Goal: Task Accomplishment & Management: Manage account settings

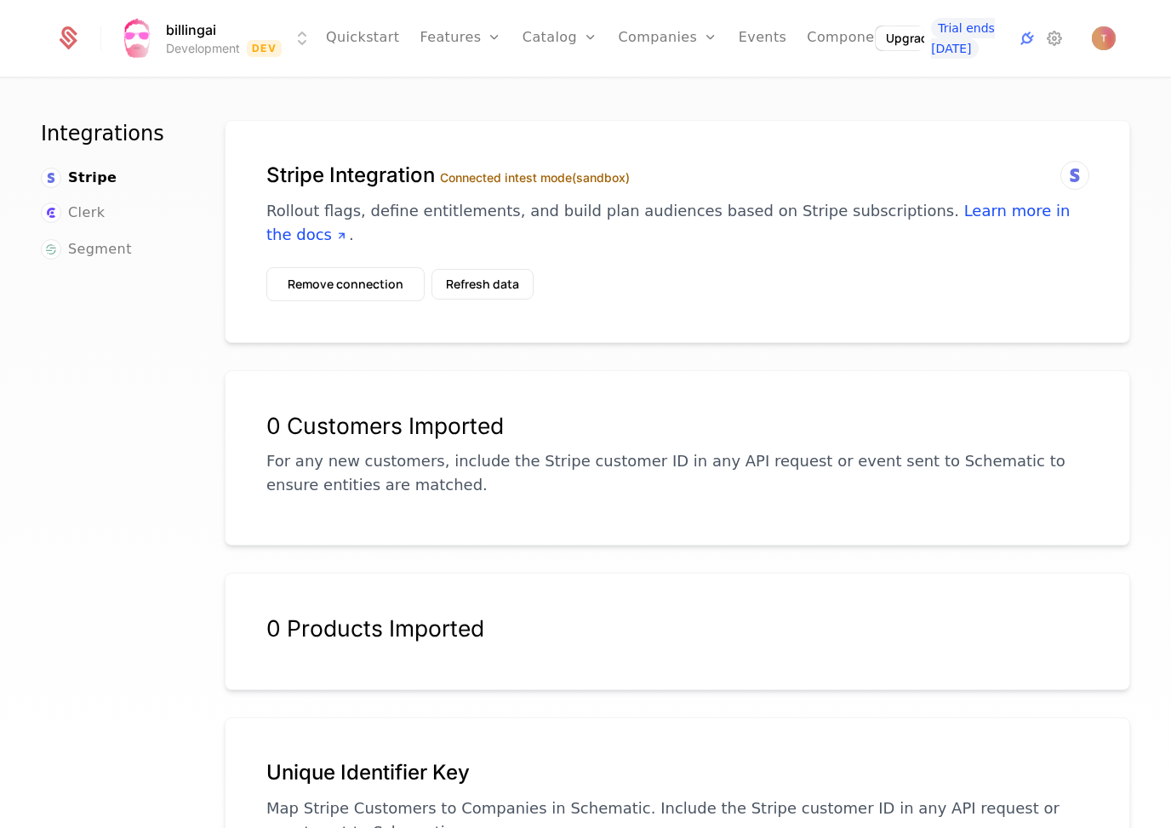
click at [982, 149] on div "Stripe Integration Connected in test mode (sandbox) Rollout flags, define entit…" at bounding box center [677, 231] width 905 height 223
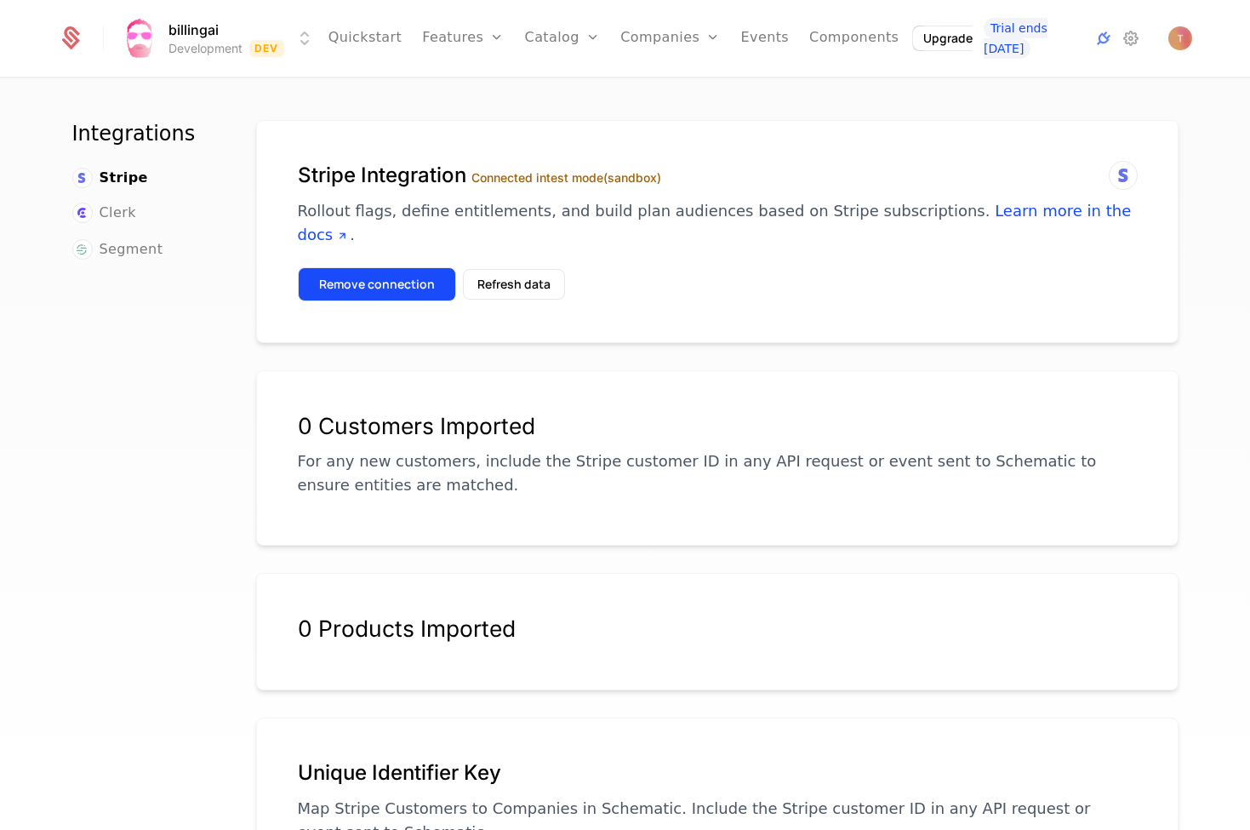
click at [414, 267] on button "Remove connection" at bounding box center [377, 284] width 158 height 34
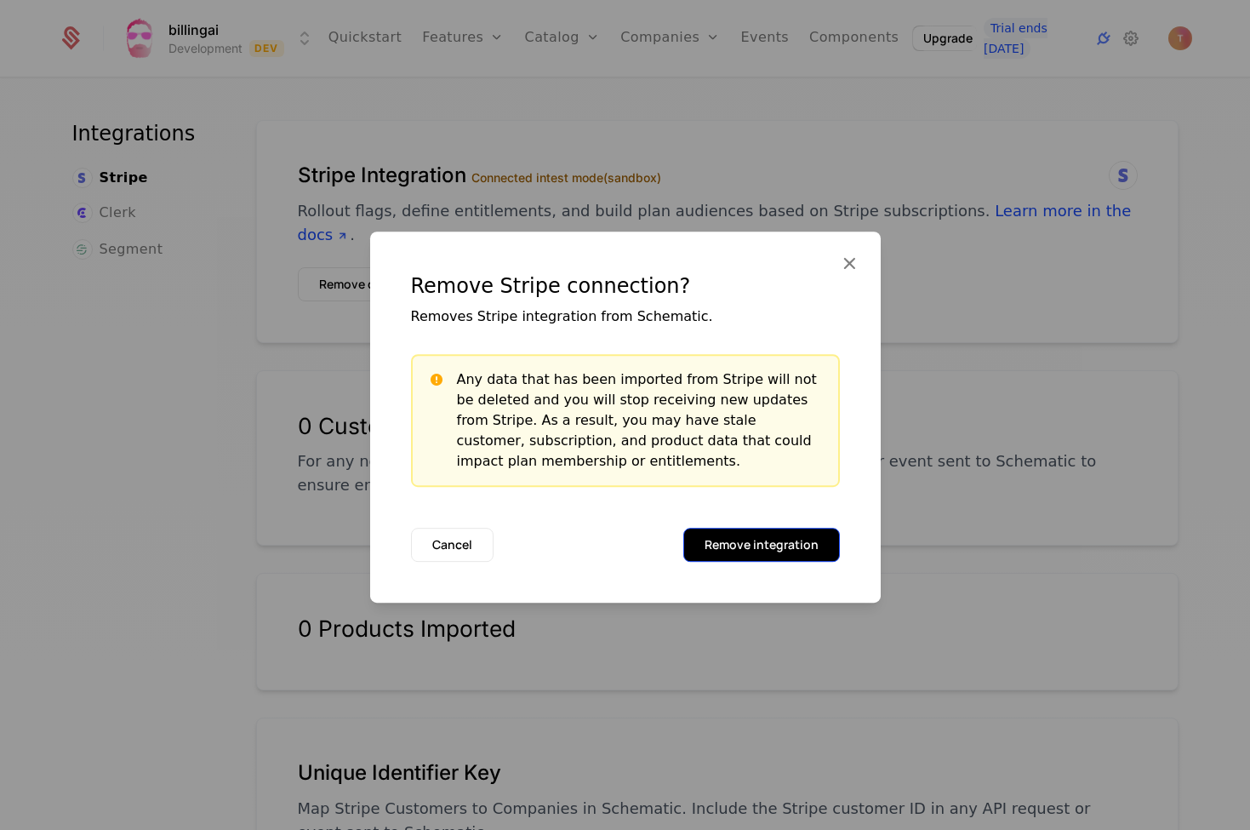
click at [778, 544] on button "Remove integration" at bounding box center [761, 545] width 157 height 34
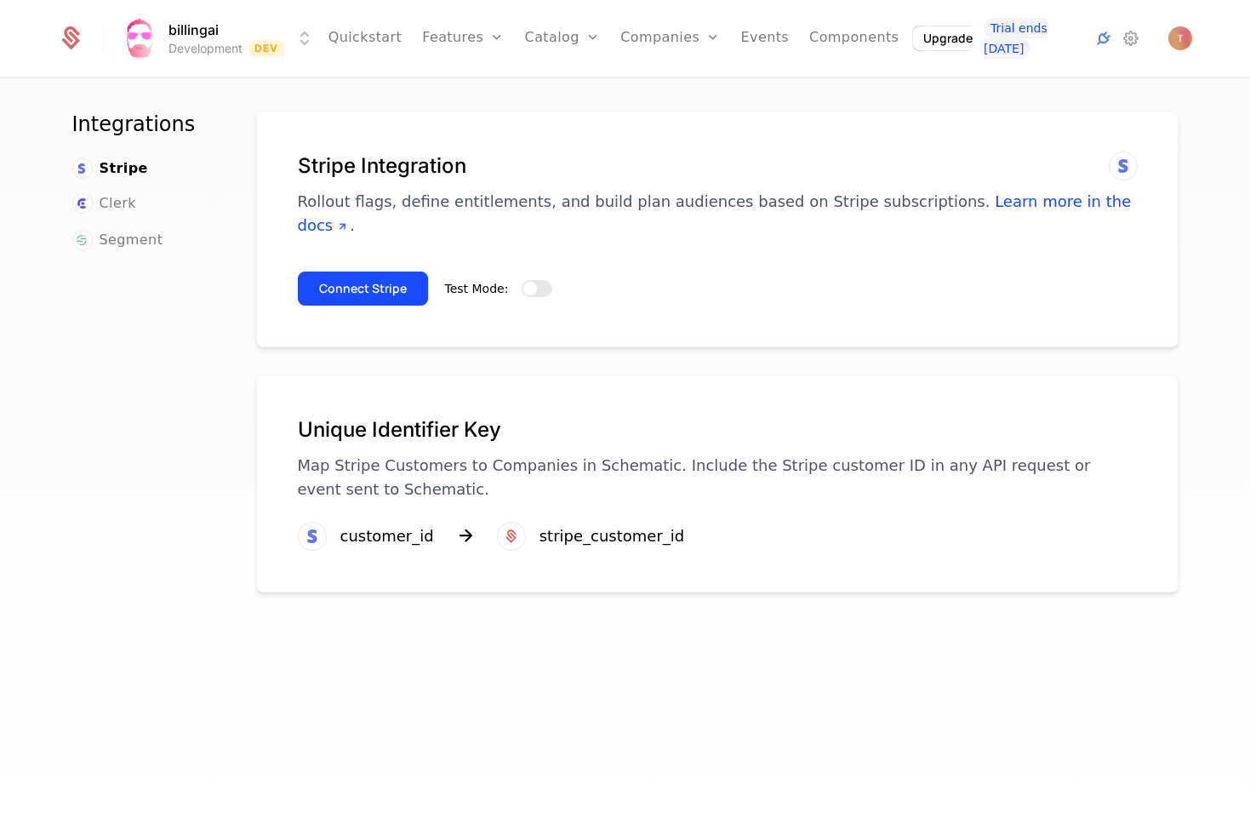
scroll to position [13, 0]
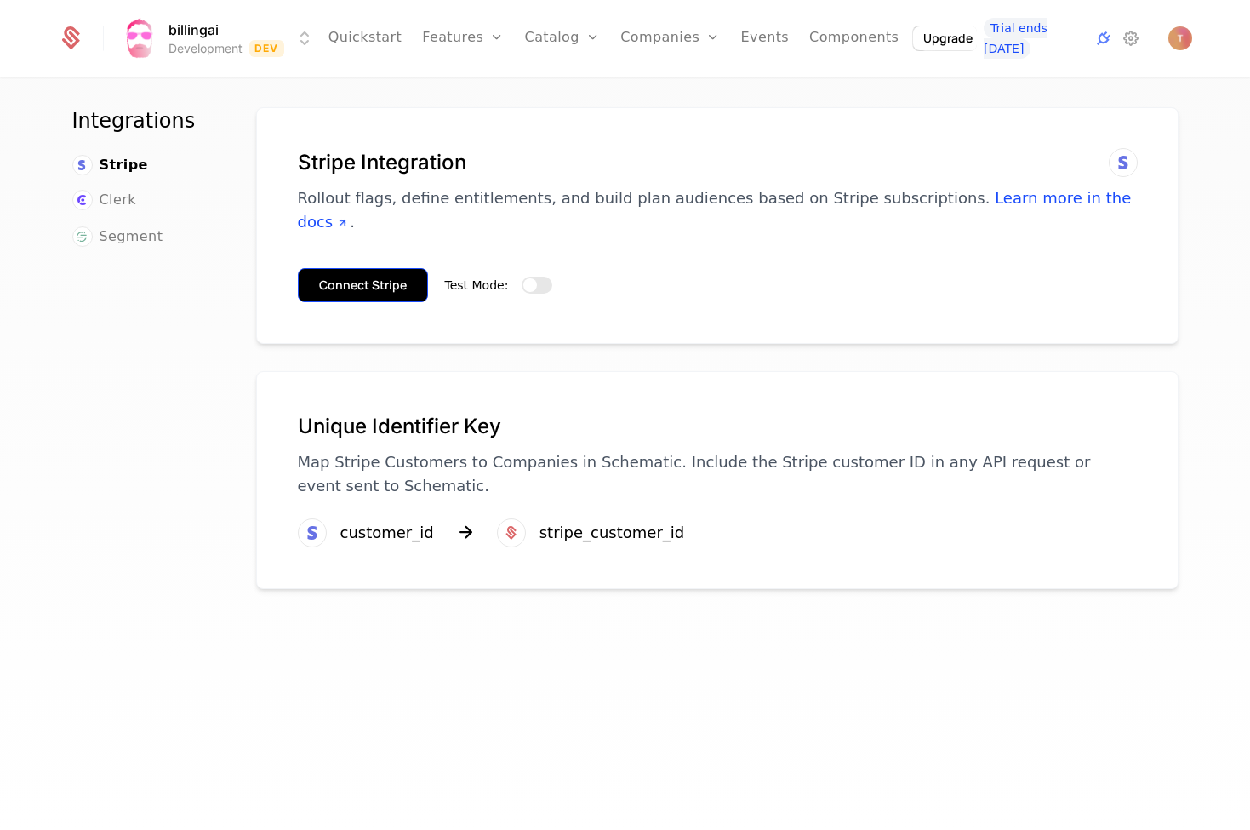
click at [371, 268] on button "Connect Stripe" at bounding box center [363, 285] width 130 height 34
click at [528, 278] on span "button" at bounding box center [530, 285] width 14 height 14
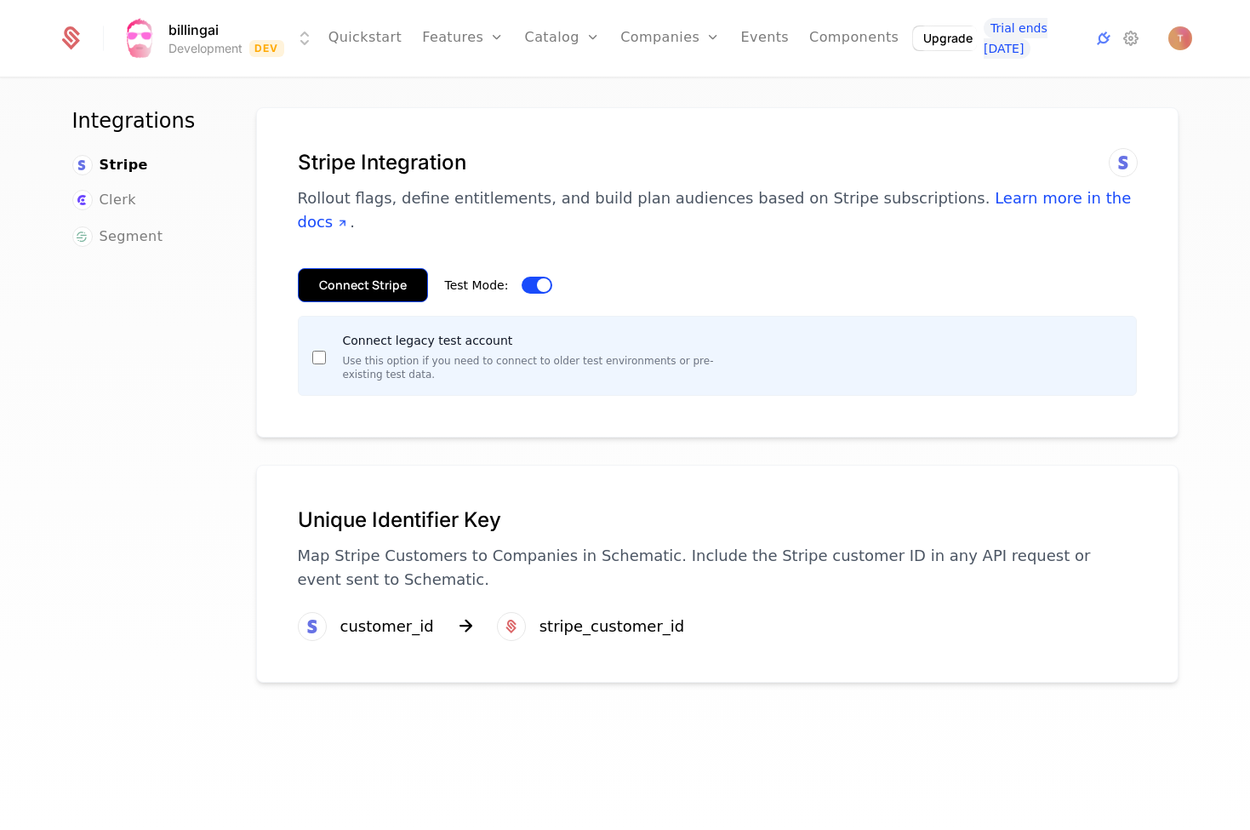
click at [381, 268] on button "Connect Stripe" at bounding box center [363, 285] width 130 height 34
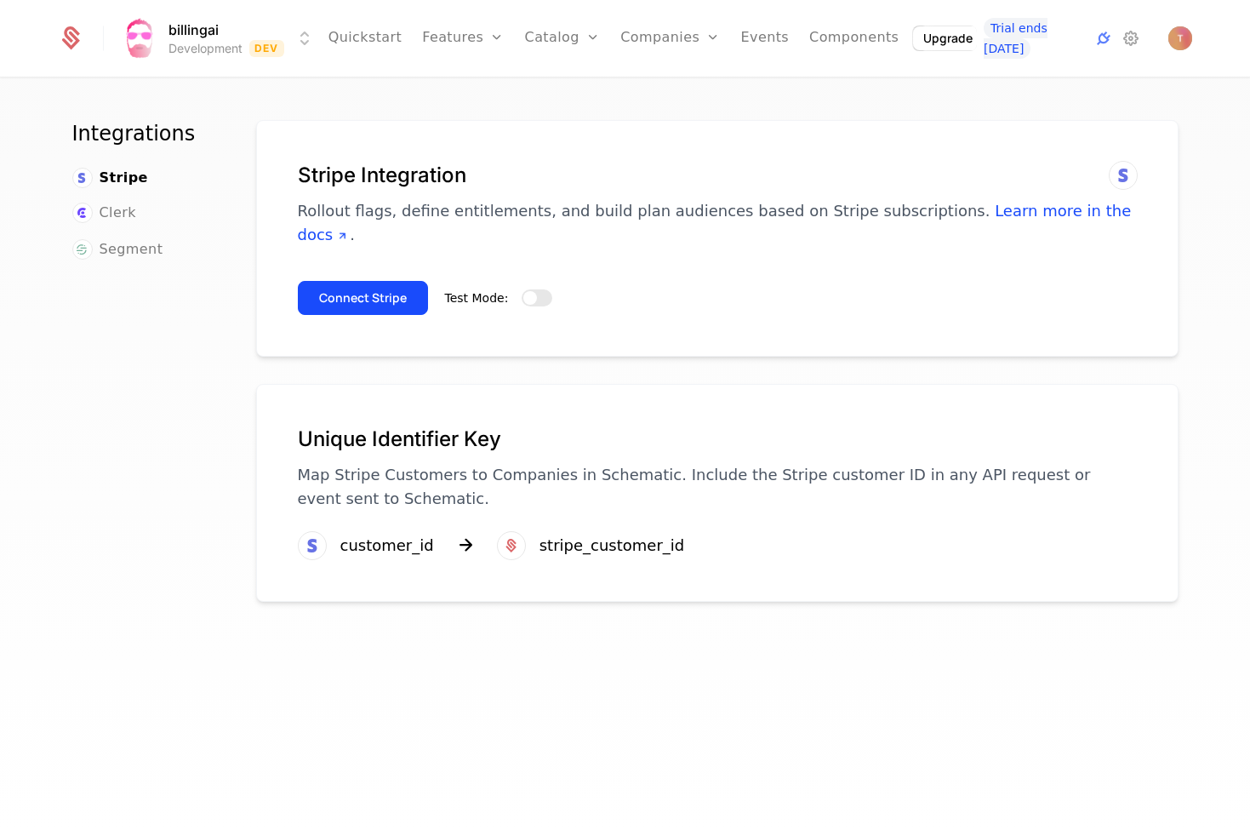
click at [534, 289] on button "Test Mode:" at bounding box center [537, 297] width 31 height 17
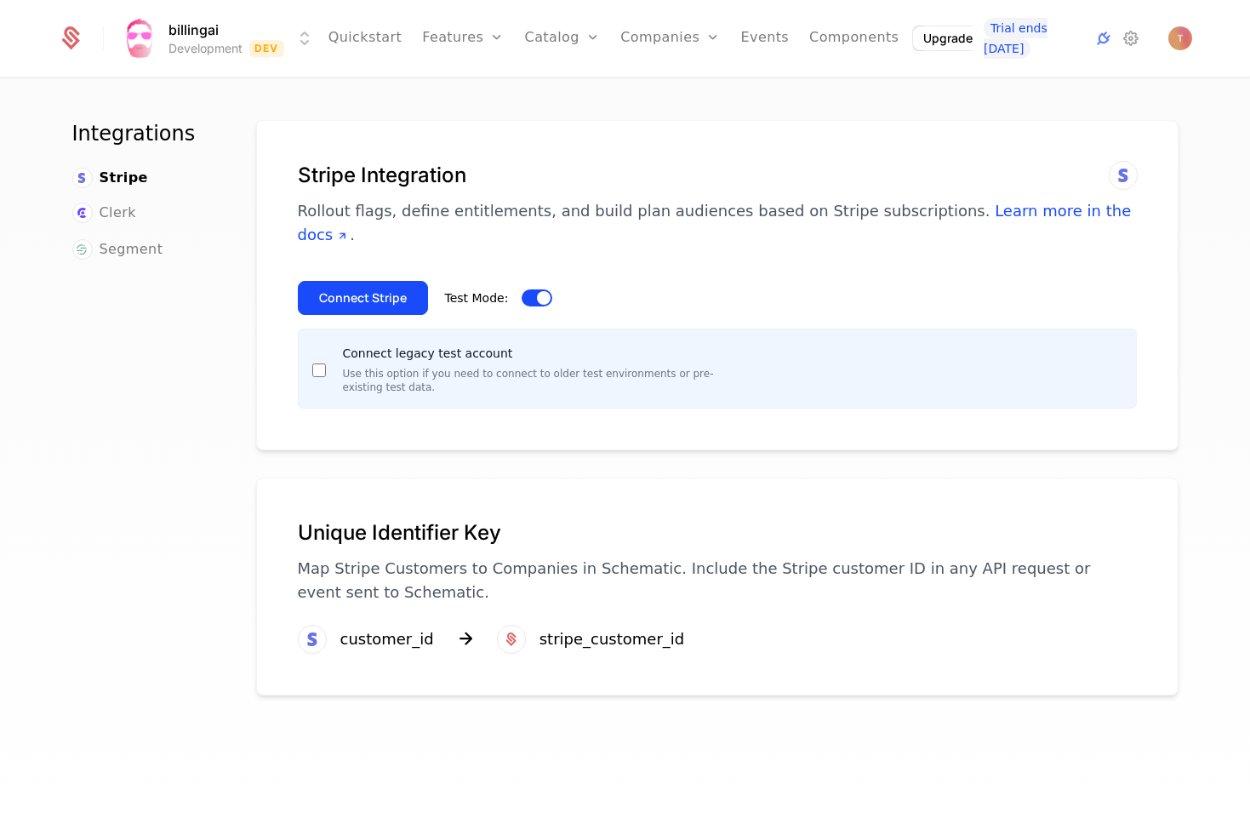
click at [300, 33] on html "billingai Development Dev Quickstart Features Features Flags Catalog Plans Add …" at bounding box center [625, 415] width 1250 height 830
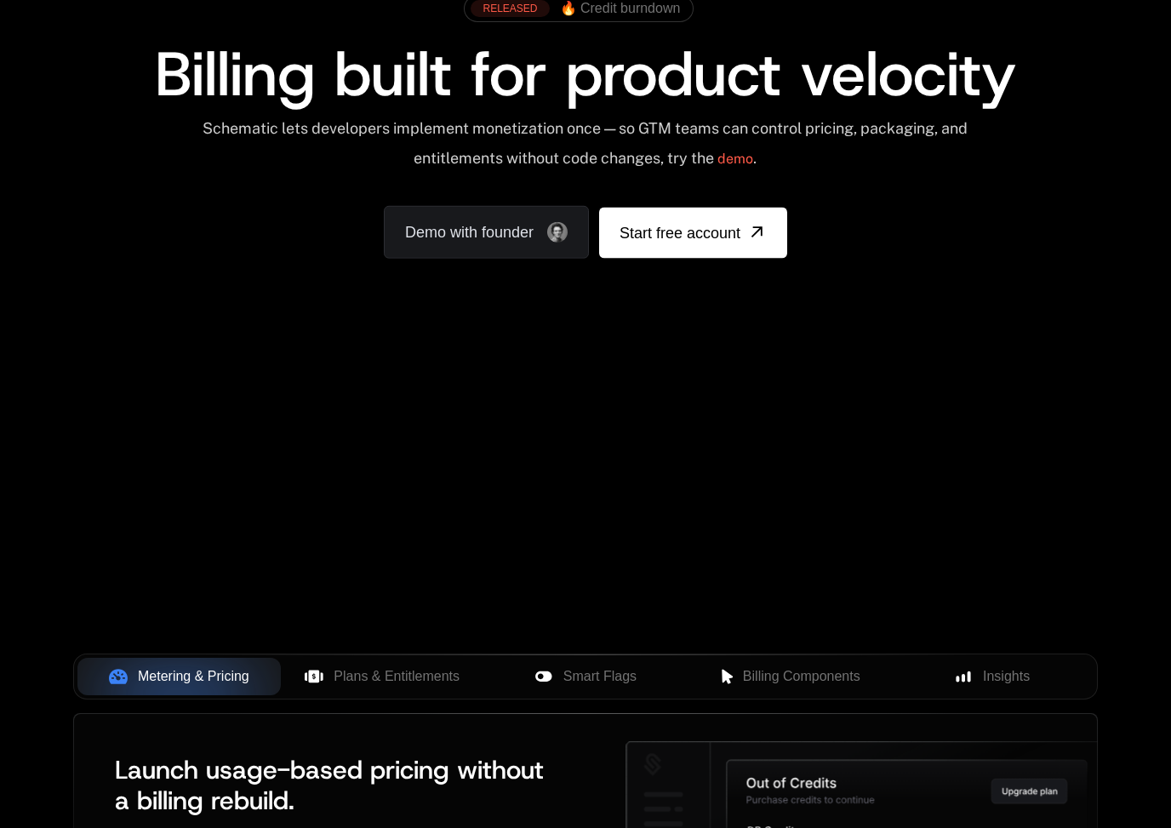
scroll to position [131, 0]
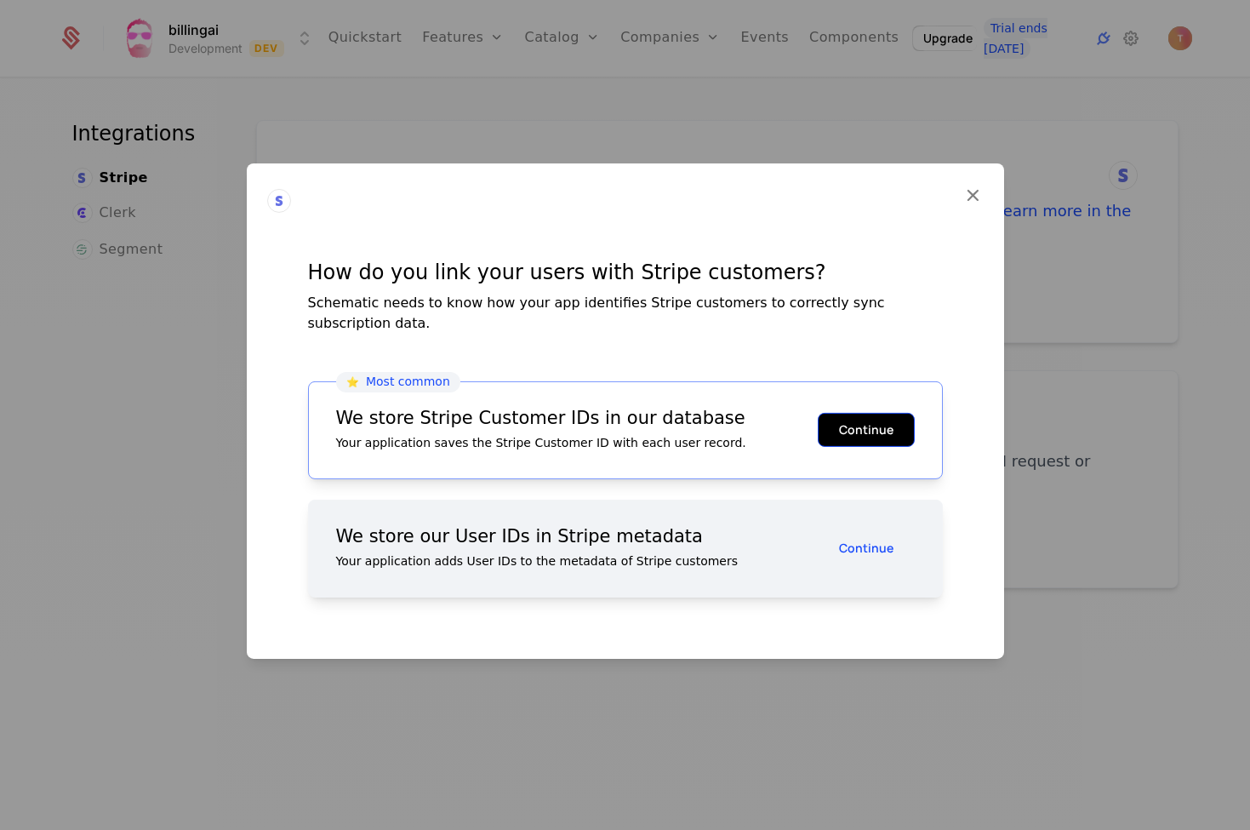
click at [878, 415] on button "Continue" at bounding box center [866, 430] width 97 height 34
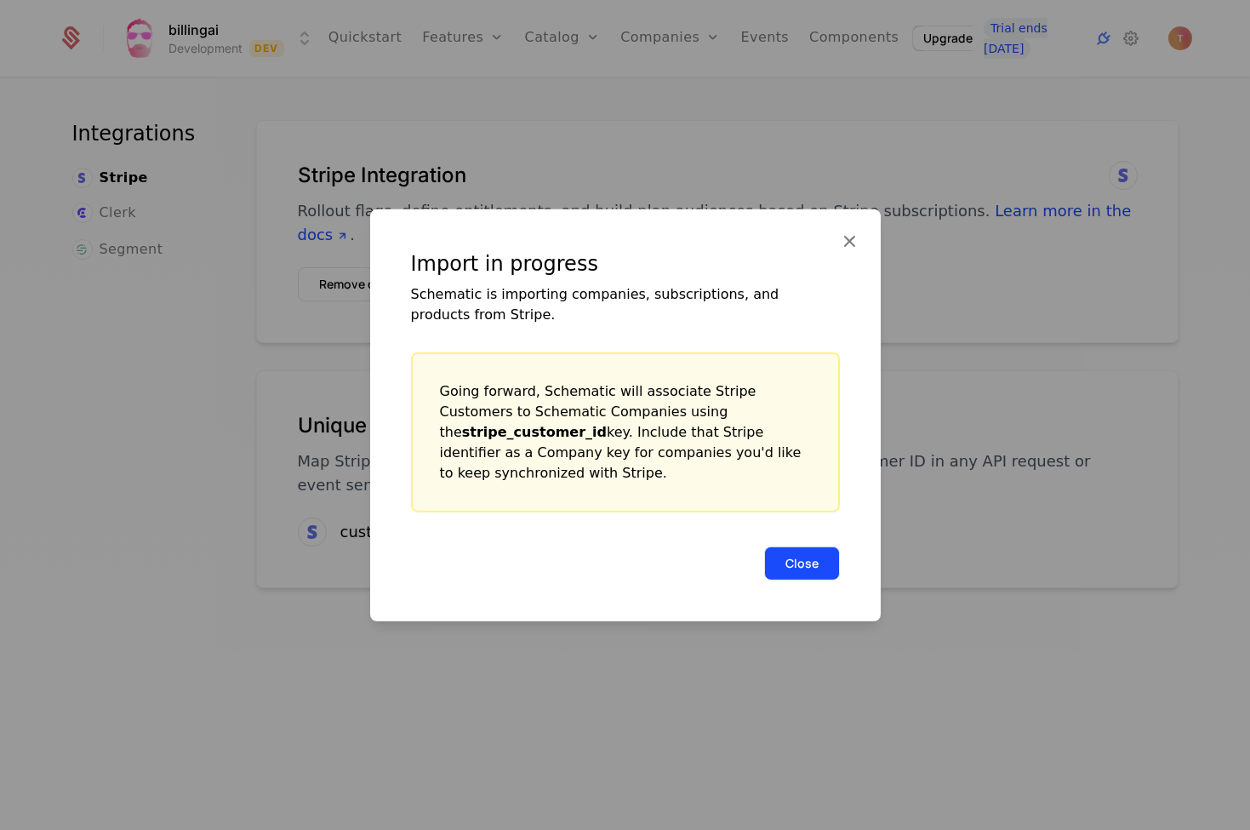
click at [819, 562] on button "Close" at bounding box center [802, 562] width 76 height 34
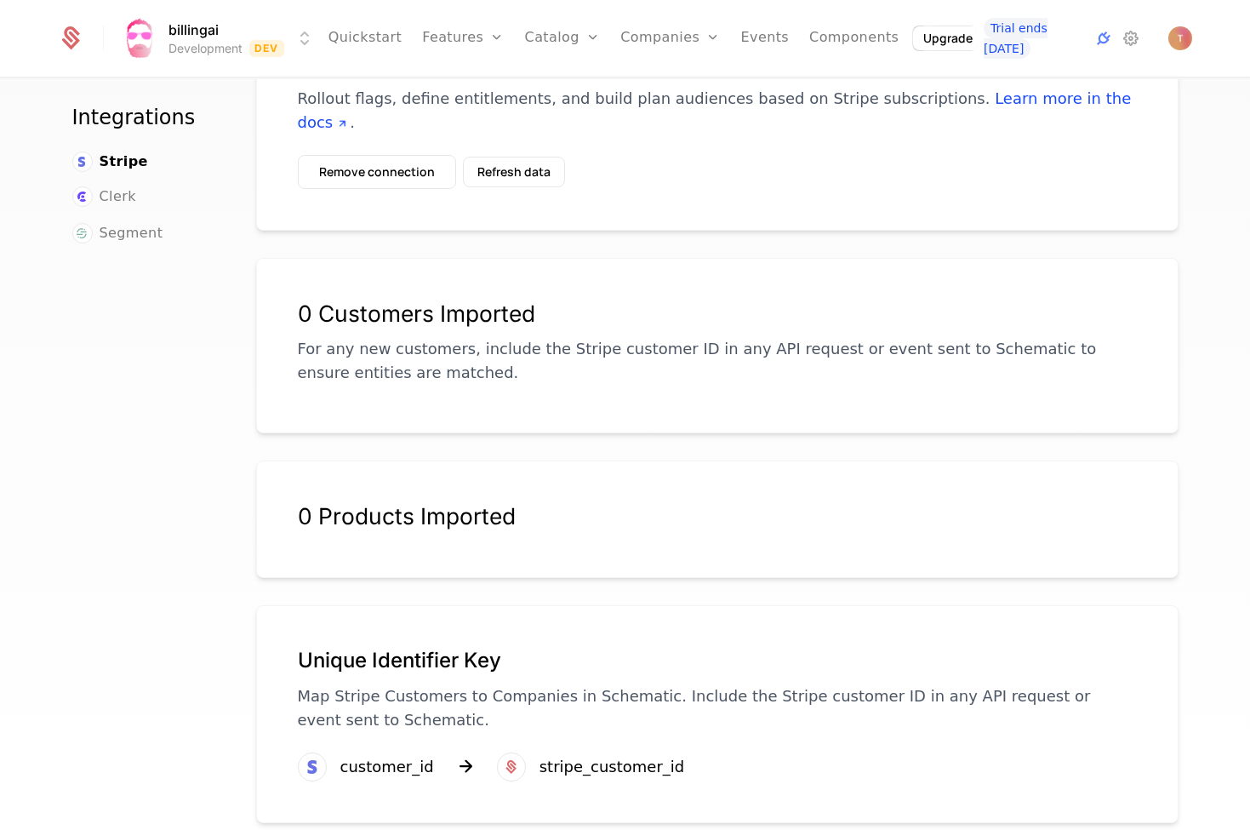
click at [656, 705] on p "Map Stripe Customers to Companies in Schematic. Include the Stripe customer ID …" at bounding box center [717, 708] width 839 height 48
click at [420, 502] on div "0 Products Imported" at bounding box center [717, 515] width 839 height 27
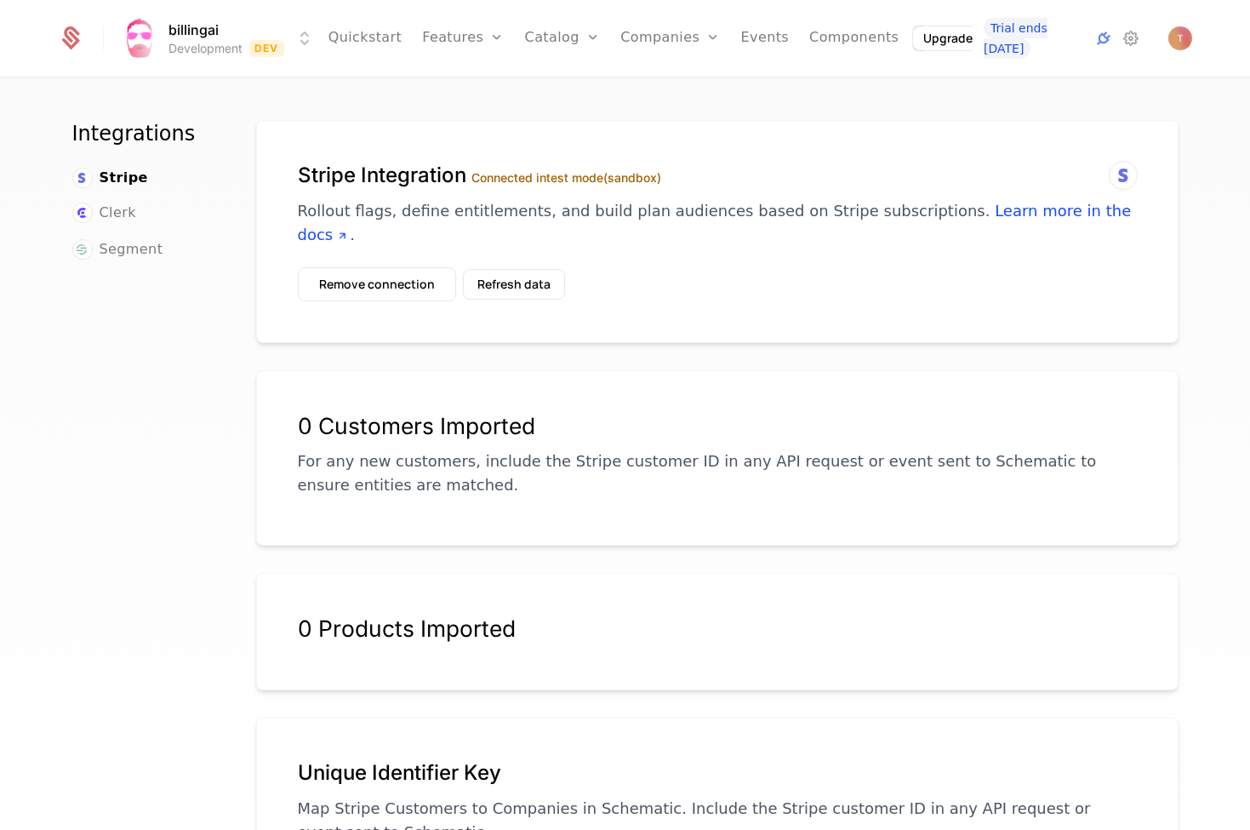
scroll to position [0, 0]
click at [391, 267] on button "Remove connection" at bounding box center [377, 284] width 158 height 34
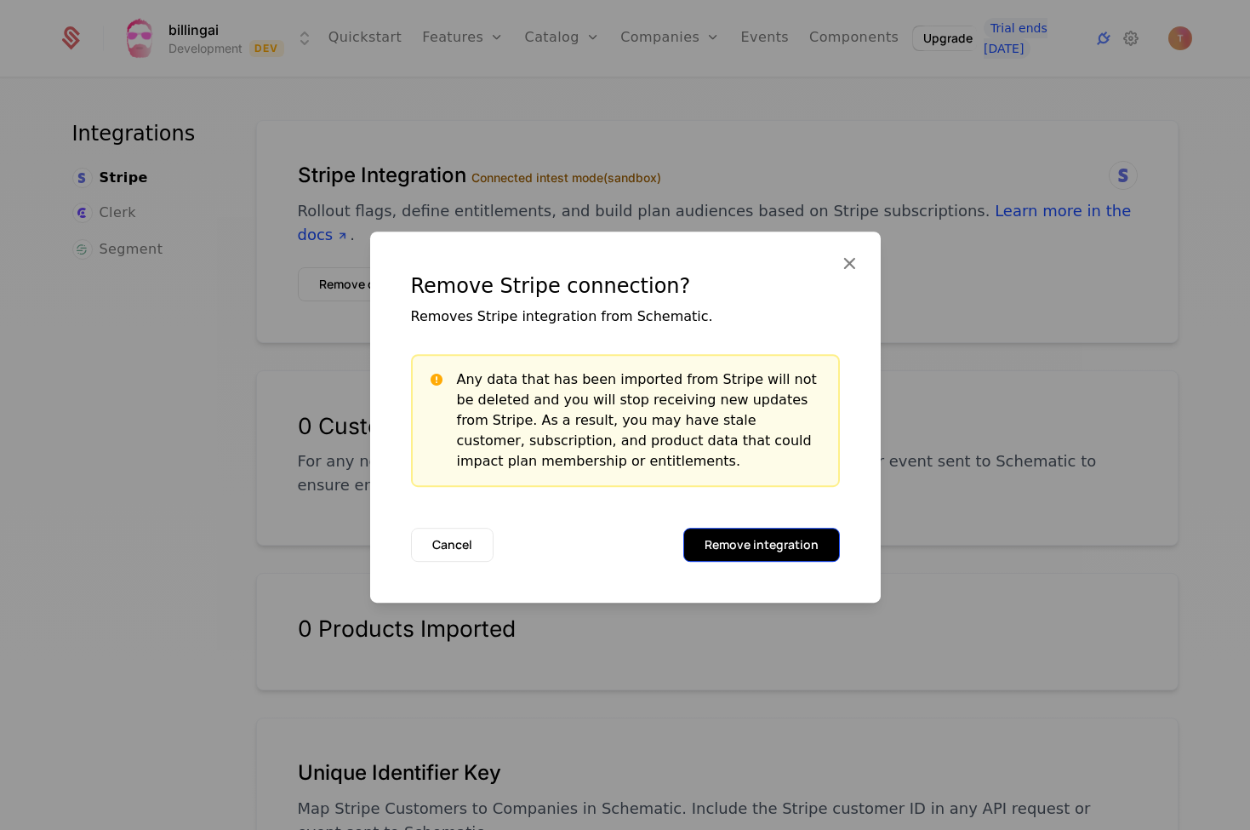
click at [768, 539] on button "Remove integration" at bounding box center [761, 545] width 157 height 34
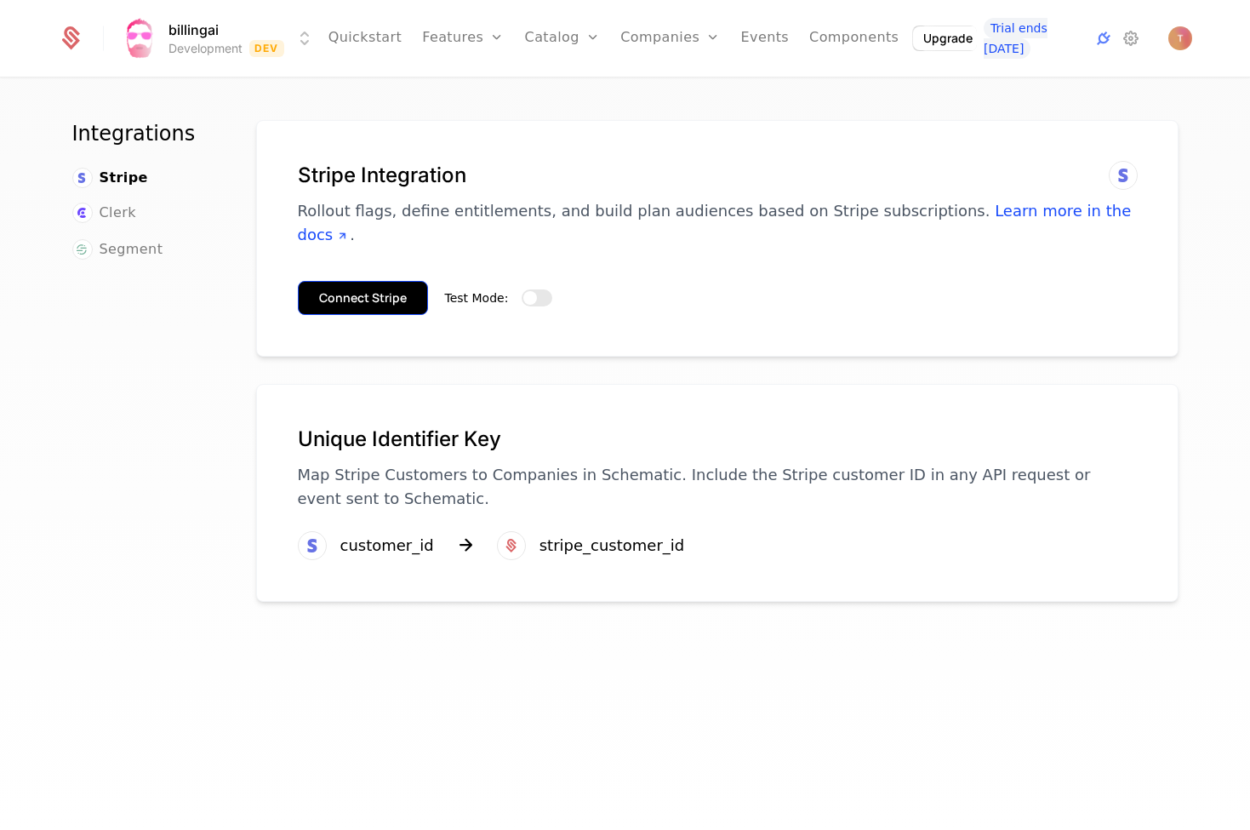
click at [383, 281] on button "Connect Stripe" at bounding box center [363, 298] width 130 height 34
click at [528, 291] on span "button" at bounding box center [530, 298] width 14 height 14
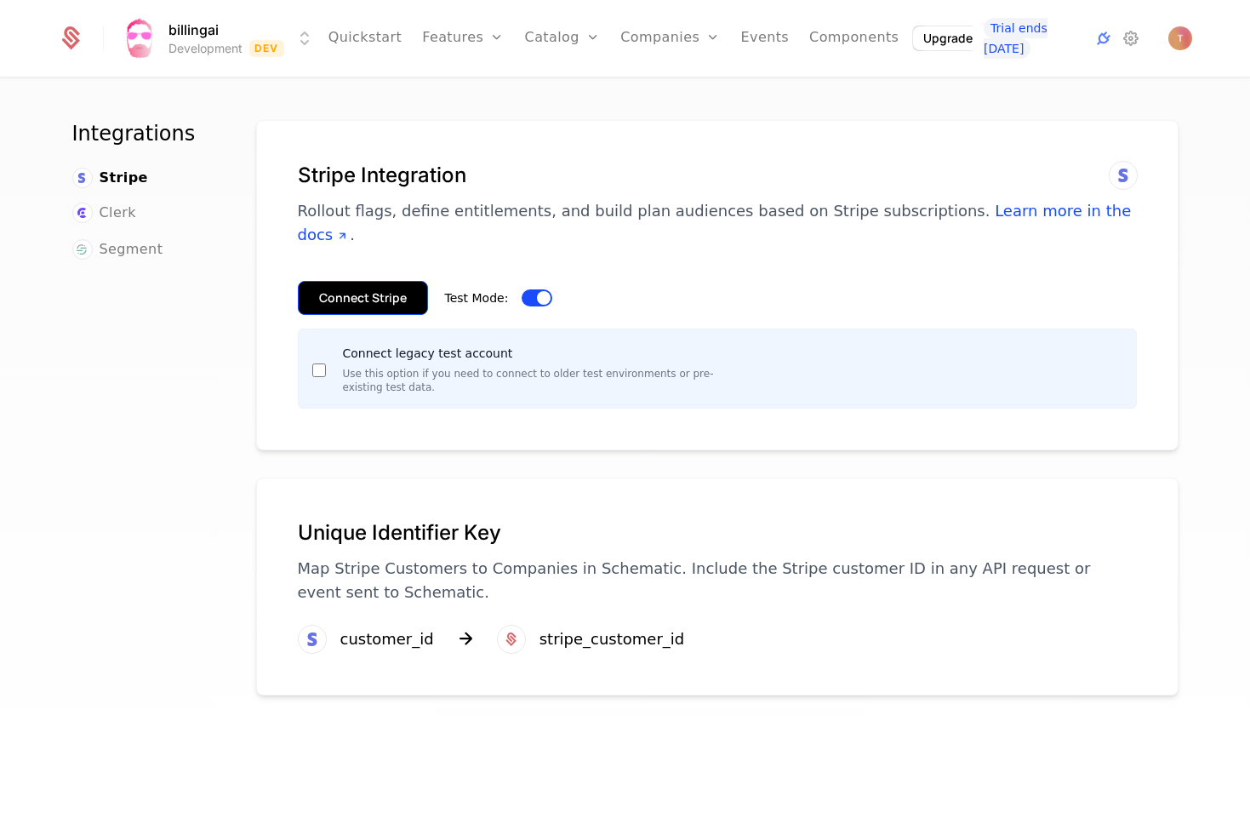
click at [354, 281] on button "Connect Stripe" at bounding box center [363, 298] width 130 height 34
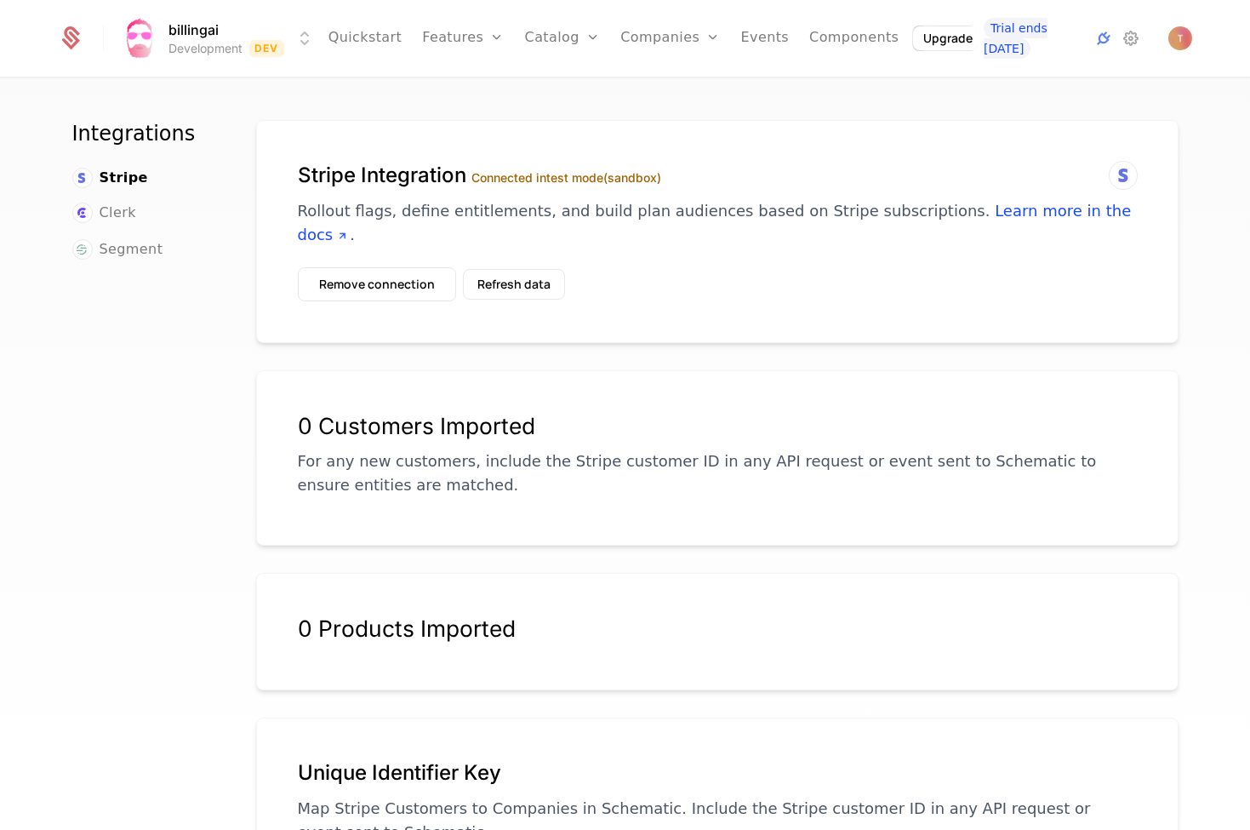
click at [585, 171] on label "Connected in test mode (sandbox)" at bounding box center [566, 177] width 190 height 14
click at [1122, 178] on icon at bounding box center [1123, 175] width 20 height 20
click at [1019, 213] on link "Learn more in the docs" at bounding box center [715, 223] width 834 height 42
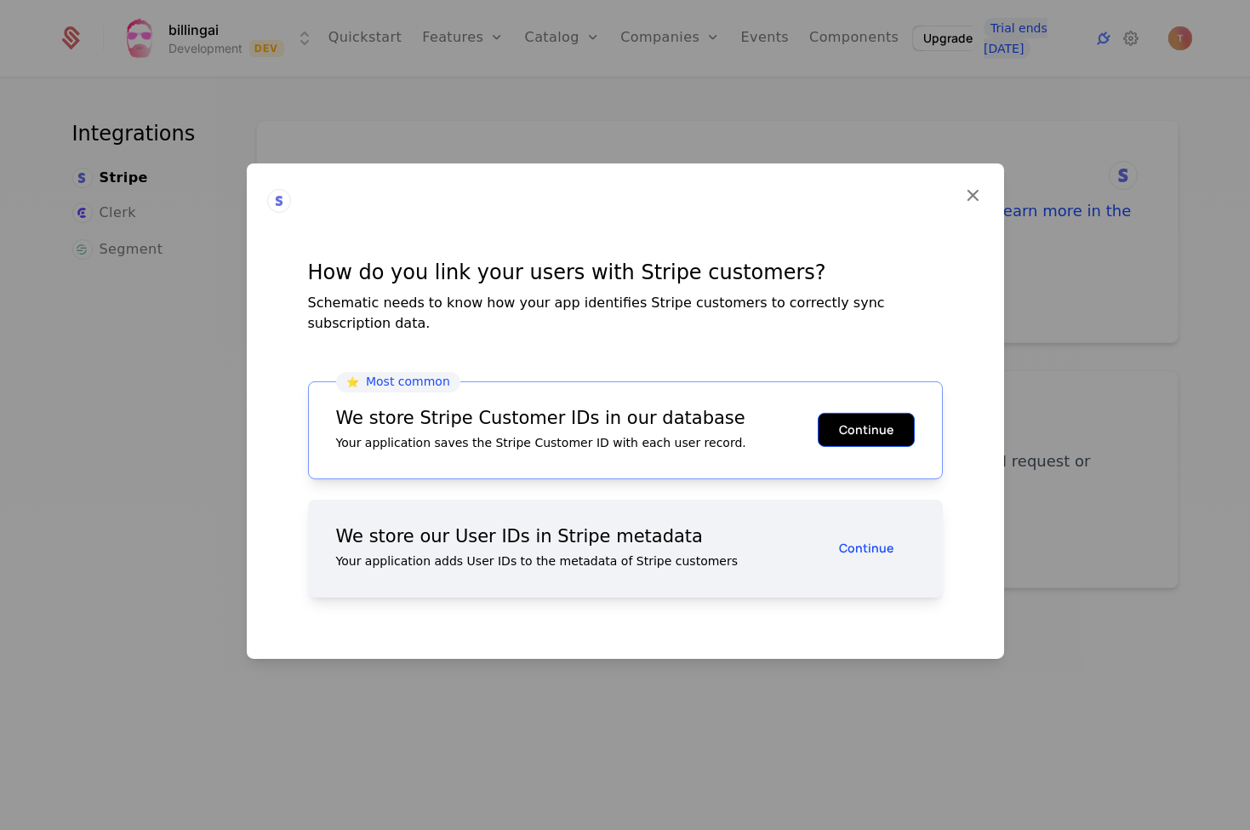
click at [882, 413] on button "Continue" at bounding box center [866, 430] width 97 height 34
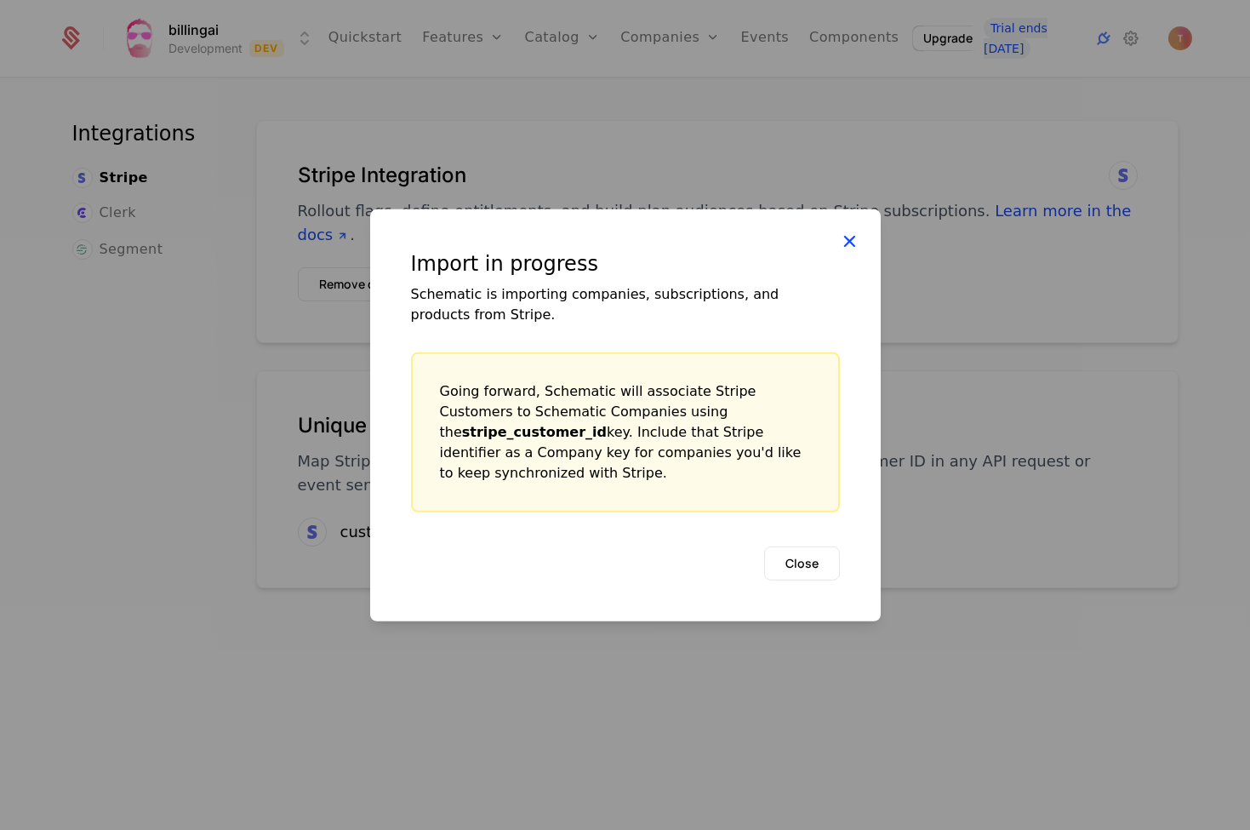
click at [848, 248] on icon at bounding box center [849, 240] width 22 height 22
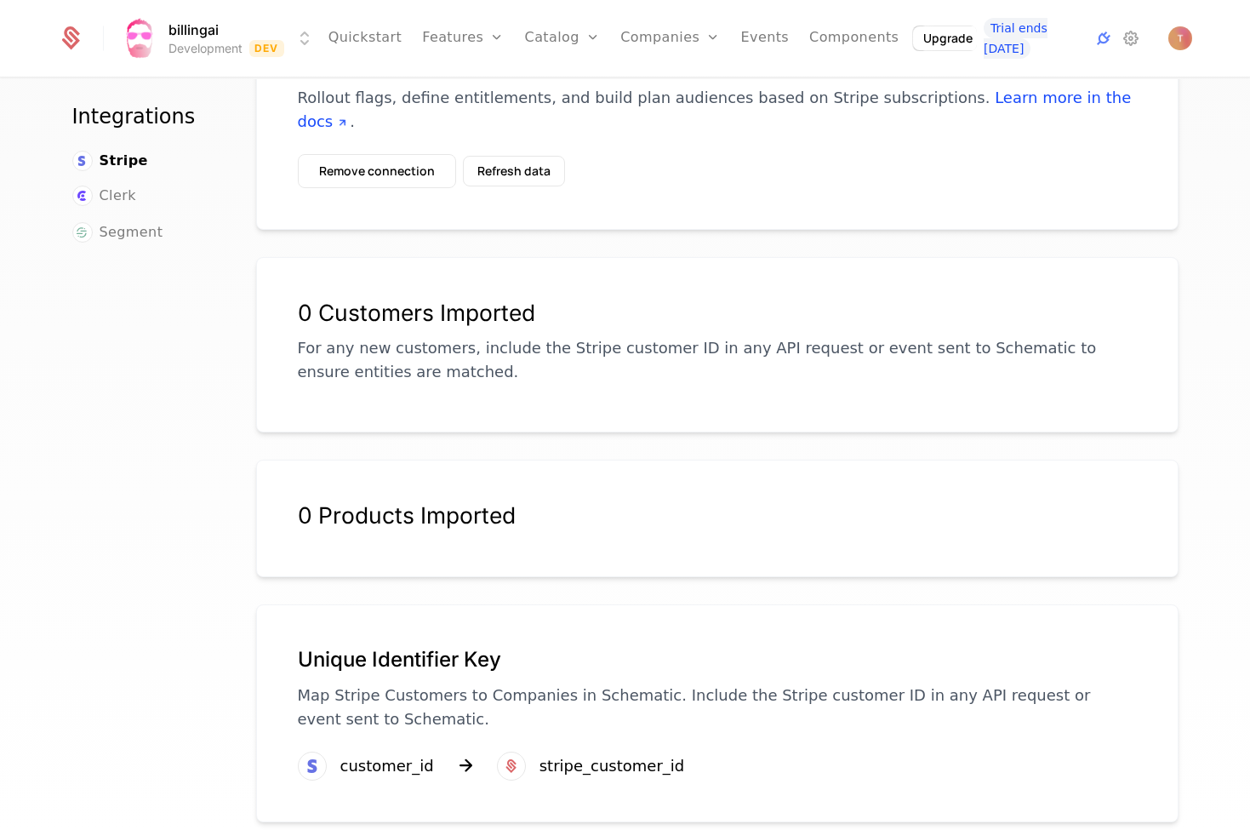
scroll to position [112, 0]
drag, startPoint x: 484, startPoint y: 541, endPoint x: 490, endPoint y: 522, distance: 19.6
click at [484, 540] on div "0 Products Imported" at bounding box center [717, 518] width 922 height 117
click at [491, 511] on div "0 Products Imported" at bounding box center [717, 526] width 839 height 48
drag, startPoint x: 491, startPoint y: 511, endPoint x: 530, endPoint y: 324, distance: 191.3
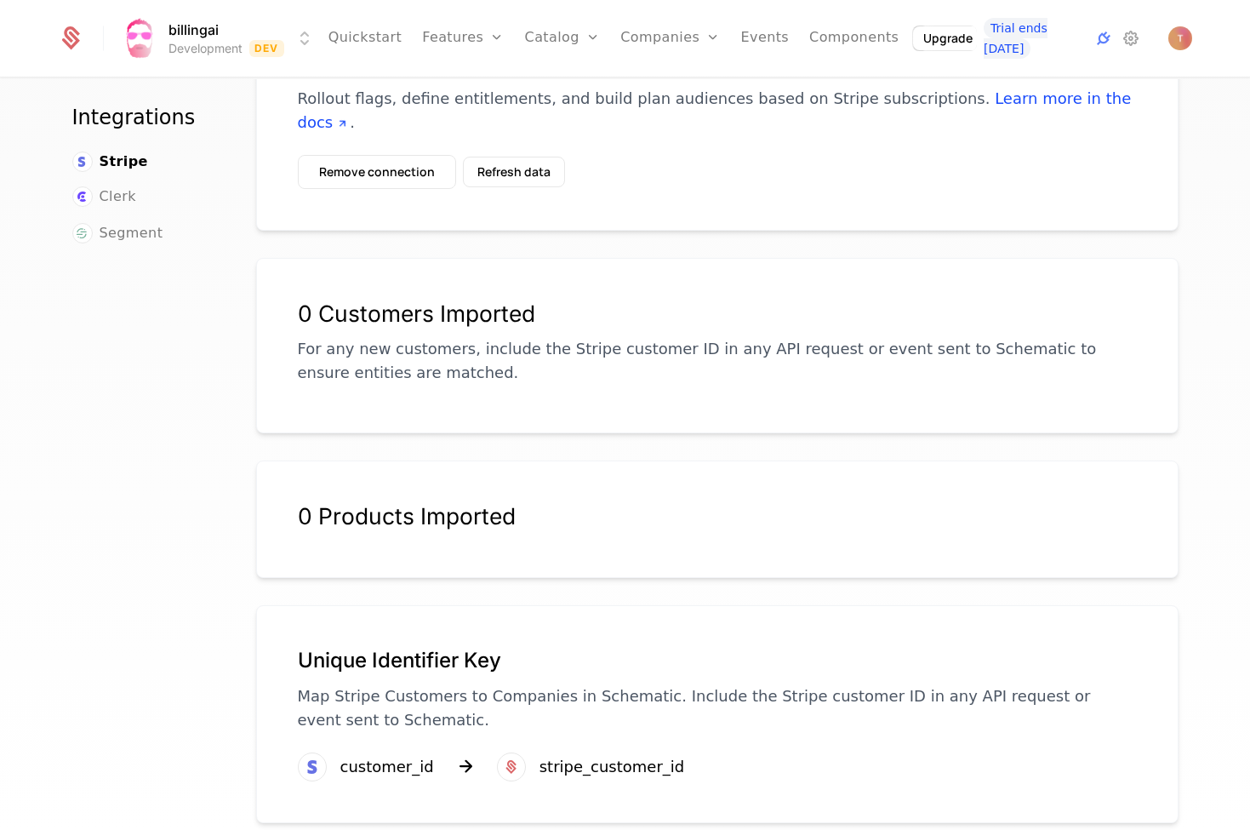
click at [491, 511] on div "0 Products Imported" at bounding box center [717, 526] width 839 height 48
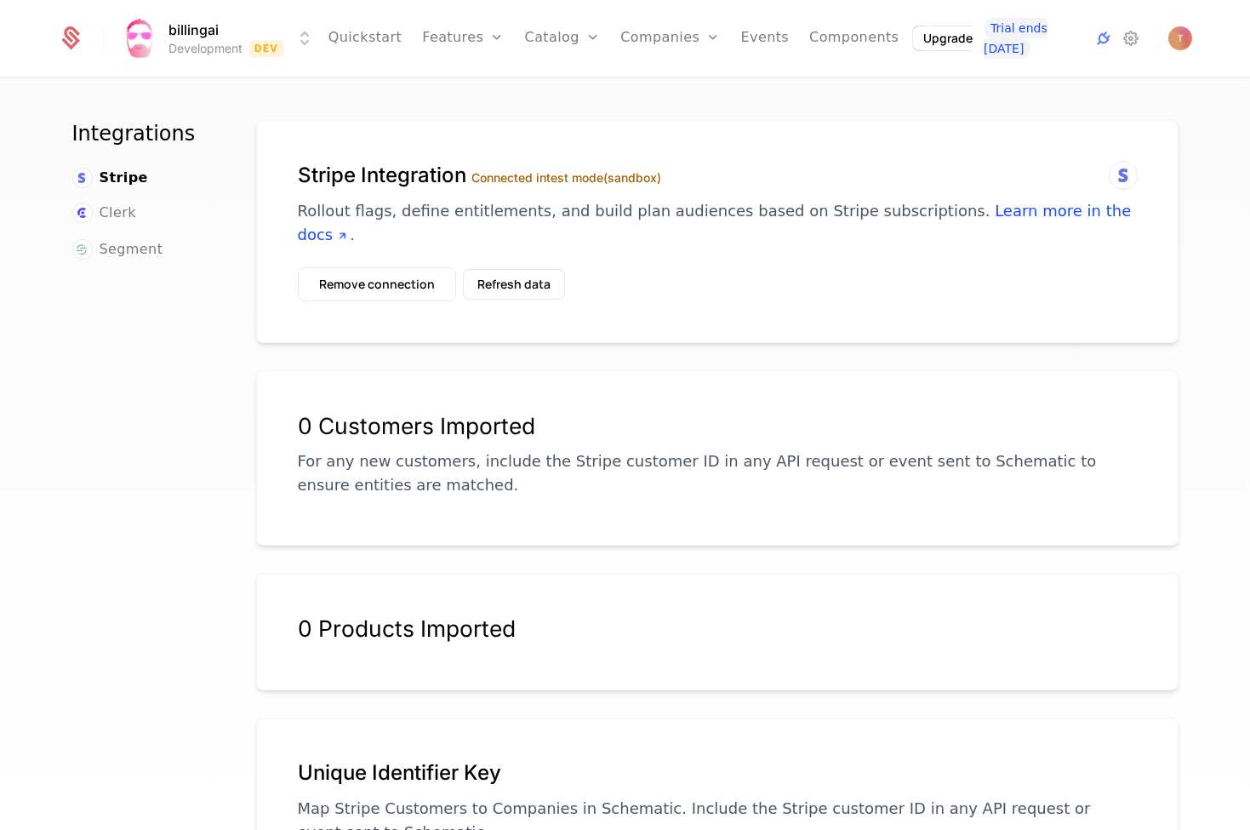
scroll to position [0, 0]
click at [297, 28] on html "billingai Development Dev Quickstart Features Features Flags Catalog Plans Add …" at bounding box center [625, 415] width 1250 height 830
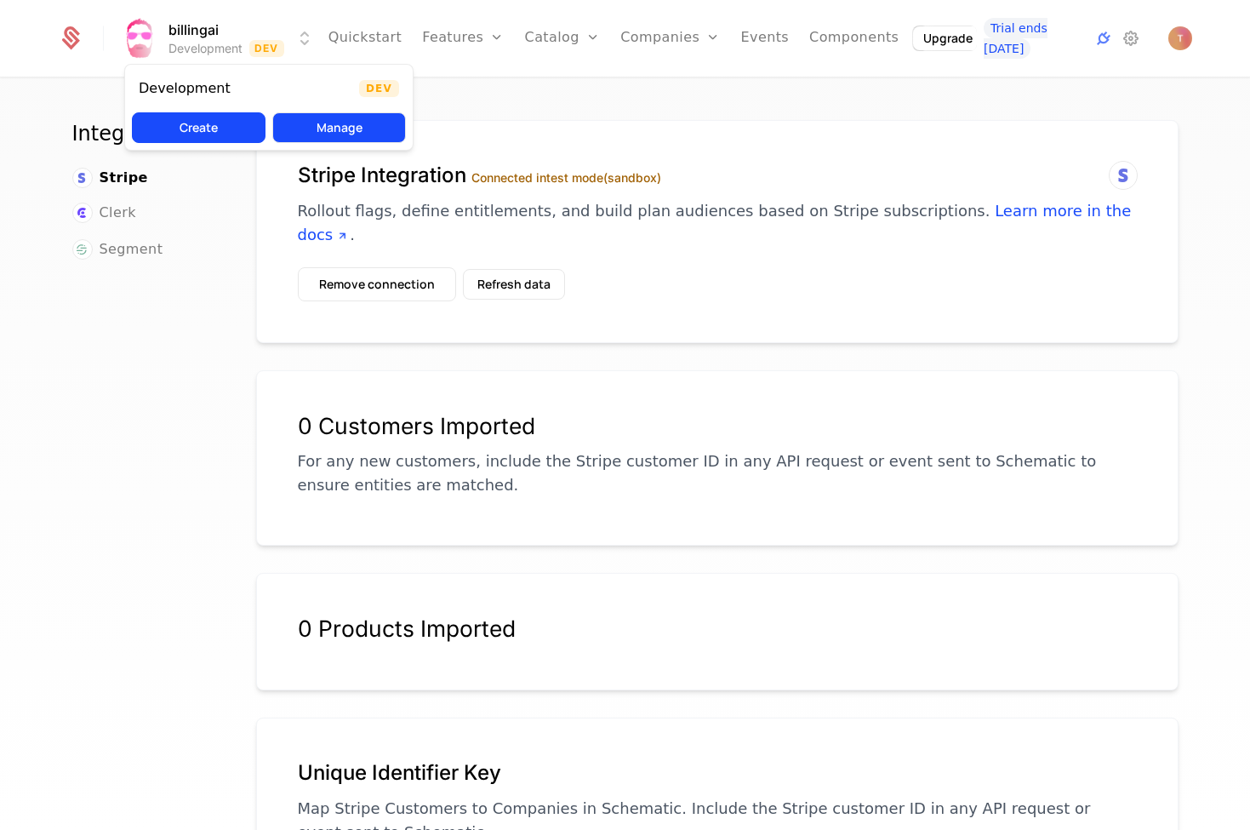
click at [334, 126] on button "Manage" at bounding box center [339, 127] width 134 height 31
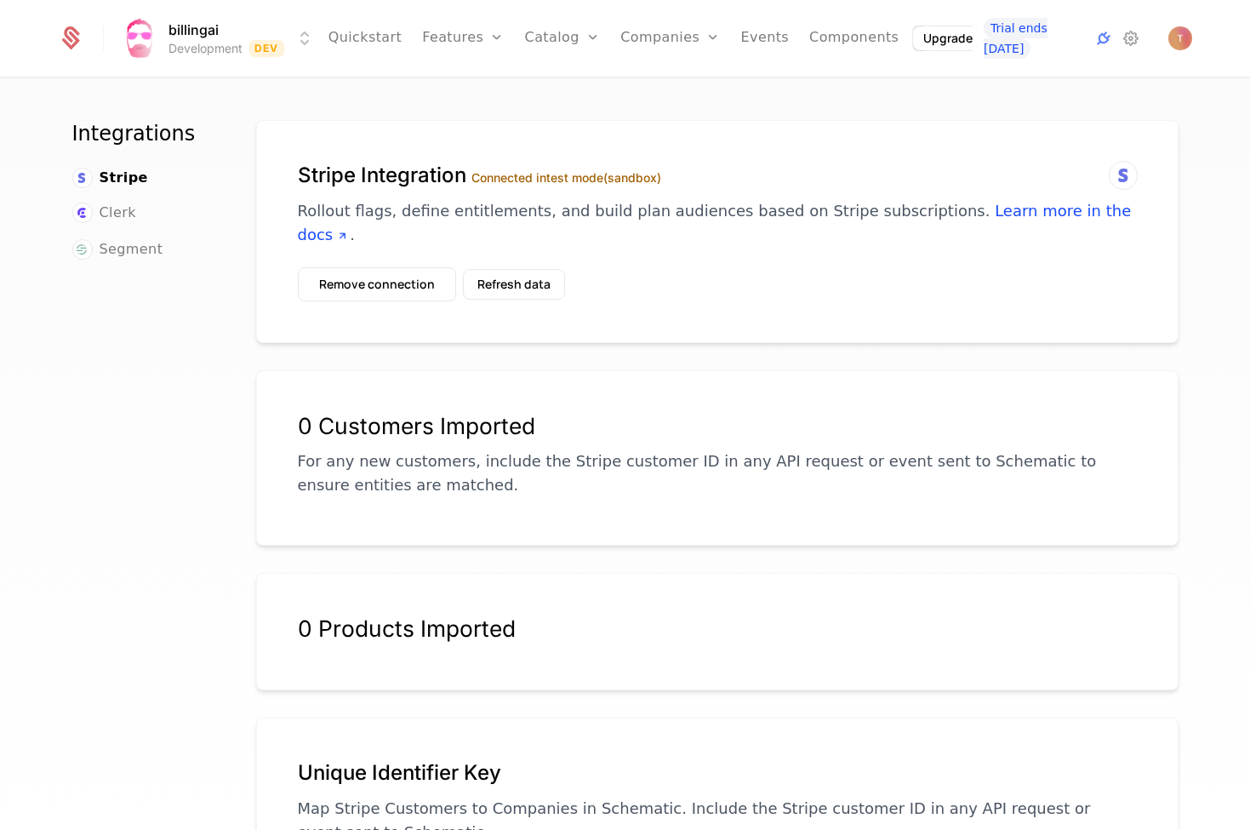
click at [611, 382] on div "0 Customers Imported For any new customers, include the Stripe customer ID in a…" at bounding box center [717, 457] width 922 height 175
click at [614, 422] on div "0 Customers Imported For any new customers, include the Stripe customer ID in a…" at bounding box center [717, 454] width 839 height 85
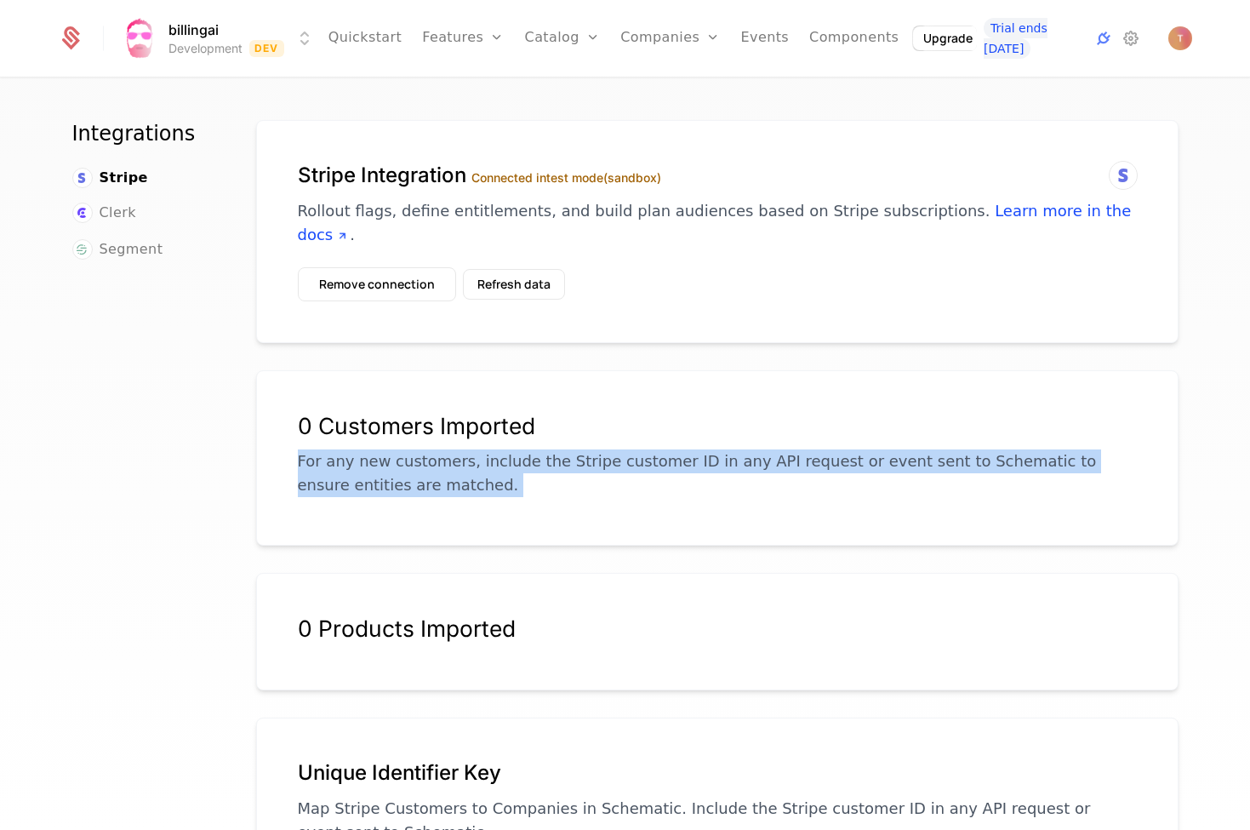
click at [614, 422] on div "0 Customers Imported For any new customers, include the Stripe customer ID in a…" at bounding box center [717, 454] width 839 height 85
click at [614, 421] on div "0 Customers Imported For any new customers, include the Stripe customer ID in a…" at bounding box center [717, 454] width 839 height 85
click at [499, 269] on button "Refresh data" at bounding box center [514, 284] width 102 height 31
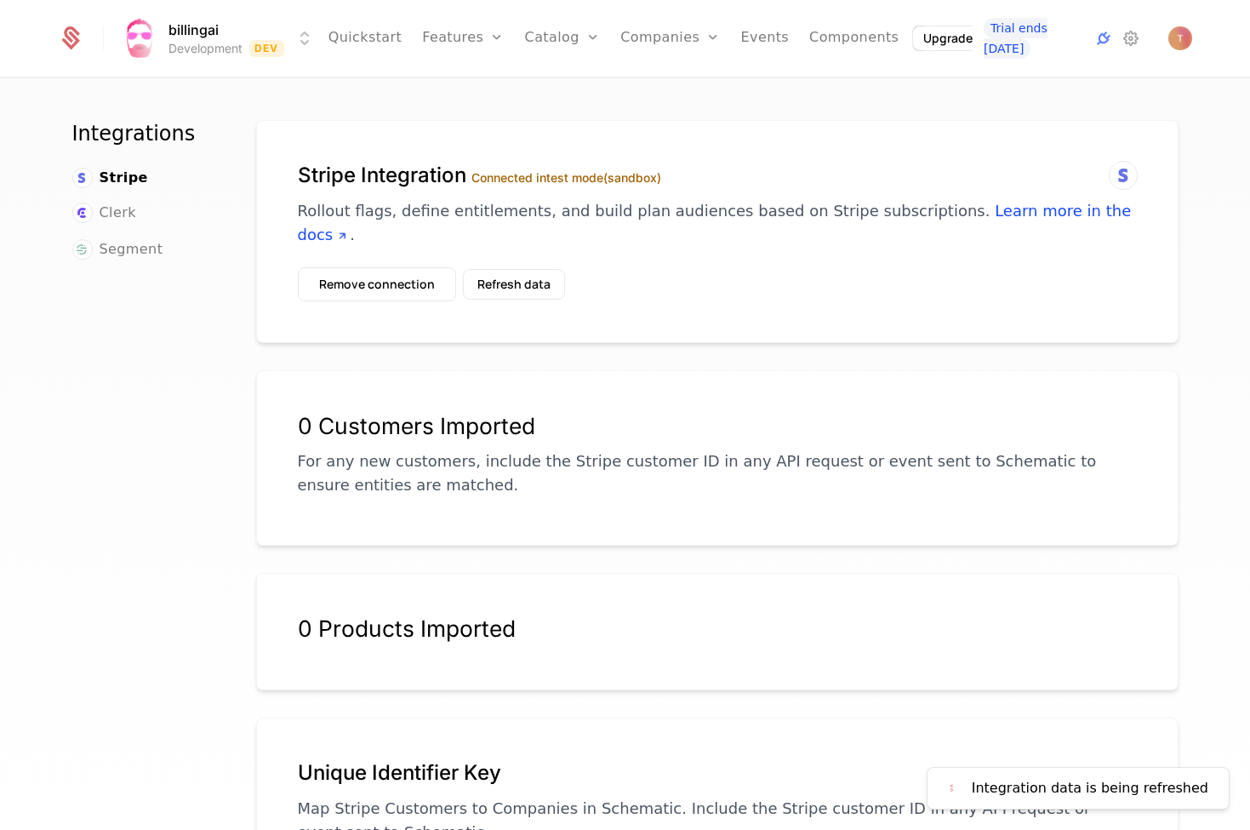
click at [727, 412] on div "0 Customers Imported" at bounding box center [717, 425] width 839 height 27
click at [518, 269] on button "Refresh data" at bounding box center [514, 284] width 102 height 31
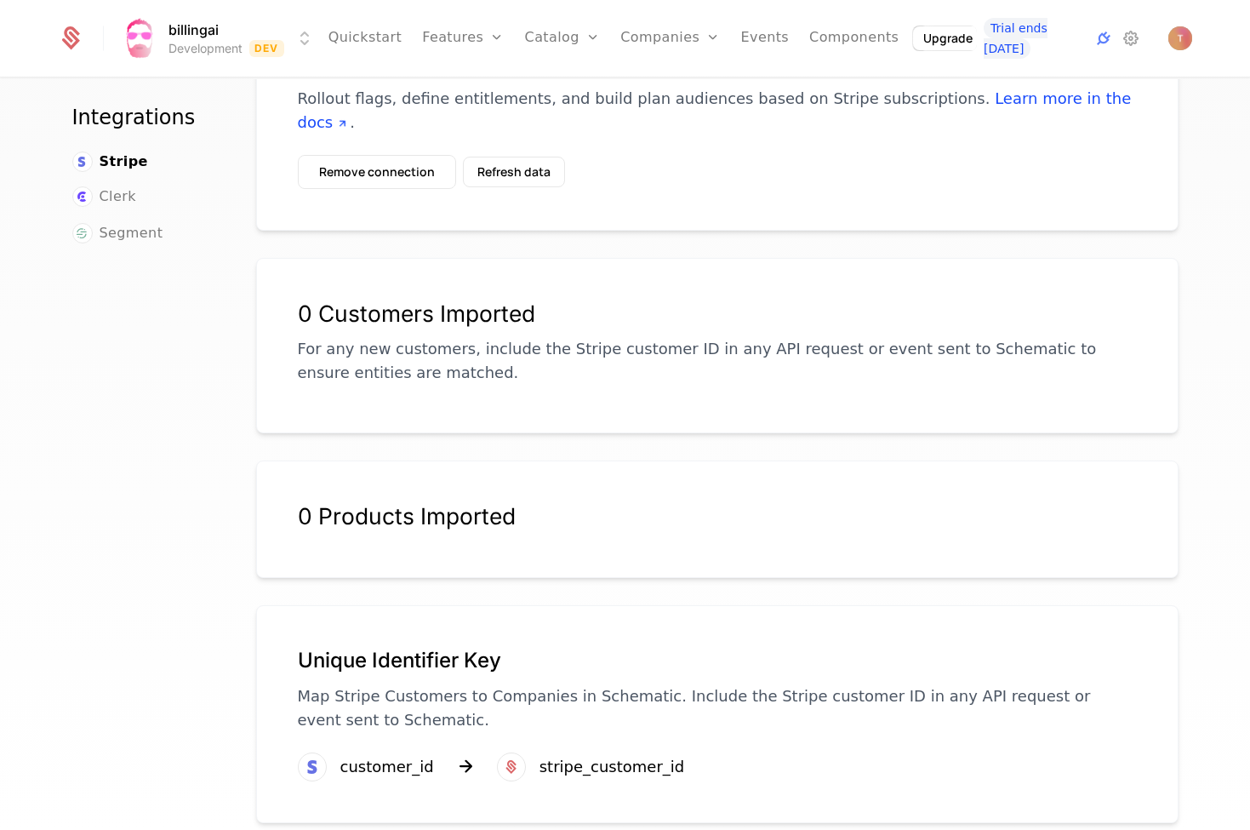
scroll to position [112, 0]
click at [649, 726] on div "Unique Identifier Key Map Stripe Customers to Companies in Schematic. Include t…" at bounding box center [717, 700] width 839 height 106
click at [432, 752] on div "customer_id stripe_customer_id" at bounding box center [491, 766] width 387 height 29
drag, startPoint x: 602, startPoint y: 734, endPoint x: 631, endPoint y: 726, distance: 31.0
click at [602, 755] on div "stripe_customer_id" at bounding box center [612, 767] width 146 height 24
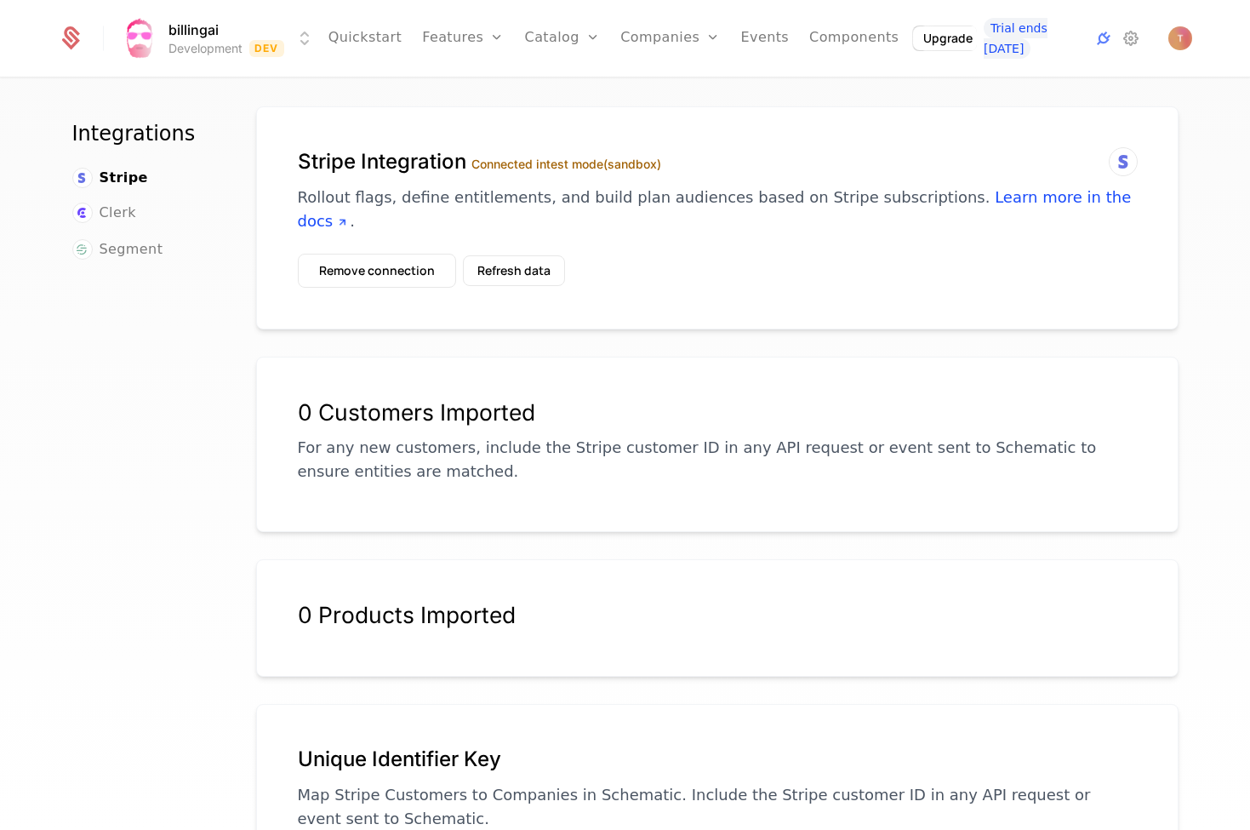
scroll to position [0, 0]
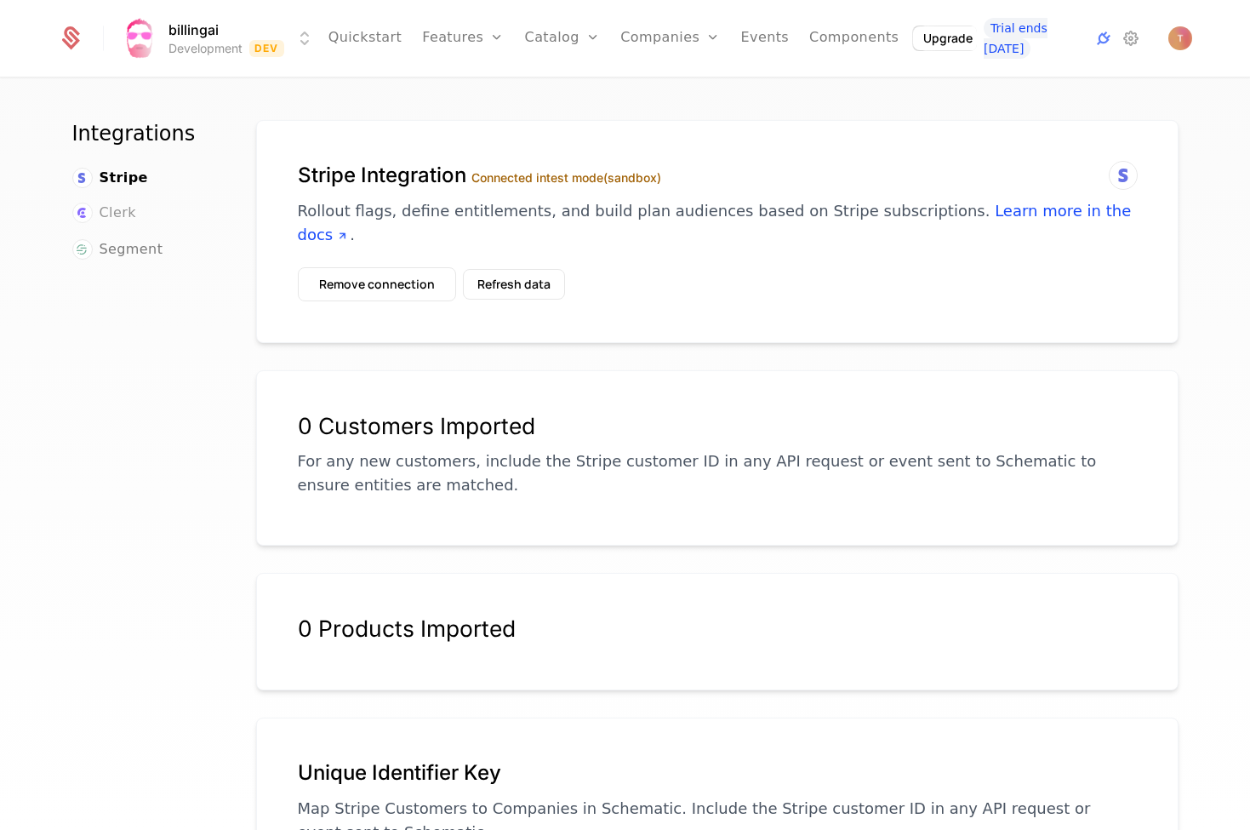
click at [110, 206] on span "Clerk" at bounding box center [118, 213] width 37 height 20
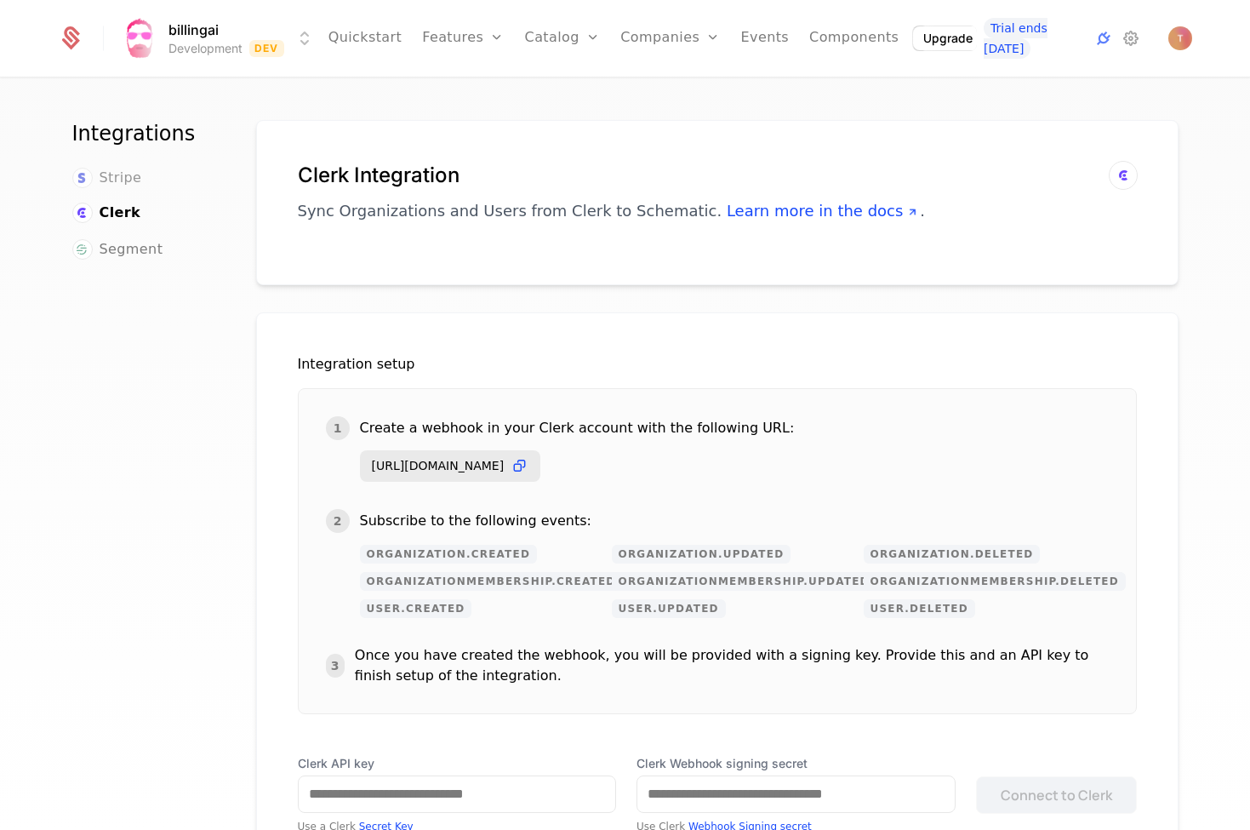
click at [119, 176] on span "Stripe" at bounding box center [121, 178] width 43 height 20
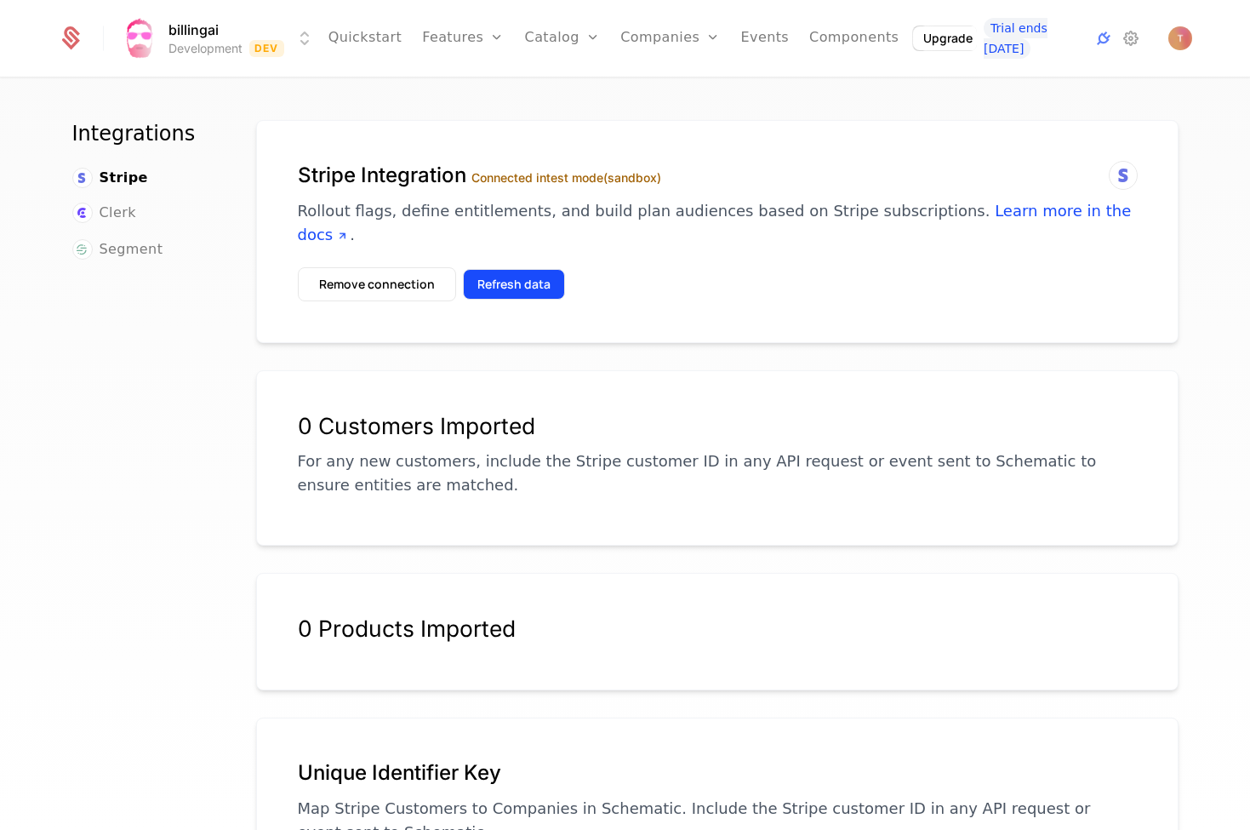
click at [513, 269] on button "Refresh data" at bounding box center [514, 284] width 102 height 31
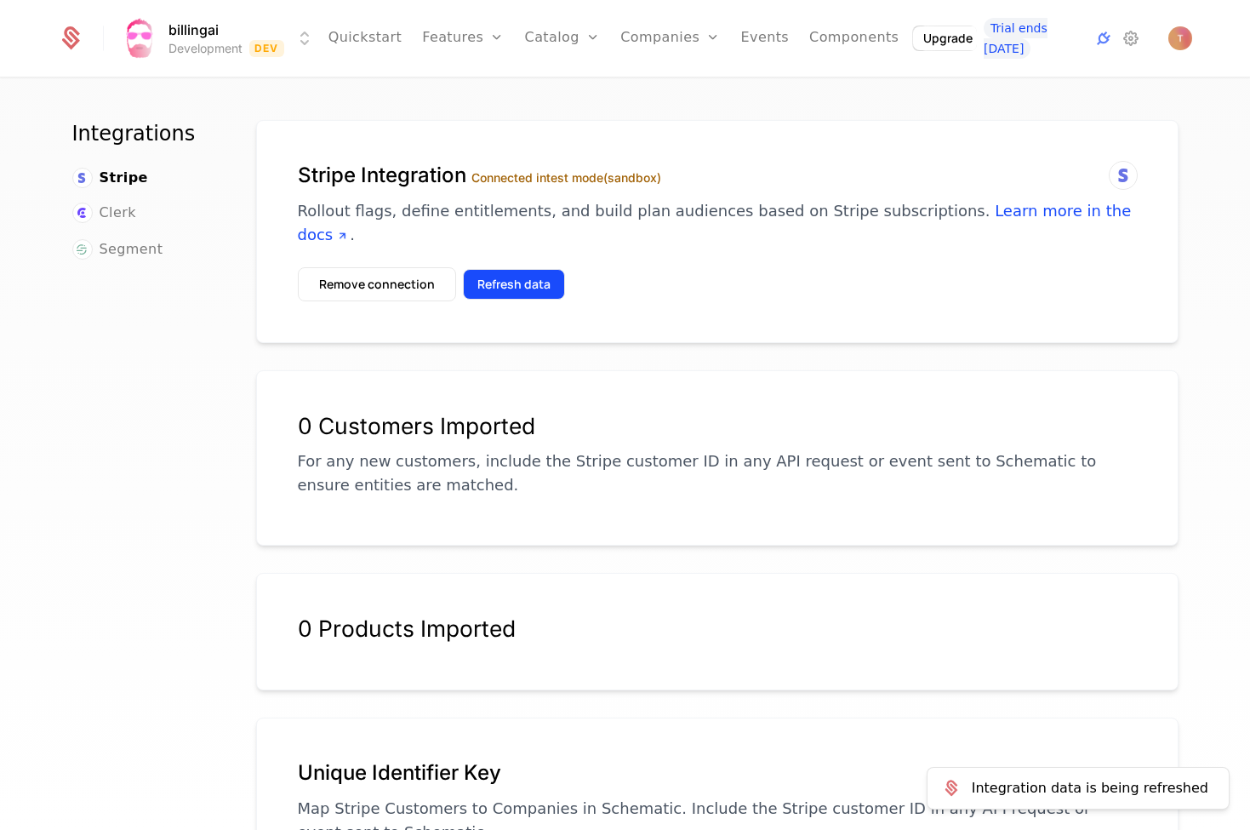
click at [513, 269] on button "Refresh data" at bounding box center [514, 284] width 102 height 31
click at [1131, 37] on icon at bounding box center [1131, 38] width 20 height 20
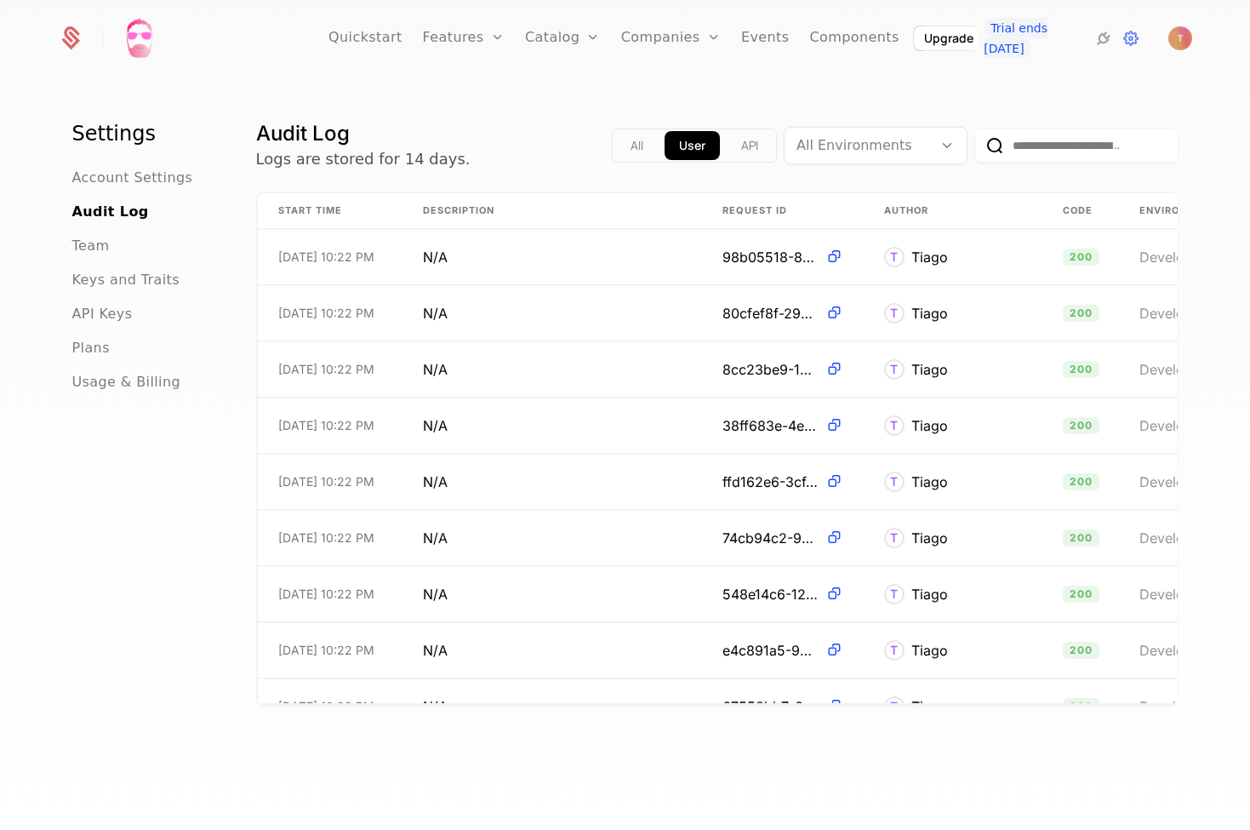
click at [727, 142] on button "API" at bounding box center [750, 145] width 46 height 29
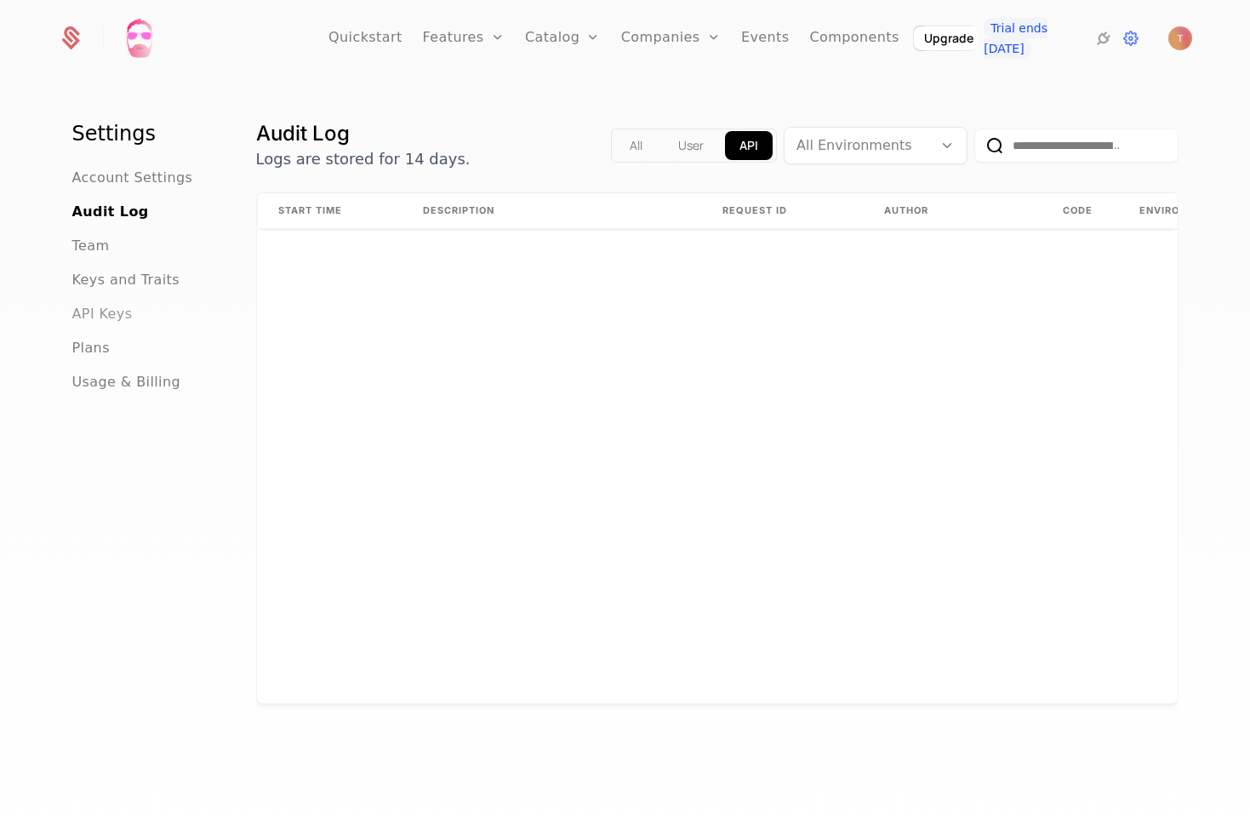
click at [94, 317] on span "API Keys" at bounding box center [102, 314] width 60 height 20
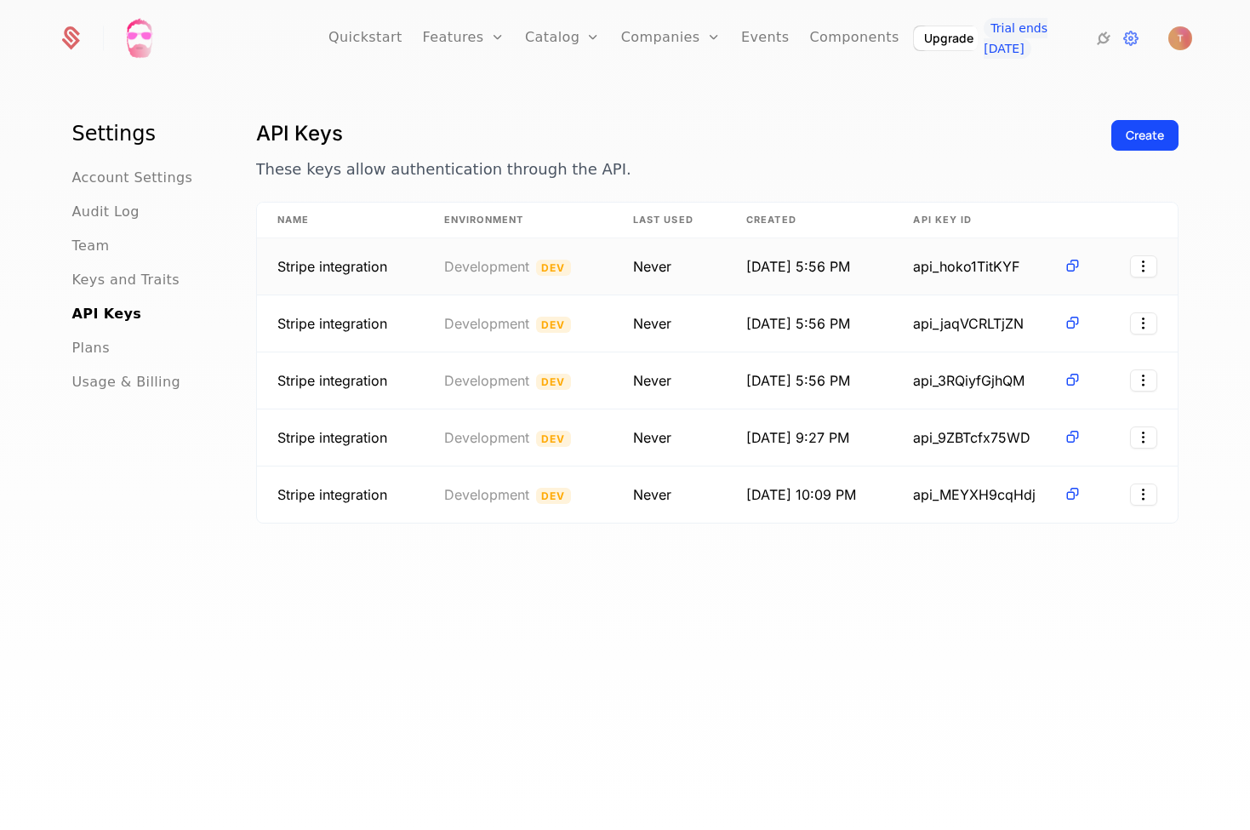
click at [641, 268] on td "Never" at bounding box center [669, 266] width 113 height 57
click at [807, 272] on td "9/10/25, 5:56 PM" at bounding box center [809, 266] width 167 height 57
click at [196, 50] on div at bounding box center [219, 38] width 191 height 37
click at [70, 37] on icon at bounding box center [72, 34] width 16 height 16
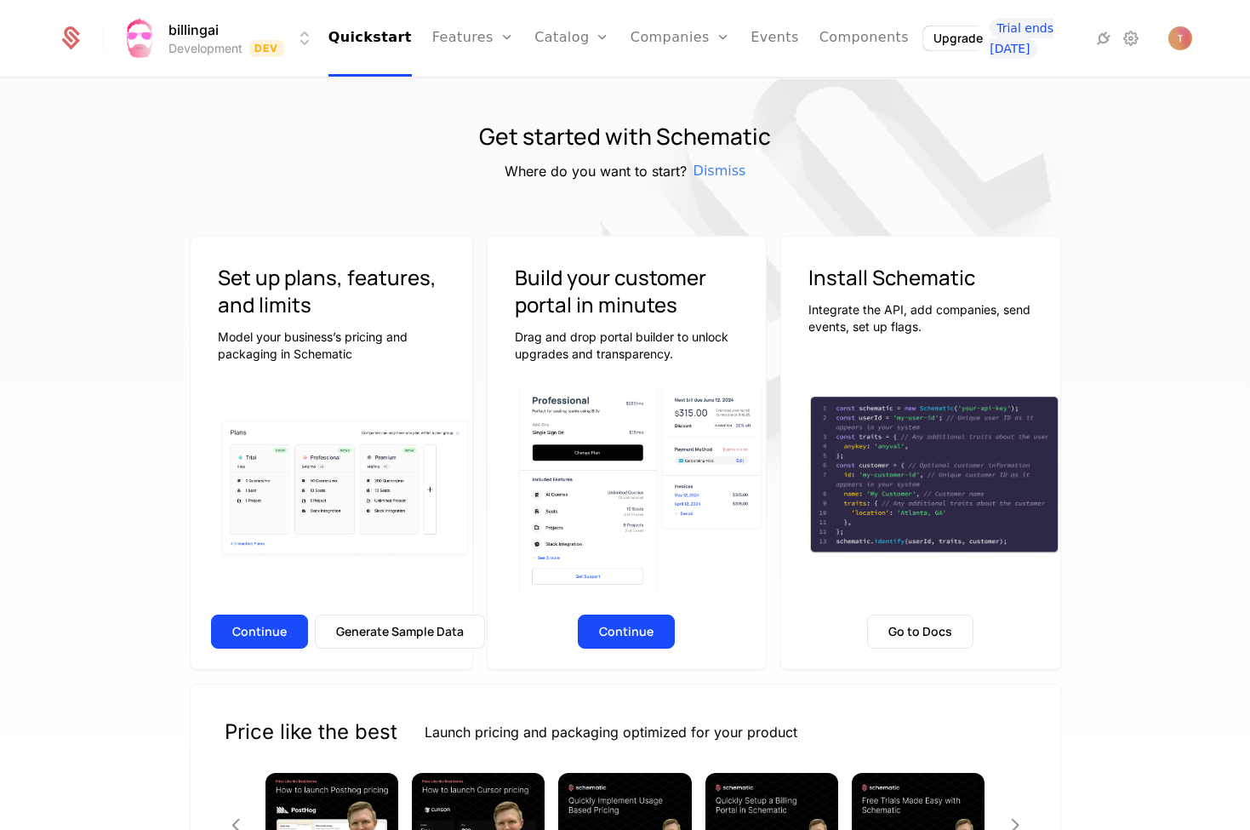
click at [311, 39] on html "billingai Development Dev Quickstart Features Features Flags Catalog Plans Add …" at bounding box center [625, 415] width 1250 height 830
click at [172, 123] on button "Create" at bounding box center [199, 127] width 134 height 31
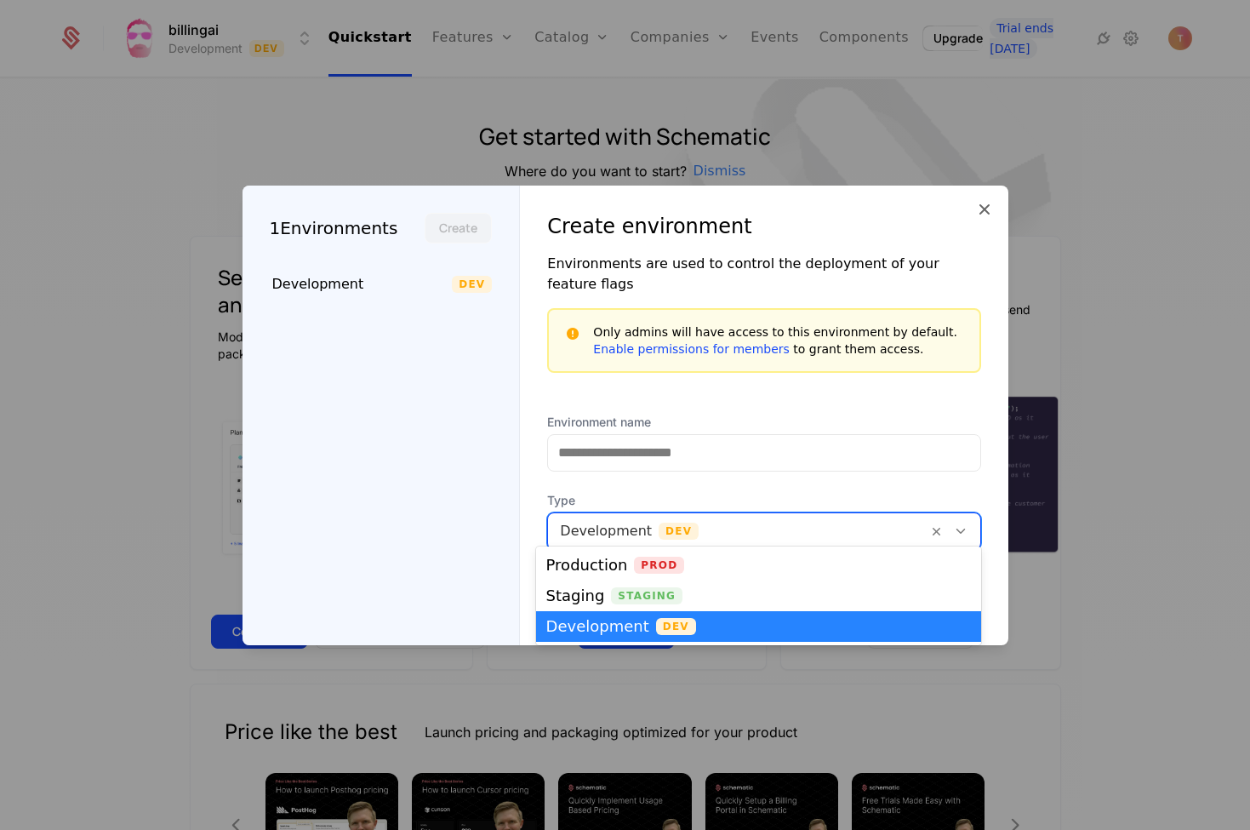
click at [722, 519] on div at bounding box center [737, 531] width 355 height 24
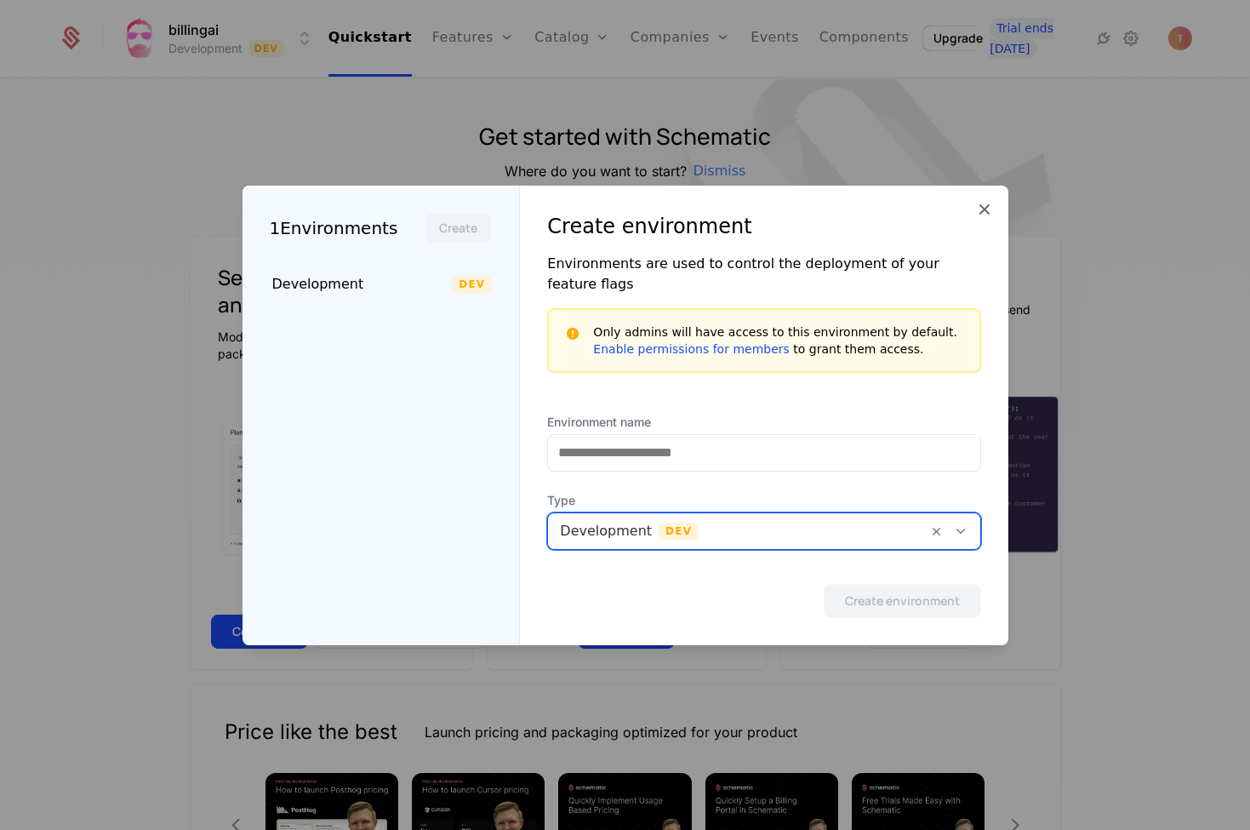
click at [722, 519] on div at bounding box center [737, 531] width 355 height 24
click at [726, 469] on div "Environment name Type Development Dev" at bounding box center [763, 492] width 433 height 157
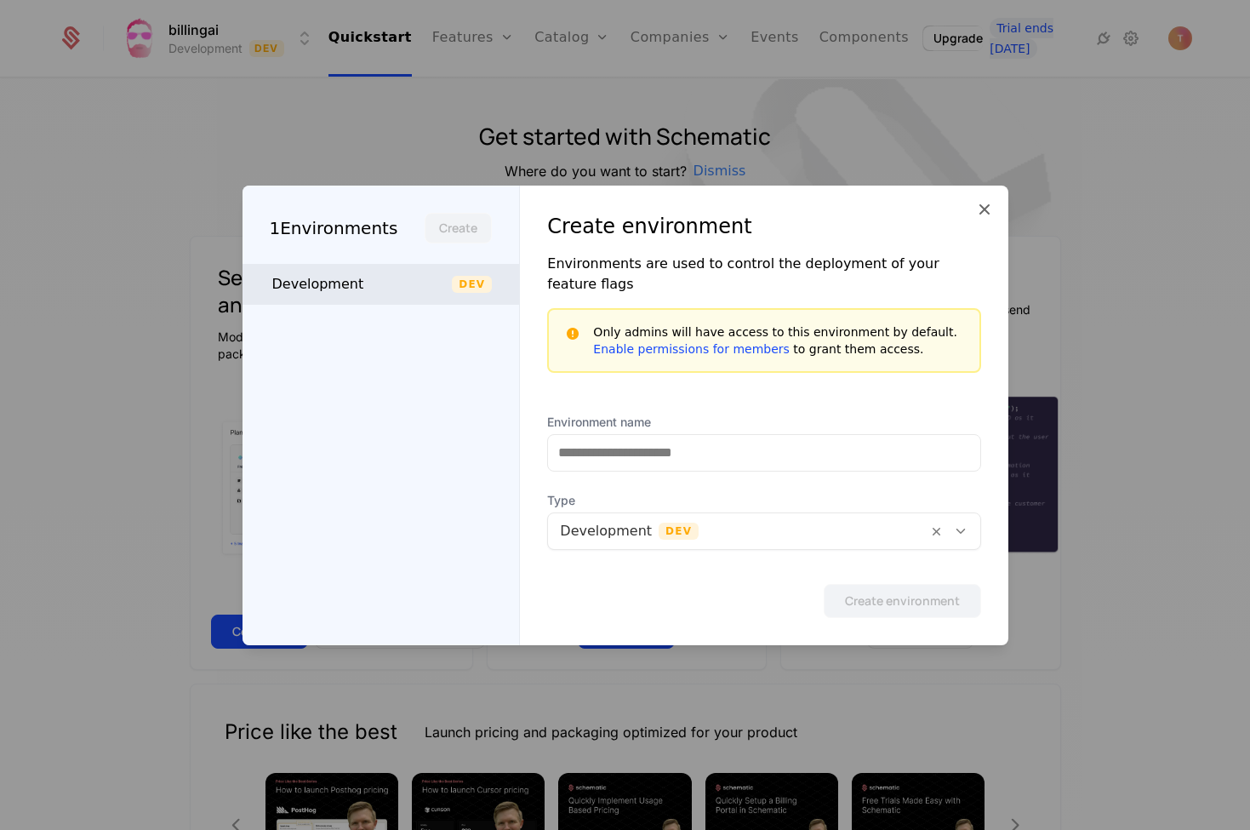
click at [332, 294] on div "Development" at bounding box center [362, 284] width 180 height 20
type input "**********"
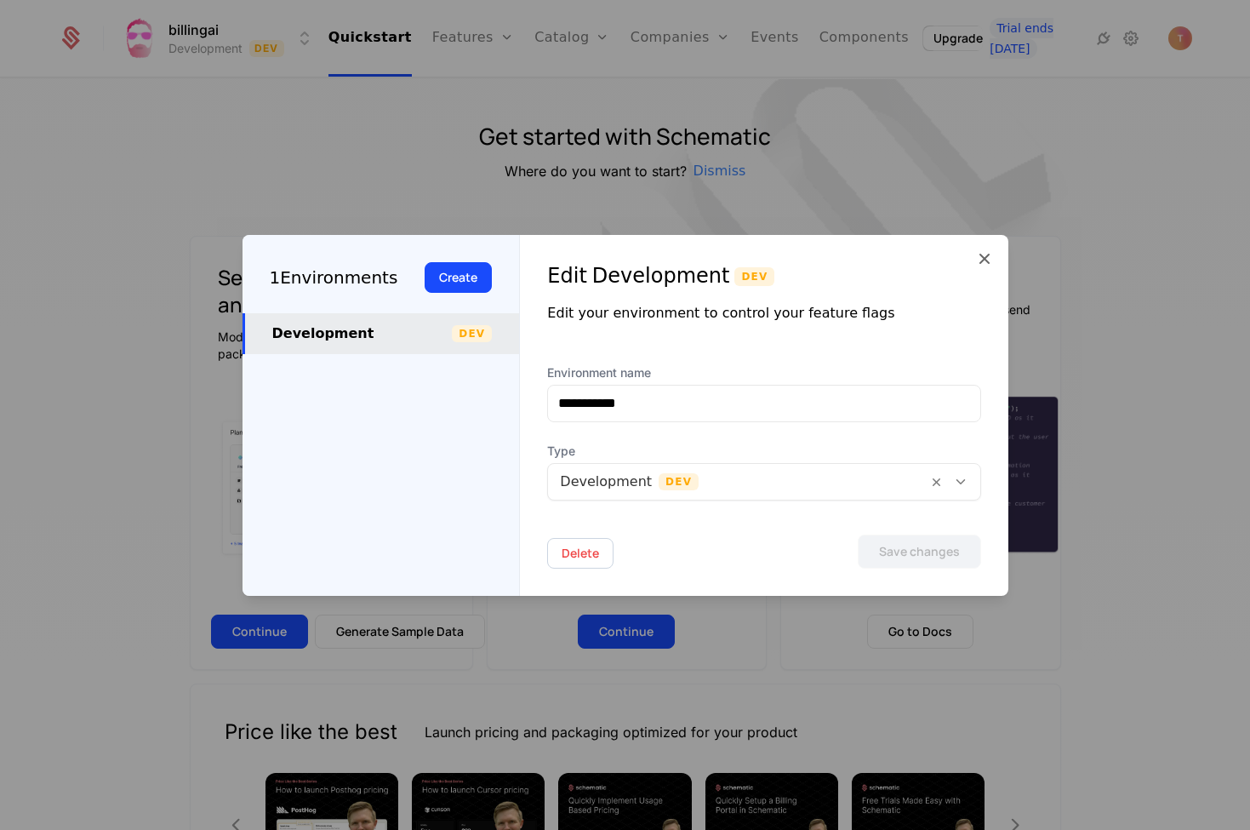
click at [334, 283] on div "1 Environments" at bounding box center [334, 278] width 128 height 26
click at [990, 258] on icon at bounding box center [984, 258] width 20 height 20
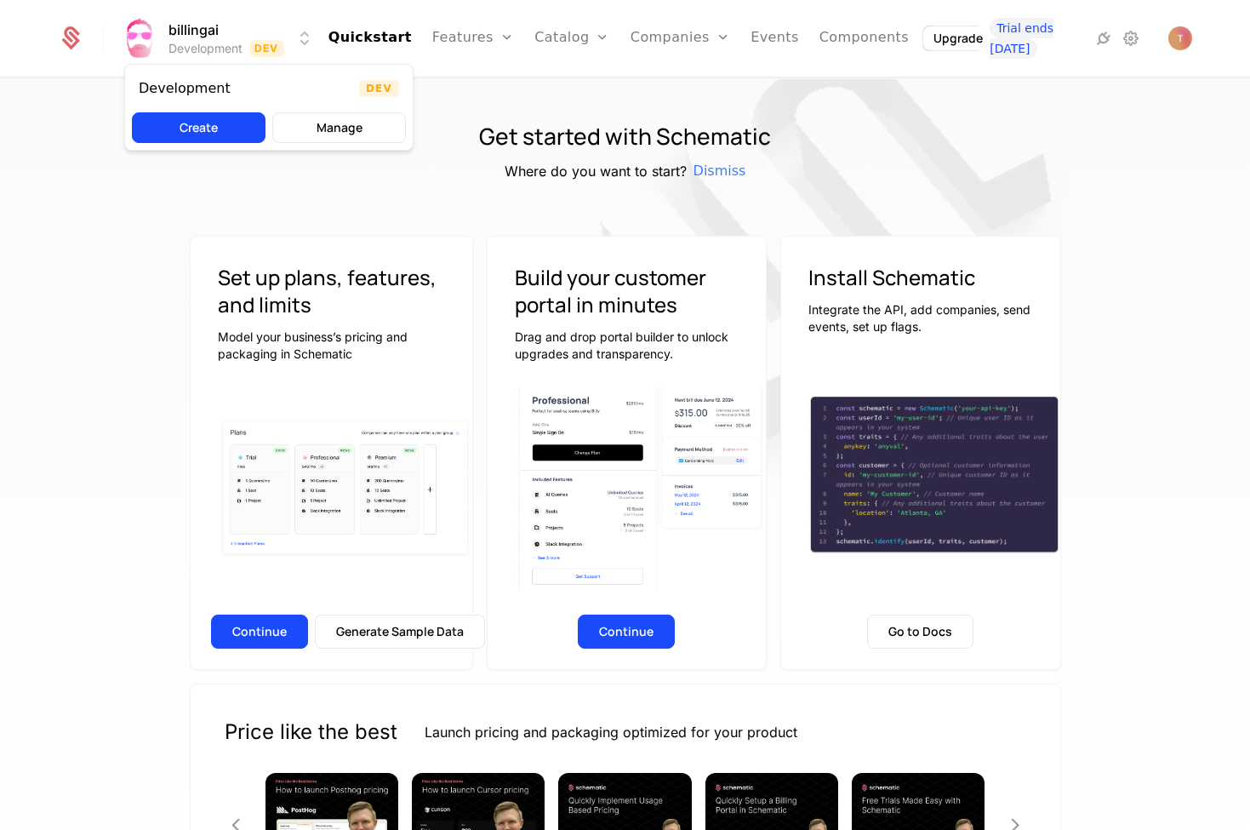
click at [180, 26] on html "billingai Development Dev Quickstart Features Features Flags Catalog Plans Add …" at bounding box center [625, 415] width 1250 height 830
click at [348, 128] on button "Manage" at bounding box center [339, 127] width 134 height 31
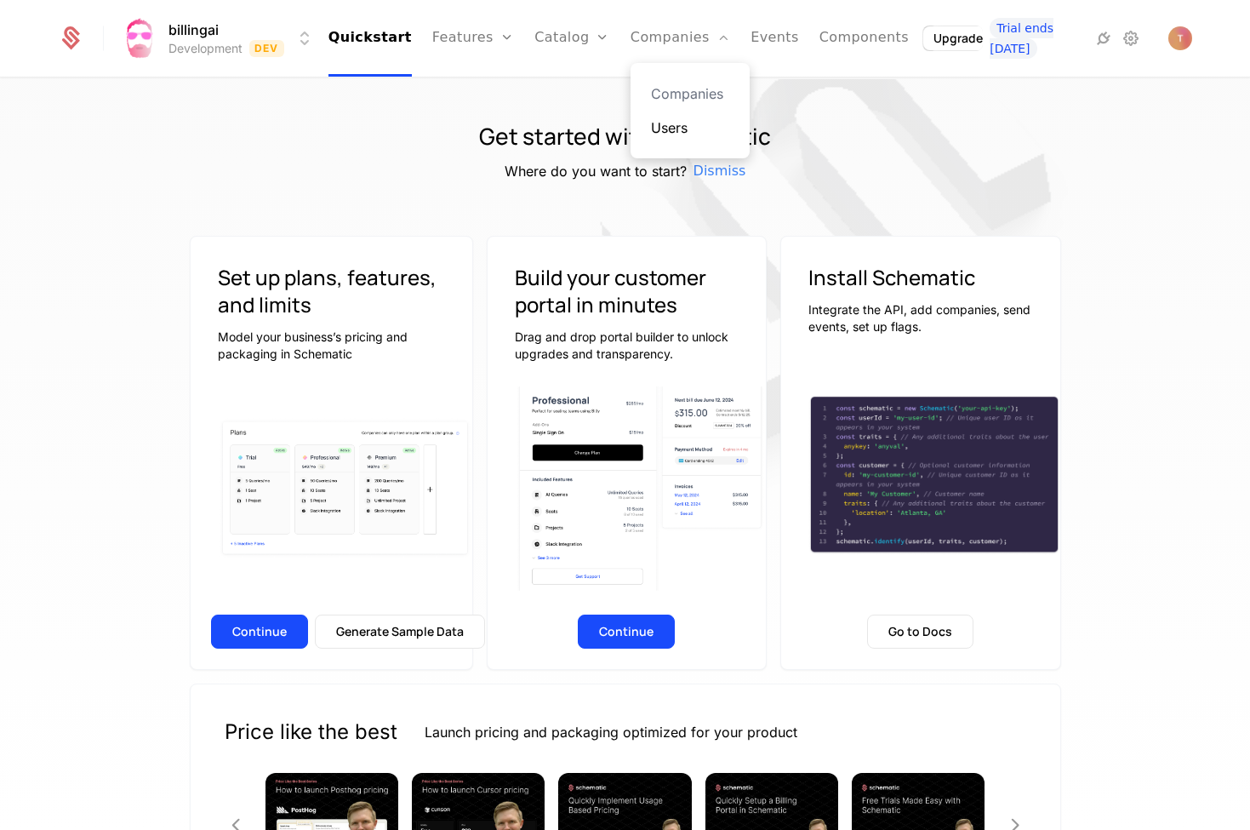
click at [656, 132] on link "Users" at bounding box center [690, 127] width 78 height 20
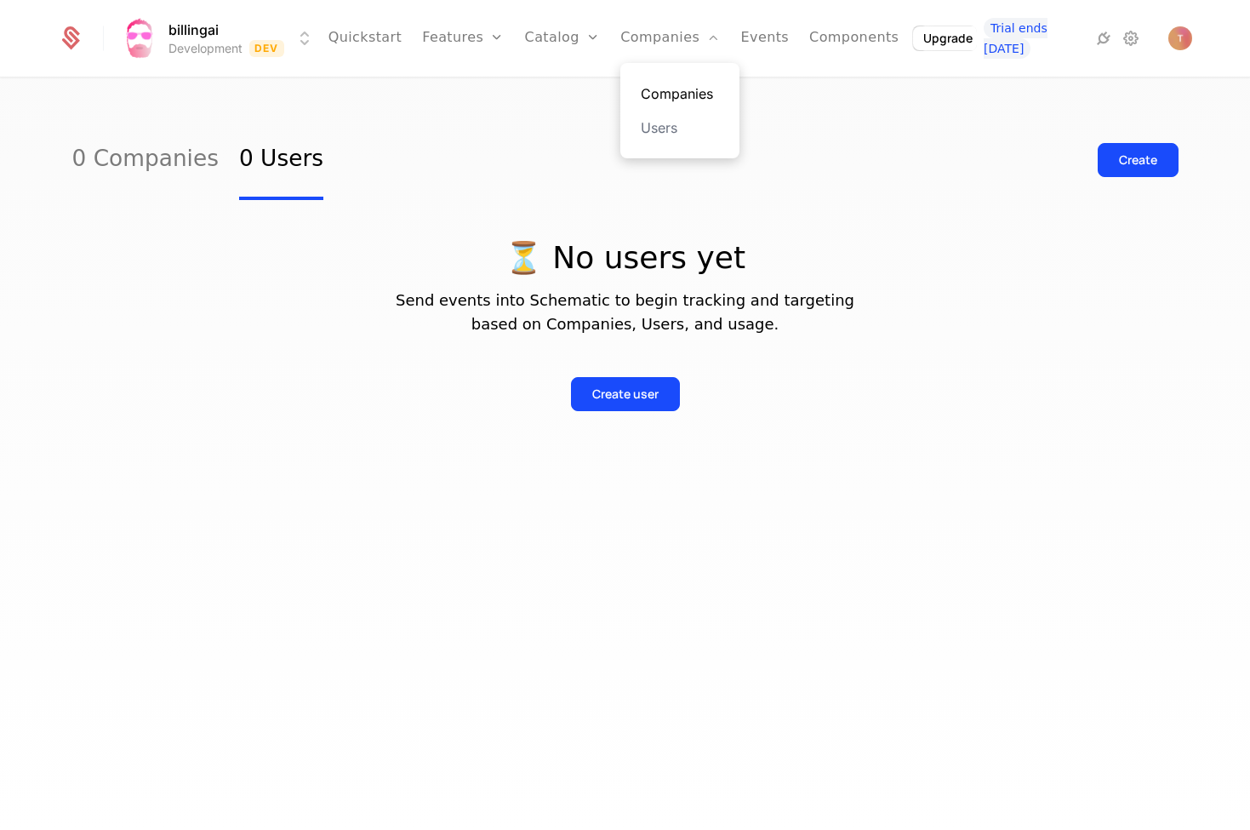
click at [671, 92] on link "Companies" at bounding box center [680, 93] width 78 height 20
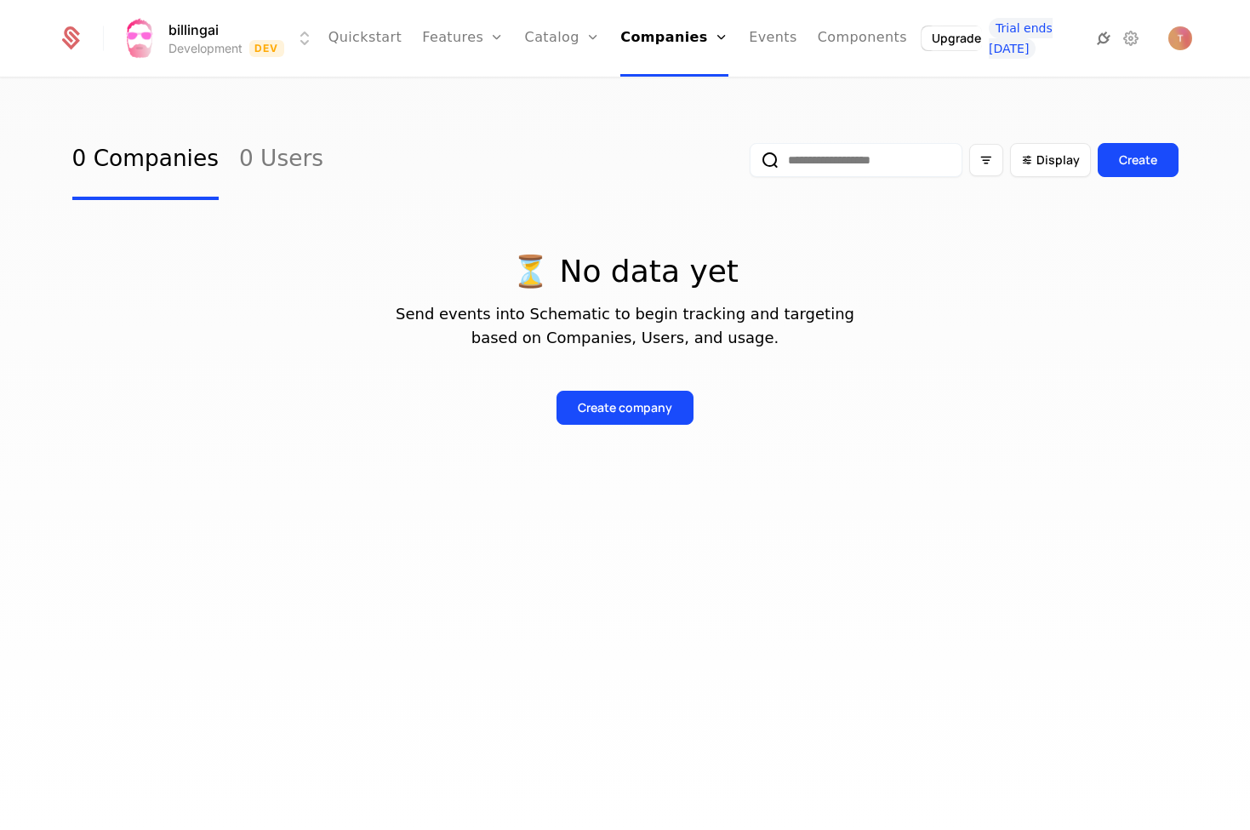
click at [1103, 40] on icon at bounding box center [1103, 38] width 20 height 20
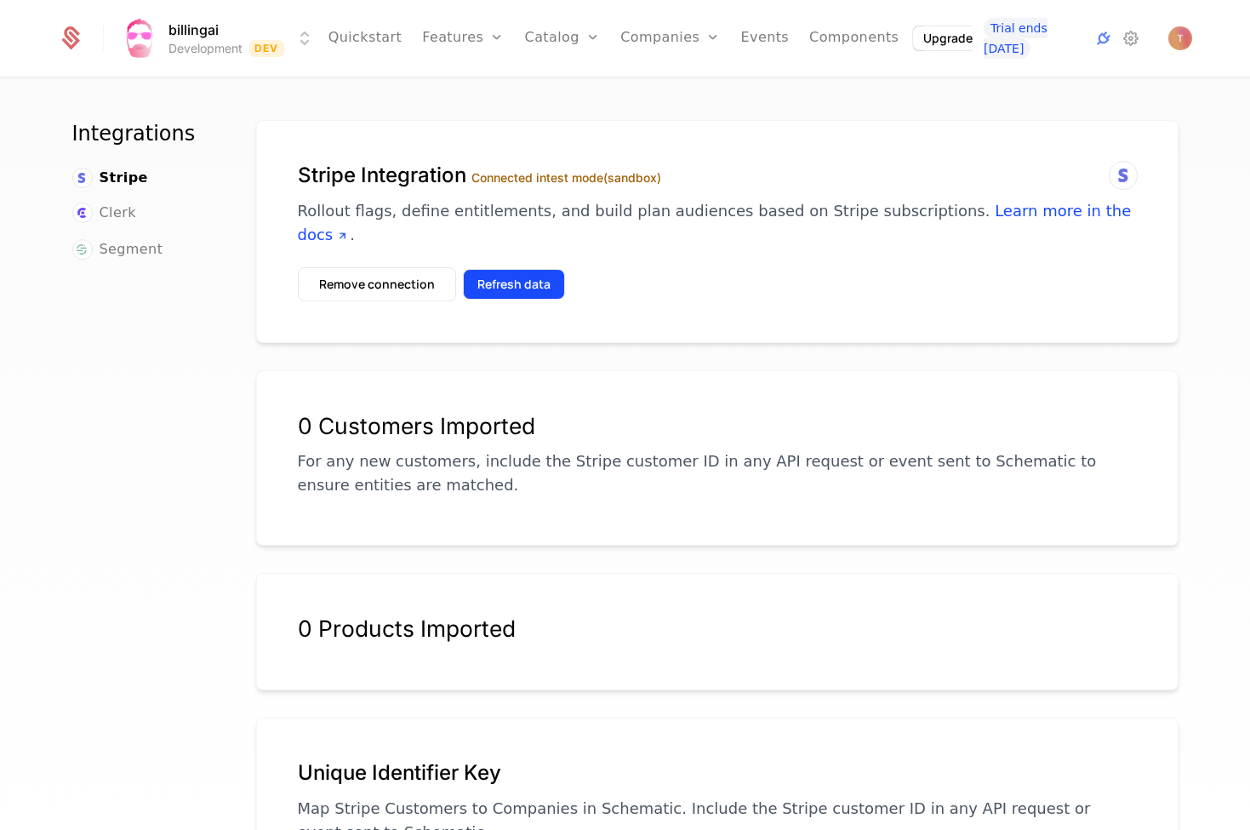
click at [514, 269] on button "Refresh data" at bounding box center [514, 284] width 102 height 31
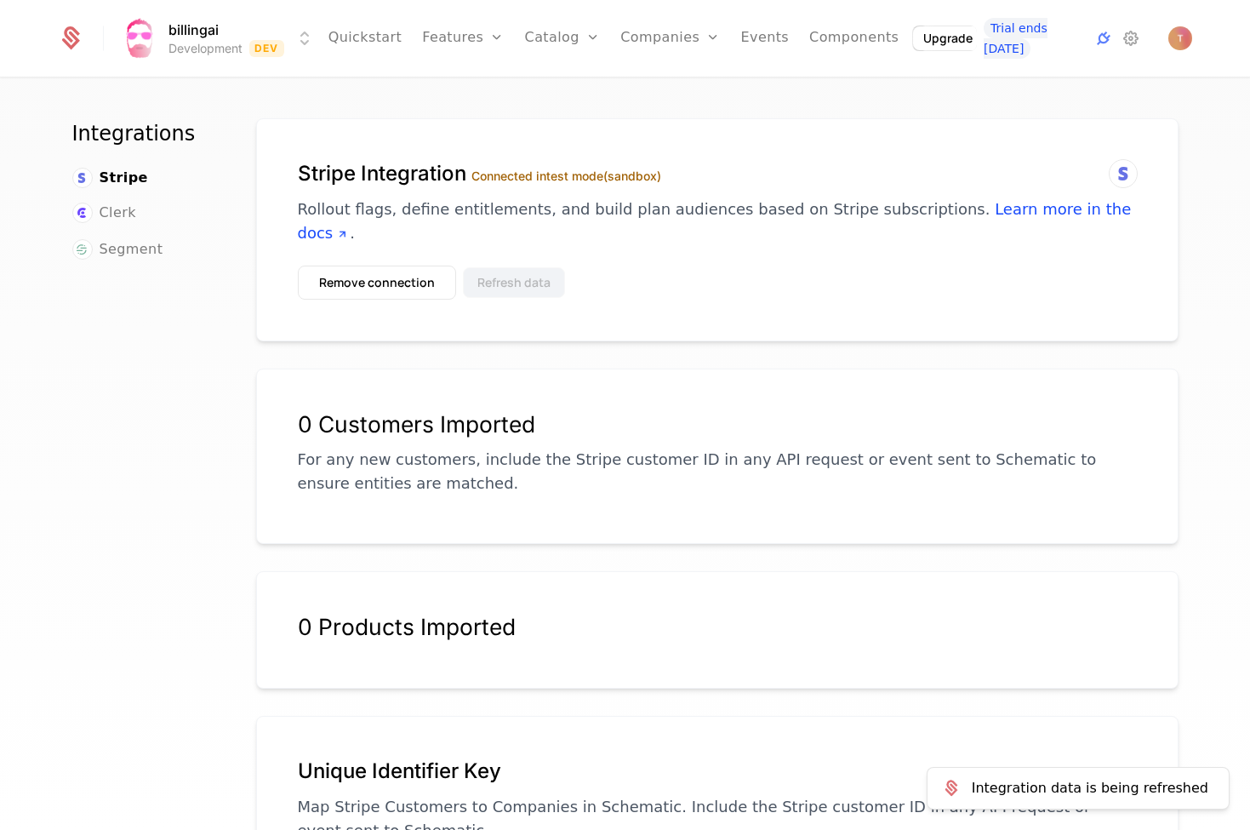
click at [514, 267] on button "Refresh data" at bounding box center [514, 282] width 102 height 31
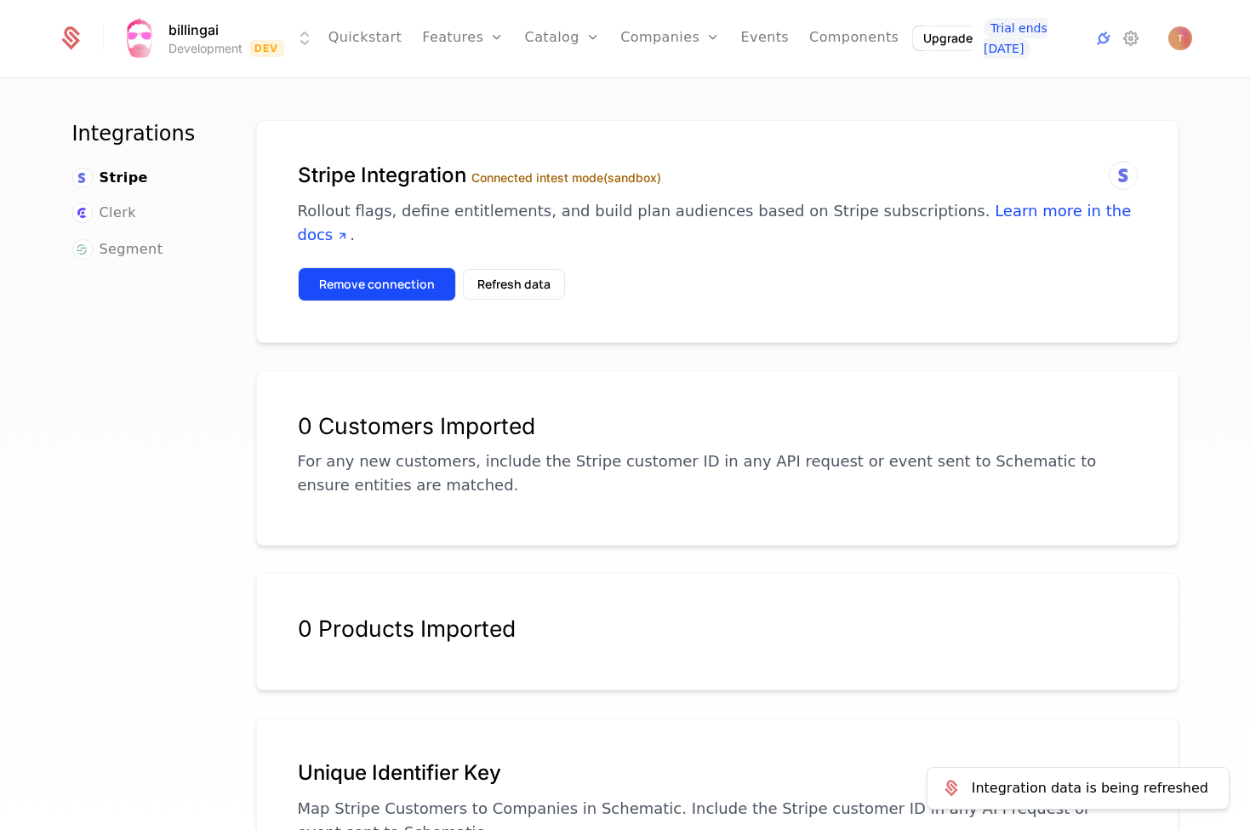
click at [397, 267] on button "Remove connection" at bounding box center [377, 284] width 158 height 34
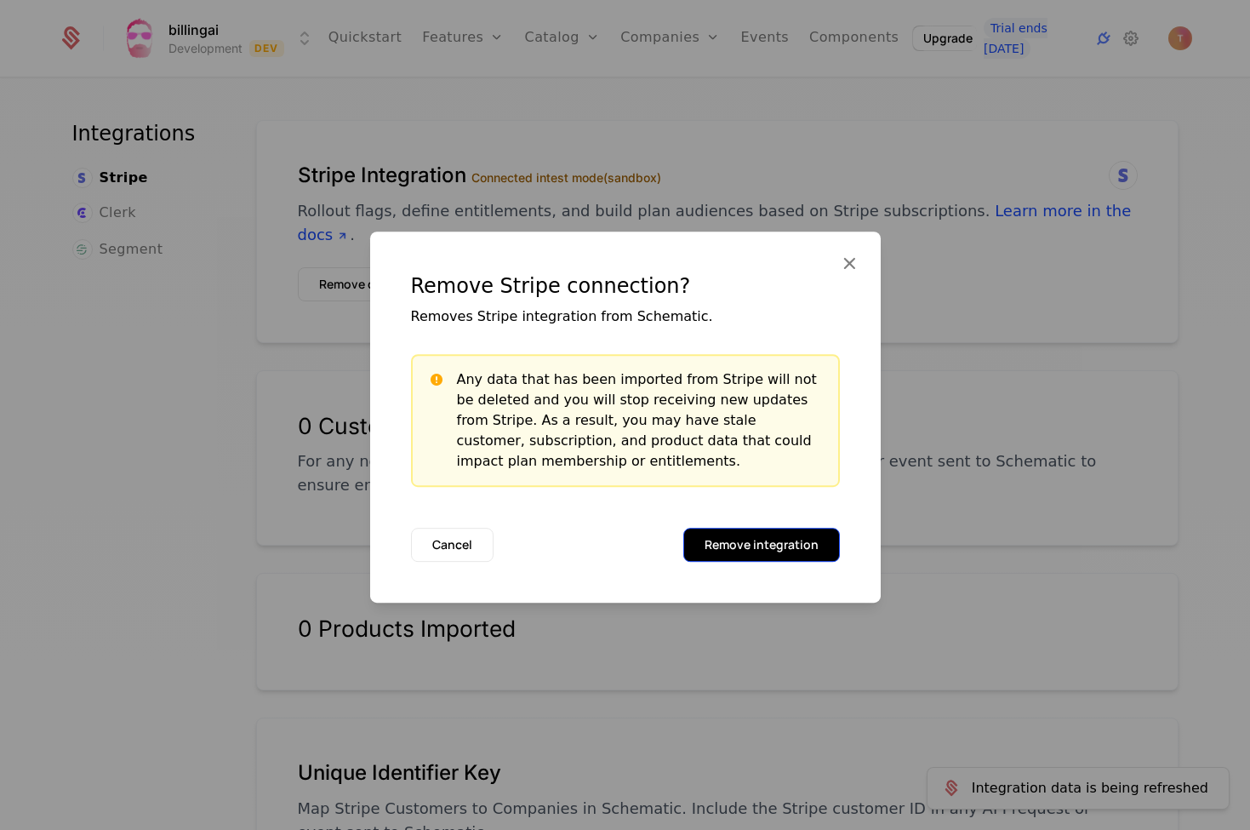
click at [785, 548] on button "Remove integration" at bounding box center [761, 545] width 157 height 34
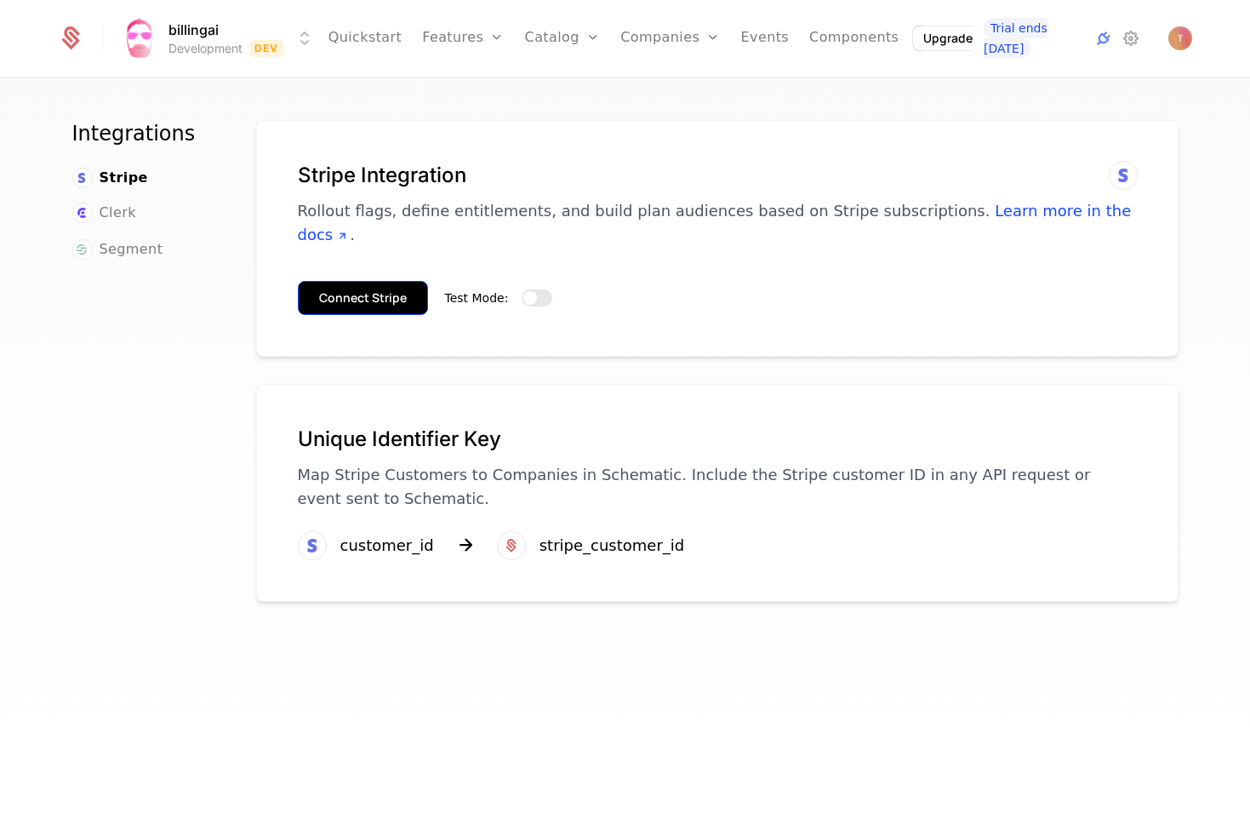
click at [379, 281] on button "Connect Stripe" at bounding box center [363, 298] width 130 height 34
click at [1175, 40] on img "Open user button" at bounding box center [1180, 38] width 24 height 24
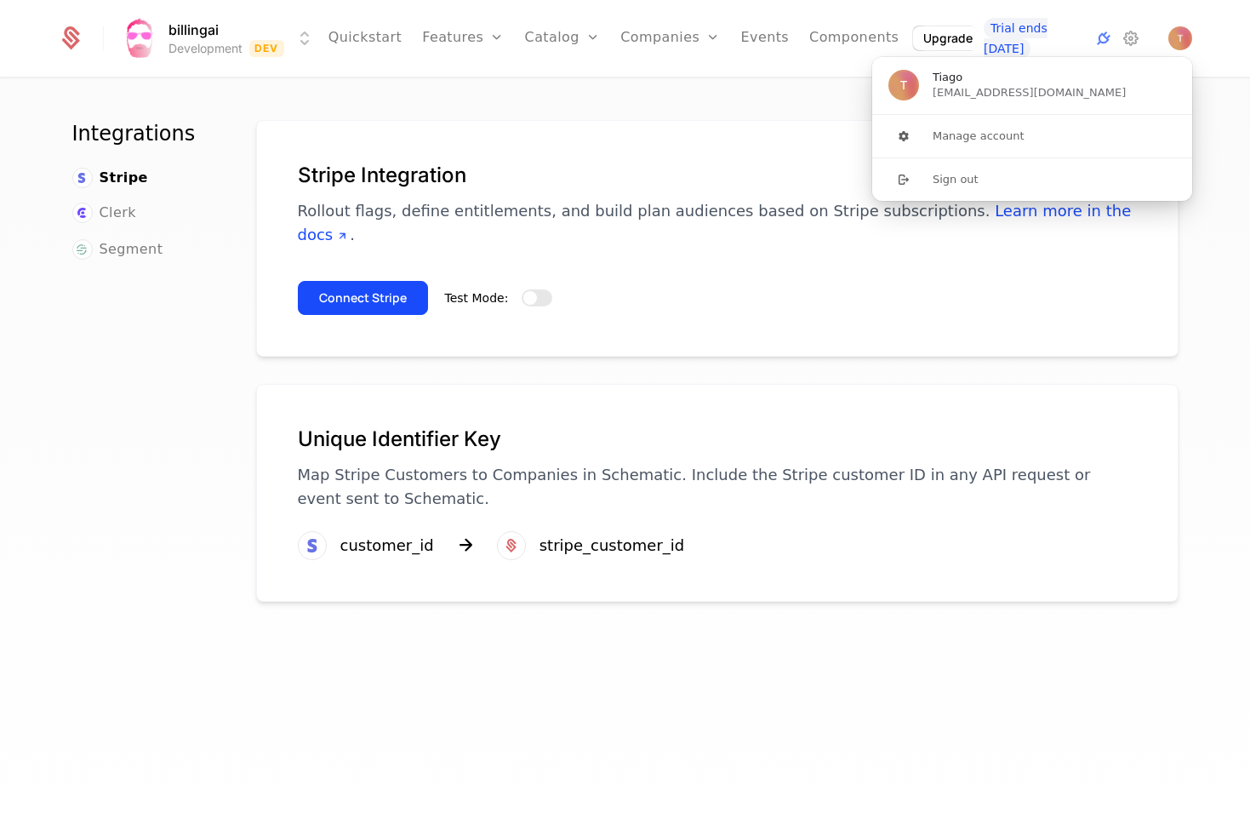
click at [297, 33] on html "billingai Development Dev Quickstart Features Features Flags Catalog Plans Add …" at bounding box center [625, 415] width 1250 height 830
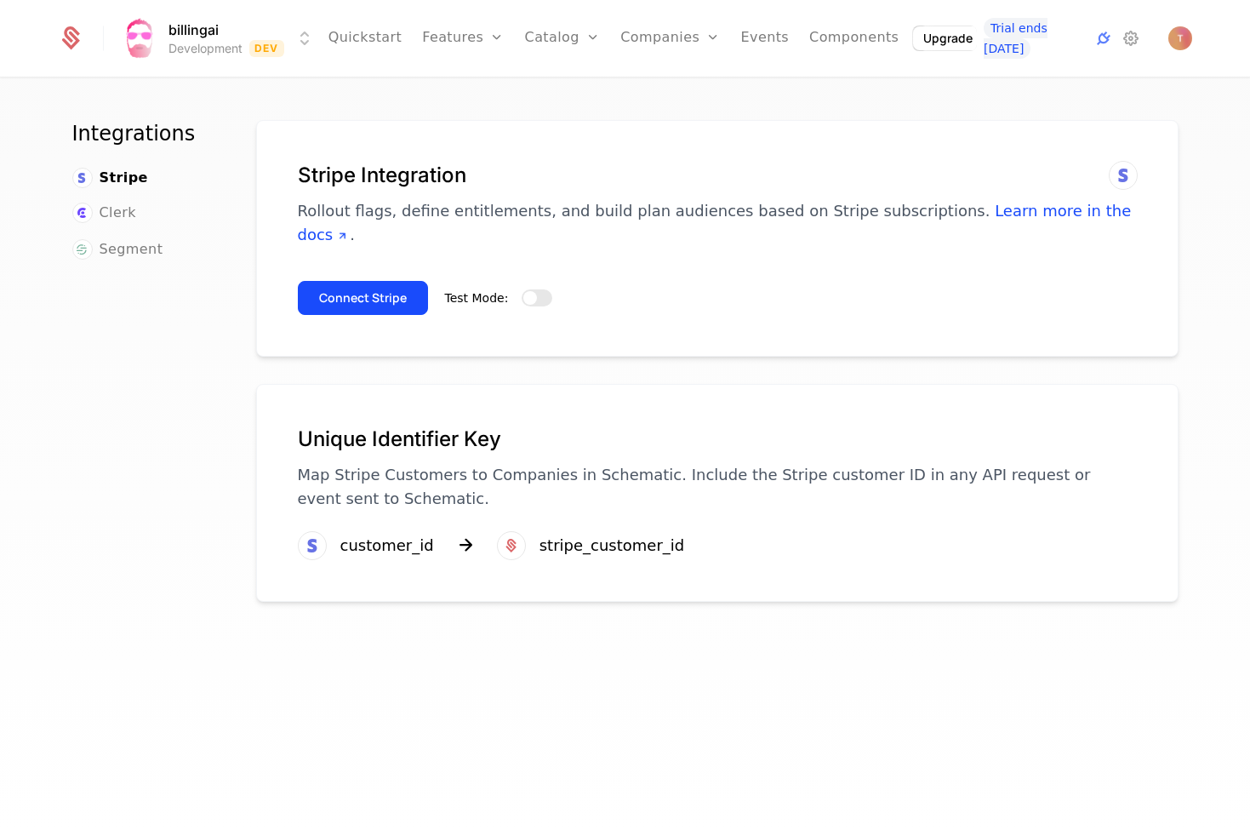
drag, startPoint x: 785, startPoint y: 65, endPoint x: 1092, endPoint y: 27, distance: 308.6
click at [796, 64] on html "billingai Development Dev Quickstart Features Features Flags Catalog Plans Add …" at bounding box center [625, 415] width 1250 height 830
click at [1168, 43] on img "Open user button" at bounding box center [1180, 38] width 24 height 24
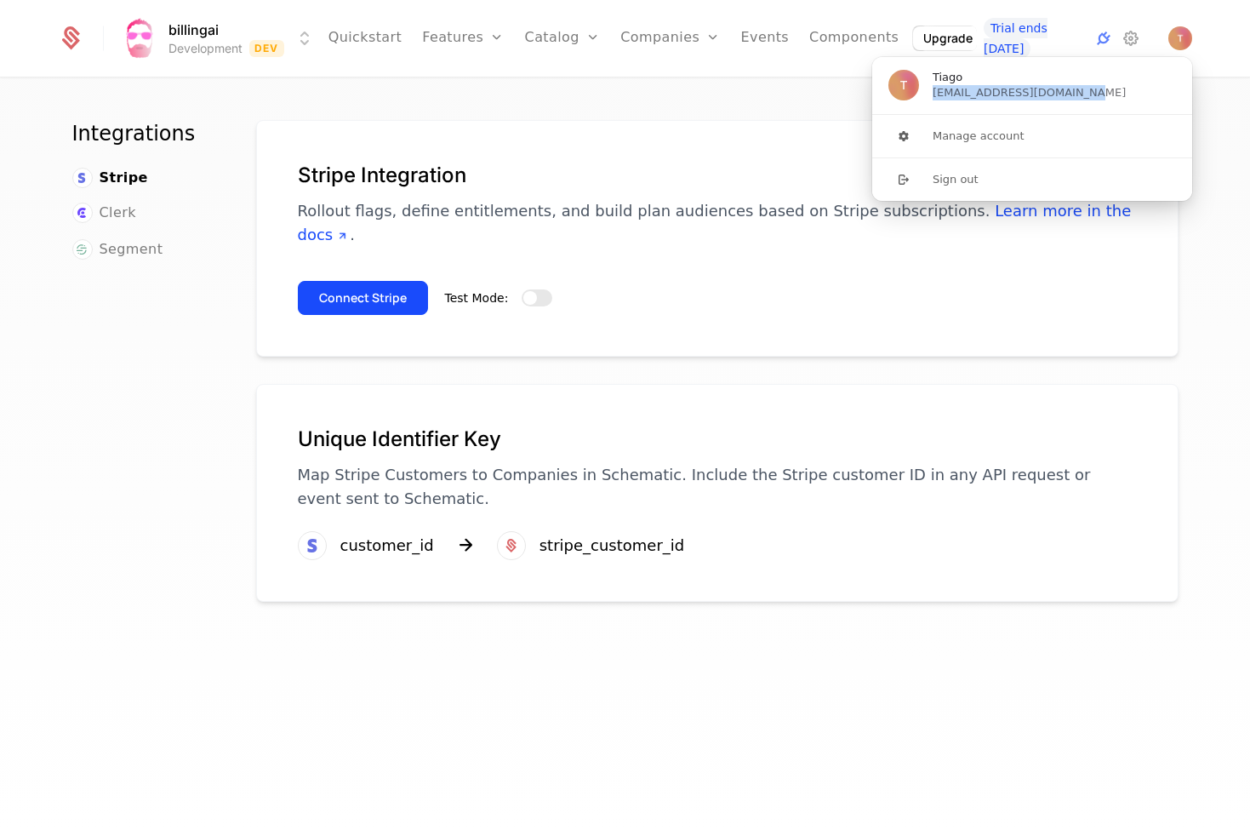
drag, startPoint x: 1082, startPoint y: 94, endPoint x: 933, endPoint y: 94, distance: 148.1
click at [933, 94] on span "Tiago copy.tiago+test@gmail.com" at bounding box center [1032, 85] width 322 height 58
copy span "copy.tiago+test@gmail.com"
click at [334, 281] on button "Connect Stripe" at bounding box center [363, 298] width 130 height 34
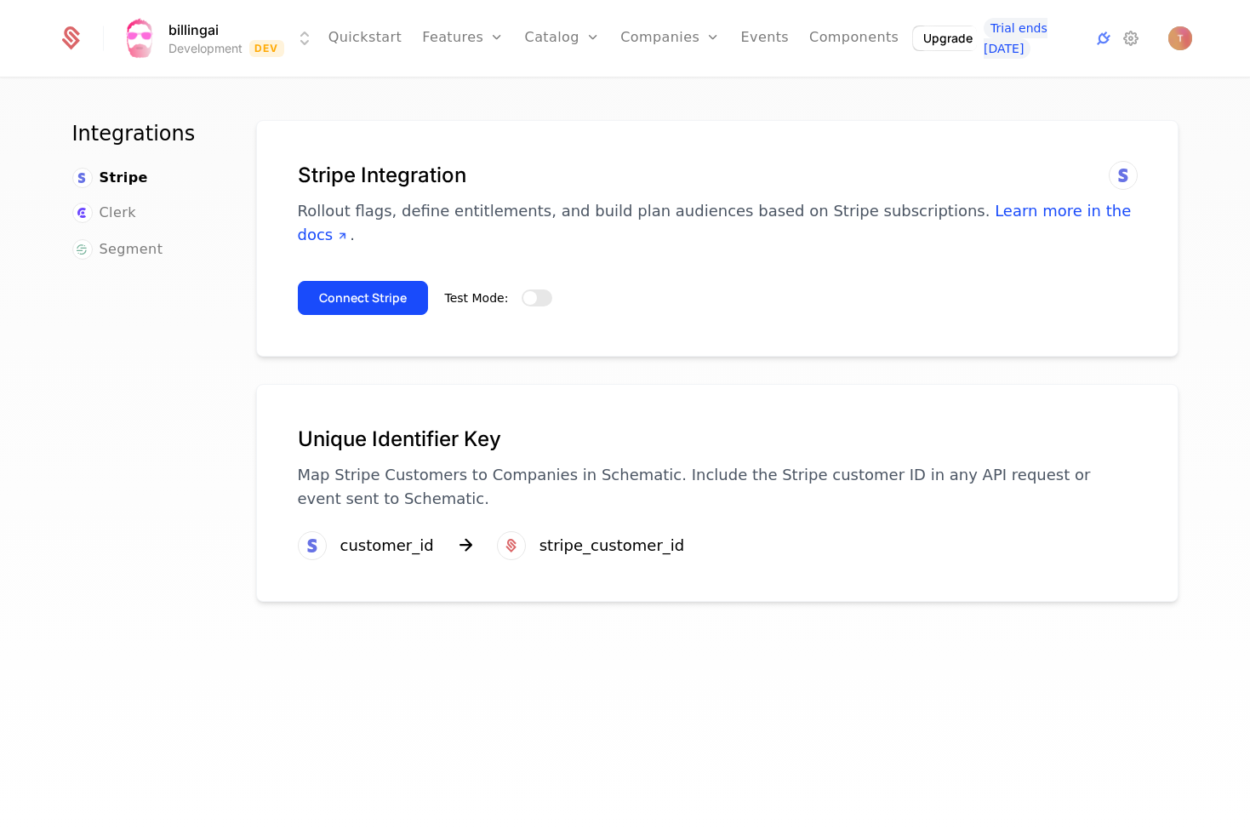
click at [528, 291] on span "button" at bounding box center [530, 298] width 14 height 14
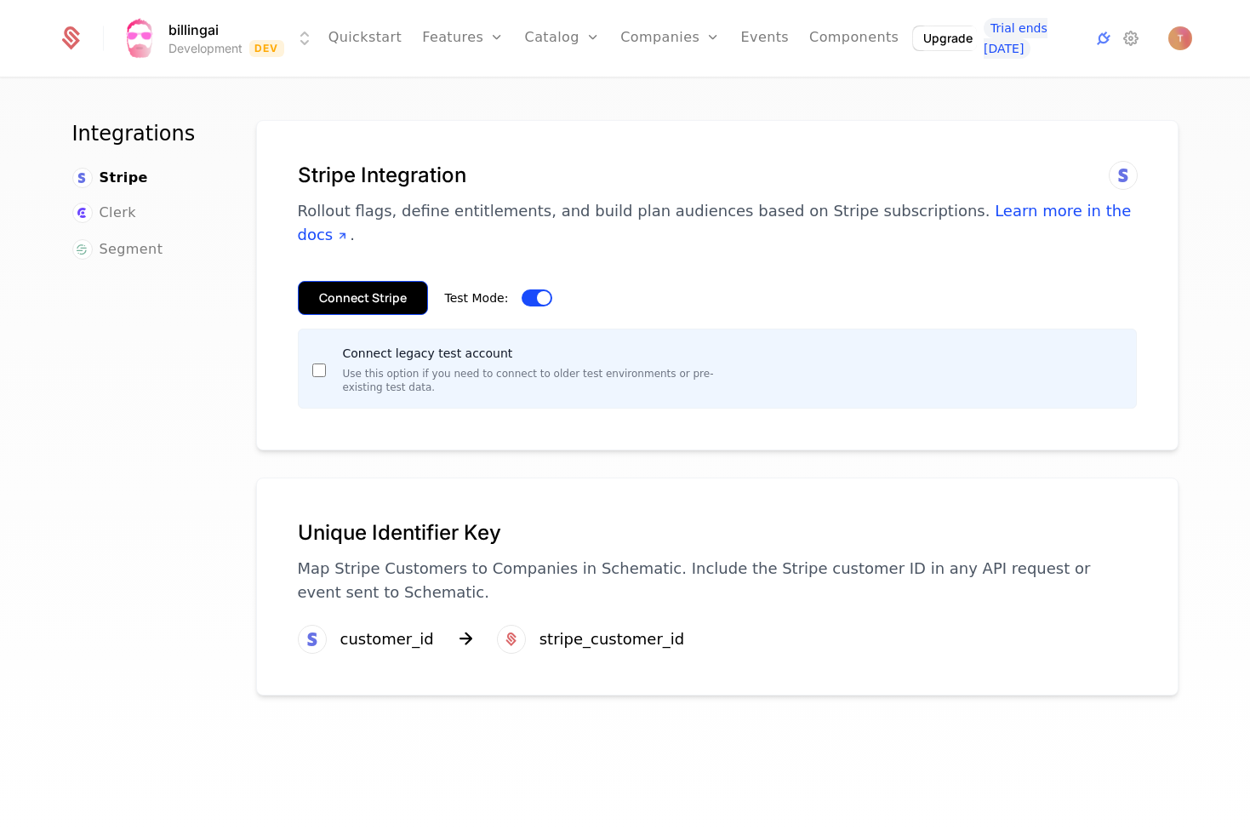
click at [365, 281] on button "Connect Stripe" at bounding box center [363, 298] width 130 height 34
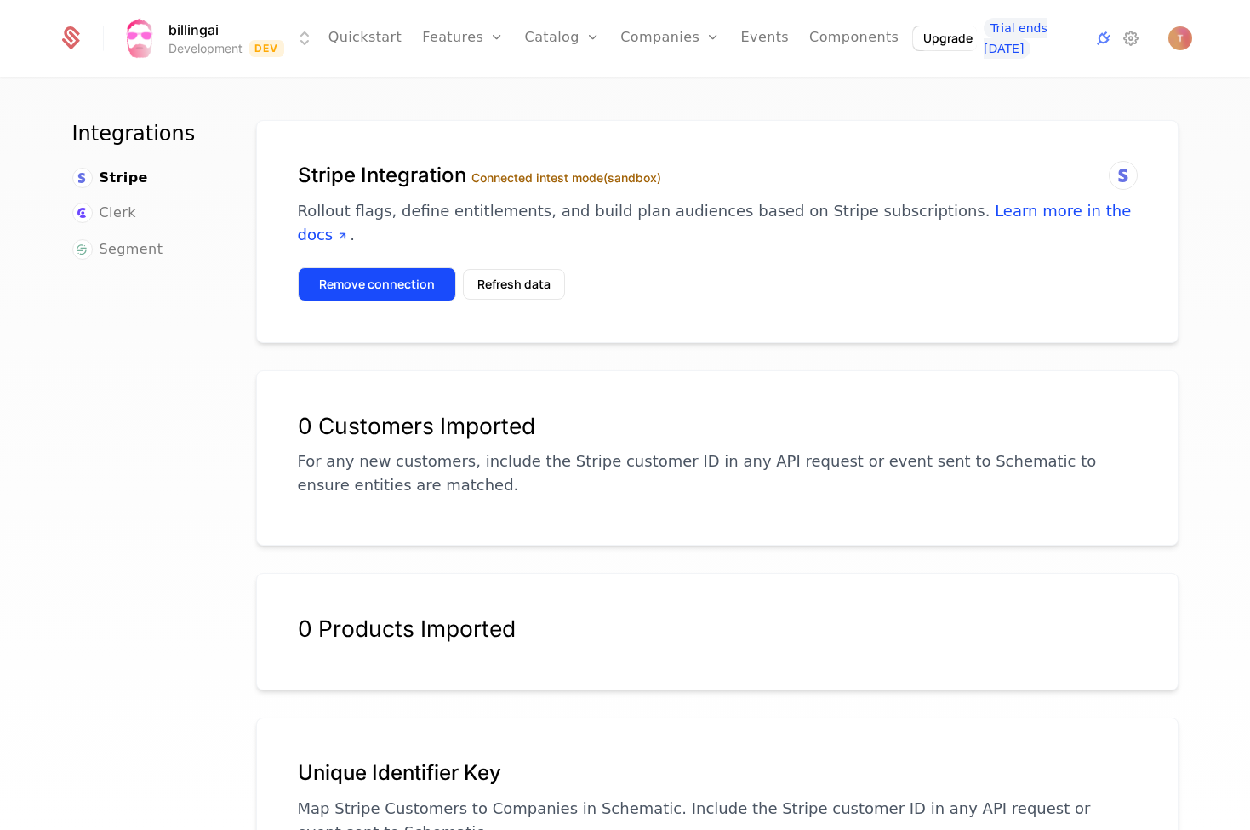
click at [400, 267] on button "Remove connection" at bounding box center [377, 284] width 158 height 34
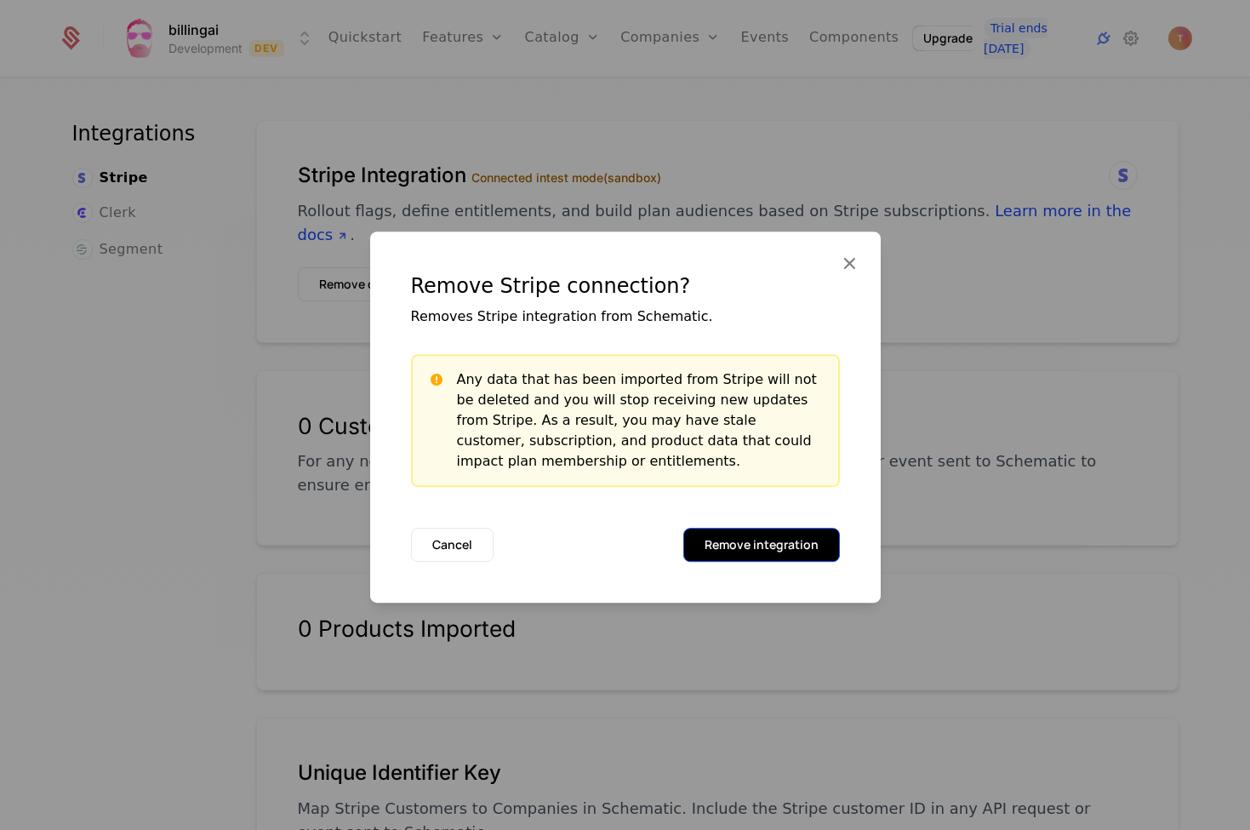
click at [762, 552] on button "Remove integration" at bounding box center [761, 545] width 157 height 34
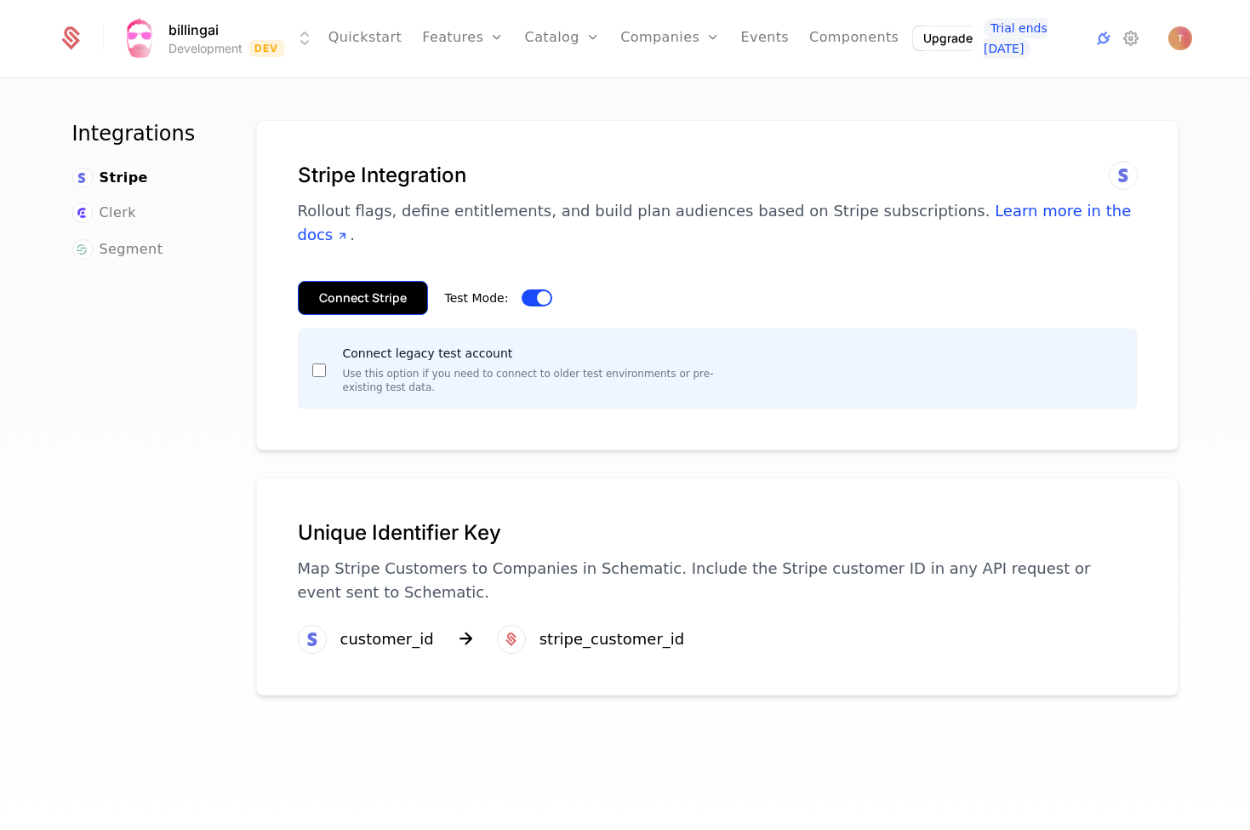
click at [348, 281] on button "Connect Stripe" at bounding box center [363, 298] width 130 height 34
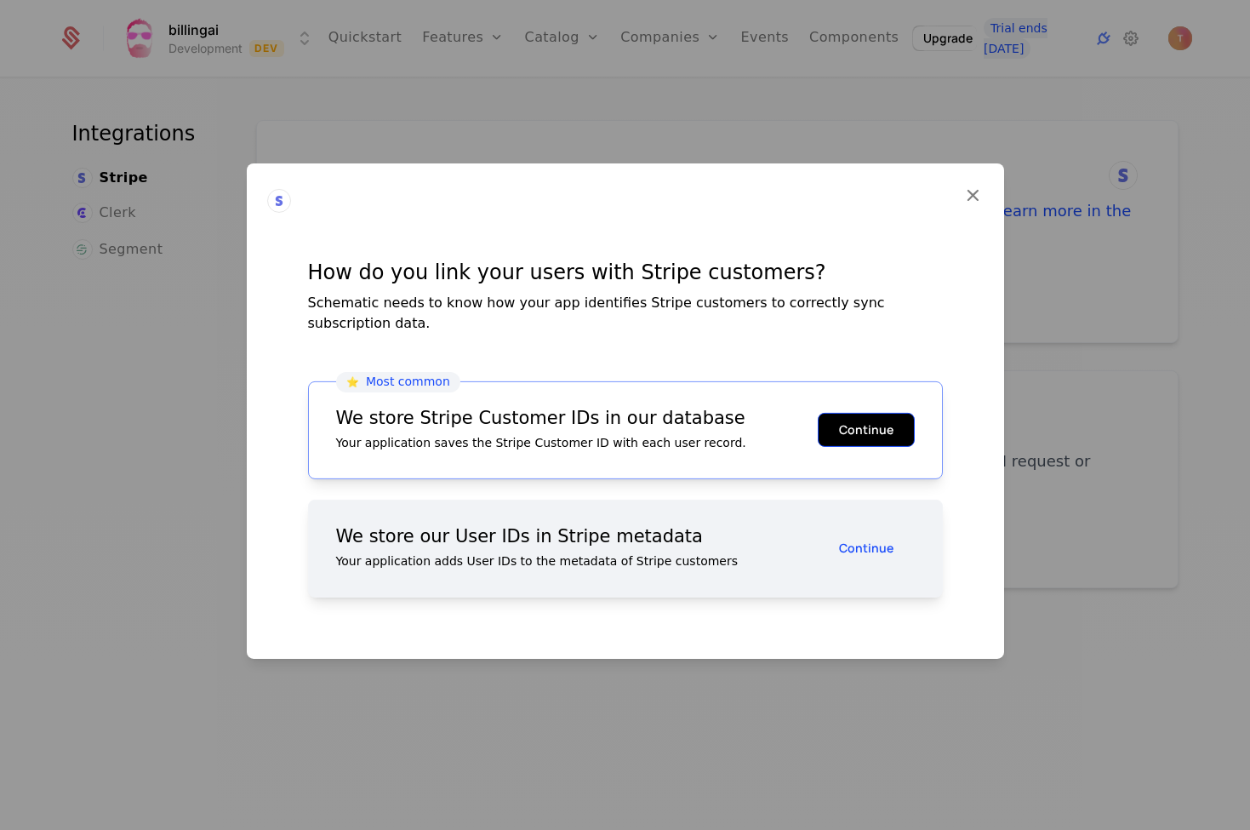
click at [837, 413] on button "Continue" at bounding box center [866, 430] width 97 height 34
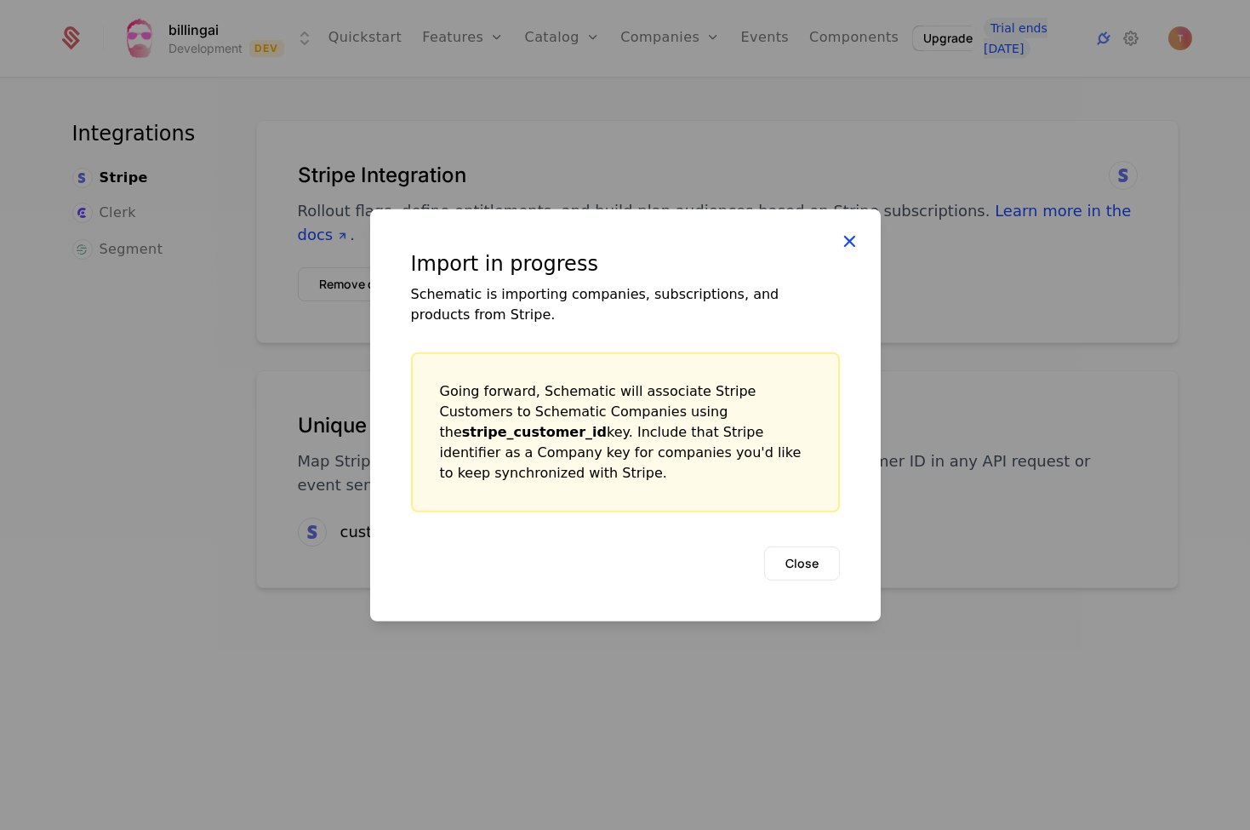
click at [854, 251] on icon at bounding box center [849, 240] width 22 height 22
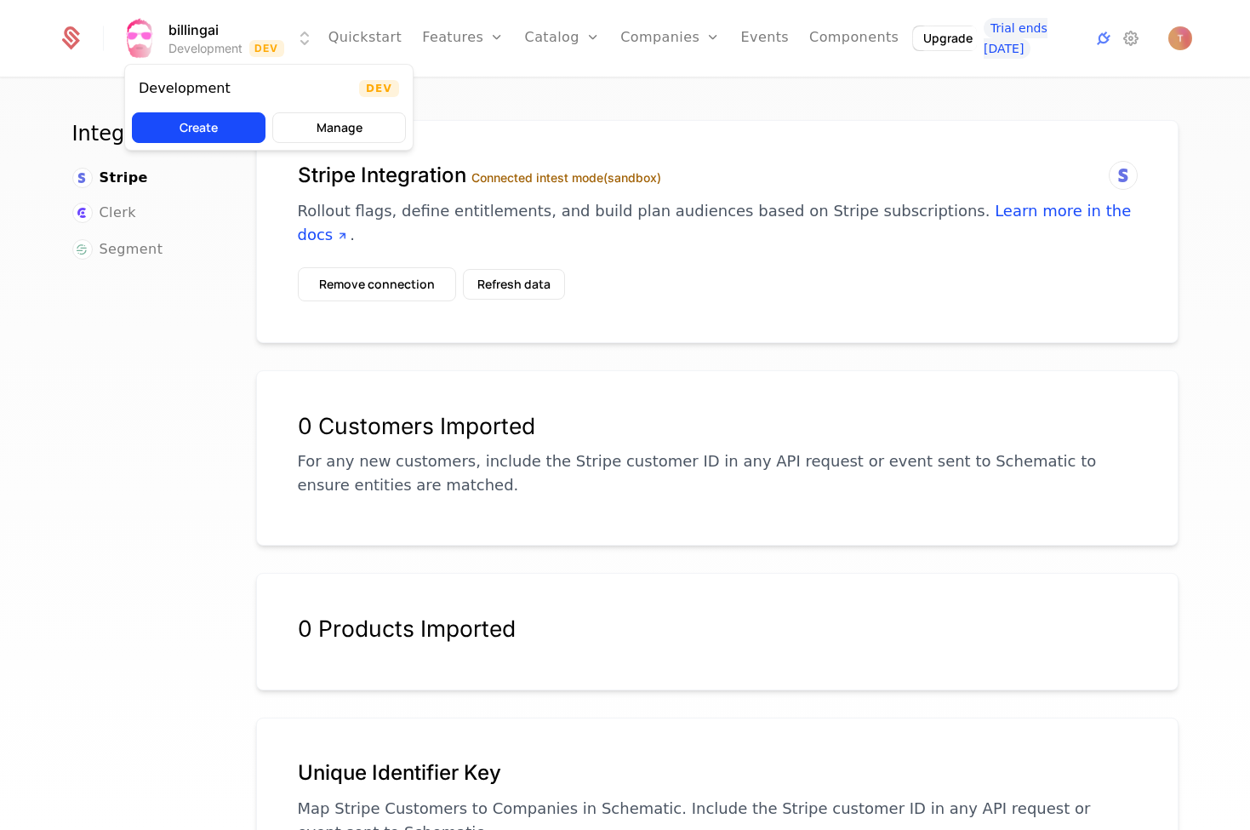
click at [134, 37] on html "billingai Development Dev Quickstart Features Features Flags Catalog Plans Add …" at bounding box center [625, 415] width 1250 height 830
click at [629, 111] on html "billingai Development Dev Quickstart Features Features Flags Catalog Plans Add …" at bounding box center [625, 415] width 1250 height 830
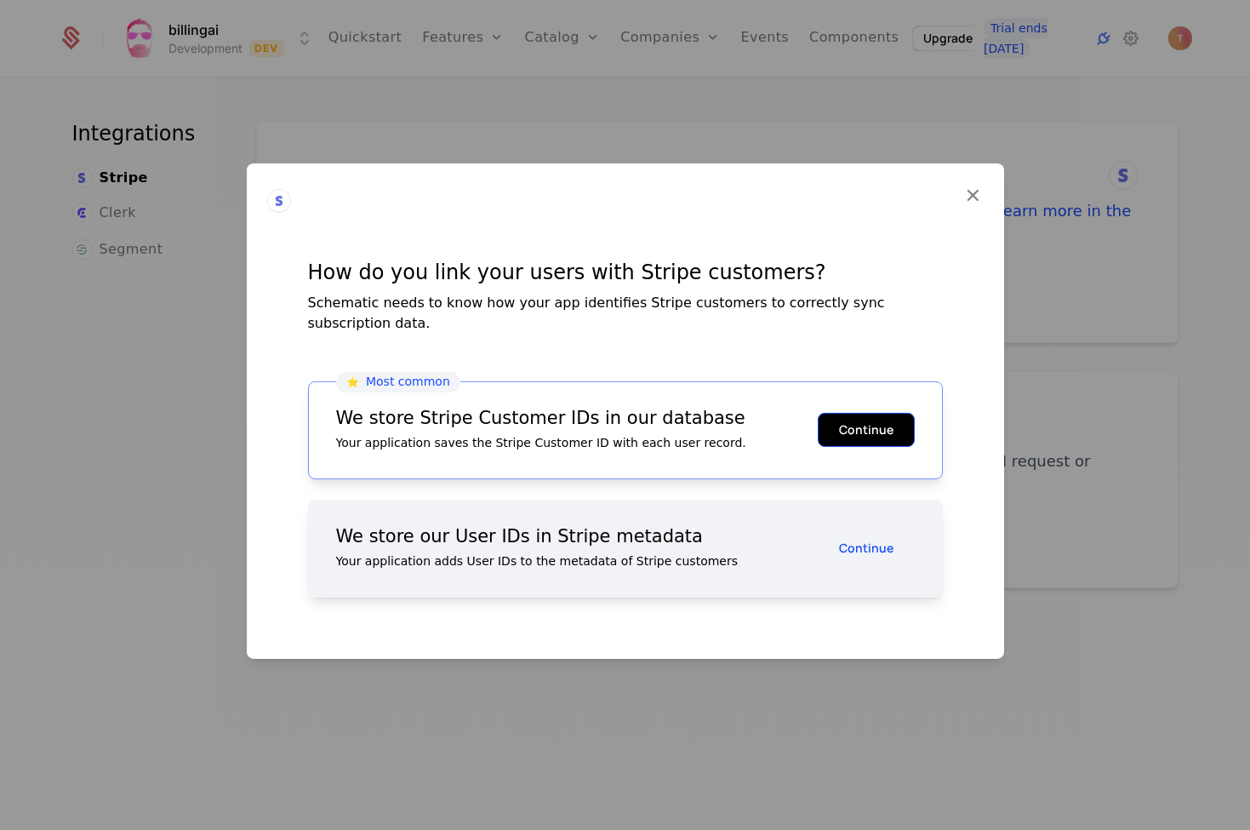
click at [896, 420] on button "Continue" at bounding box center [866, 430] width 97 height 34
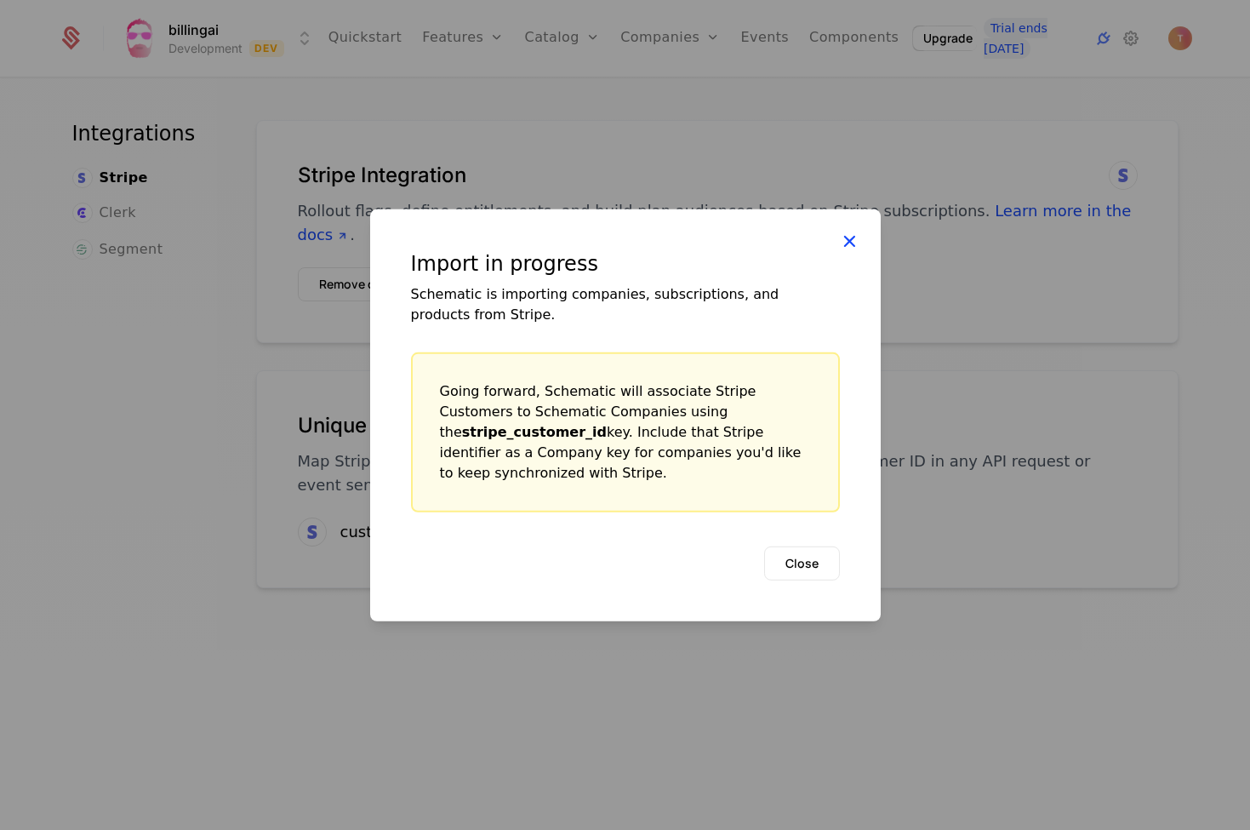
click at [852, 251] on icon at bounding box center [849, 240] width 22 height 22
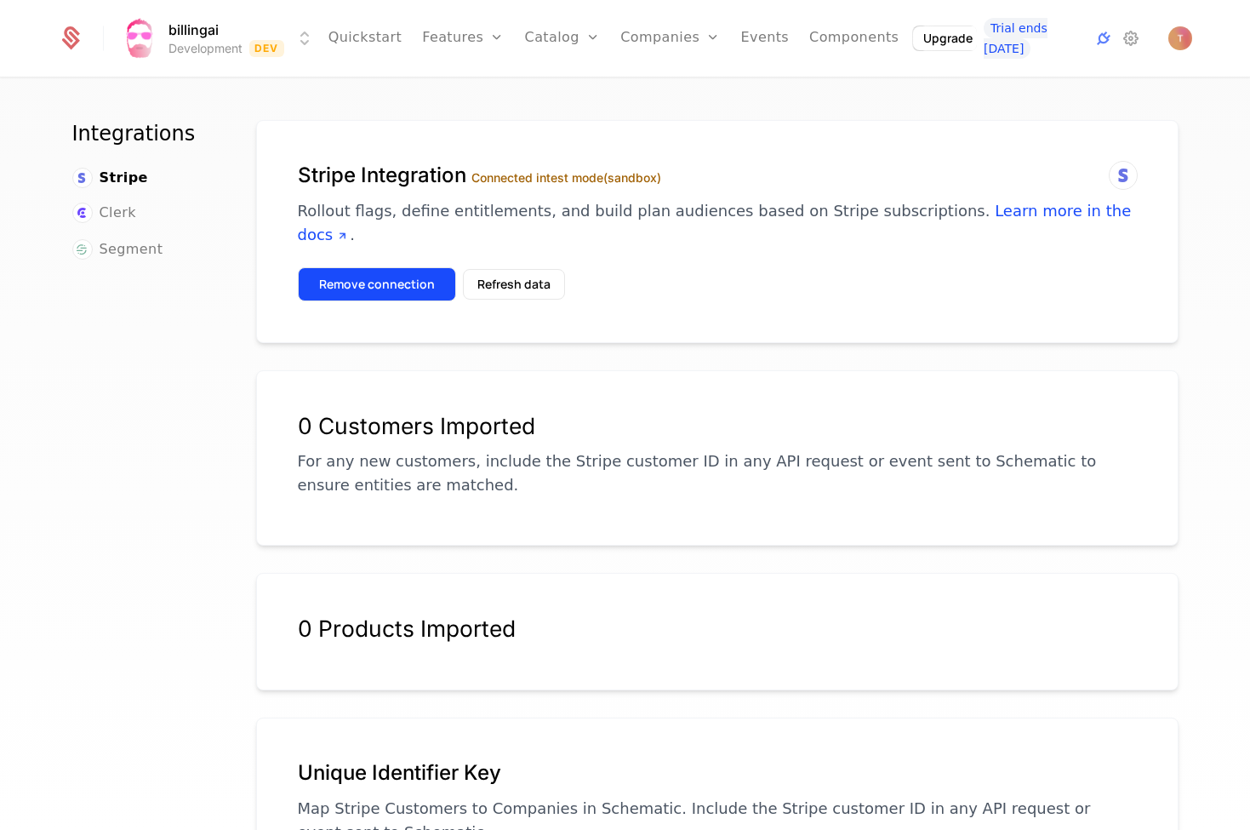
click at [360, 267] on button "Remove connection" at bounding box center [377, 284] width 158 height 34
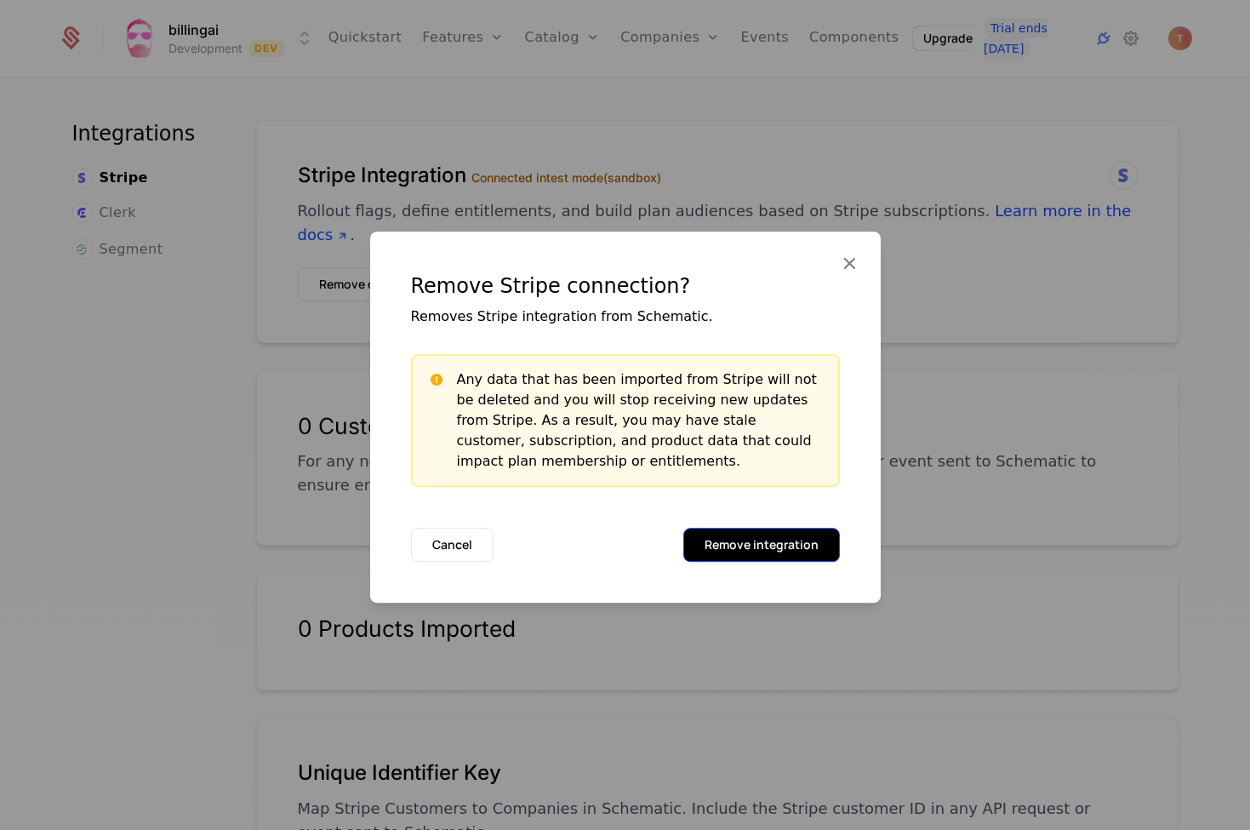
click at [712, 545] on button "Remove integration" at bounding box center [761, 545] width 157 height 34
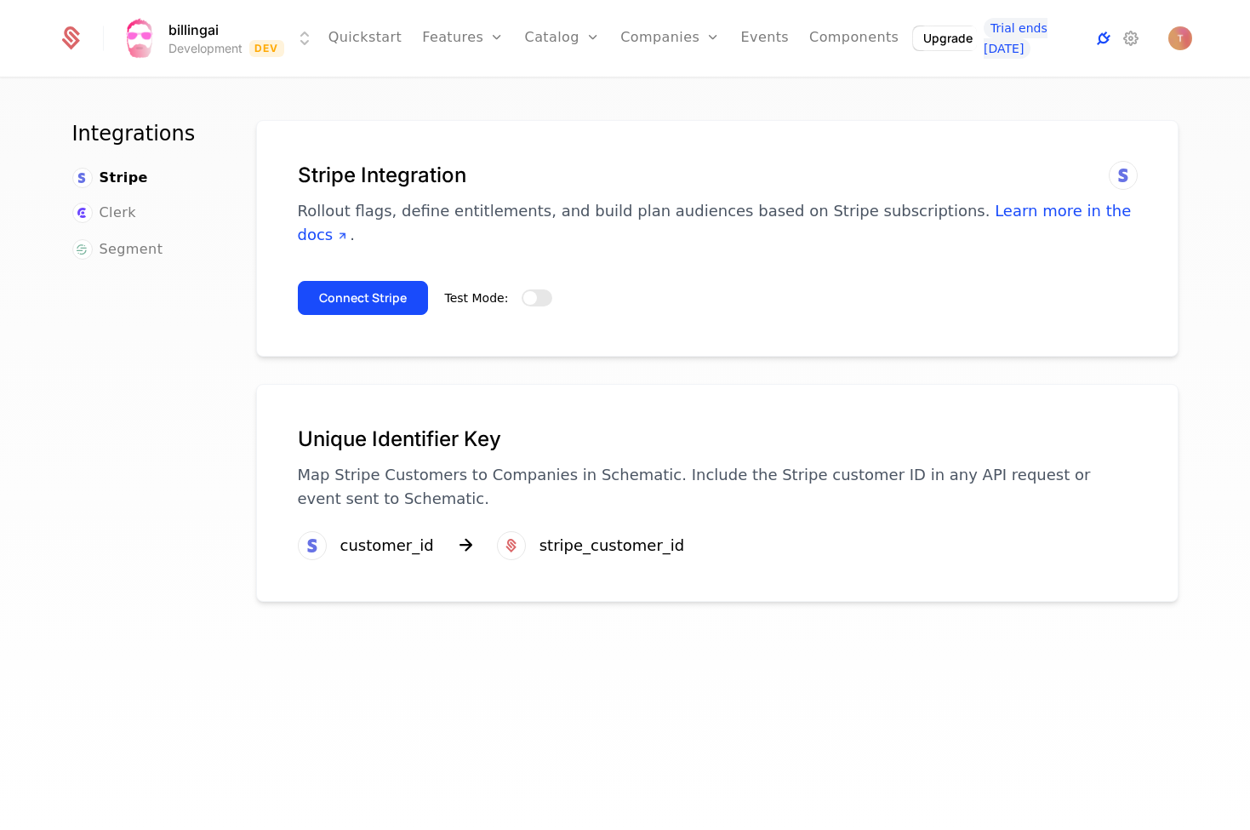
click at [1104, 43] on icon at bounding box center [1103, 38] width 20 height 20
click at [759, 35] on link "Events" at bounding box center [765, 38] width 49 height 77
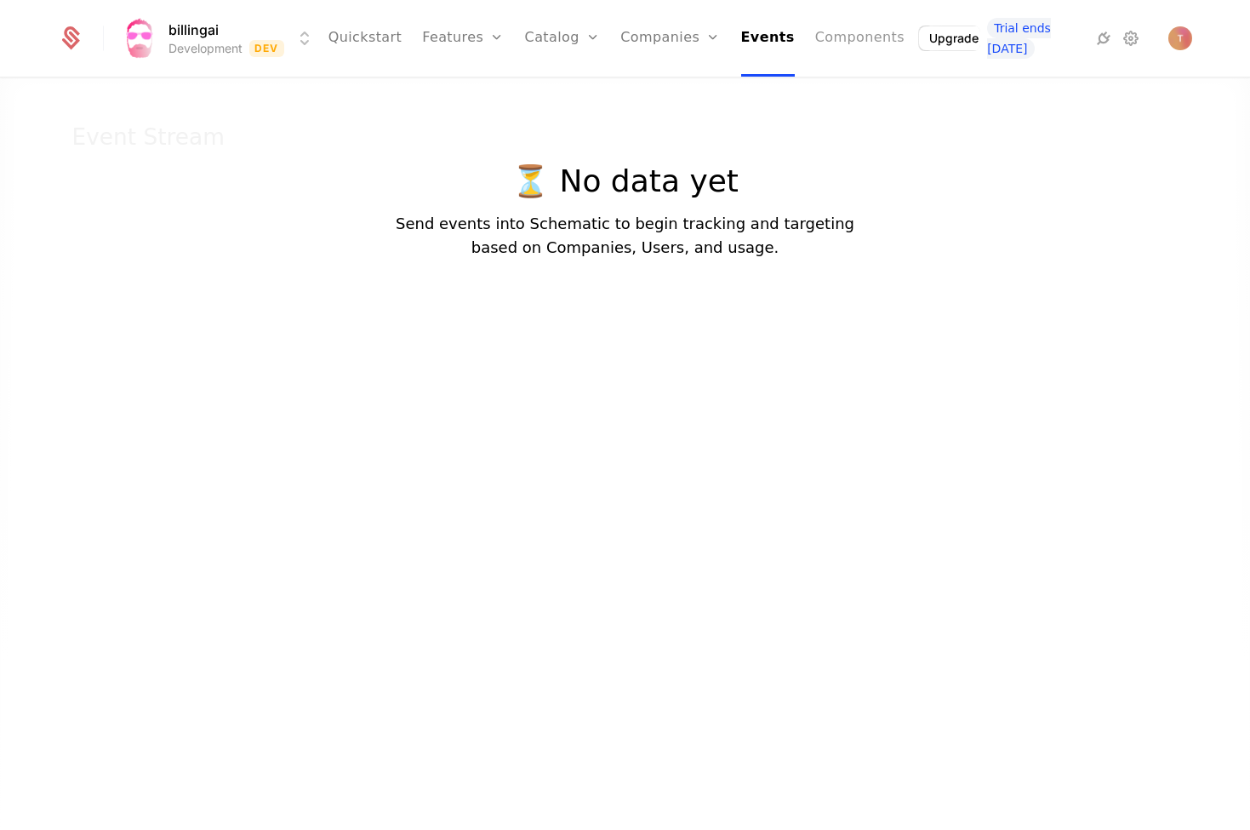
click at [832, 35] on link "Components" at bounding box center [859, 38] width 89 height 77
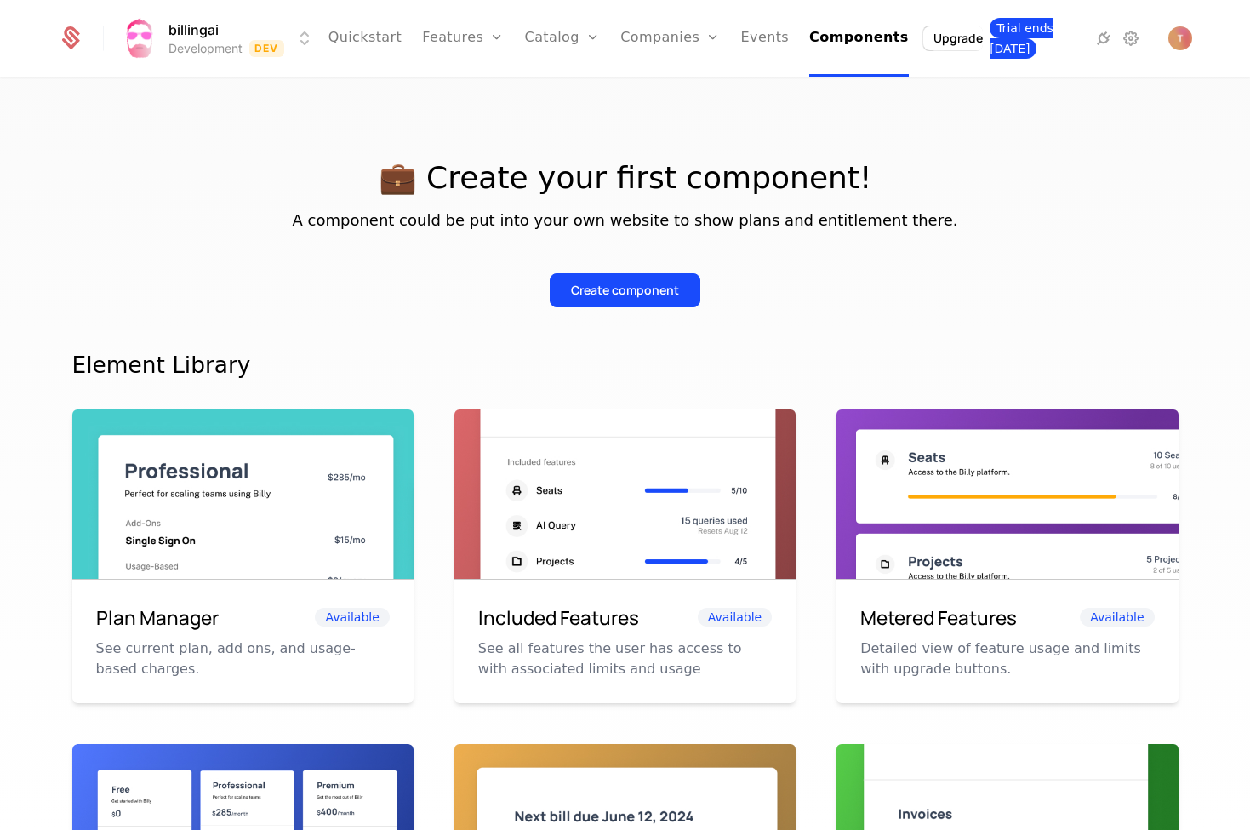
click at [1013, 31] on span "Trial ends [DATE]" at bounding box center [1022, 38] width 64 height 41
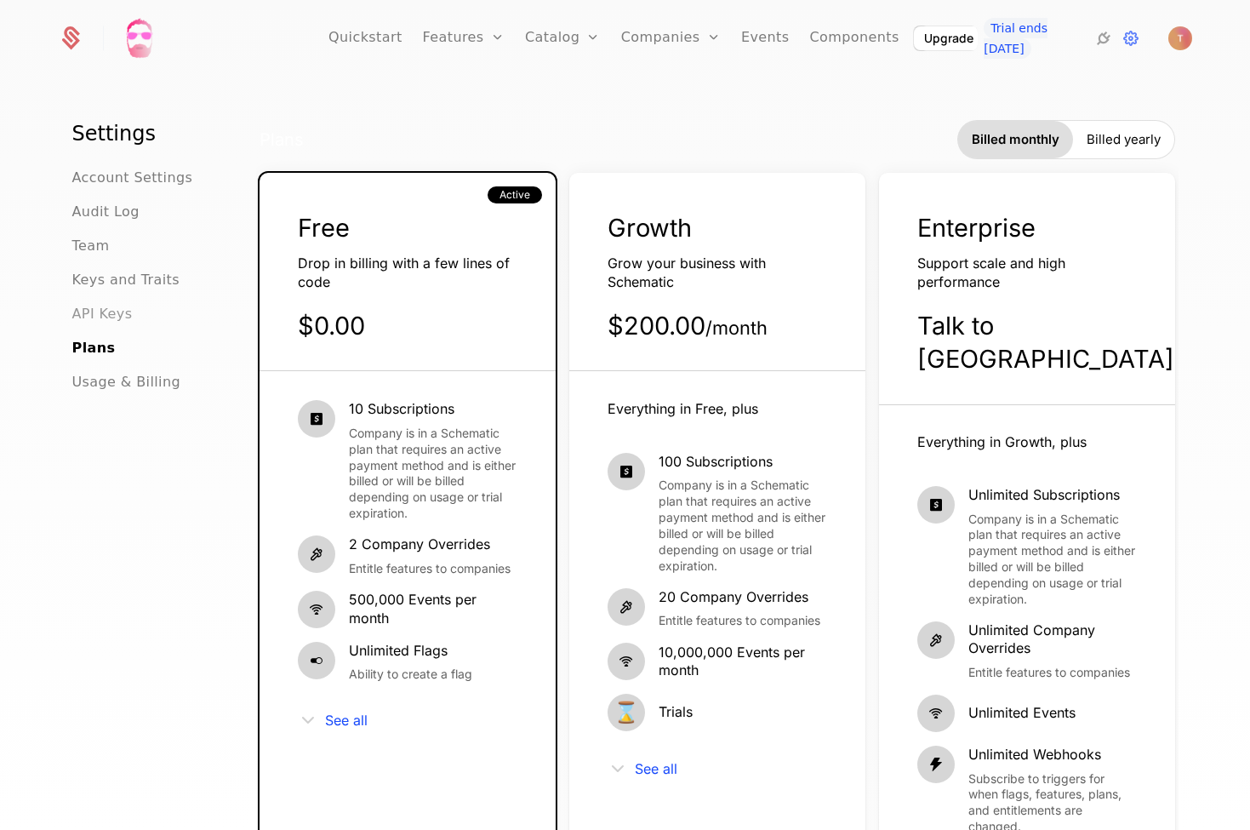
click at [121, 312] on span "API Keys" at bounding box center [102, 314] width 60 height 20
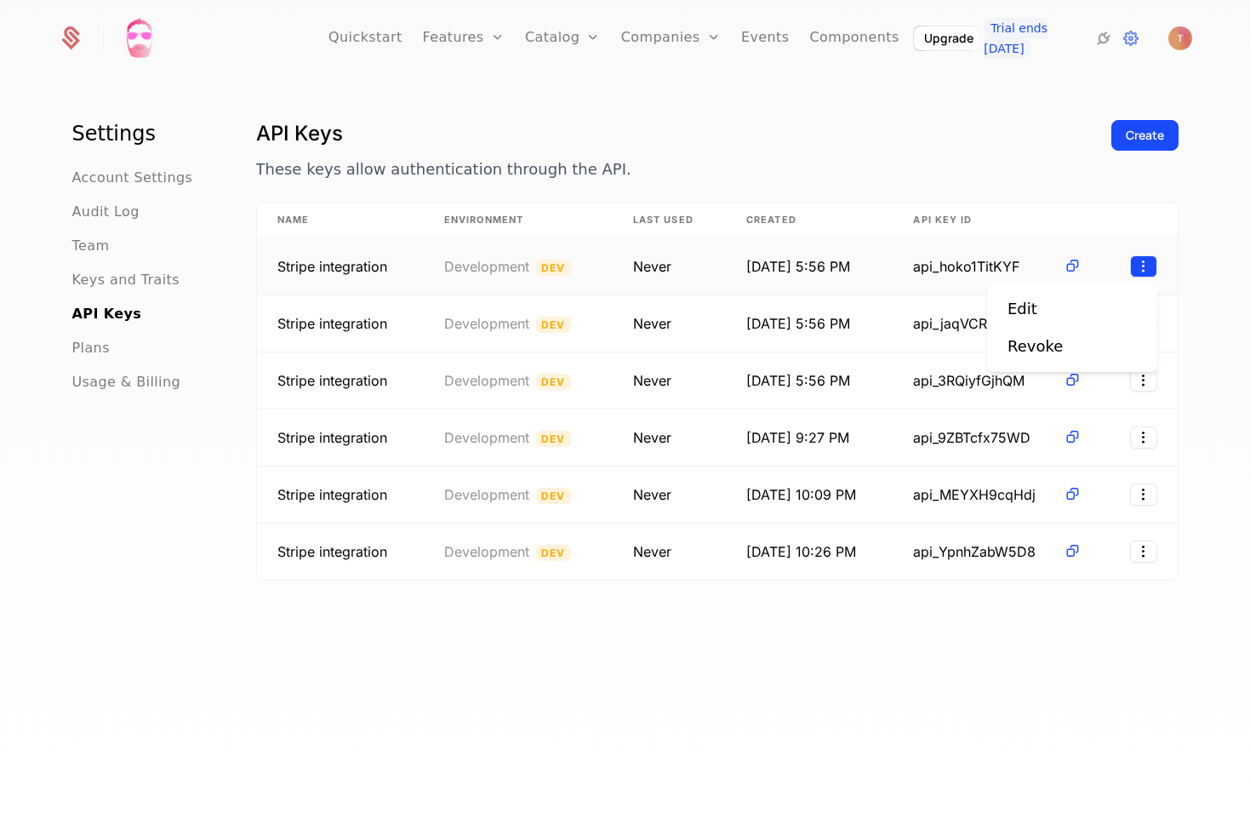
click at [1134, 261] on html "Quickstart Features Features Flags Catalog Plans Add Ons Credits Configuration …" at bounding box center [625, 415] width 1250 height 830
click at [1140, 257] on html "Quickstart Features Features Flags Catalog Plans Add Ons Credits Configuration …" at bounding box center [625, 415] width 1250 height 830
click at [1102, 350] on div "Revoke" at bounding box center [1072, 346] width 129 height 24
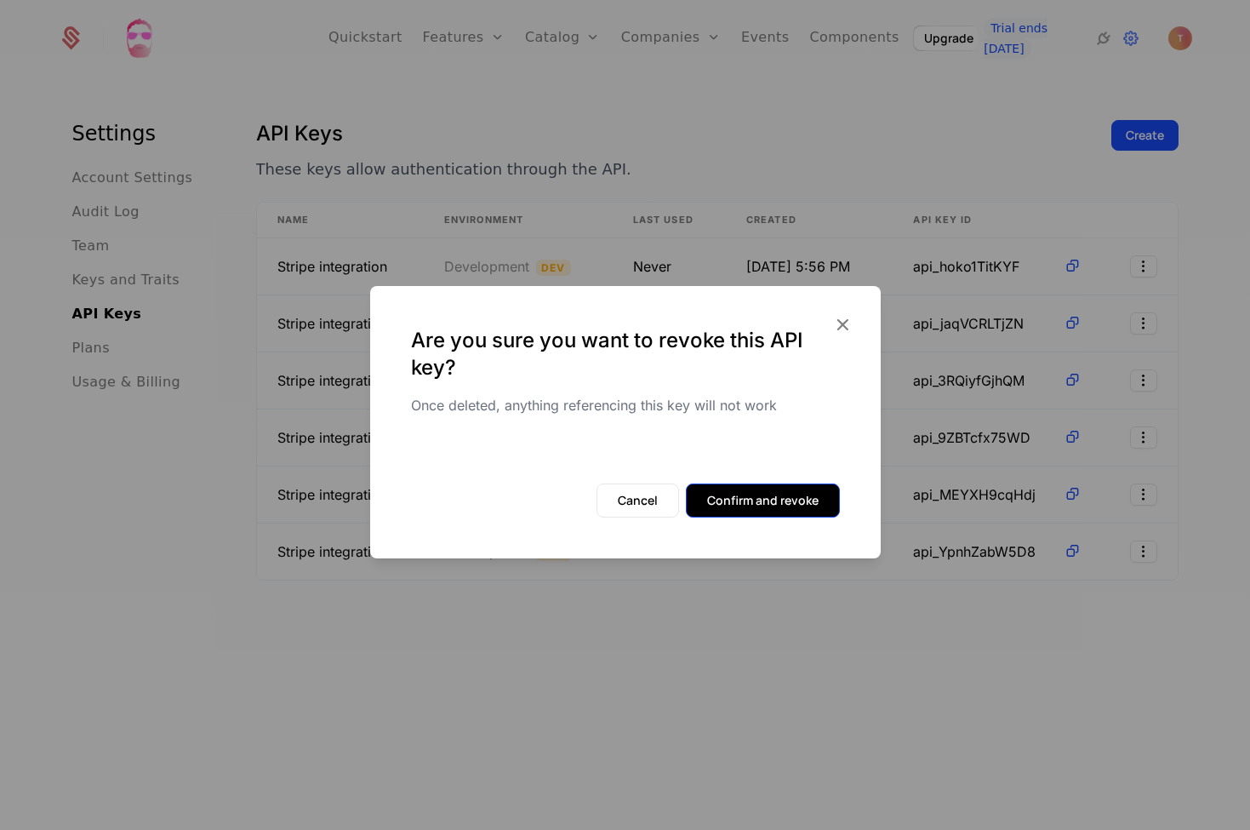
click at [735, 505] on button "Confirm and revoke" at bounding box center [763, 500] width 154 height 34
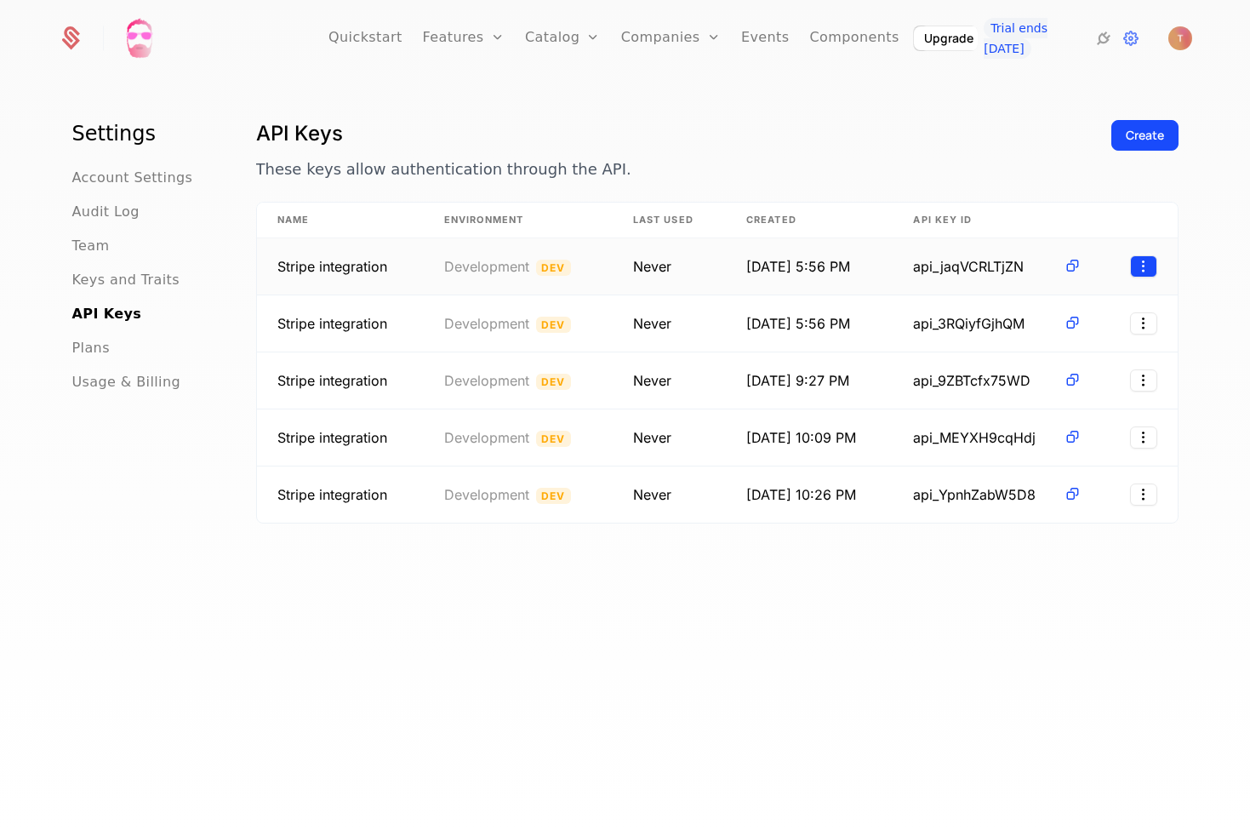
click at [1145, 262] on html "Quickstart Features Features Flags Catalog Plans Add Ons Credits Configuration …" at bounding box center [625, 415] width 1250 height 830
click at [1062, 345] on div "Revoke" at bounding box center [1042, 346] width 69 height 24
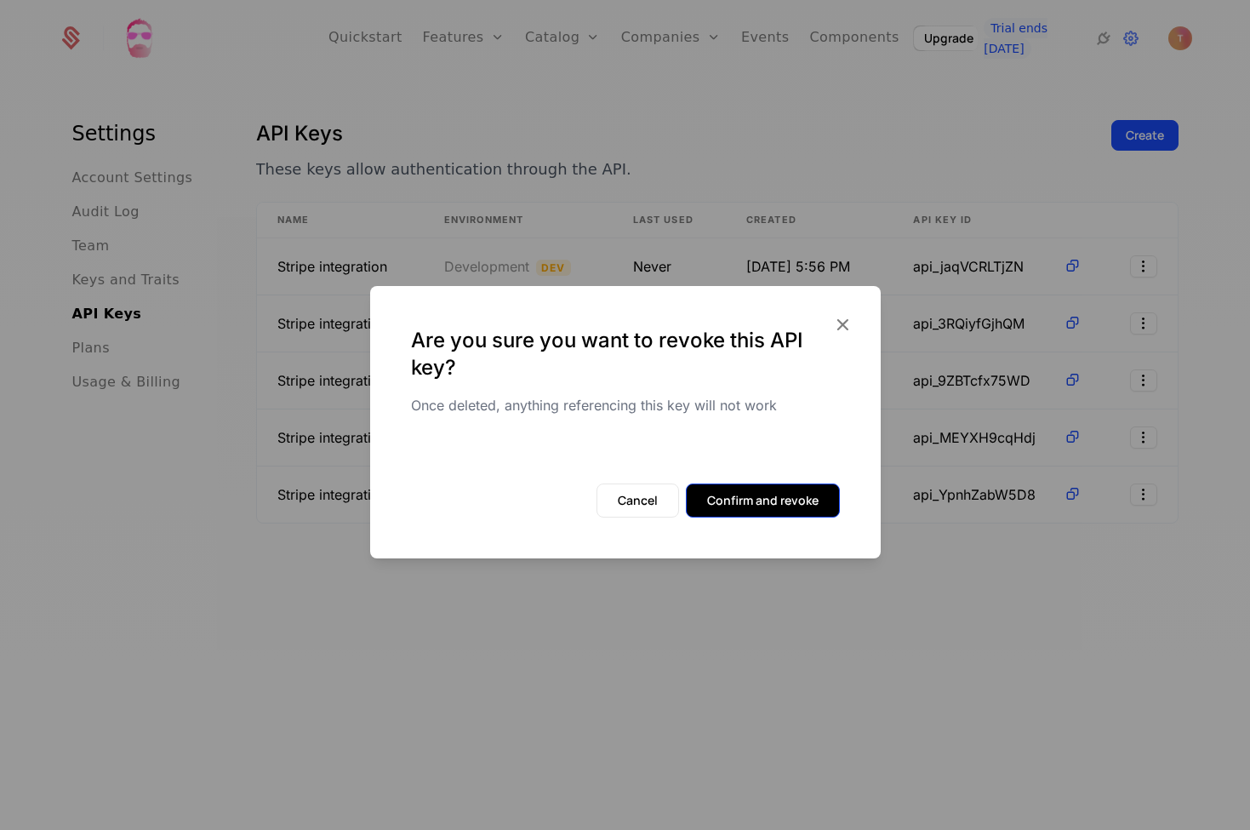
click at [747, 498] on button "Confirm and revoke" at bounding box center [763, 500] width 154 height 34
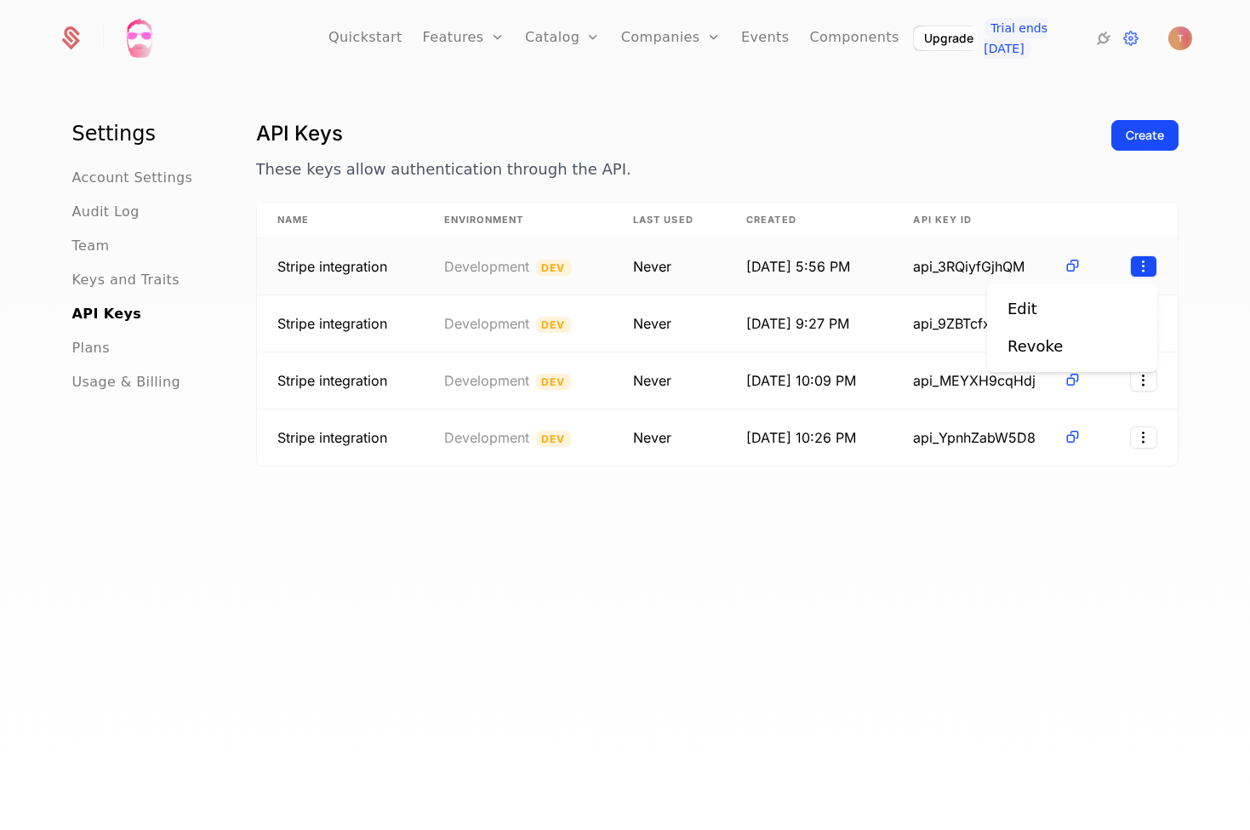
click at [1136, 260] on html "Quickstart Features Features Flags Catalog Plans Add Ons Credits Configuration …" at bounding box center [625, 415] width 1250 height 830
click at [1025, 345] on div "Revoke" at bounding box center [1035, 346] width 55 height 24
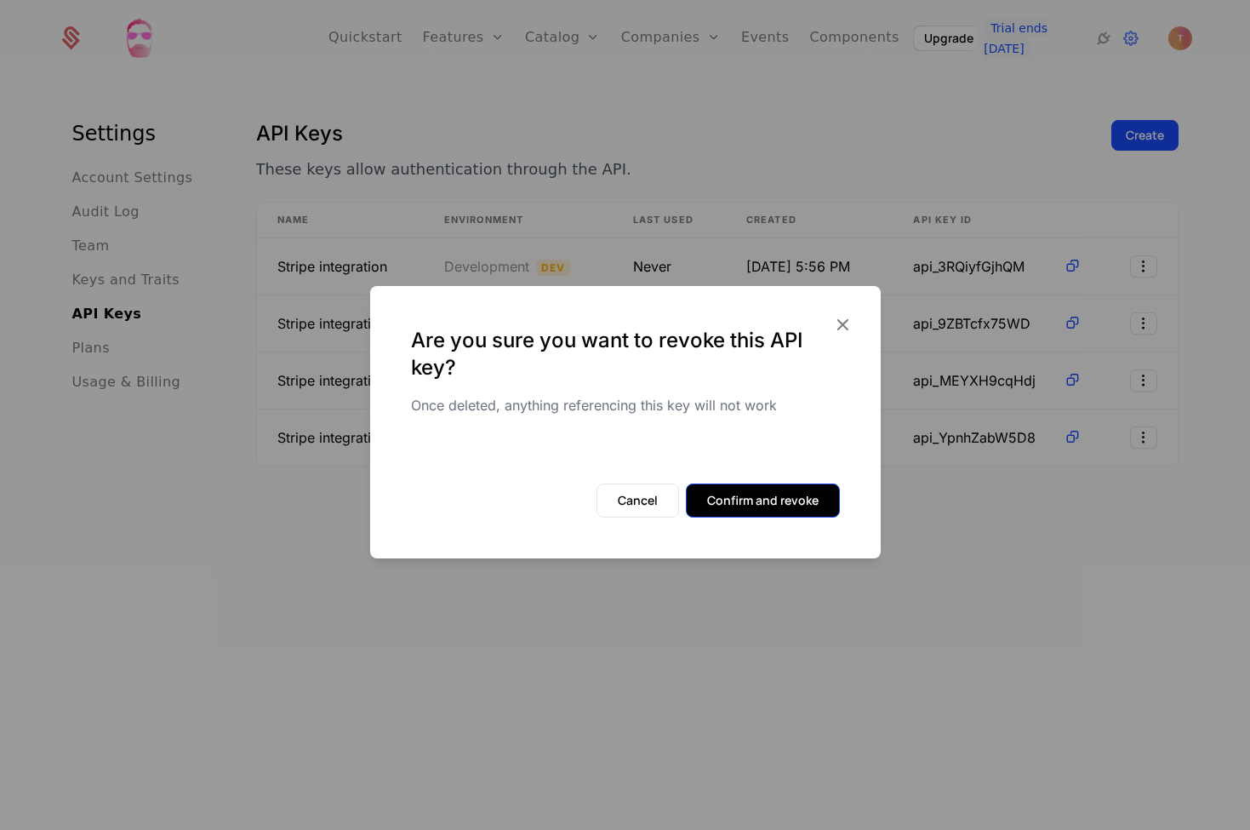
click at [735, 499] on button "Confirm and revoke" at bounding box center [763, 500] width 154 height 34
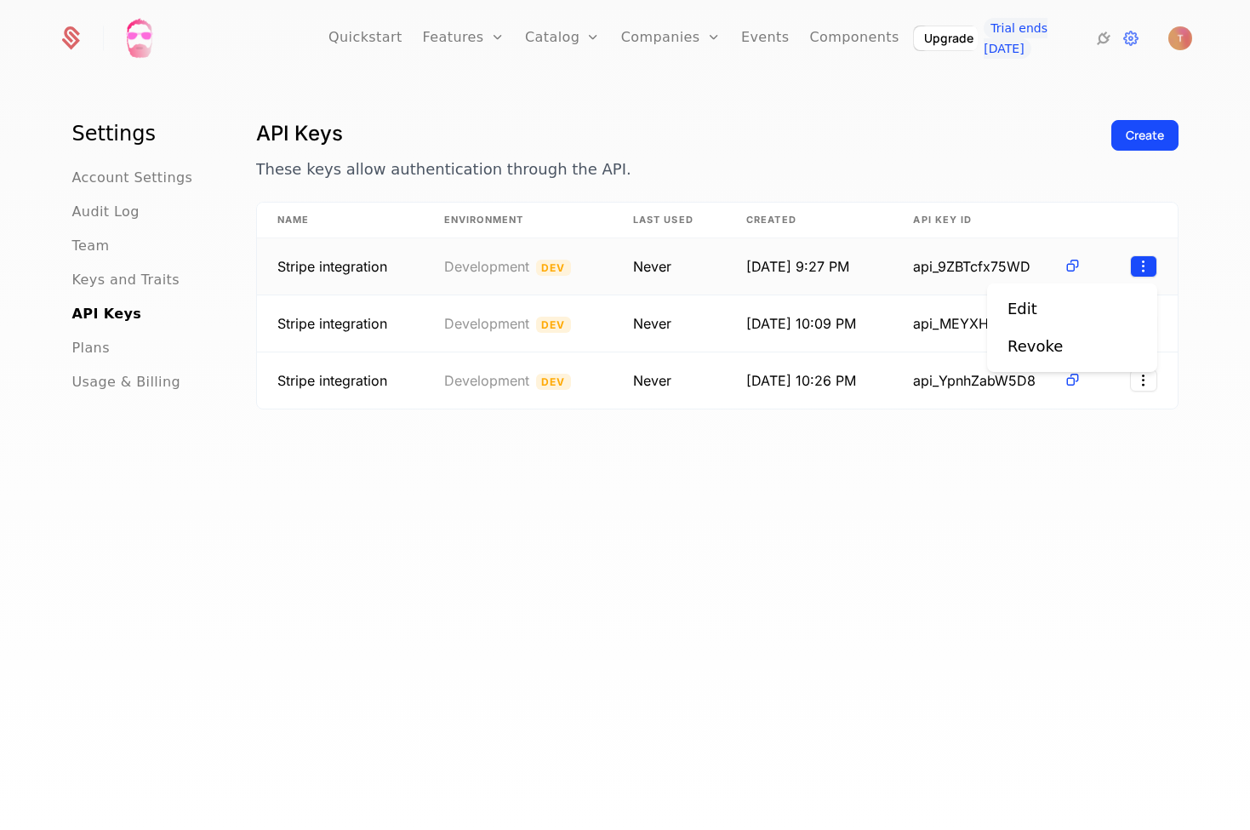
click at [1137, 259] on html "Quickstart Features Features Flags Catalog Plans Add Ons Credits Configuration …" at bounding box center [625, 415] width 1250 height 830
click at [1050, 348] on div "Revoke" at bounding box center [1035, 346] width 55 height 24
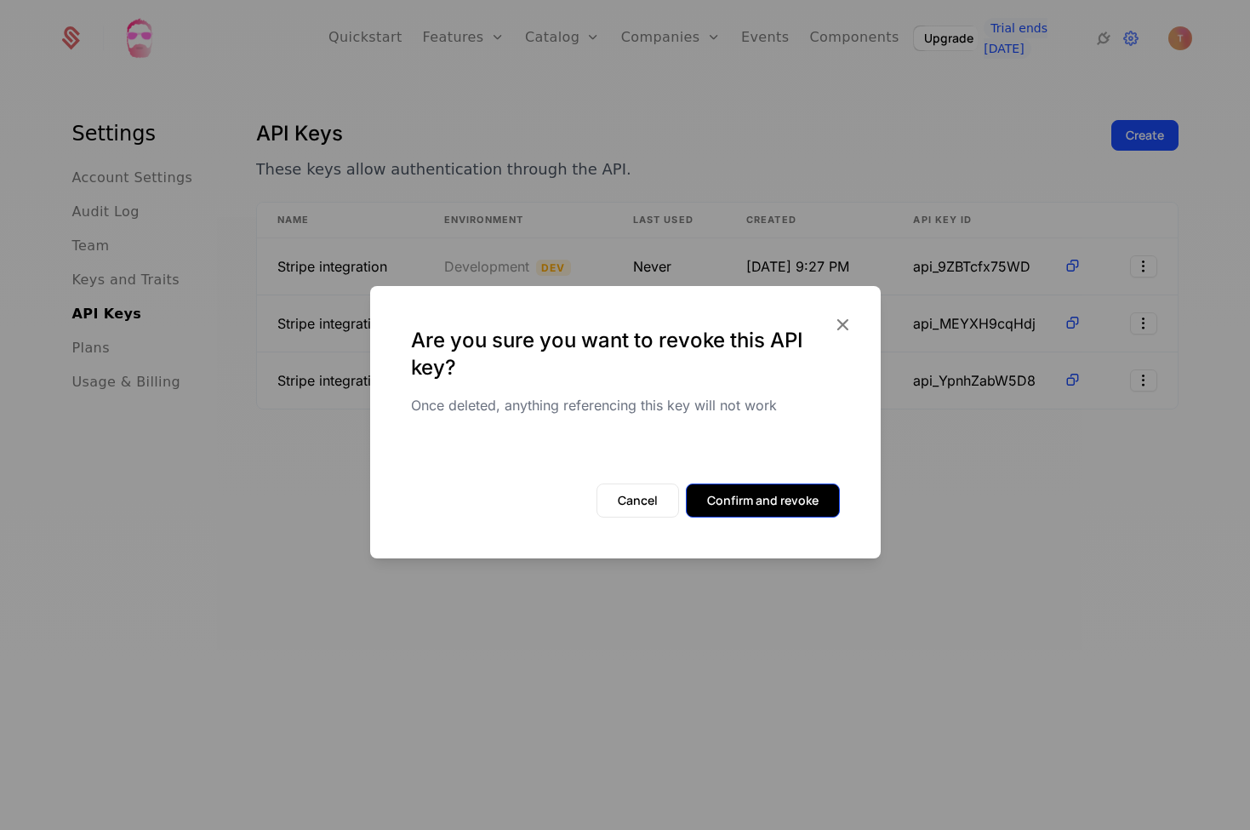
click at [807, 495] on button "Confirm and revoke" at bounding box center [763, 500] width 154 height 34
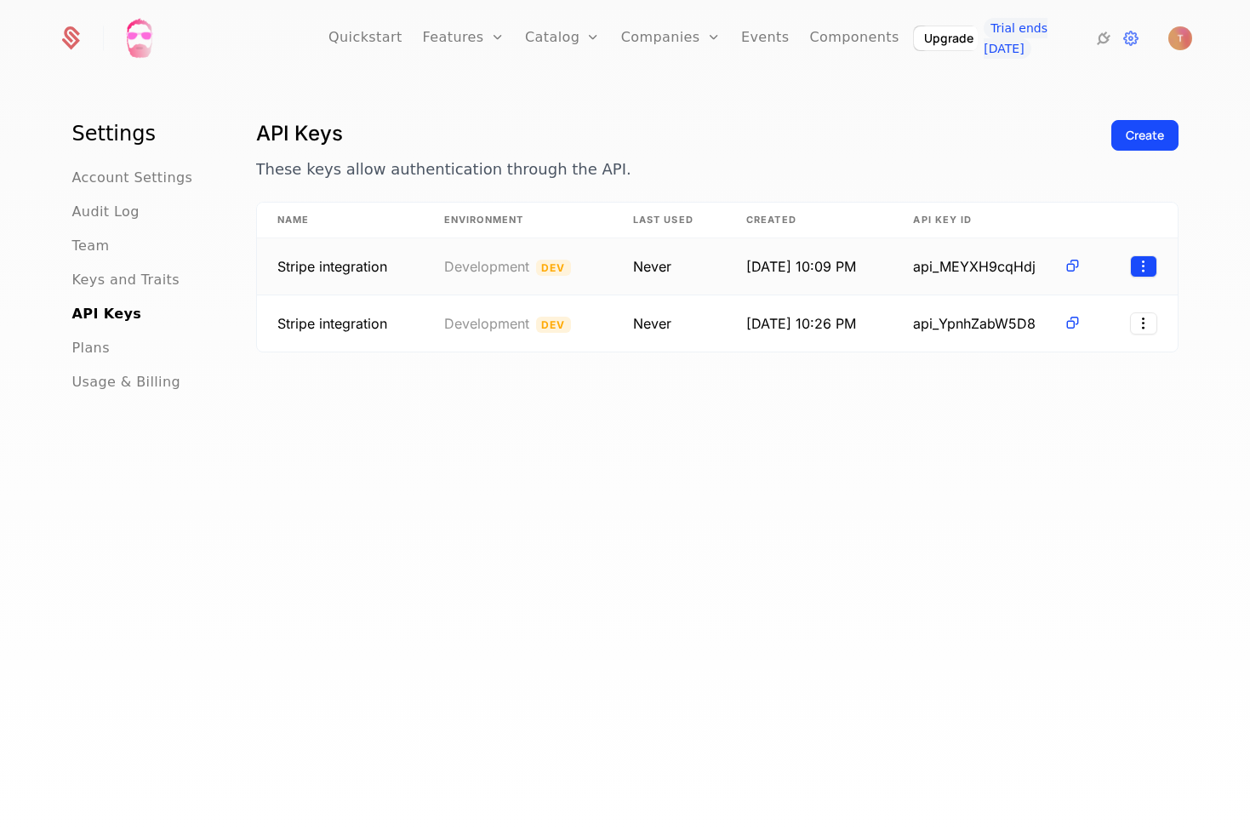
click at [1139, 260] on html "Quickstart Features Features Flags Catalog Plans Add Ons Credits Configuration …" at bounding box center [625, 415] width 1250 height 830
click at [1029, 344] on div "Revoke" at bounding box center [1035, 346] width 55 height 24
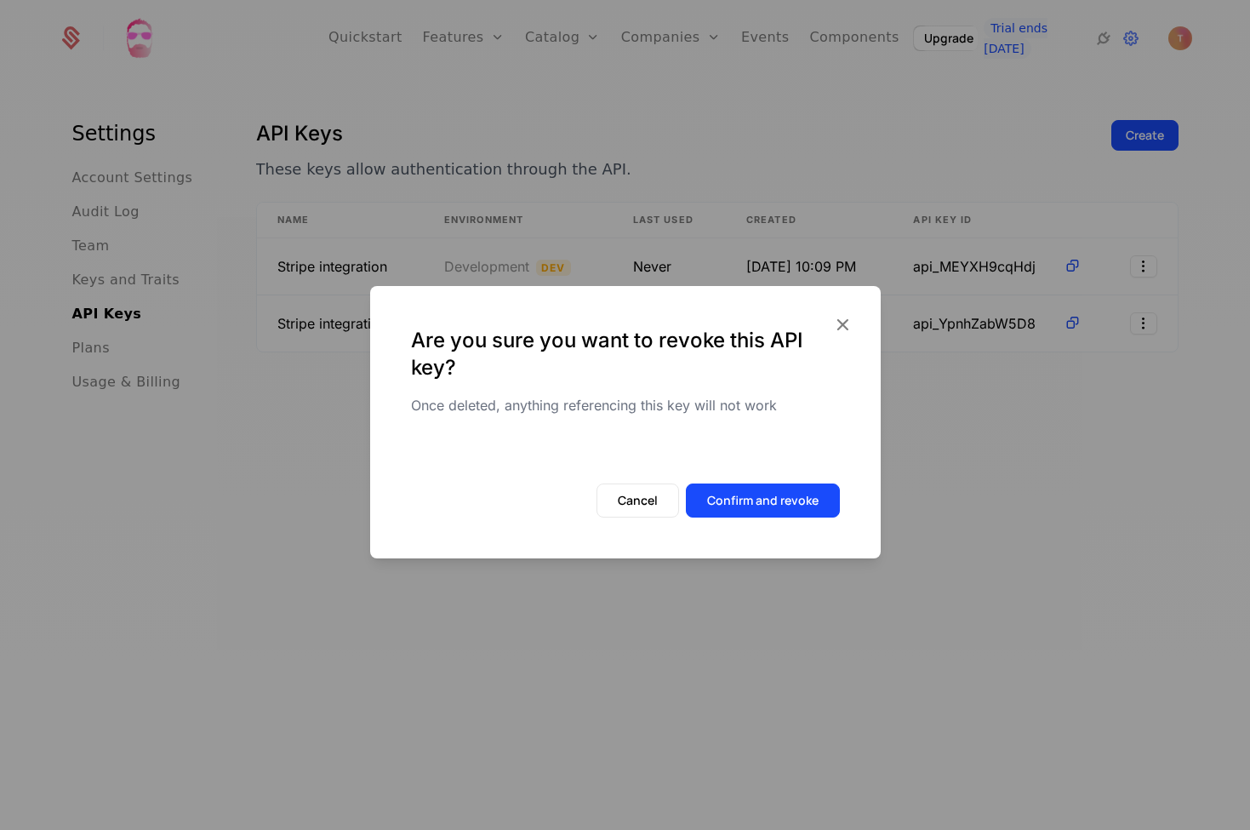
click at [760, 524] on div "Cancel Confirm and revoke" at bounding box center [625, 520] width 511 height 75
click at [769, 503] on button "Confirm and revoke" at bounding box center [763, 500] width 154 height 34
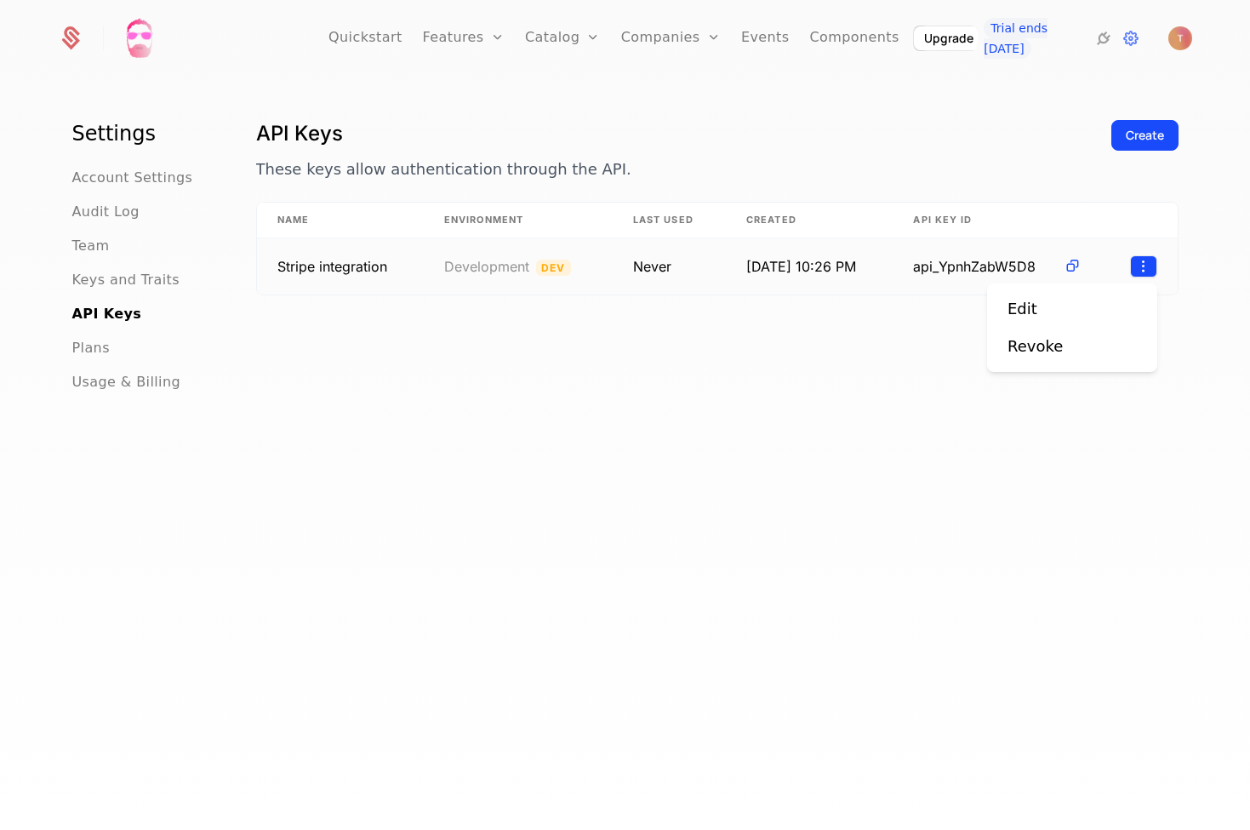
click at [1141, 263] on html "Quickstart Features Features Flags Catalog Plans Add Ons Credits Configuration …" at bounding box center [625, 415] width 1250 height 830
click at [1037, 347] on div "Revoke" at bounding box center [1035, 346] width 55 height 24
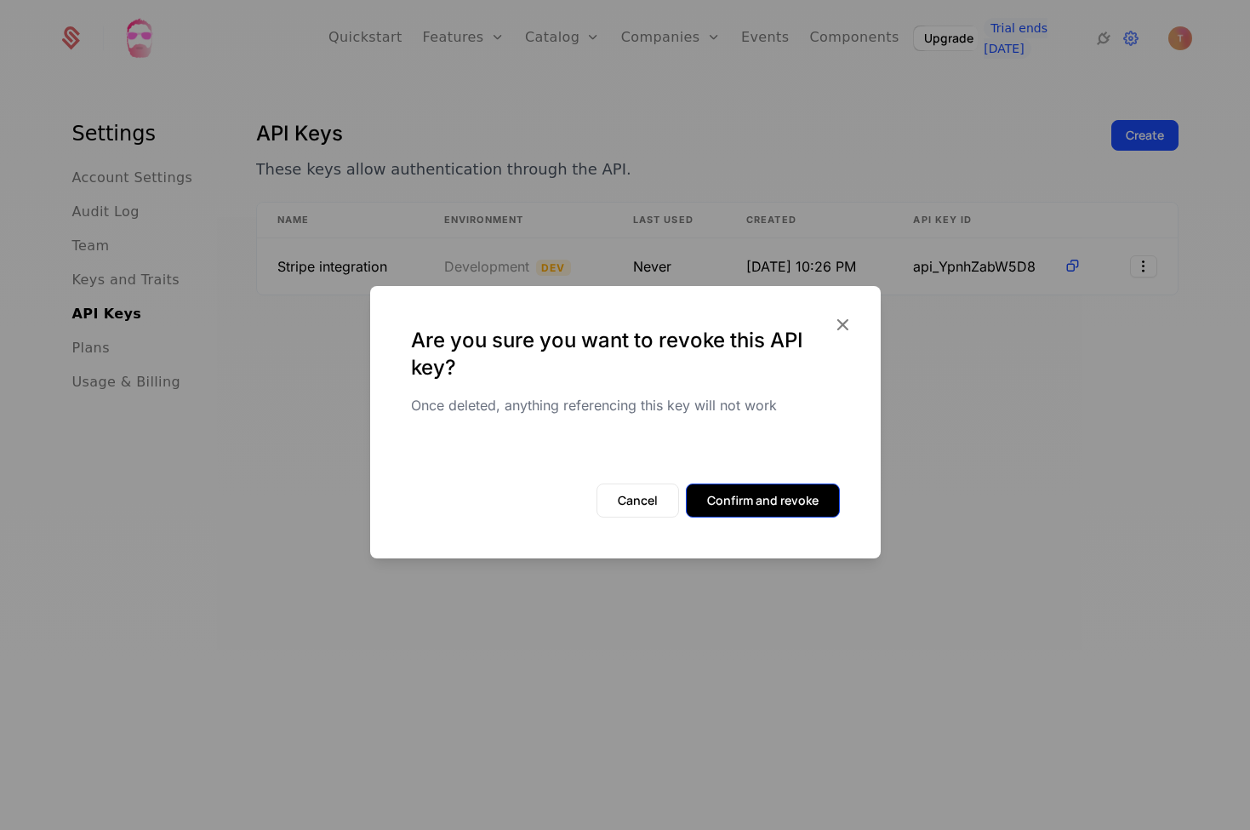
click at [809, 503] on button "Confirm and revoke" at bounding box center [763, 500] width 154 height 34
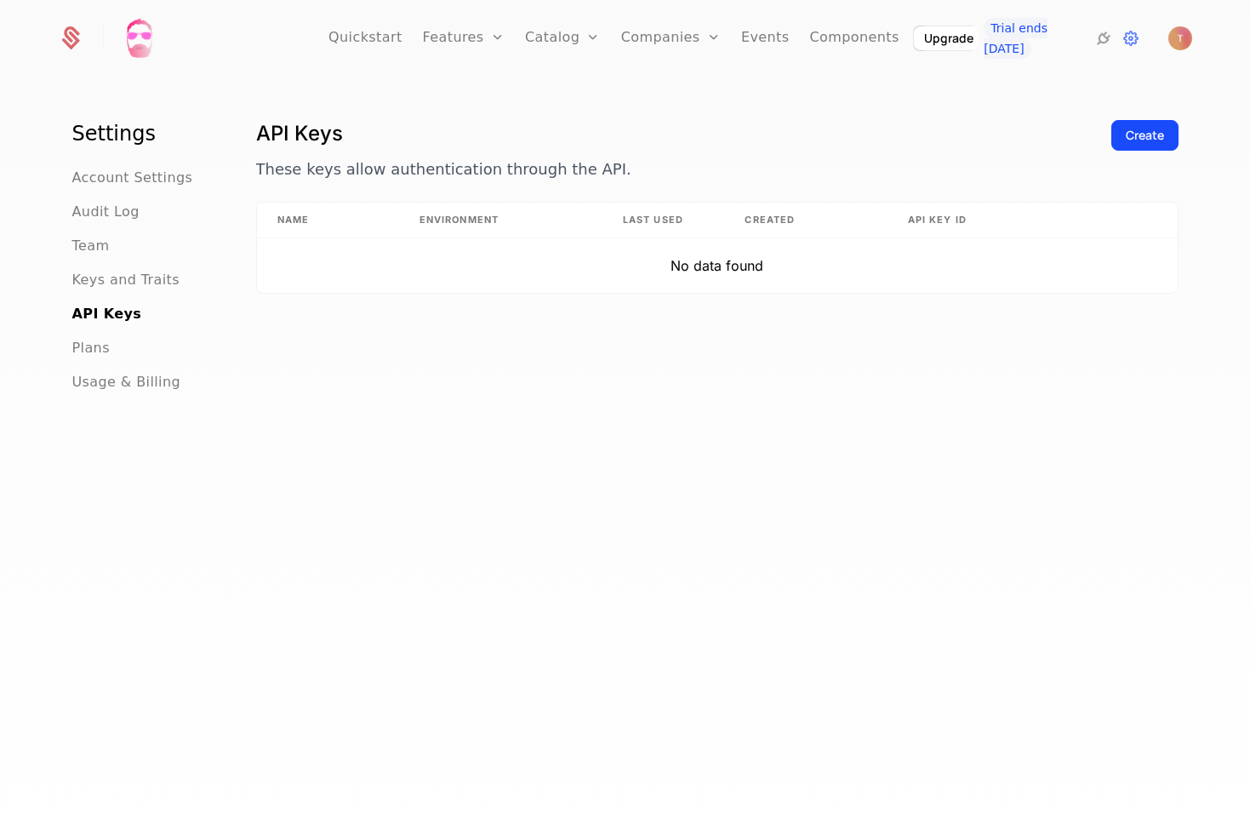
click at [357, 375] on div "API Keys These keys allow authentication through the API. Create Name Environme…" at bounding box center [717, 479] width 922 height 719
click at [118, 178] on span "Account Settings" at bounding box center [132, 178] width 121 height 20
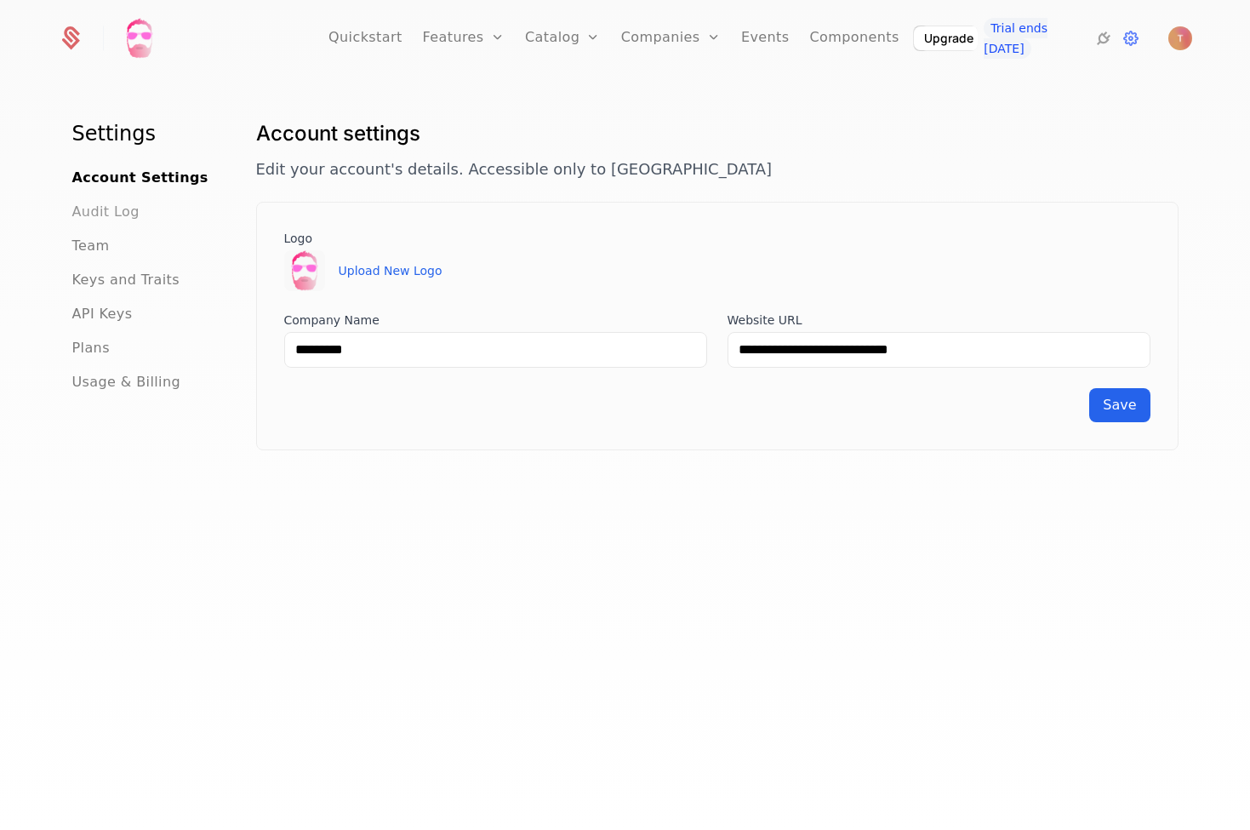
click at [114, 214] on span "Audit Log" at bounding box center [105, 212] width 67 height 20
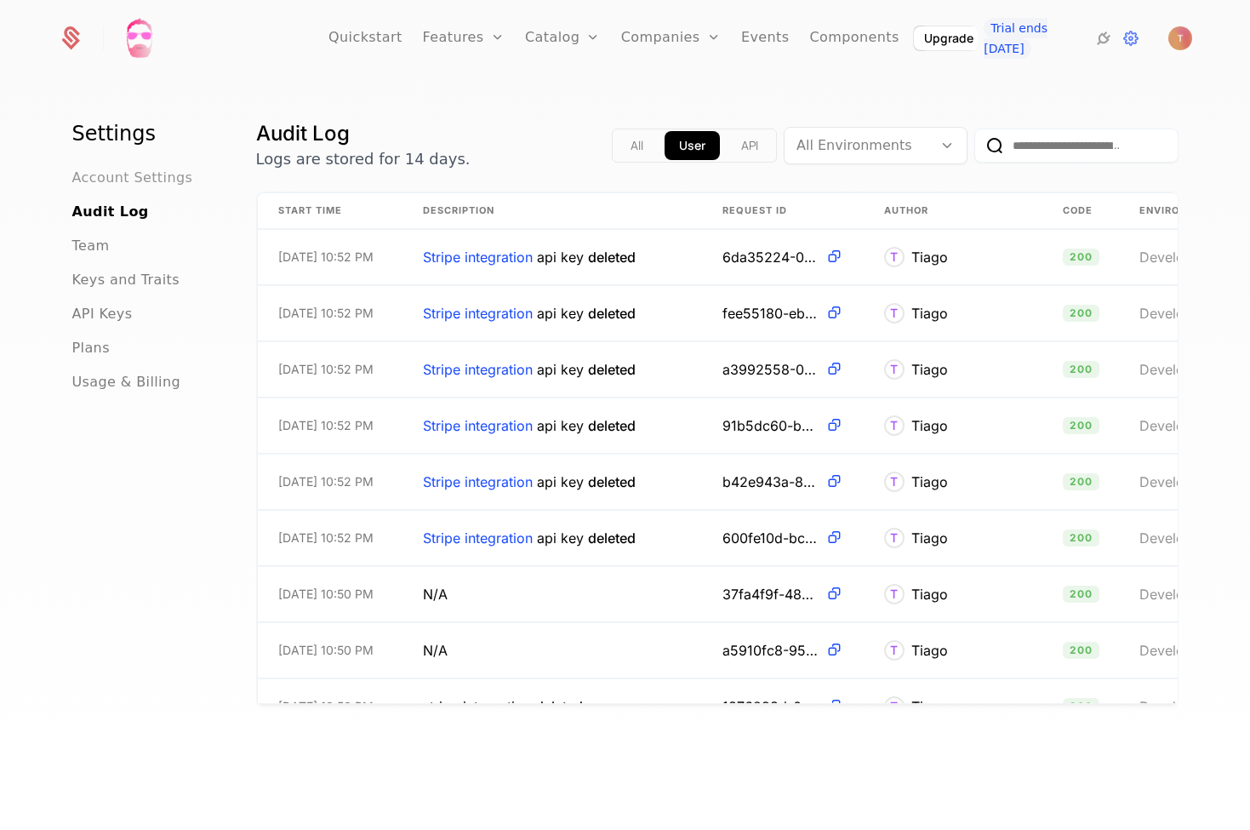
click at [173, 192] on ul "Account Settings Audit Log Team Keys and Traits API Keys Plans Usage & Billing" at bounding box center [143, 280] width 143 height 225
click at [143, 159] on nav "Settings Account Settings Audit Log Team Keys and Traits API Keys Plans Usage &…" at bounding box center [143, 256] width 143 height 272
click at [140, 171] on span "Account Settings" at bounding box center [132, 178] width 121 height 20
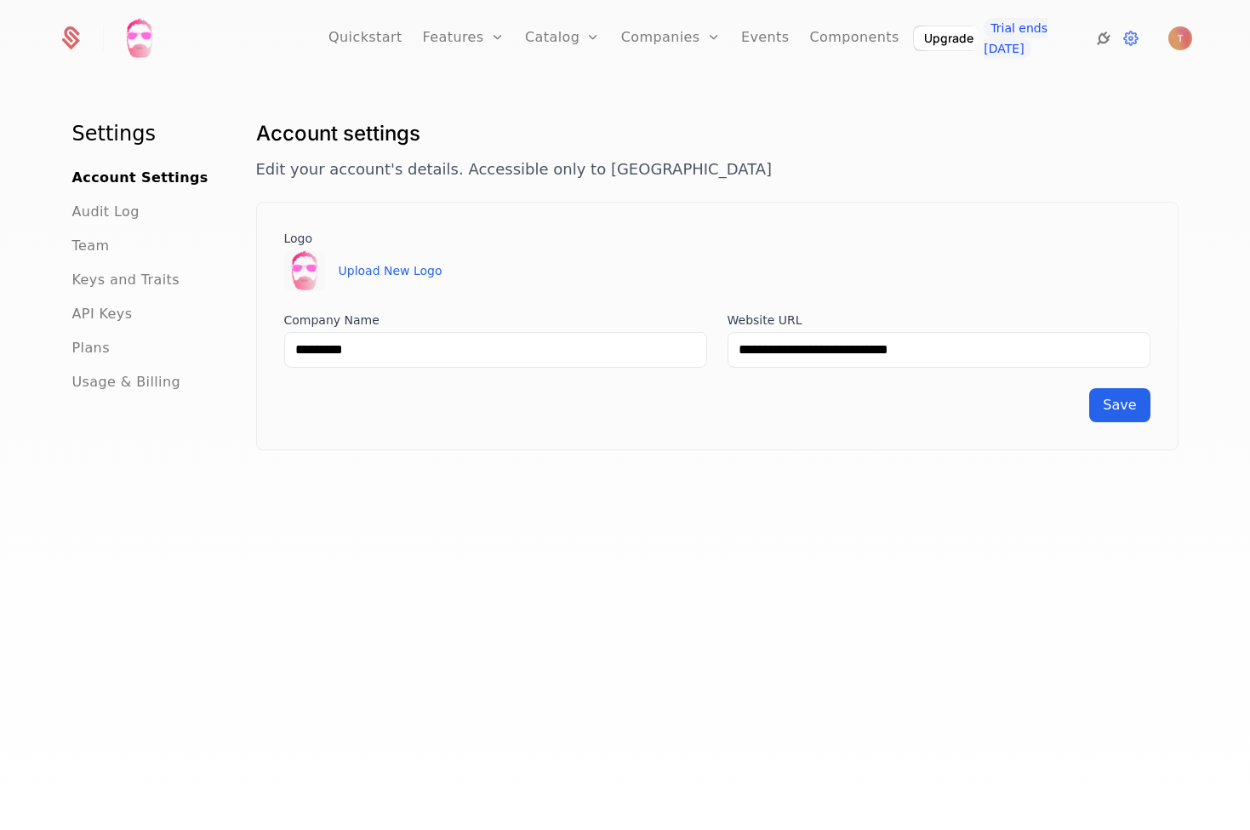
click at [1096, 39] on icon at bounding box center [1103, 38] width 20 height 20
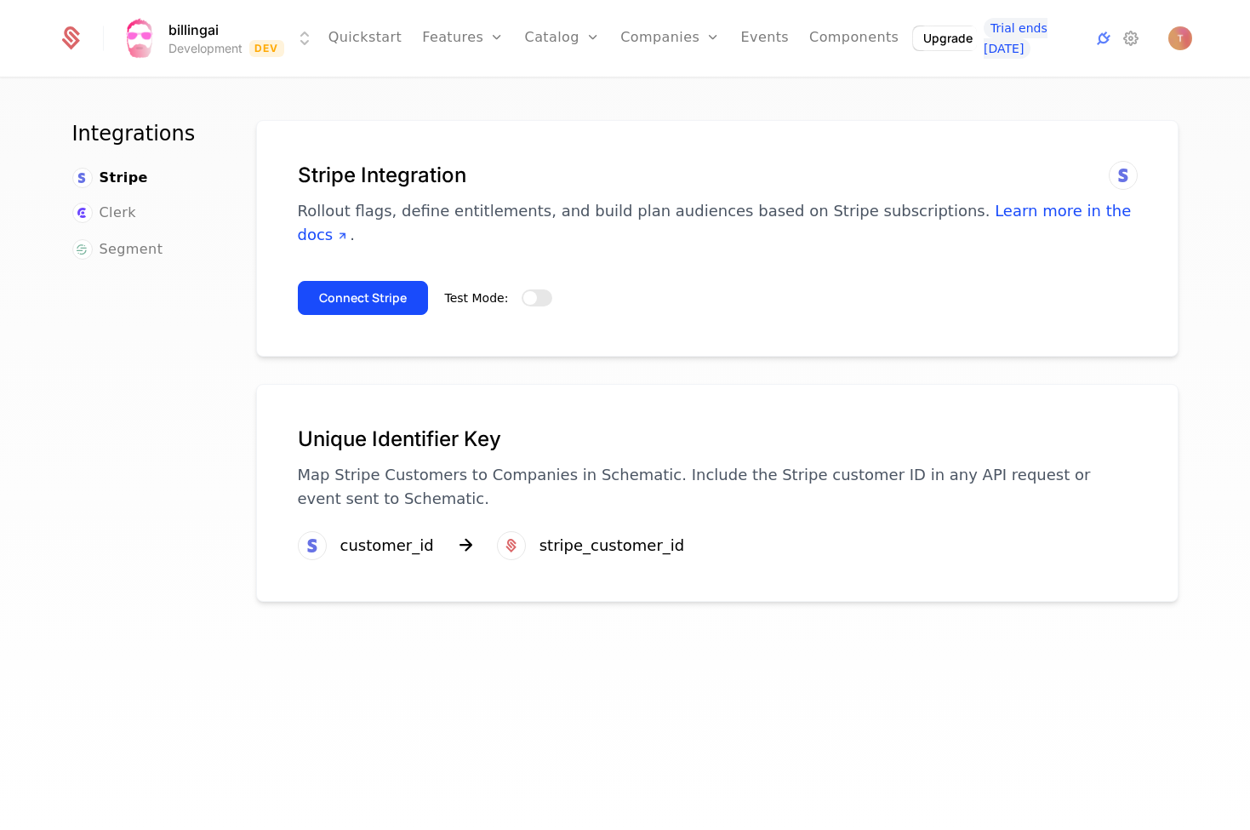
click at [535, 289] on button "Test Mode:" at bounding box center [537, 297] width 31 height 17
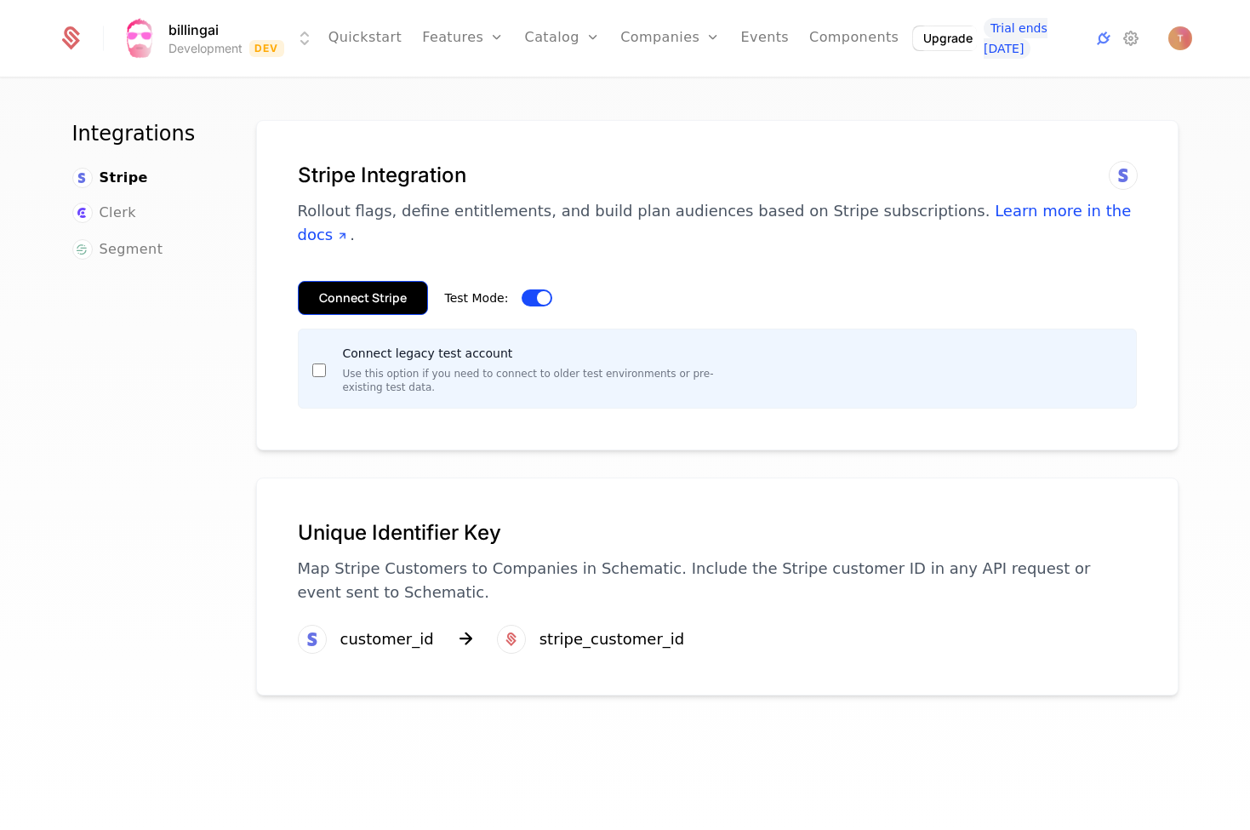
click at [364, 281] on button "Connect Stripe" at bounding box center [363, 298] width 130 height 34
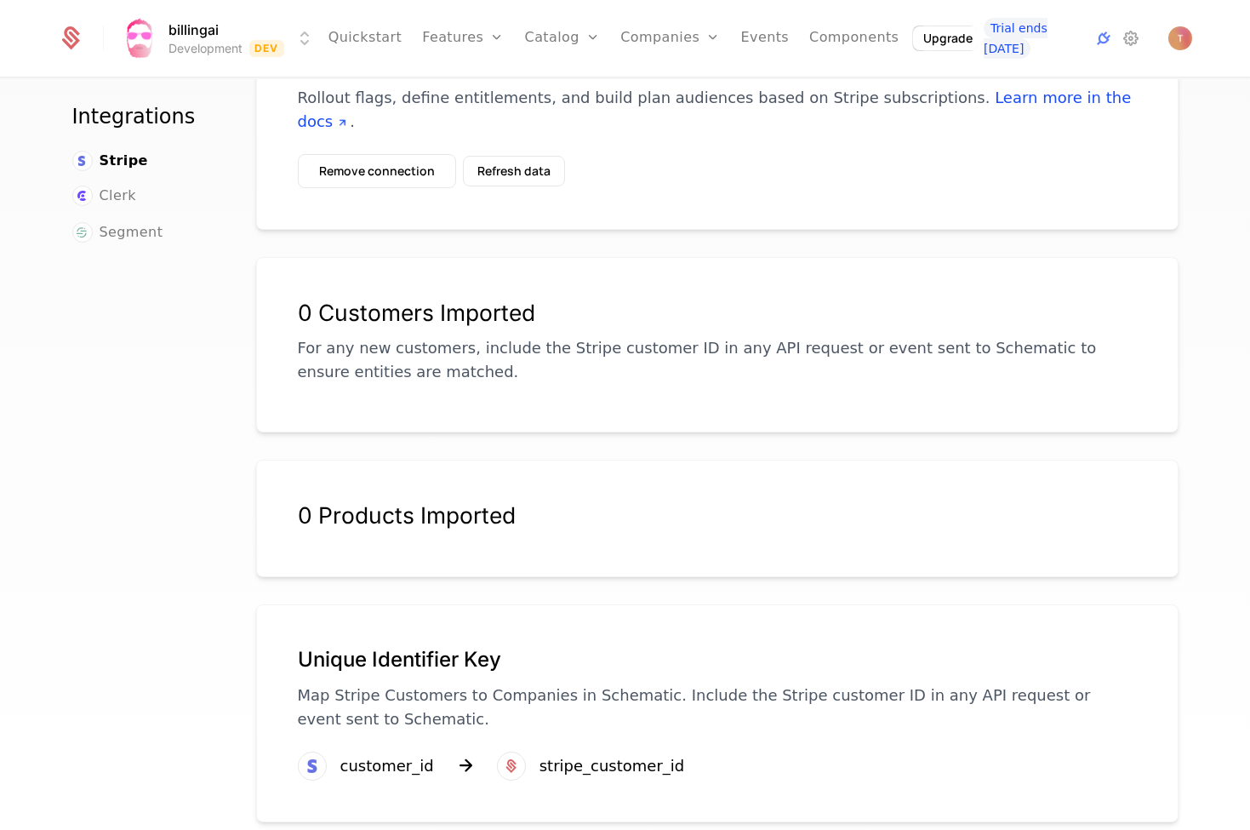
scroll to position [112, 0]
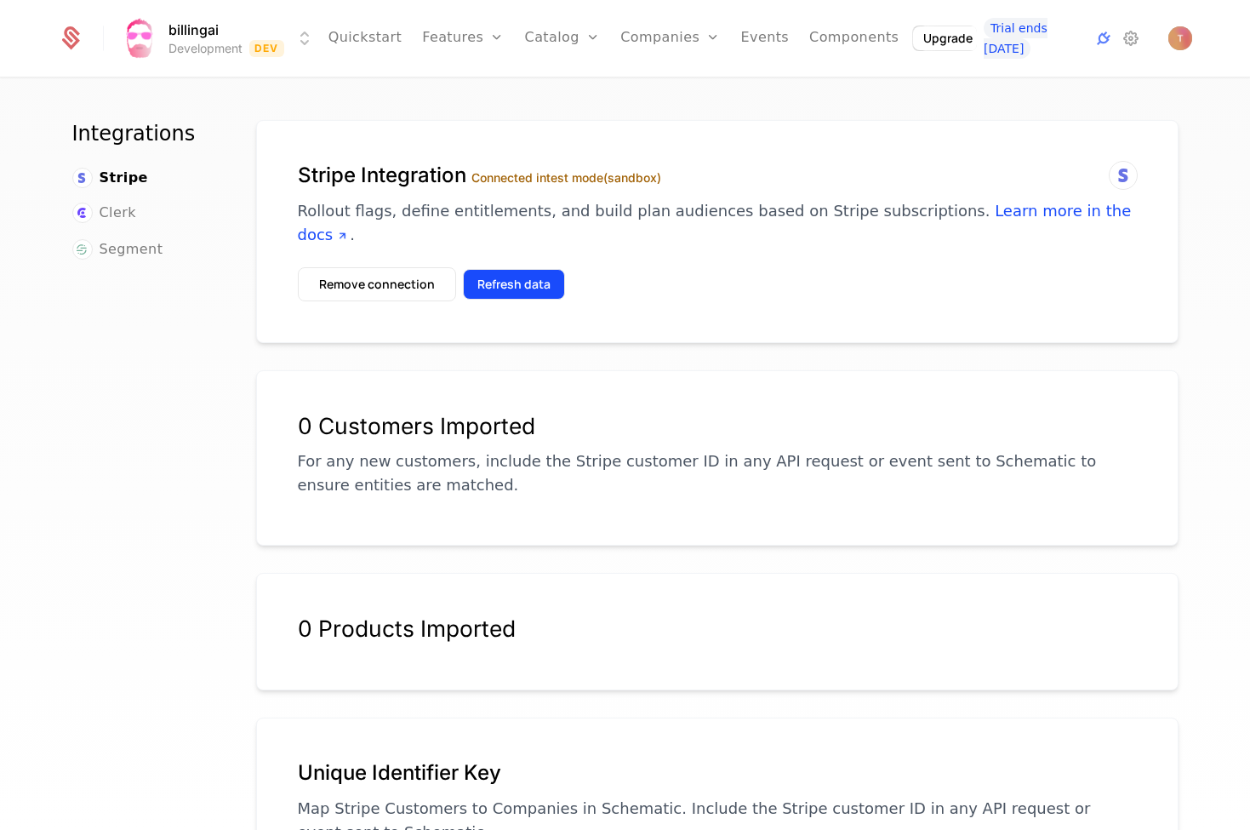
click at [507, 269] on button "Refresh data" at bounding box center [514, 284] width 102 height 31
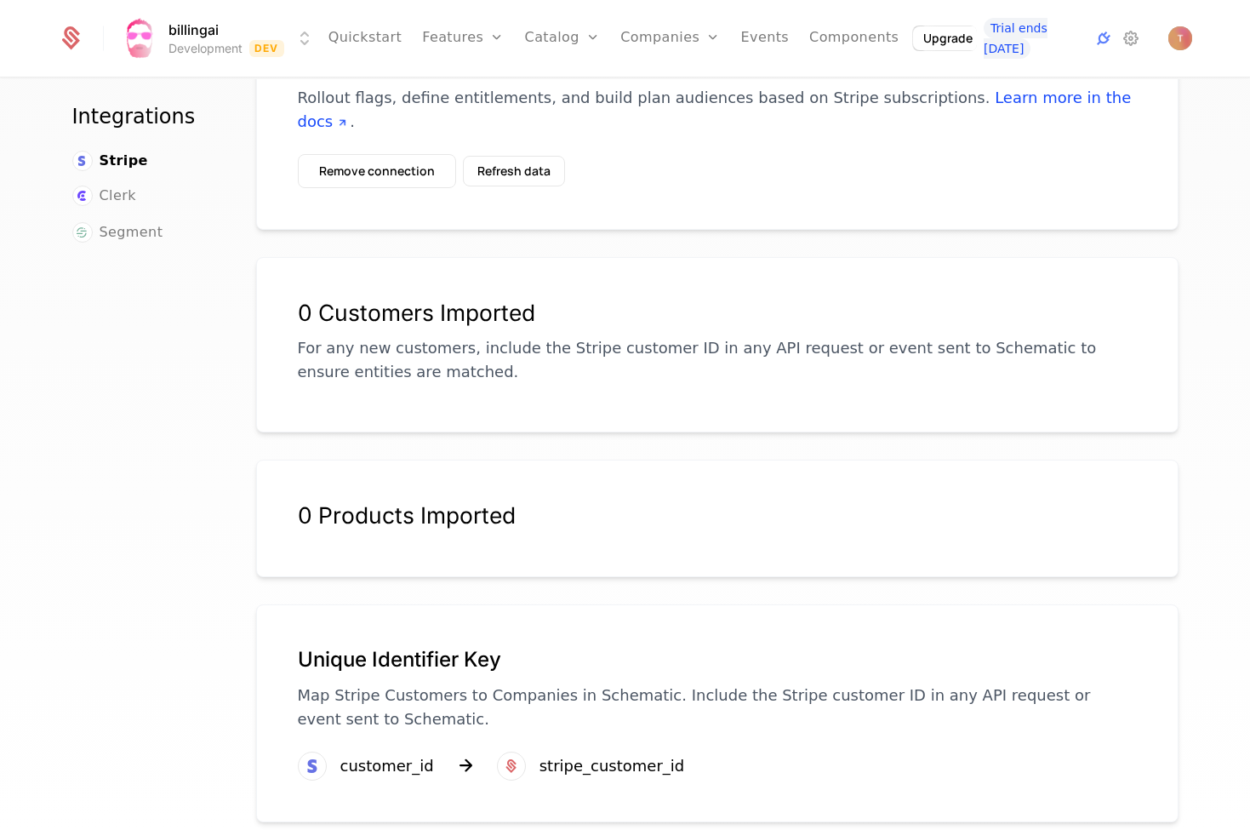
scroll to position [112, 0]
click at [462, 684] on p "Map Stripe Customers to Companies in Schematic. Include the Stripe customer ID …" at bounding box center [717, 708] width 839 height 48
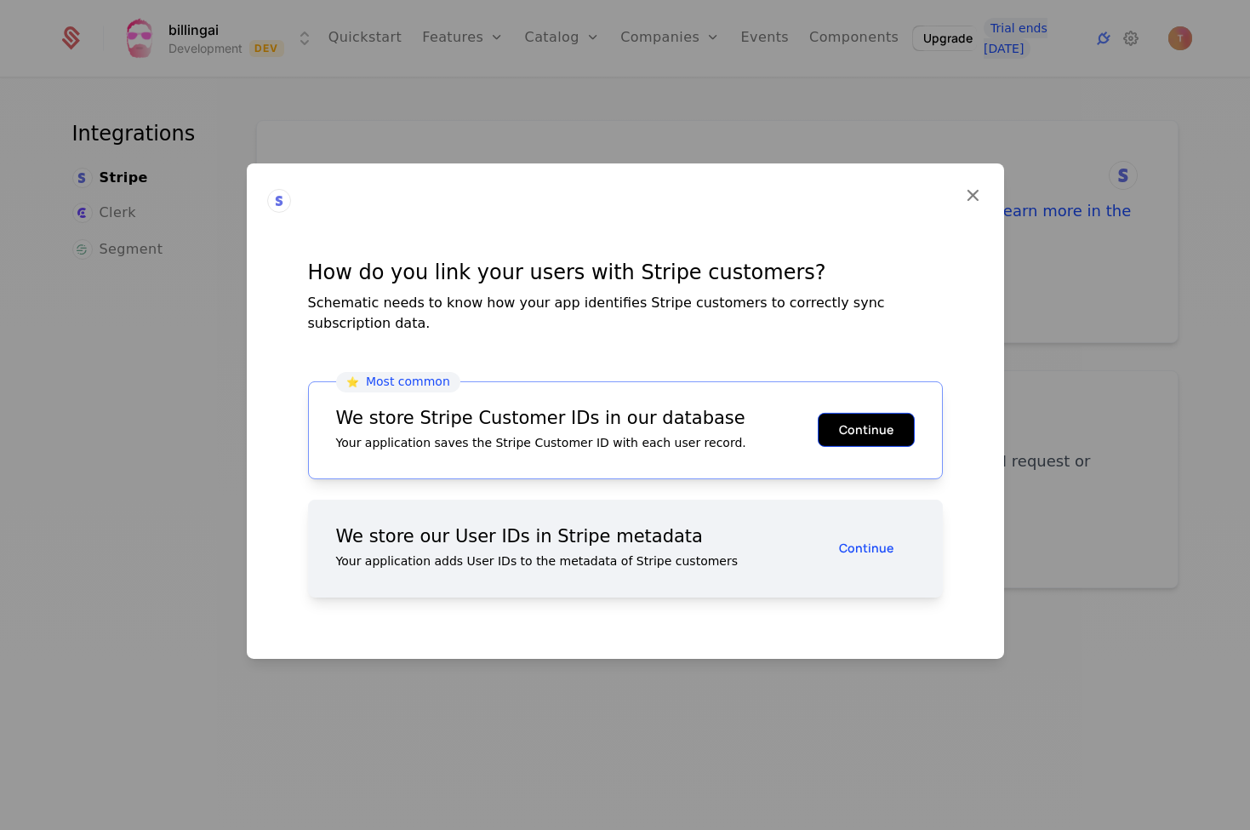
click at [880, 413] on button "Continue" at bounding box center [866, 430] width 97 height 34
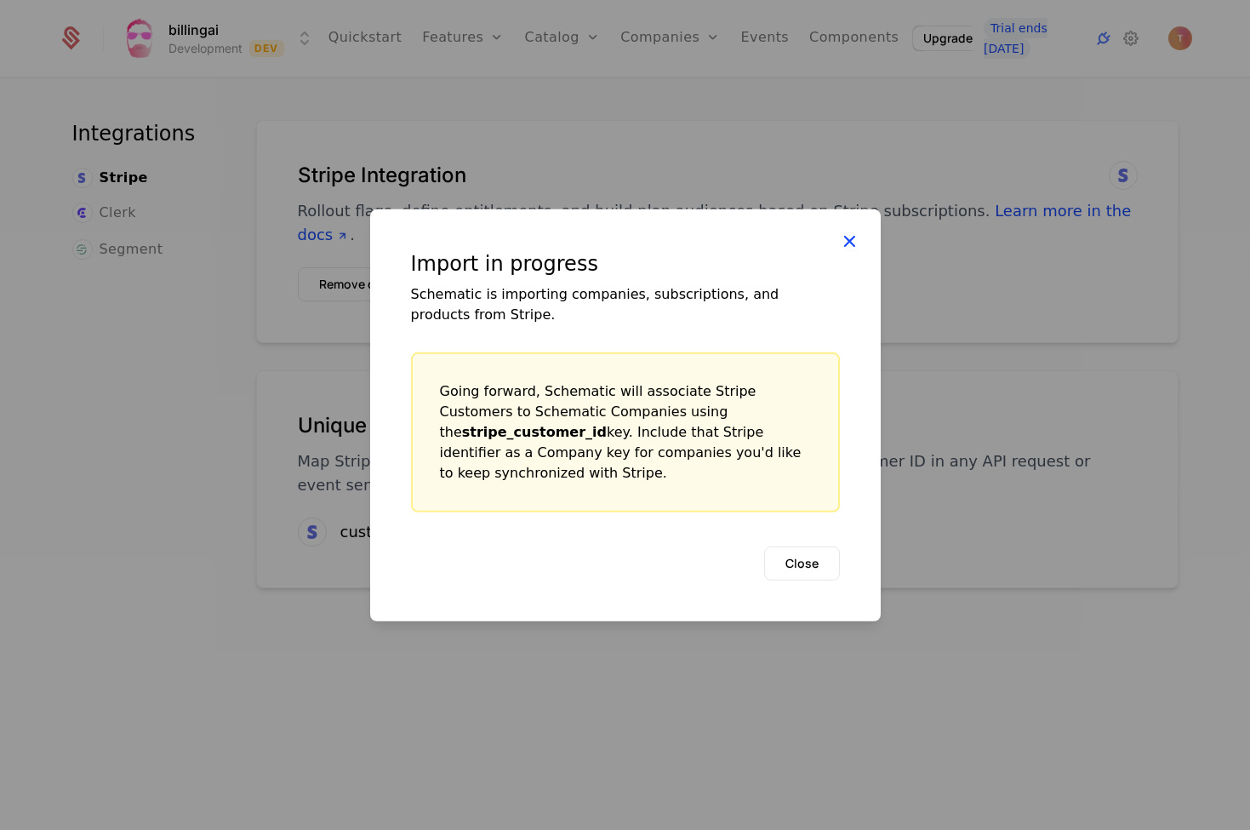
click at [848, 251] on icon at bounding box center [849, 240] width 22 height 22
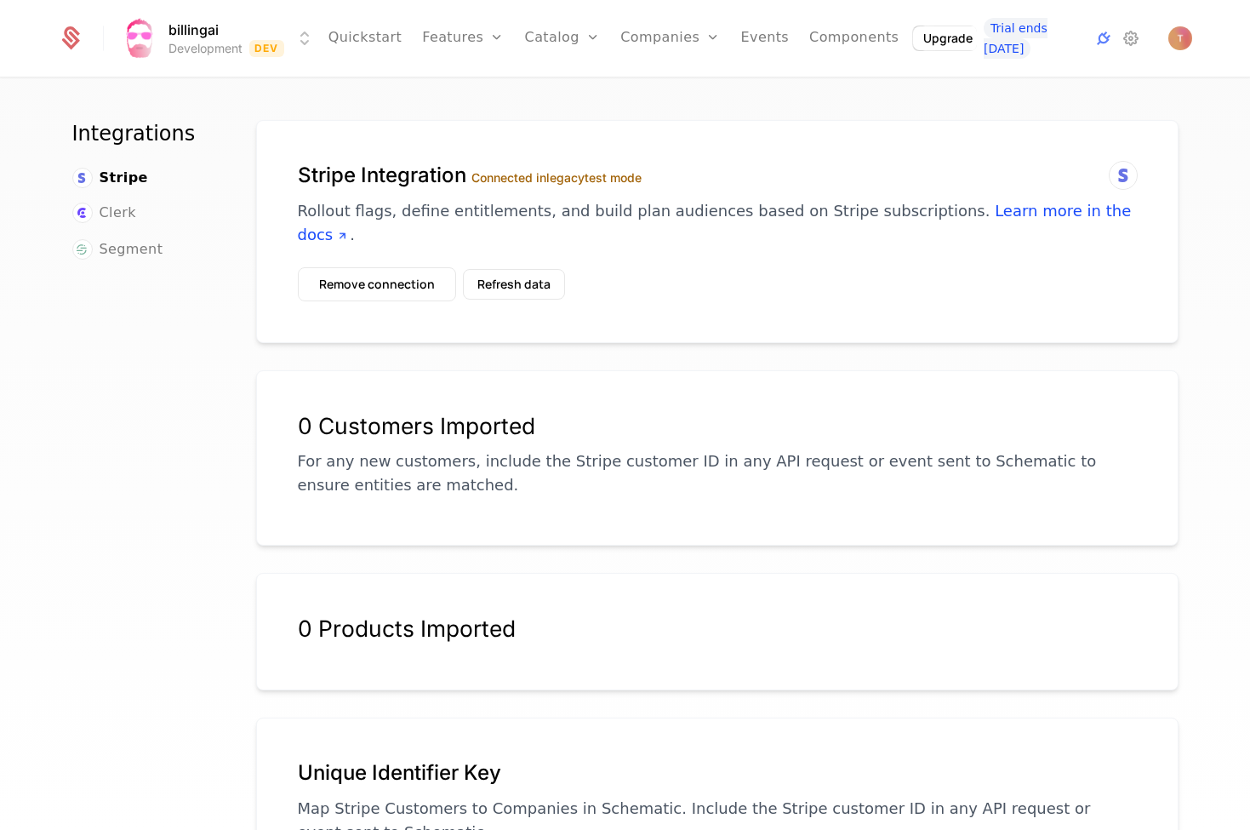
drag, startPoint x: 682, startPoint y: 174, endPoint x: 654, endPoint y: 184, distance: 29.6
click at [467, 175] on h1 "Stripe Integration Connected in legacy test mode" at bounding box center [717, 175] width 839 height 27
click at [759, 182] on h1 "Stripe Integration Connected in legacy test mode" at bounding box center [717, 175] width 839 height 27
drag, startPoint x: 705, startPoint y: 177, endPoint x: 487, endPoint y: 168, distance: 218.9
click at [487, 168] on h1 "Stripe Integration Connected in legacy test mode" at bounding box center [717, 175] width 839 height 27
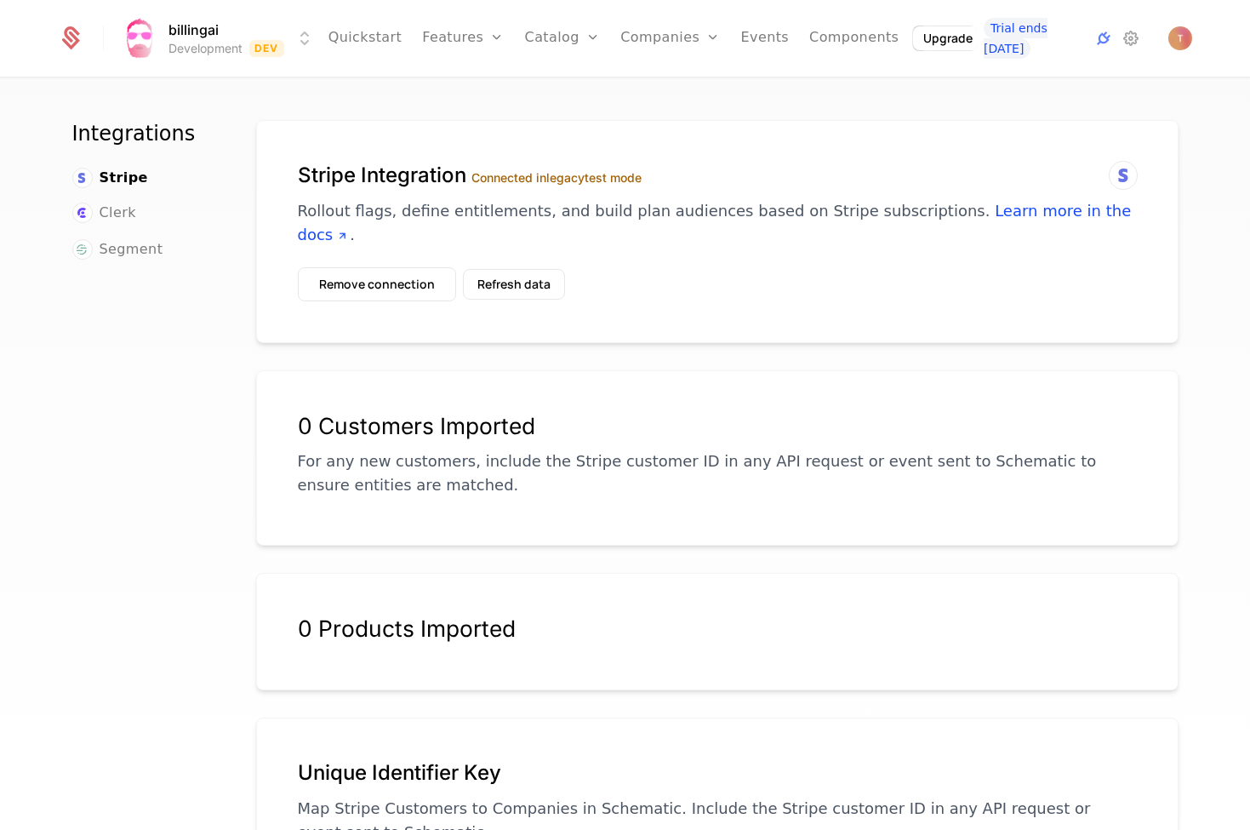
drag, startPoint x: 661, startPoint y: 322, endPoint x: 585, endPoint y: 276, distance: 88.6
click at [658, 317] on div "Stripe Integration Connected in legacy test mode Rollout flags, define entitlem…" at bounding box center [717, 527] width 922 height 815
click at [548, 269] on button "Refresh data" at bounding box center [514, 284] width 102 height 31
click at [414, 270] on button "Remove connection" at bounding box center [377, 284] width 158 height 34
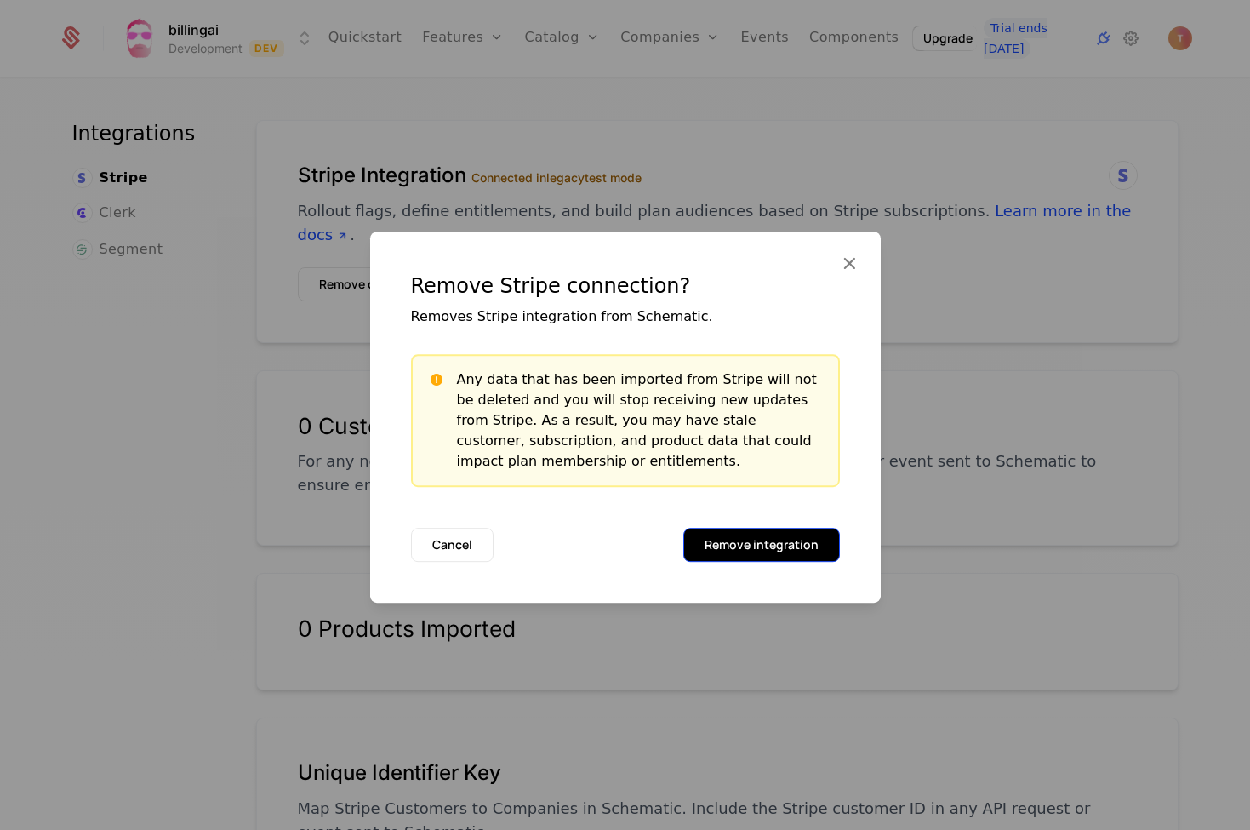
click at [780, 545] on button "Remove integration" at bounding box center [761, 545] width 157 height 34
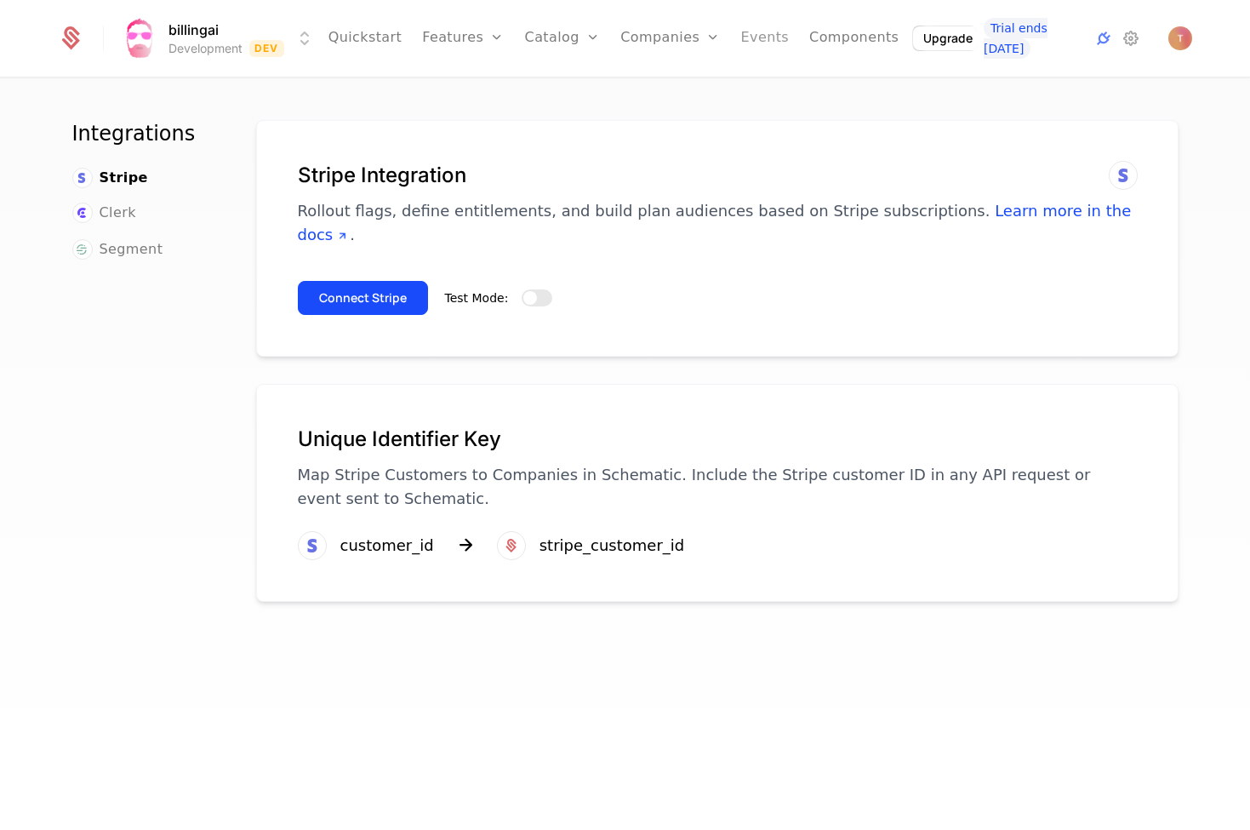
click at [745, 41] on link "Events" at bounding box center [765, 38] width 49 height 77
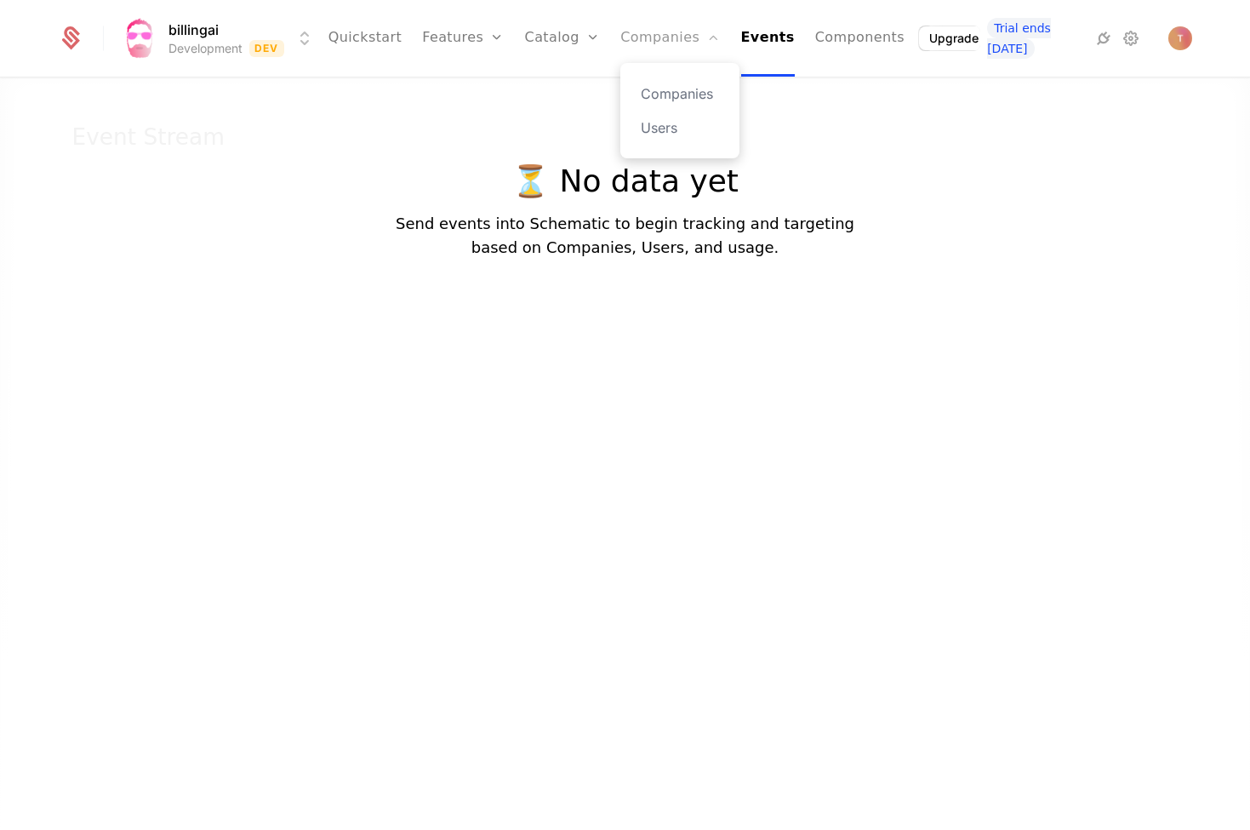
click at [654, 34] on link "Companies" at bounding box center [670, 38] width 100 height 77
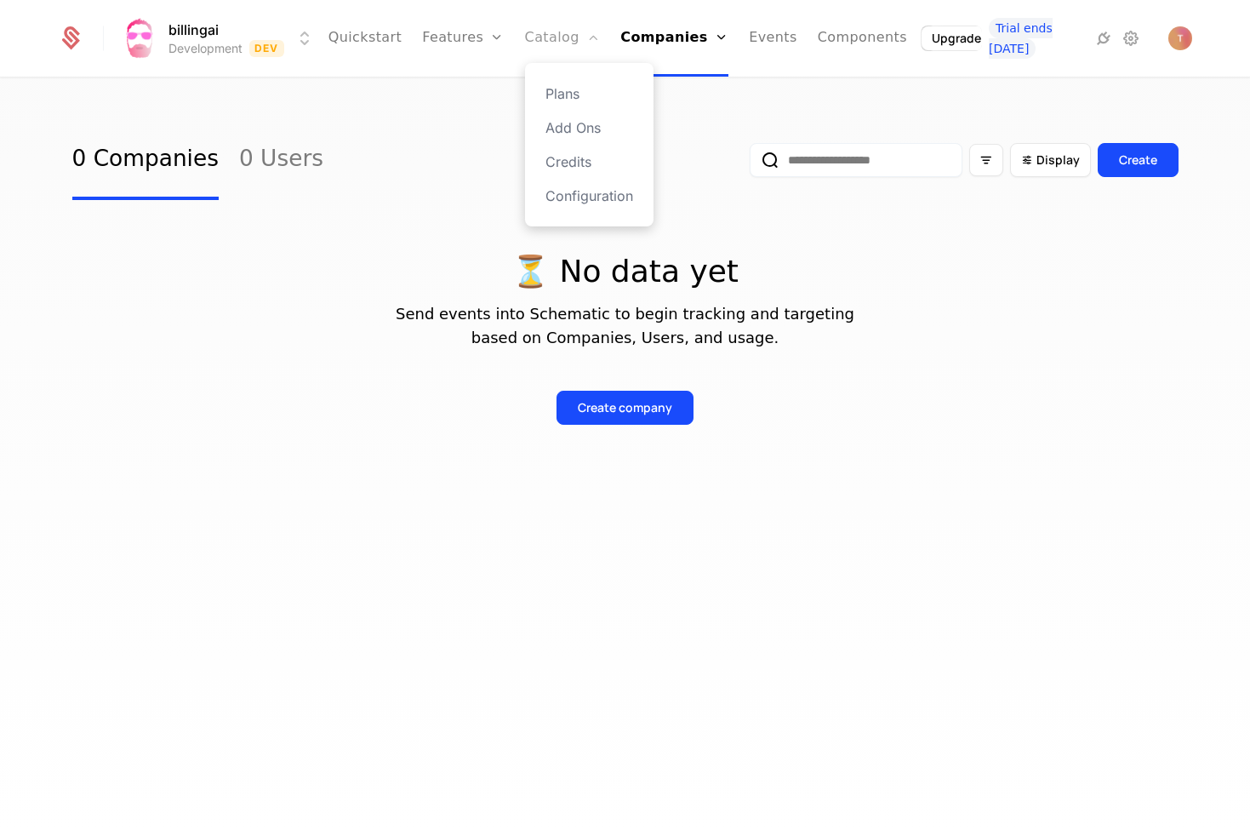
click at [566, 33] on link "Catalog" at bounding box center [563, 38] width 76 height 77
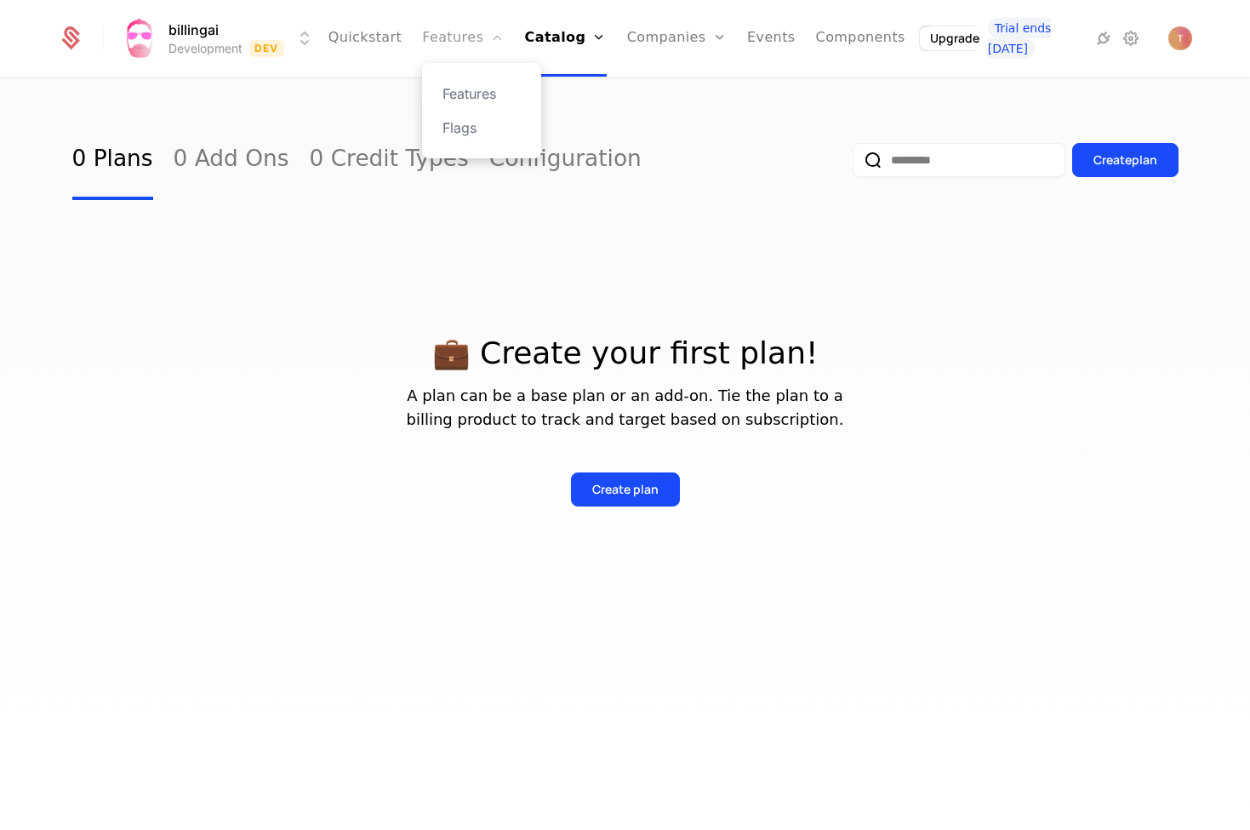
click at [478, 31] on link "Features" at bounding box center [463, 38] width 82 height 77
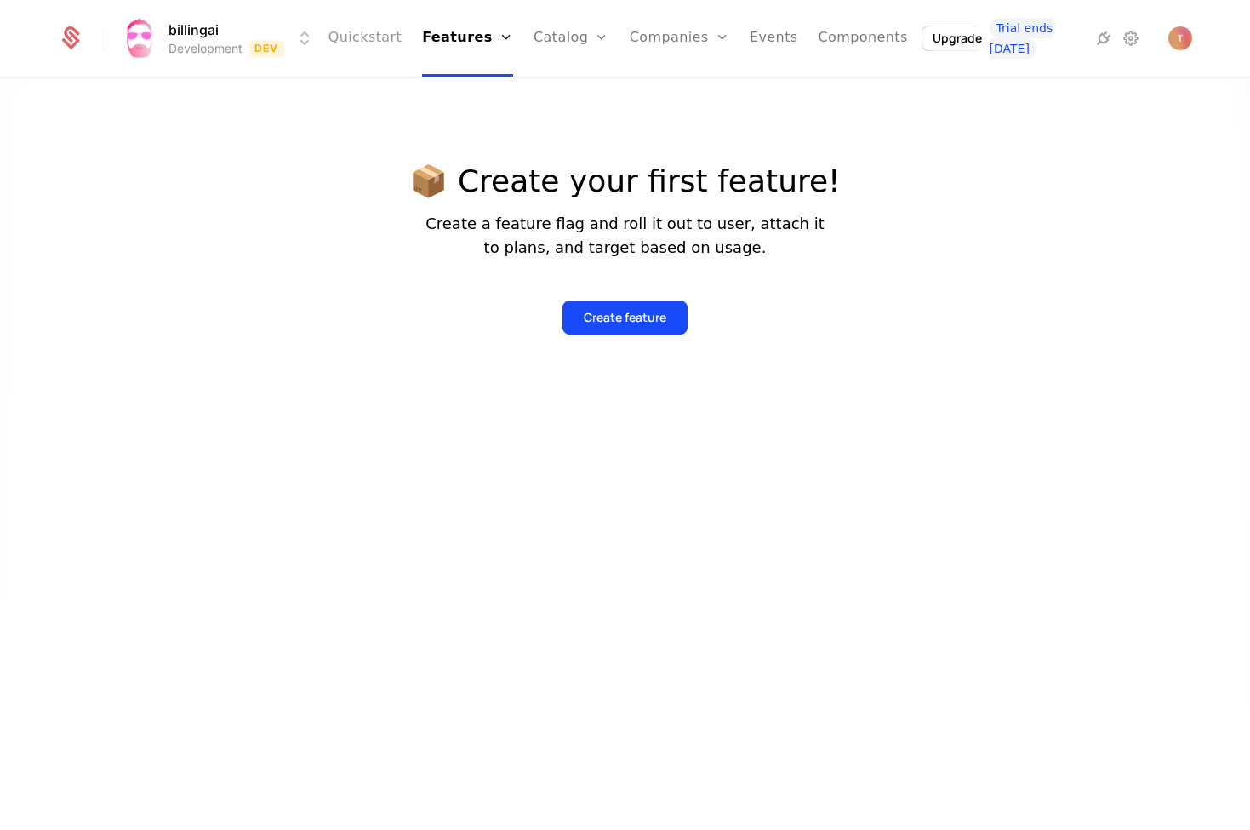
click at [380, 31] on link "Quickstart" at bounding box center [365, 38] width 74 height 77
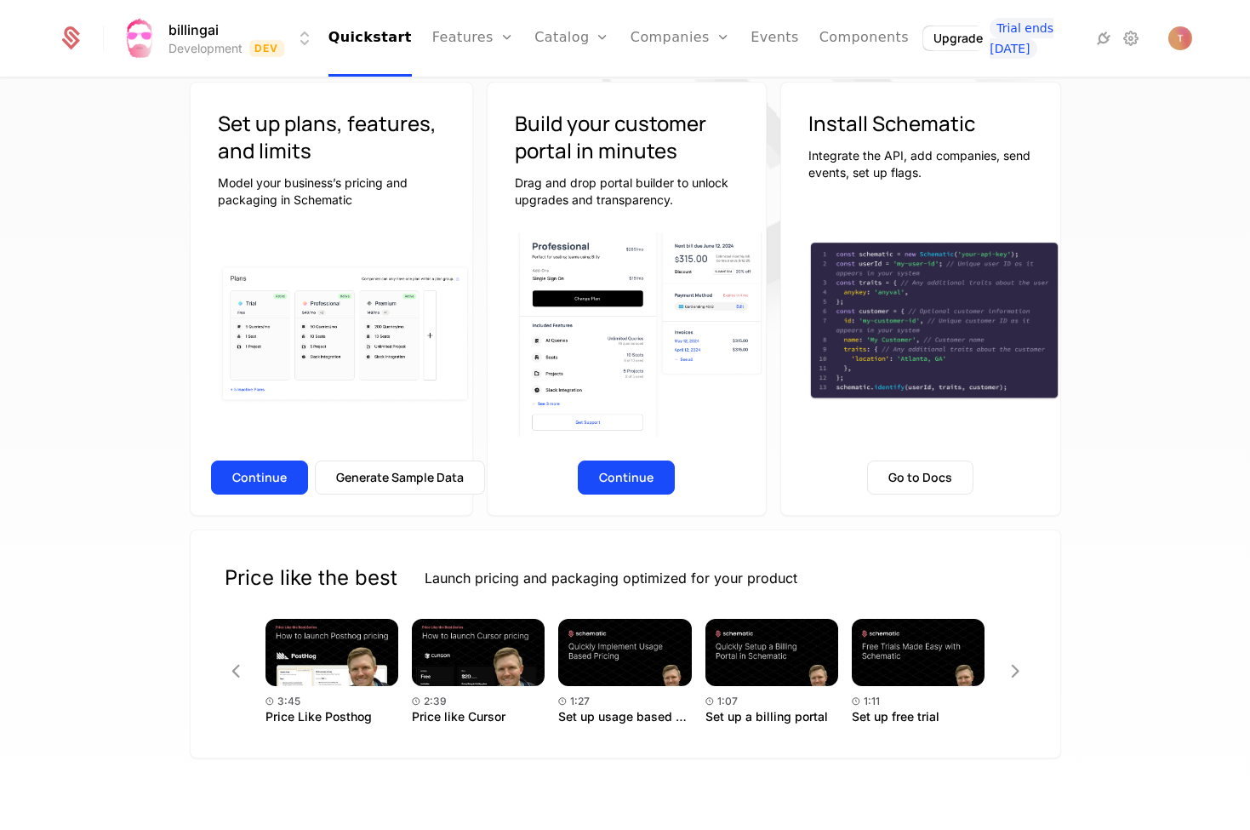
click at [596, 371] on div at bounding box center [625, 382] width 1106 height 833
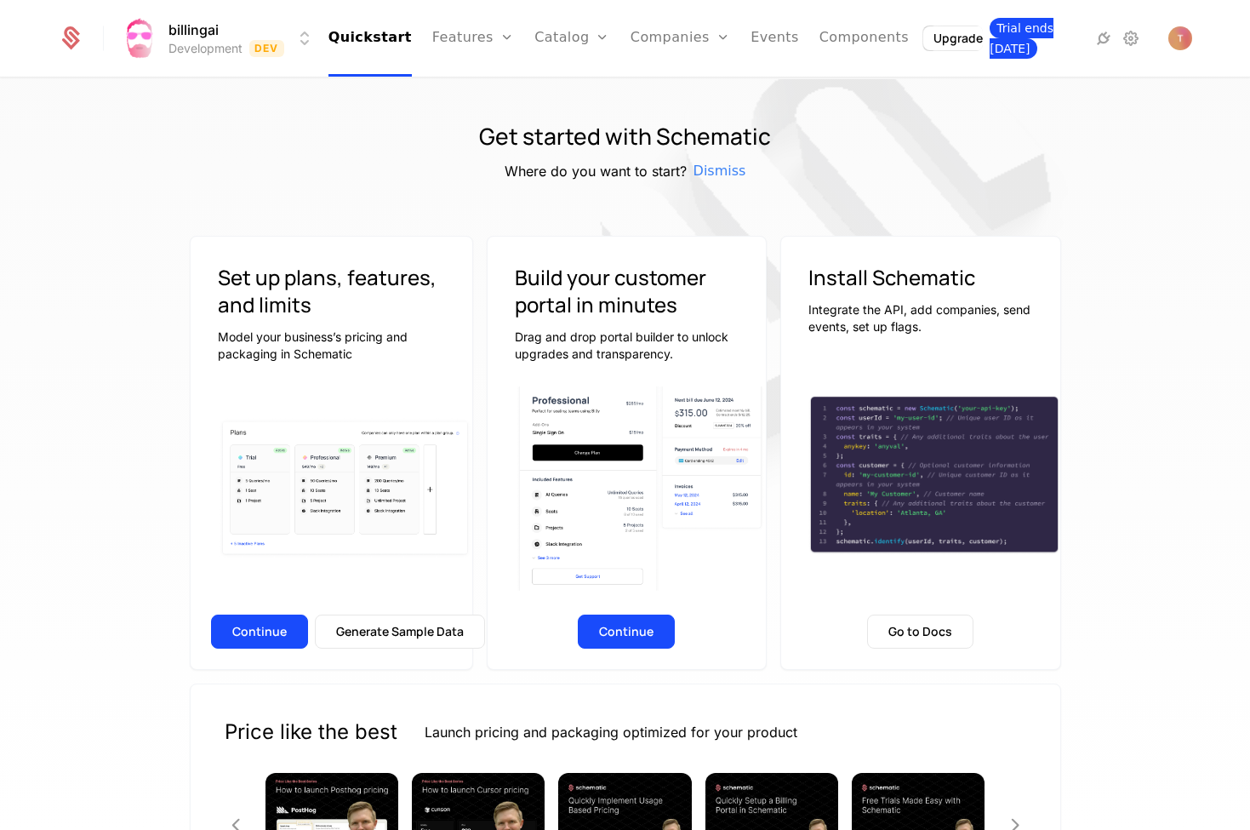
click at [1031, 44] on span "Trial ends today" at bounding box center [1022, 38] width 64 height 41
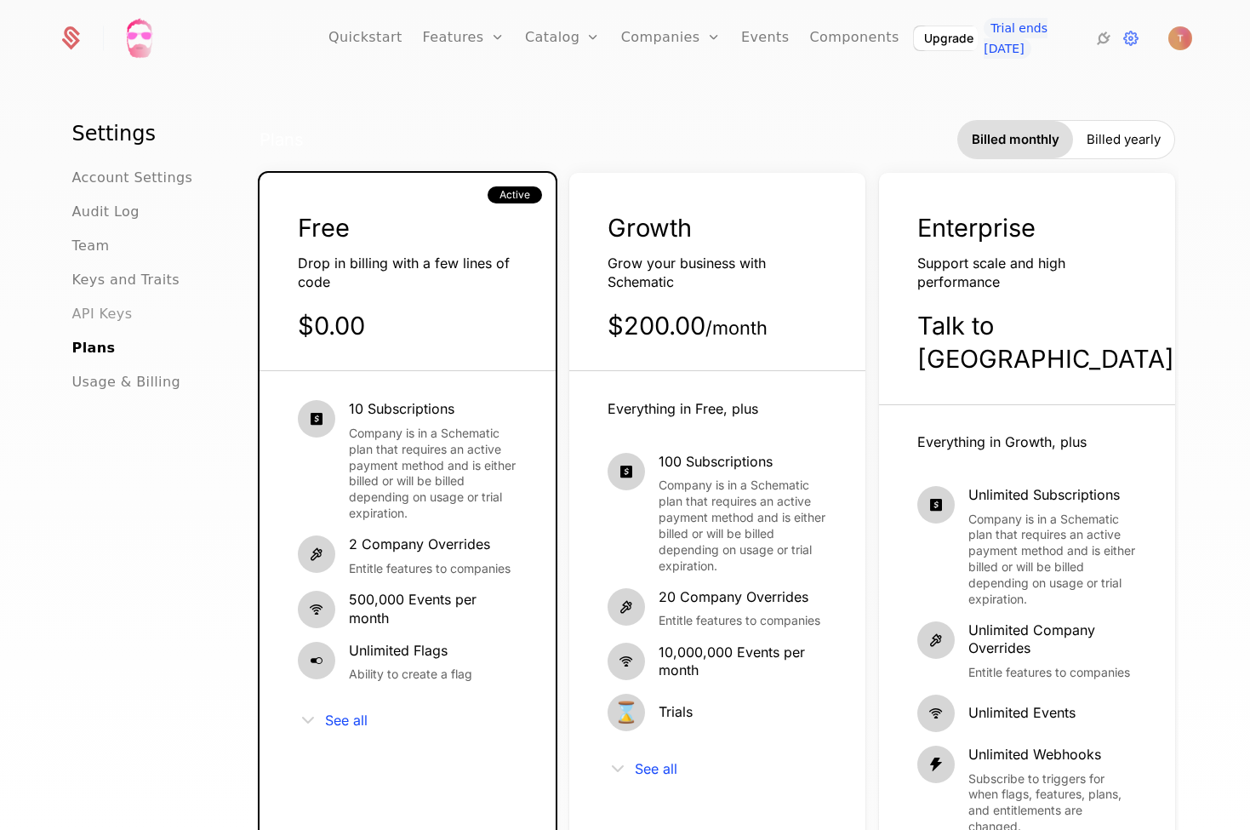
click at [109, 313] on span "API Keys" at bounding box center [102, 314] width 60 height 20
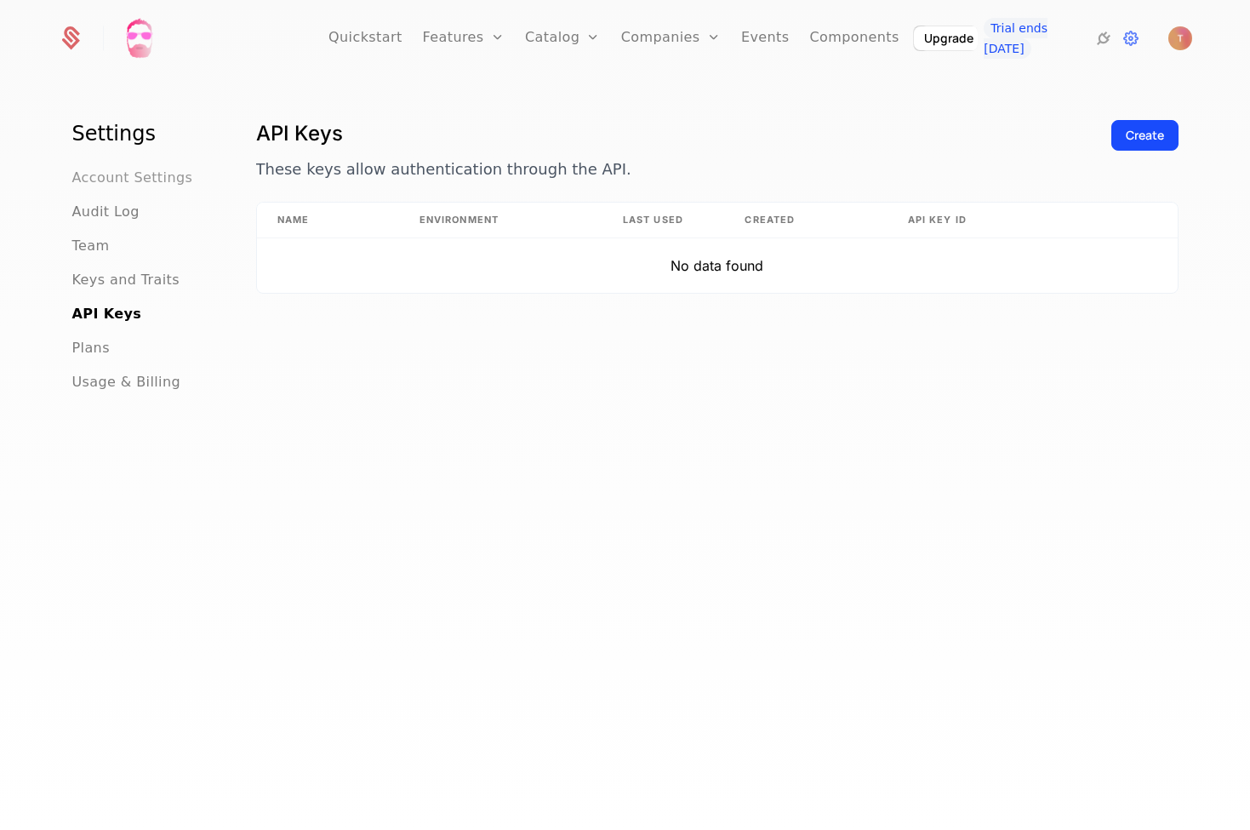
click at [128, 180] on span "Account Settings" at bounding box center [132, 178] width 121 height 20
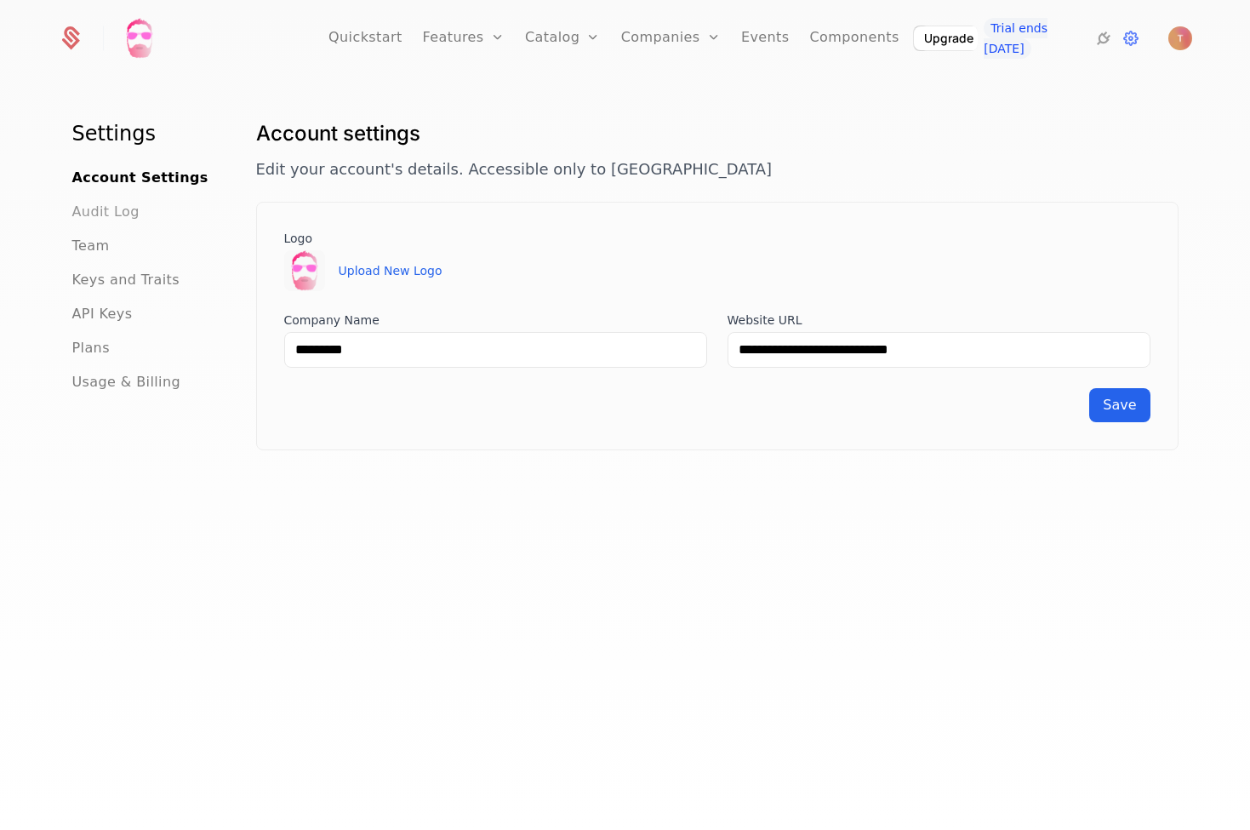
click at [109, 214] on span "Audit Log" at bounding box center [105, 212] width 67 height 20
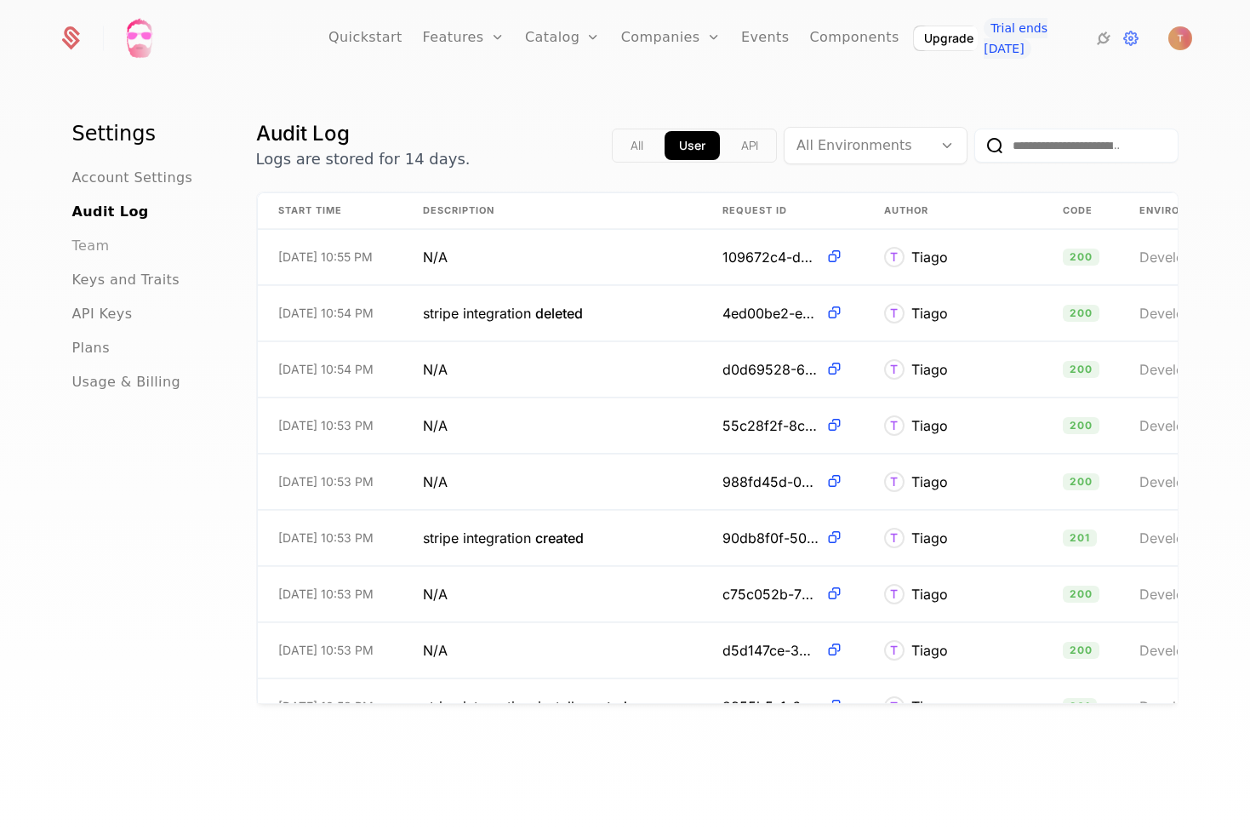
click at [97, 246] on span "Team" at bounding box center [90, 246] width 37 height 20
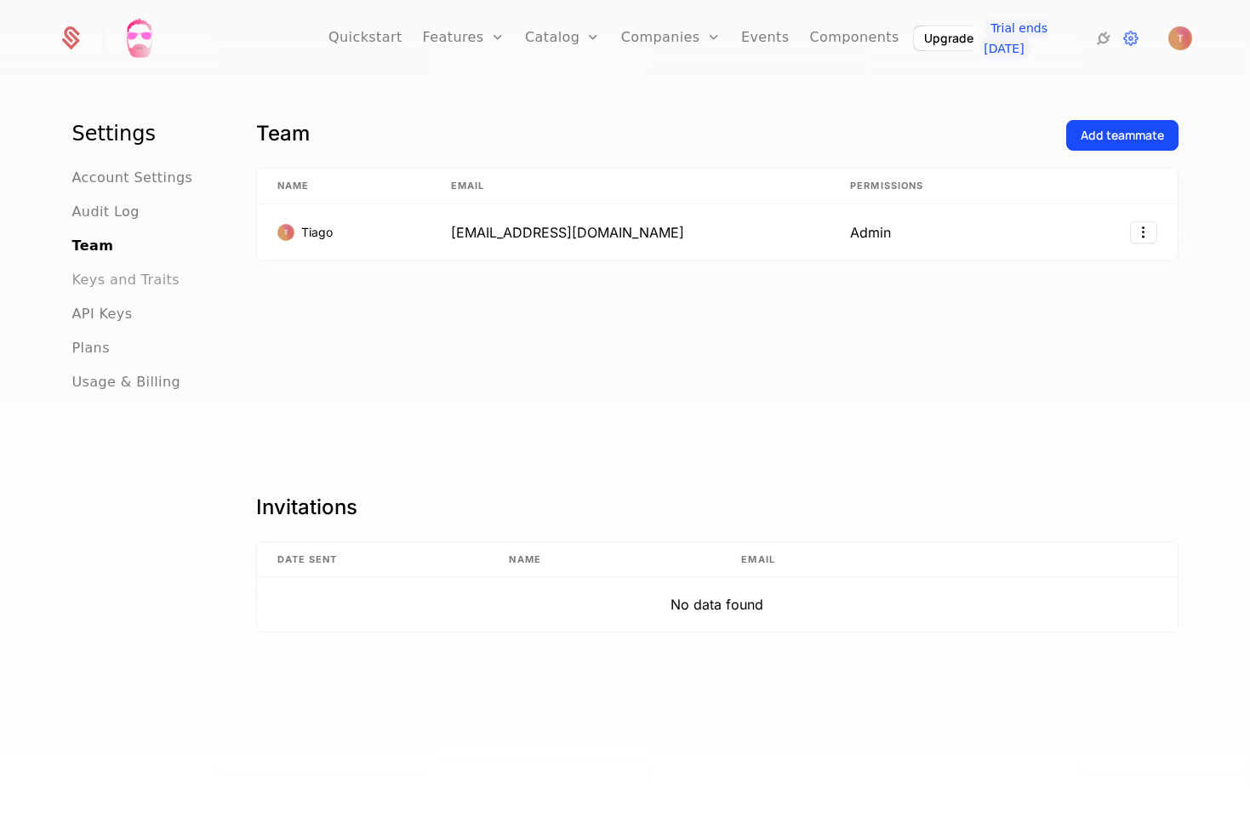
click at [102, 277] on span "Keys and Traits" at bounding box center [125, 280] width 107 height 20
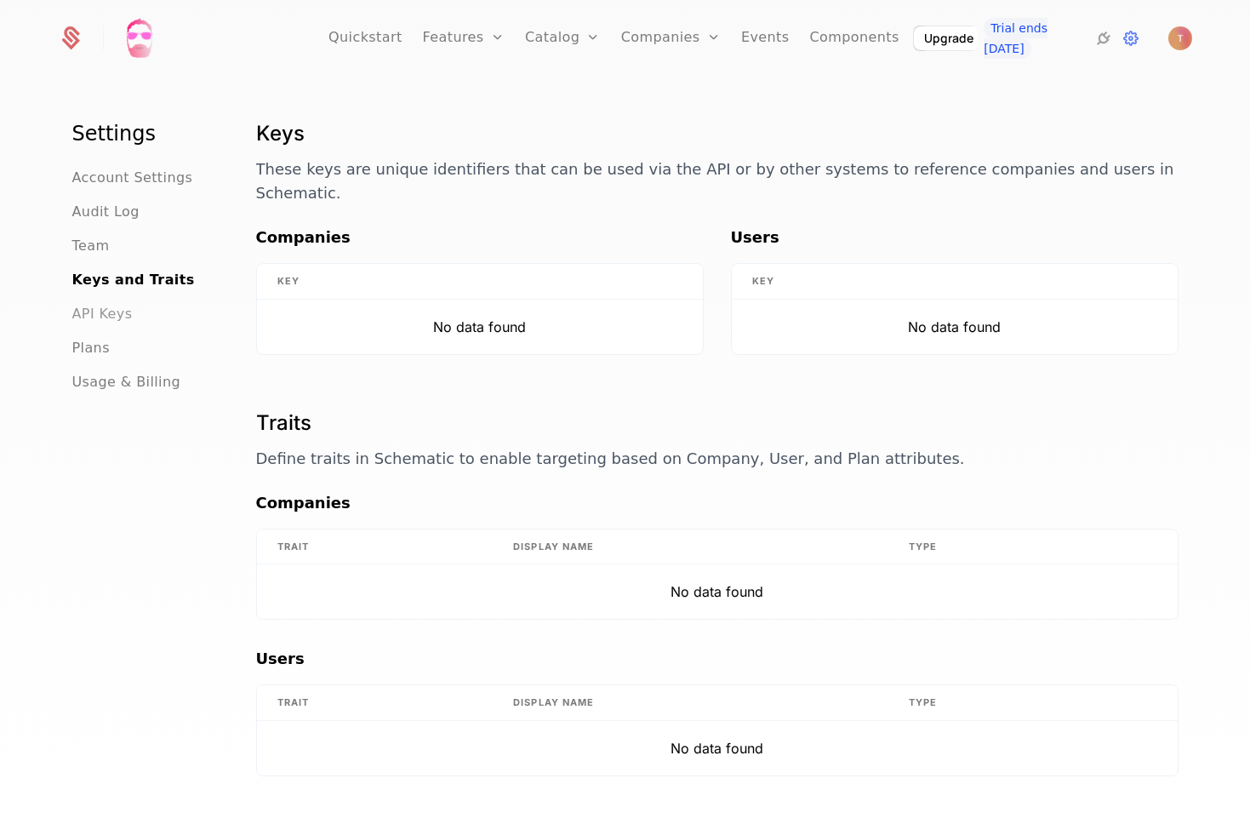
click at [113, 321] on span "API Keys" at bounding box center [102, 314] width 60 height 20
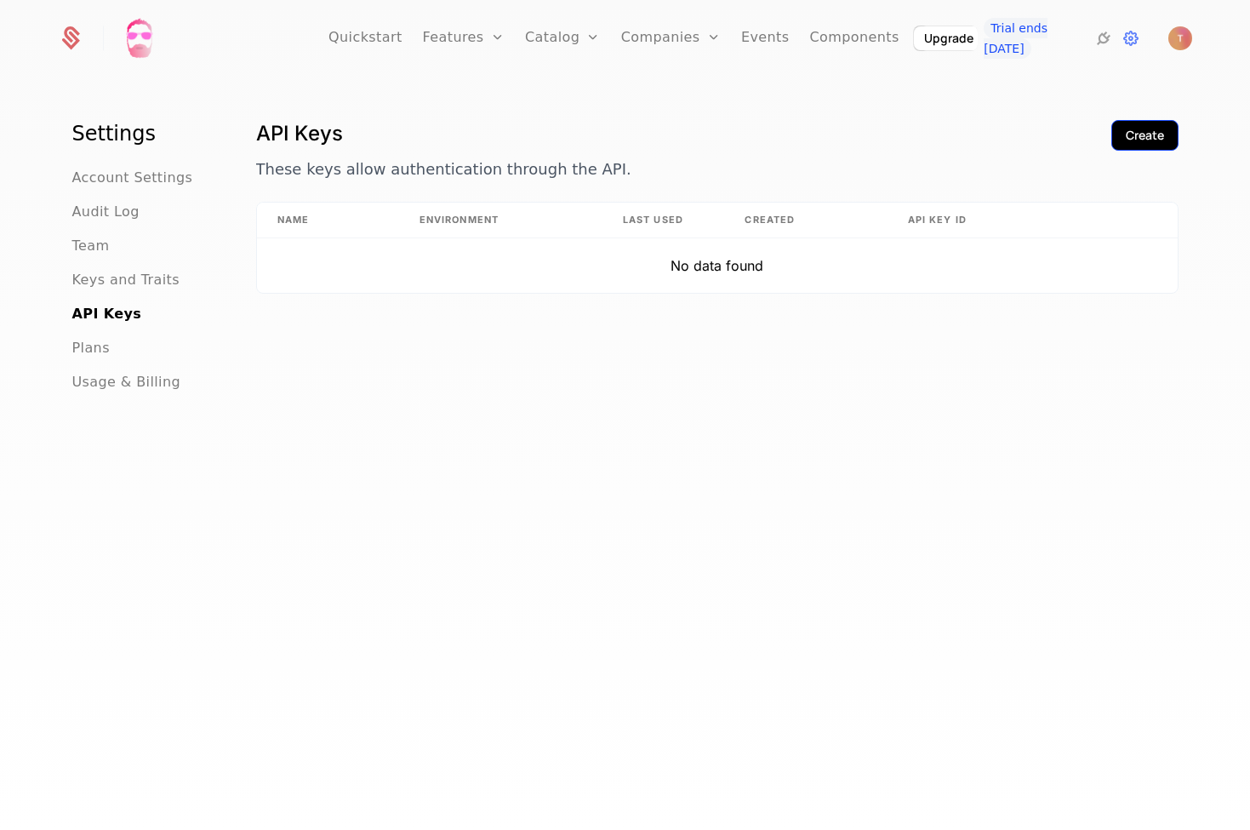
click at [1155, 128] on div "Create" at bounding box center [1145, 135] width 38 height 17
click at [118, 133] on h1 "Settings" at bounding box center [143, 133] width 143 height 27
click at [1102, 37] on icon at bounding box center [1103, 38] width 20 height 20
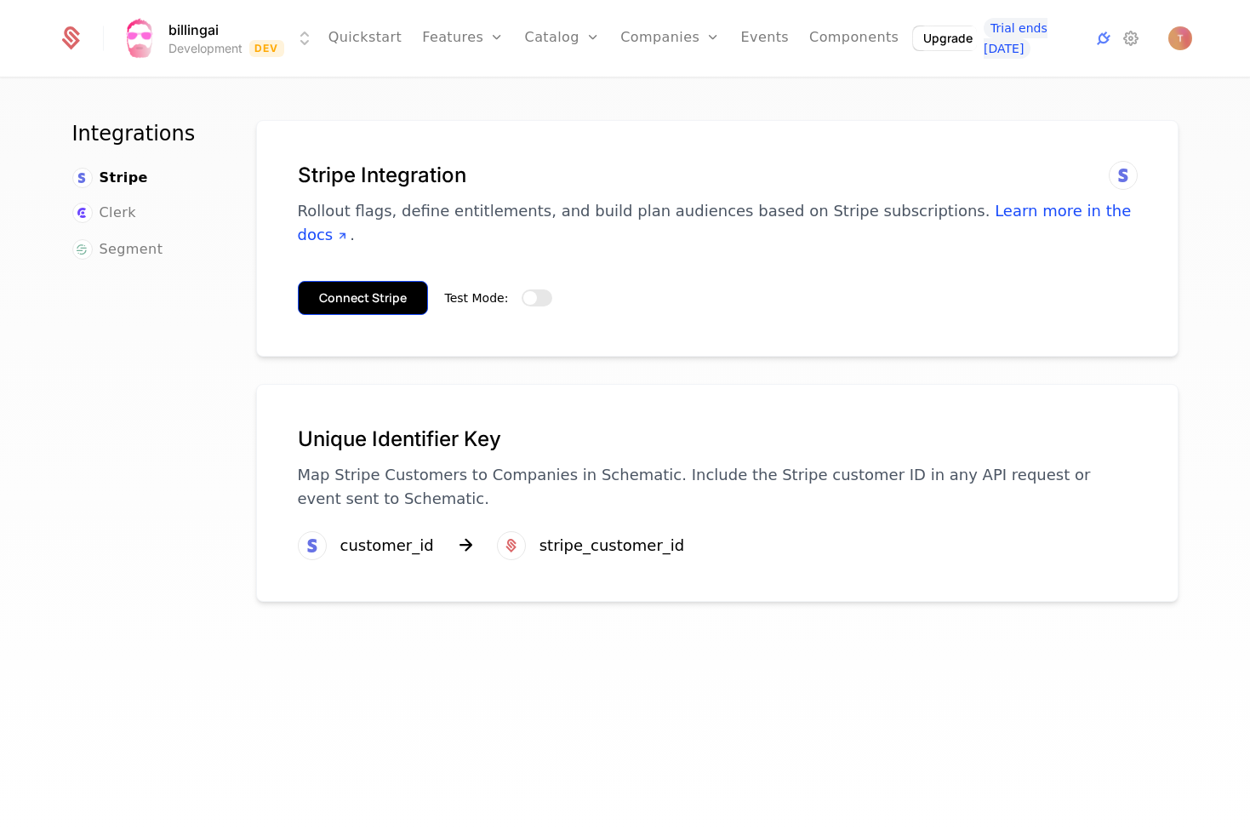
click at [371, 281] on button "Connect Stripe" at bounding box center [363, 298] width 130 height 34
click at [1120, 32] on div "Upgrade Trial ends today" at bounding box center [1026, 38] width 229 height 41
click at [1124, 36] on icon at bounding box center [1131, 38] width 20 height 20
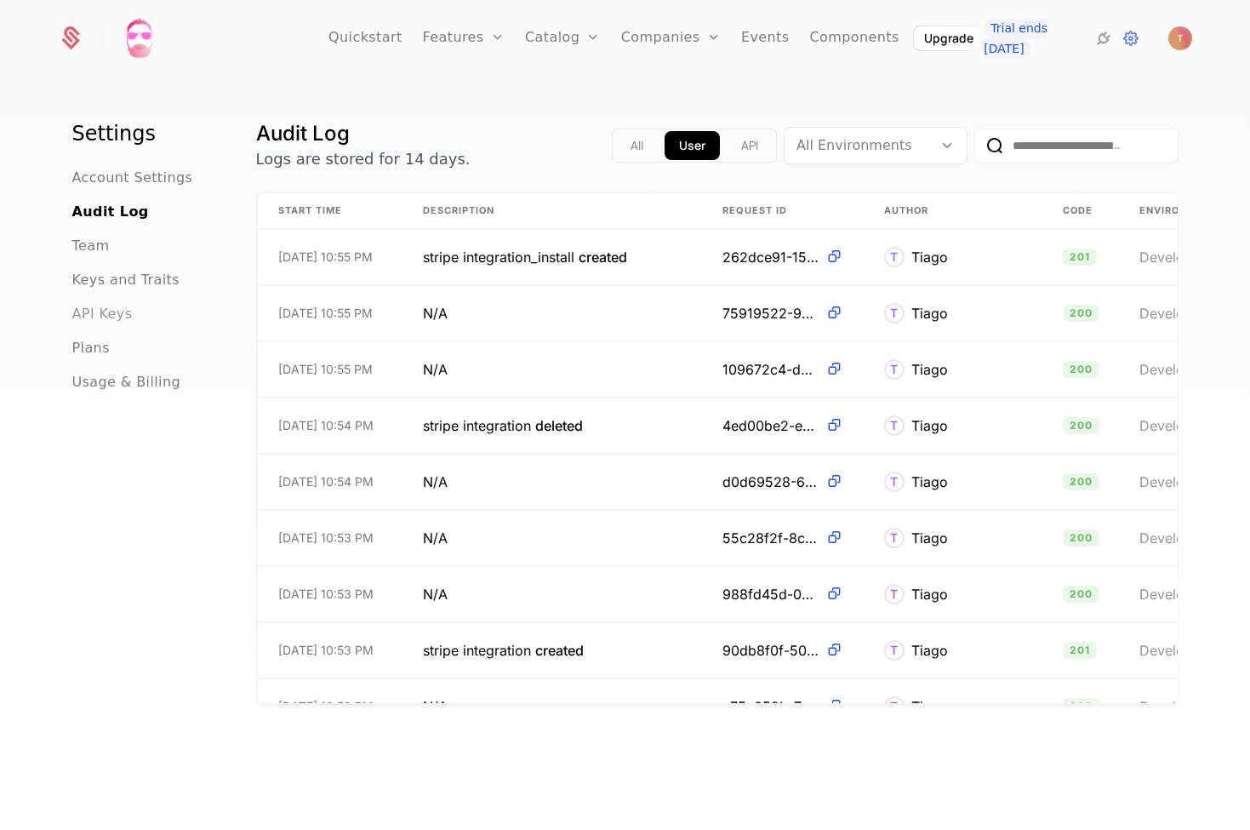
click at [91, 314] on span "API Keys" at bounding box center [102, 314] width 60 height 20
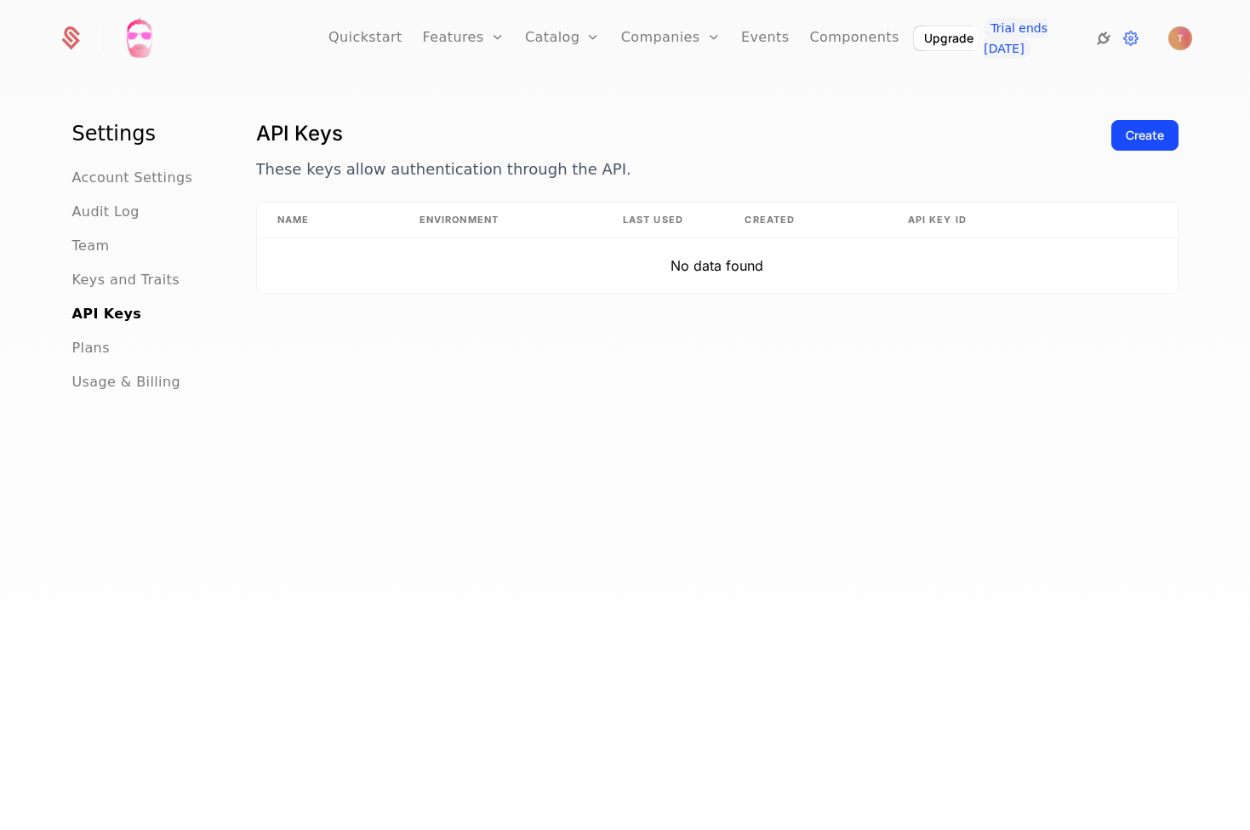
click at [1103, 40] on icon at bounding box center [1103, 38] width 20 height 20
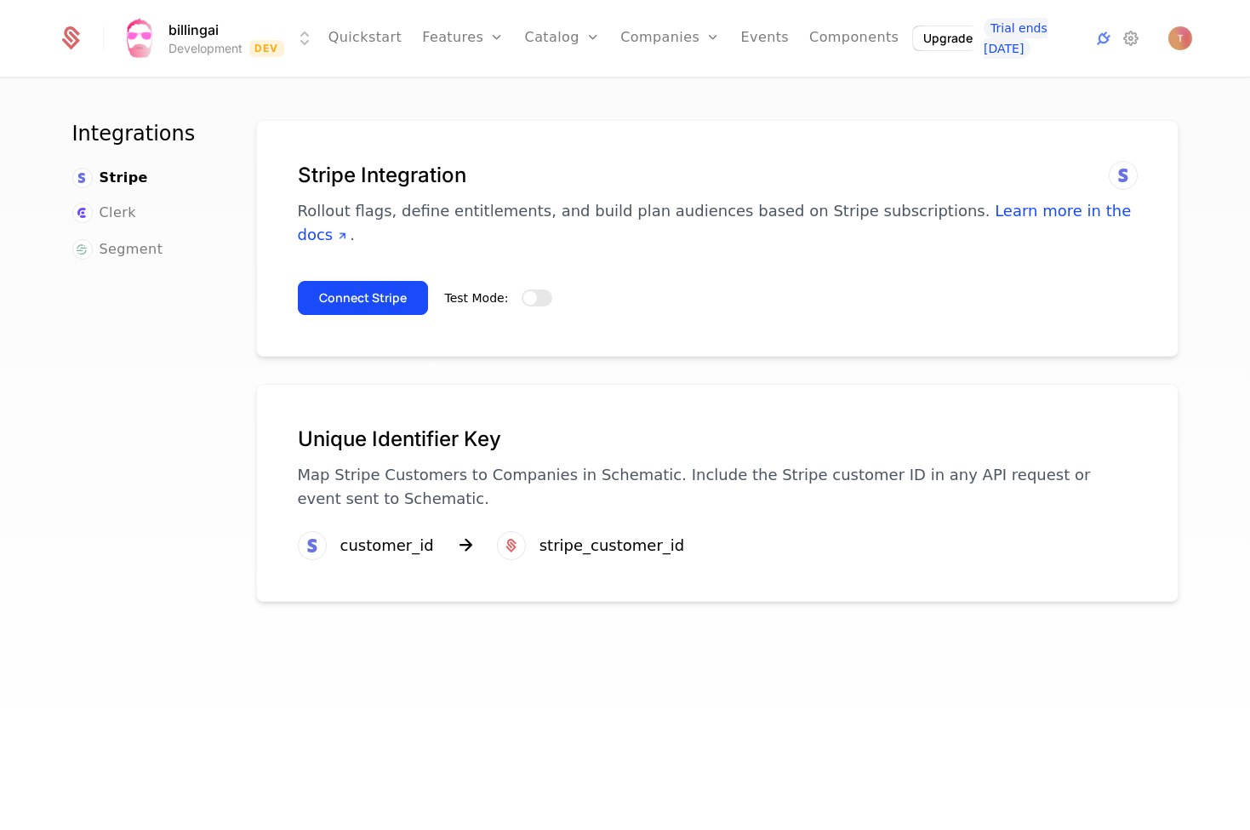
click at [545, 289] on button "Test Mode:" at bounding box center [537, 297] width 31 height 17
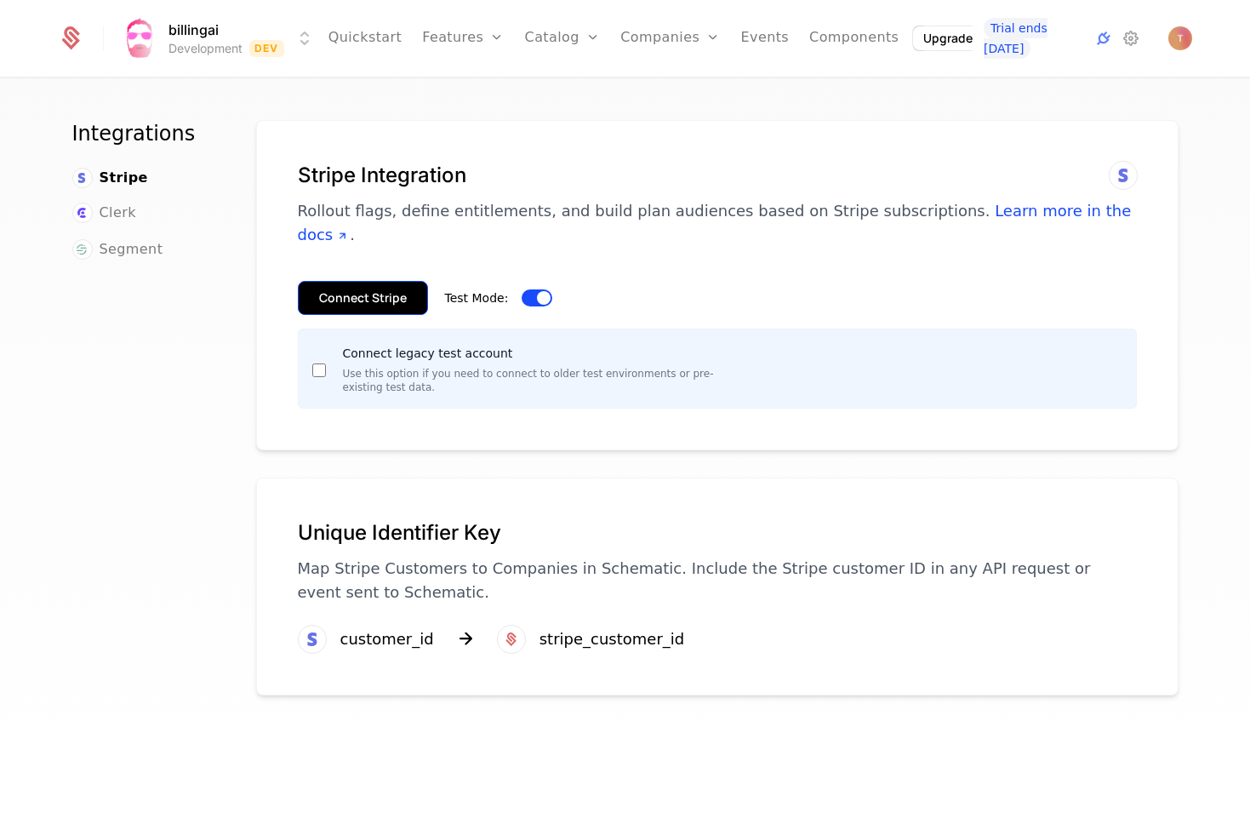
click at [381, 281] on button "Connect Stripe" at bounding box center [363, 298] width 130 height 34
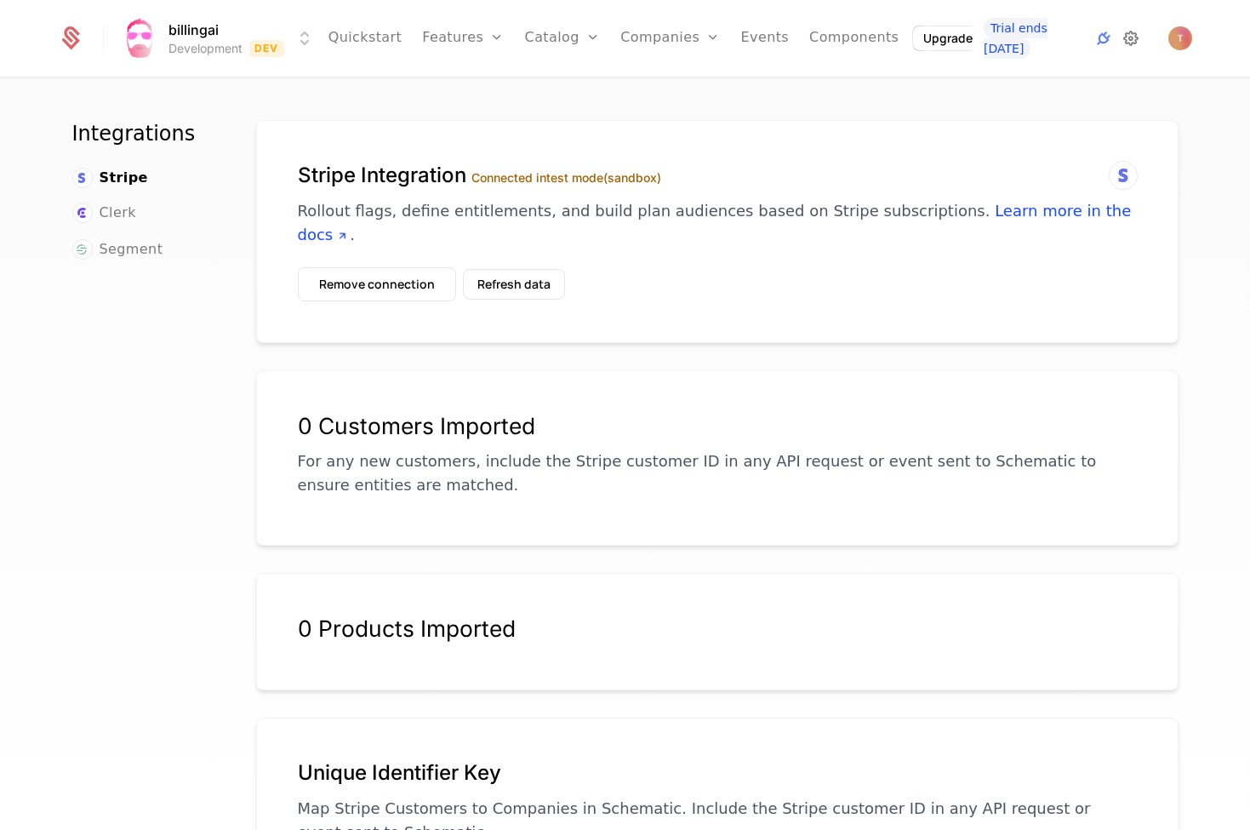
click at [1134, 36] on icon at bounding box center [1131, 38] width 20 height 20
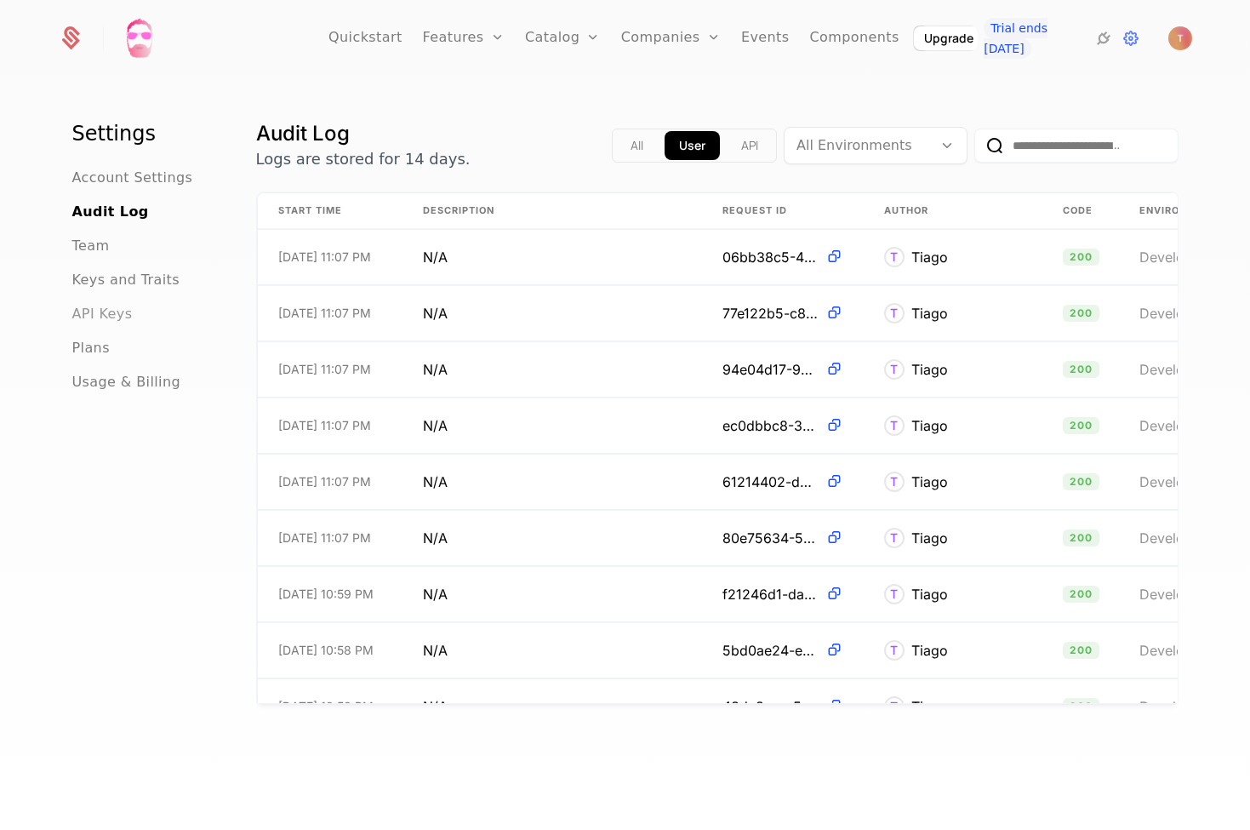
click at [94, 316] on span "API Keys" at bounding box center [102, 314] width 60 height 20
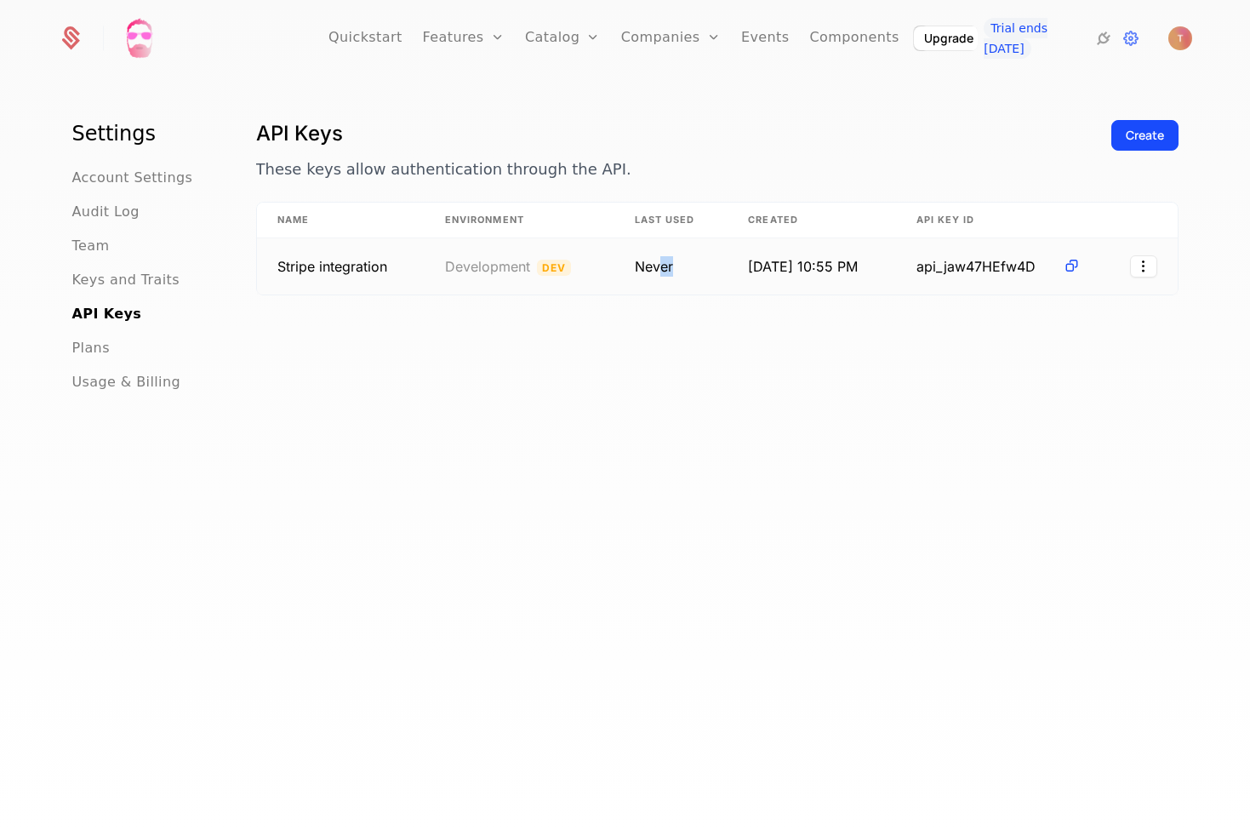
drag, startPoint x: 660, startPoint y: 261, endPoint x: 693, endPoint y: 265, distance: 32.6
click at [688, 263] on td "Never" at bounding box center [671, 266] width 114 height 56
drag, startPoint x: 693, startPoint y: 265, endPoint x: 596, endPoint y: 260, distance: 97.1
click at [604, 260] on tr "Stripe integration Development Dev Never 9/10/25, 10:55 PM api_jaw47HEfw4D" at bounding box center [717, 266] width 921 height 56
click at [711, 349] on div "API Keys These keys allow authentication through the API. Create Name Environme…" at bounding box center [717, 479] width 922 height 719
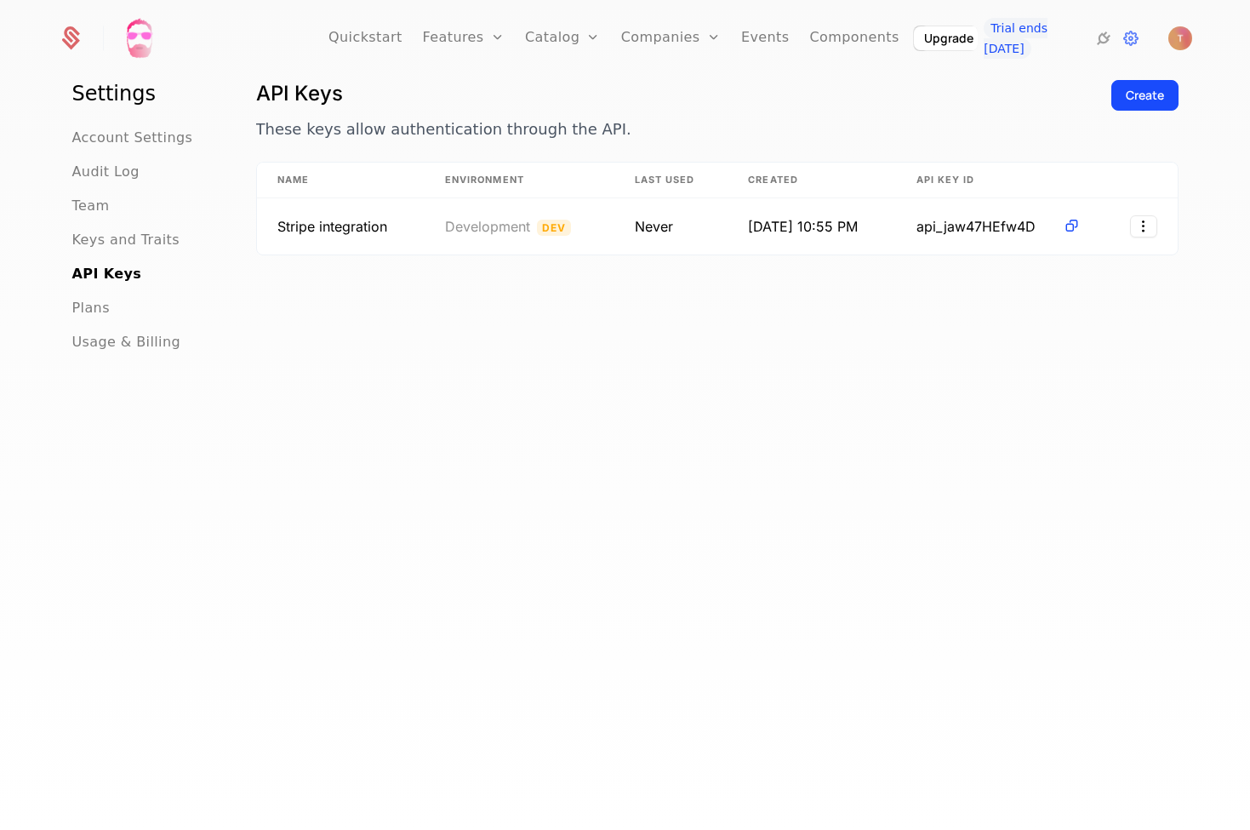
scroll to position [40, 0]
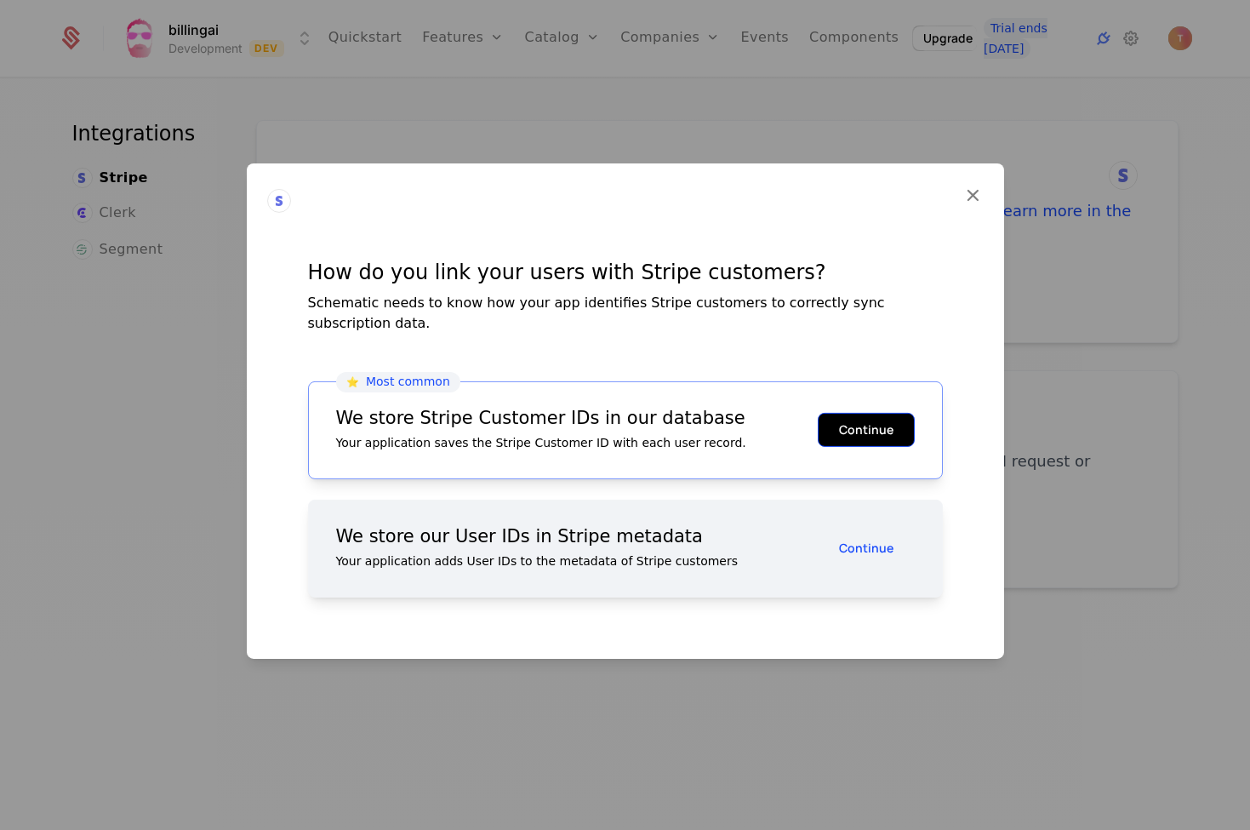
click at [876, 415] on button "Continue" at bounding box center [866, 430] width 97 height 34
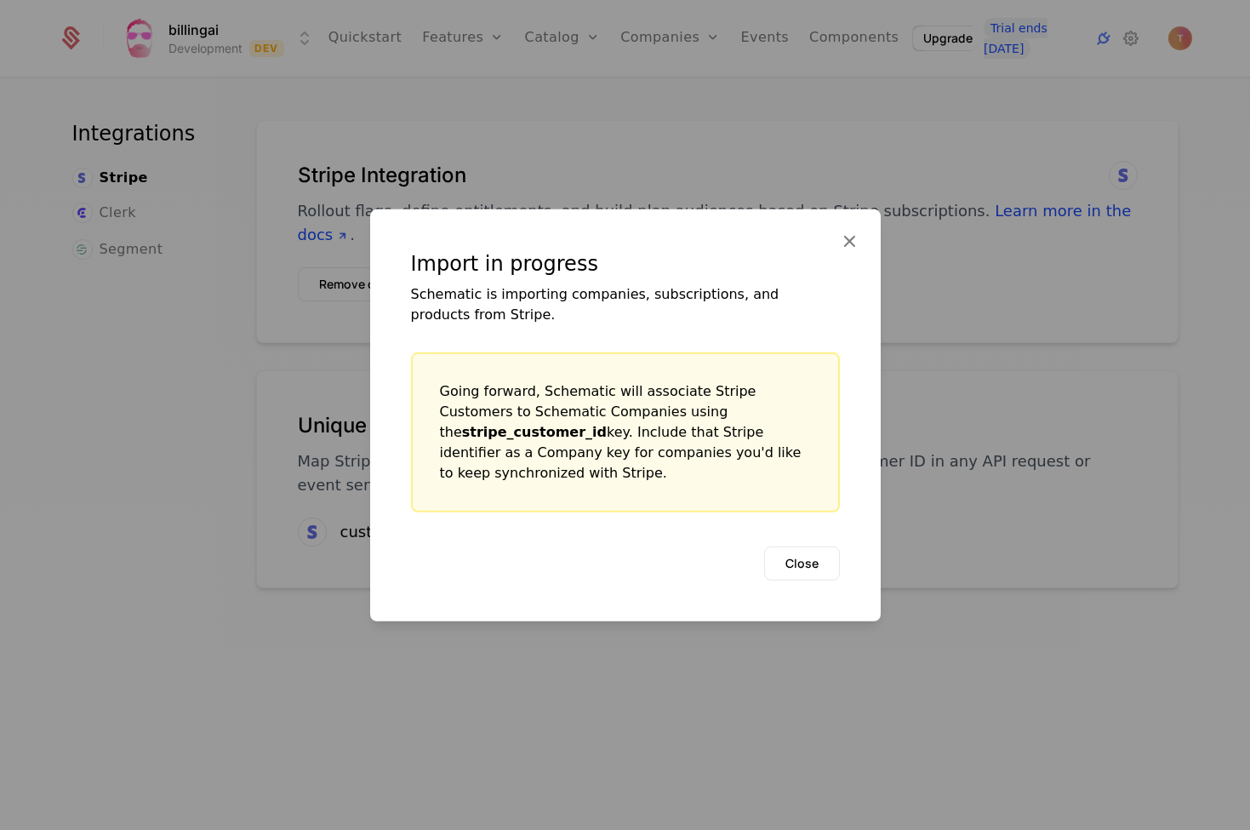
click at [849, 249] on icon at bounding box center [849, 240] width 22 height 22
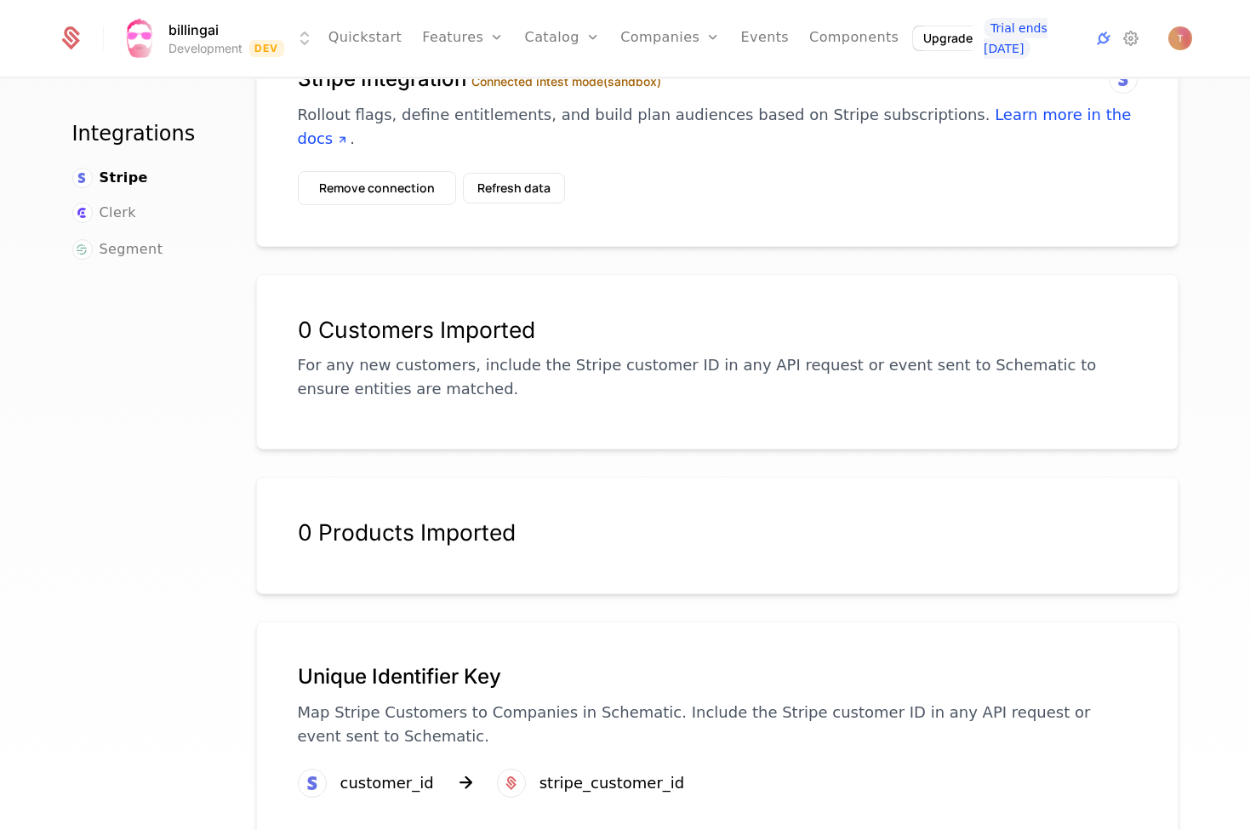
scroll to position [112, 0]
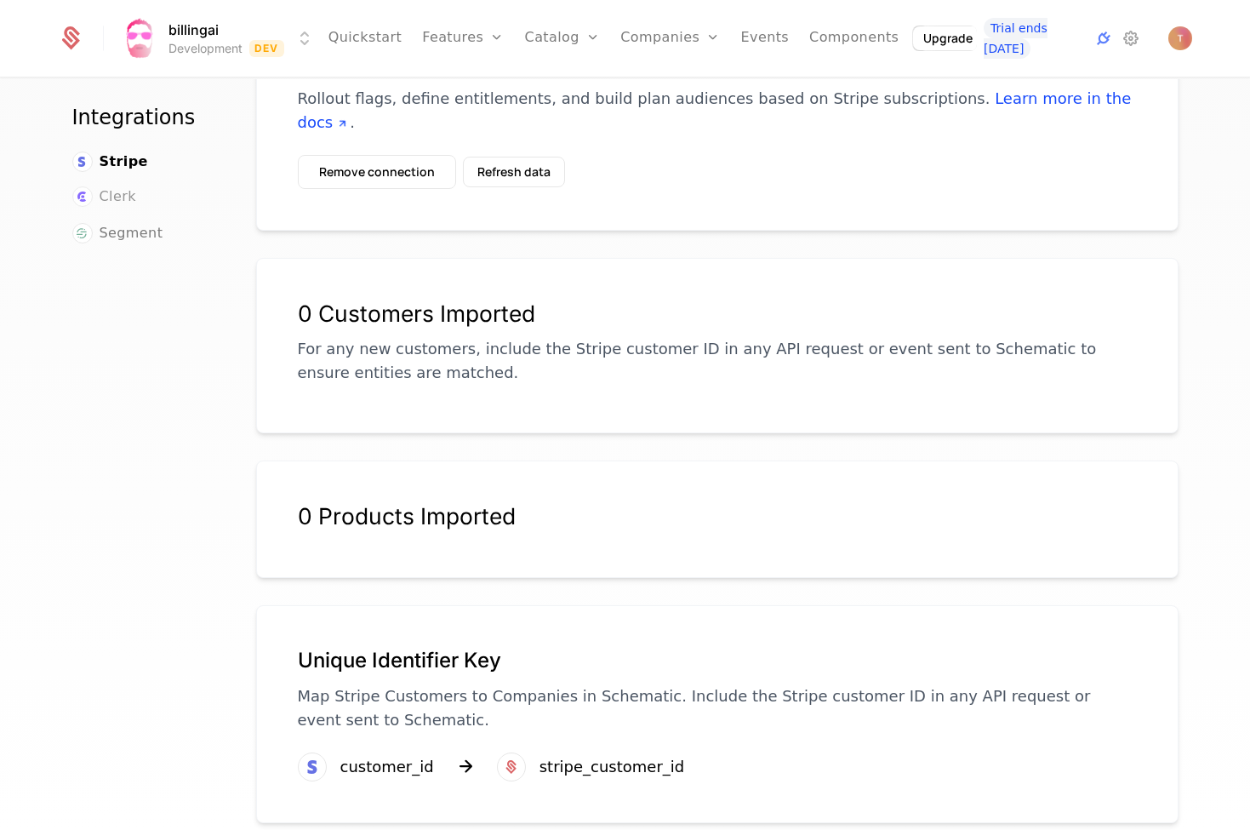
click at [122, 186] on span "Clerk" at bounding box center [118, 196] width 37 height 20
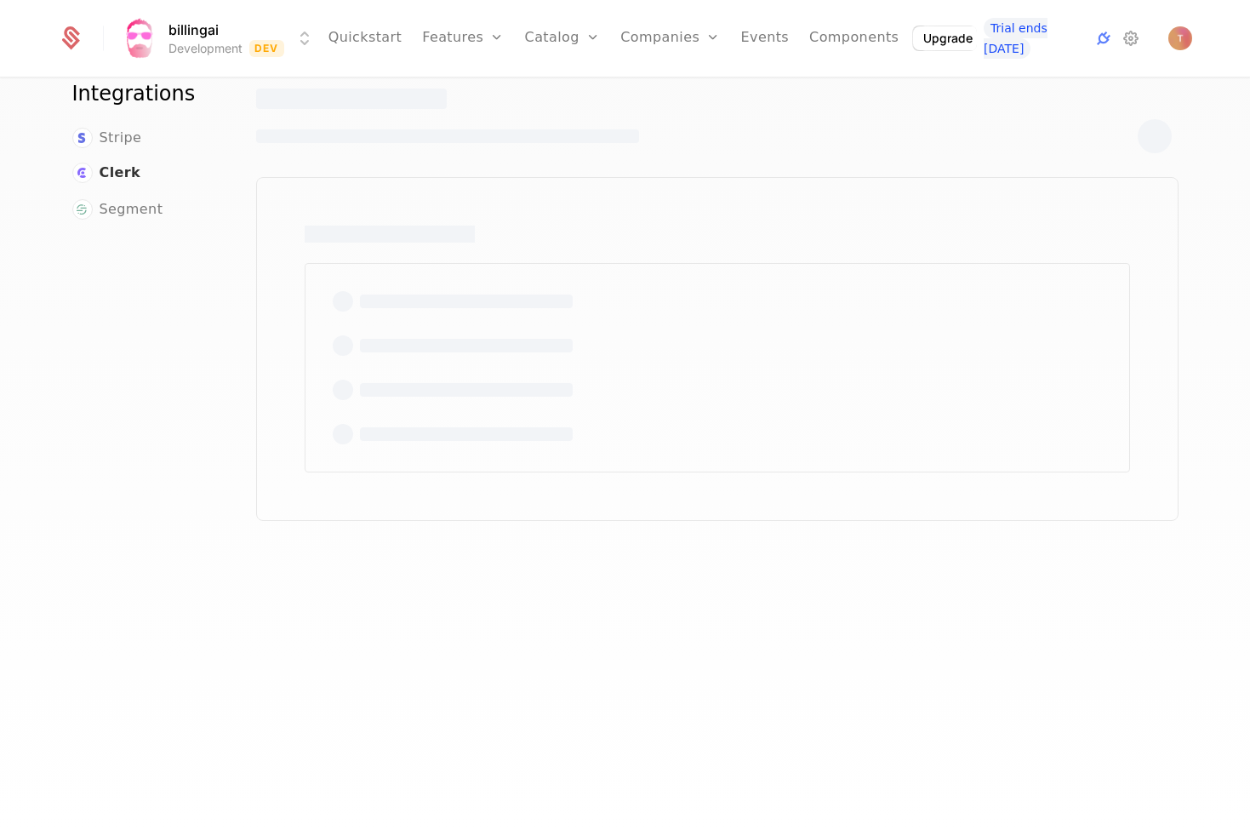
scroll to position [40, 0]
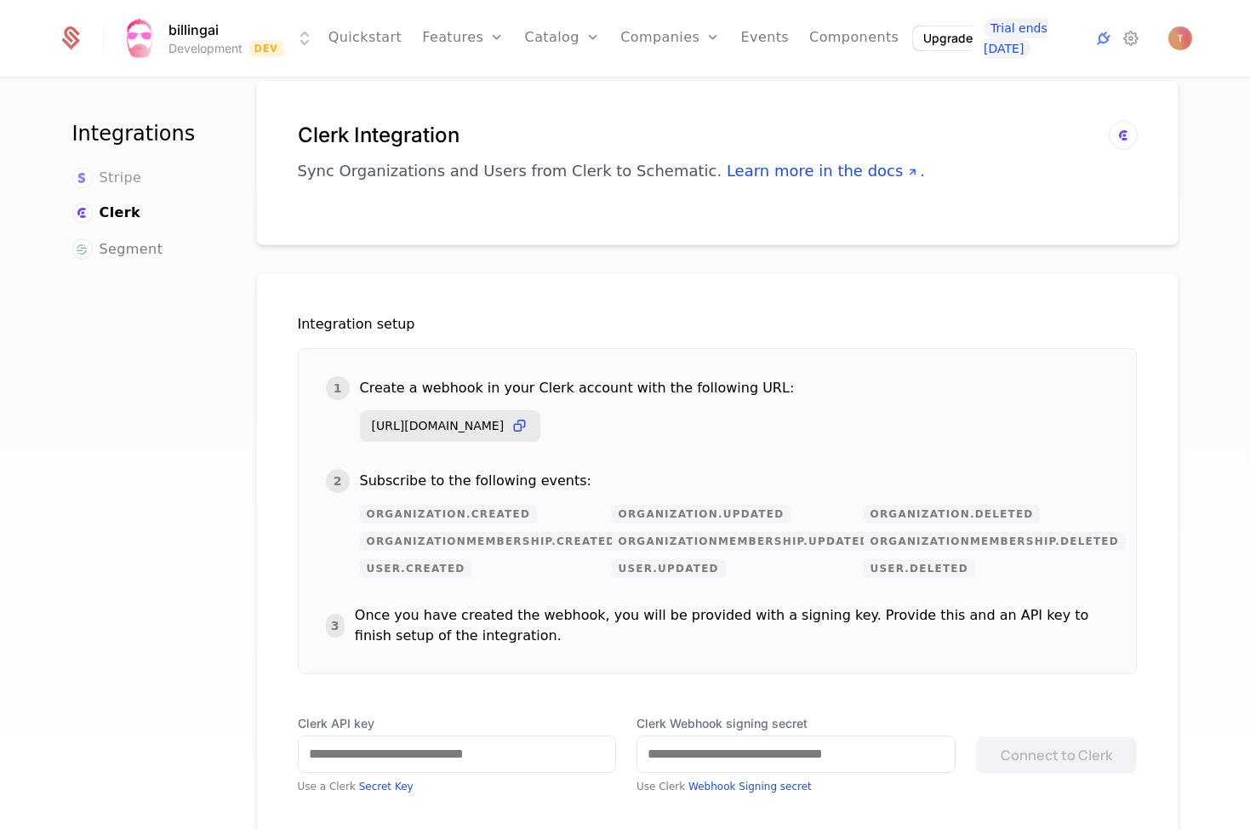
click at [120, 180] on span "Stripe" at bounding box center [121, 178] width 43 height 20
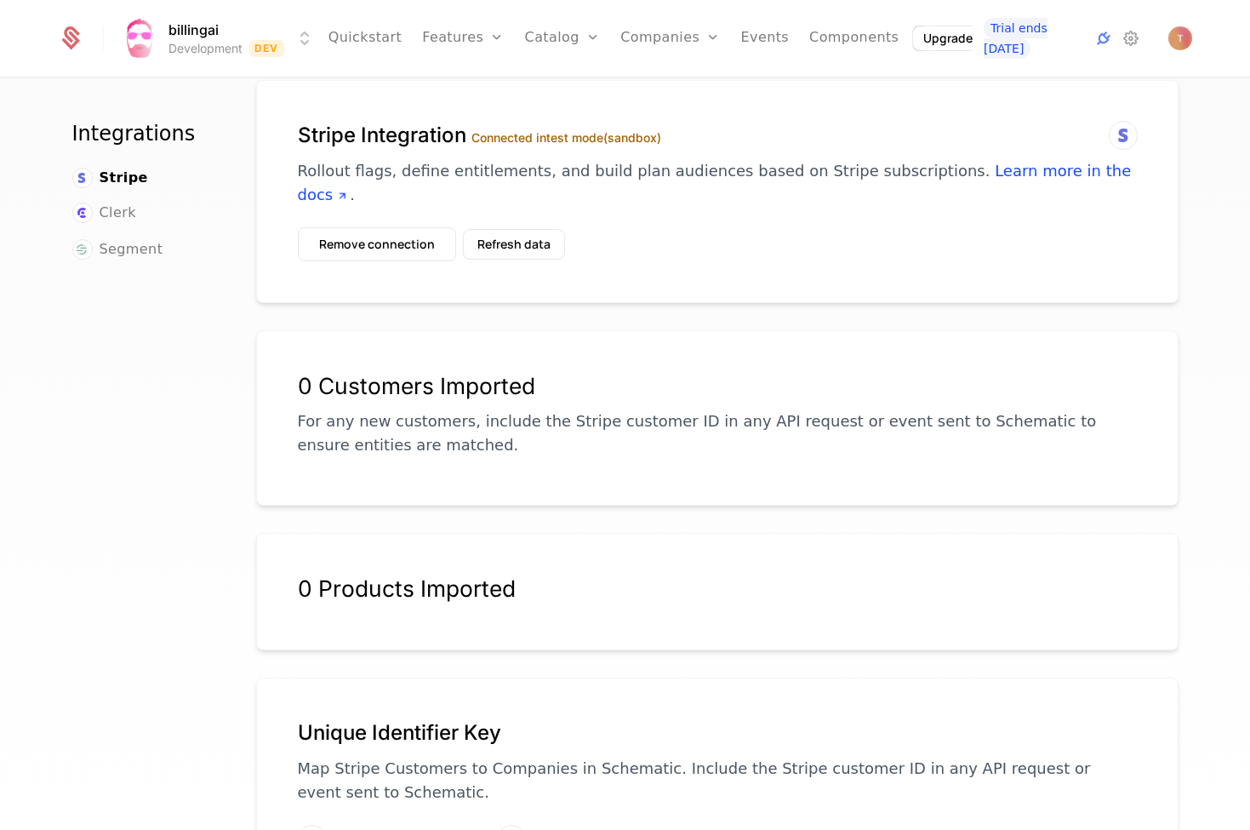
click at [1019, 180] on p "Rollout flags, define entitlements, and build plan audiences based on Stripe su…" at bounding box center [717, 183] width 839 height 48
click at [1020, 176] on link "Learn more in the docs" at bounding box center [715, 183] width 834 height 42
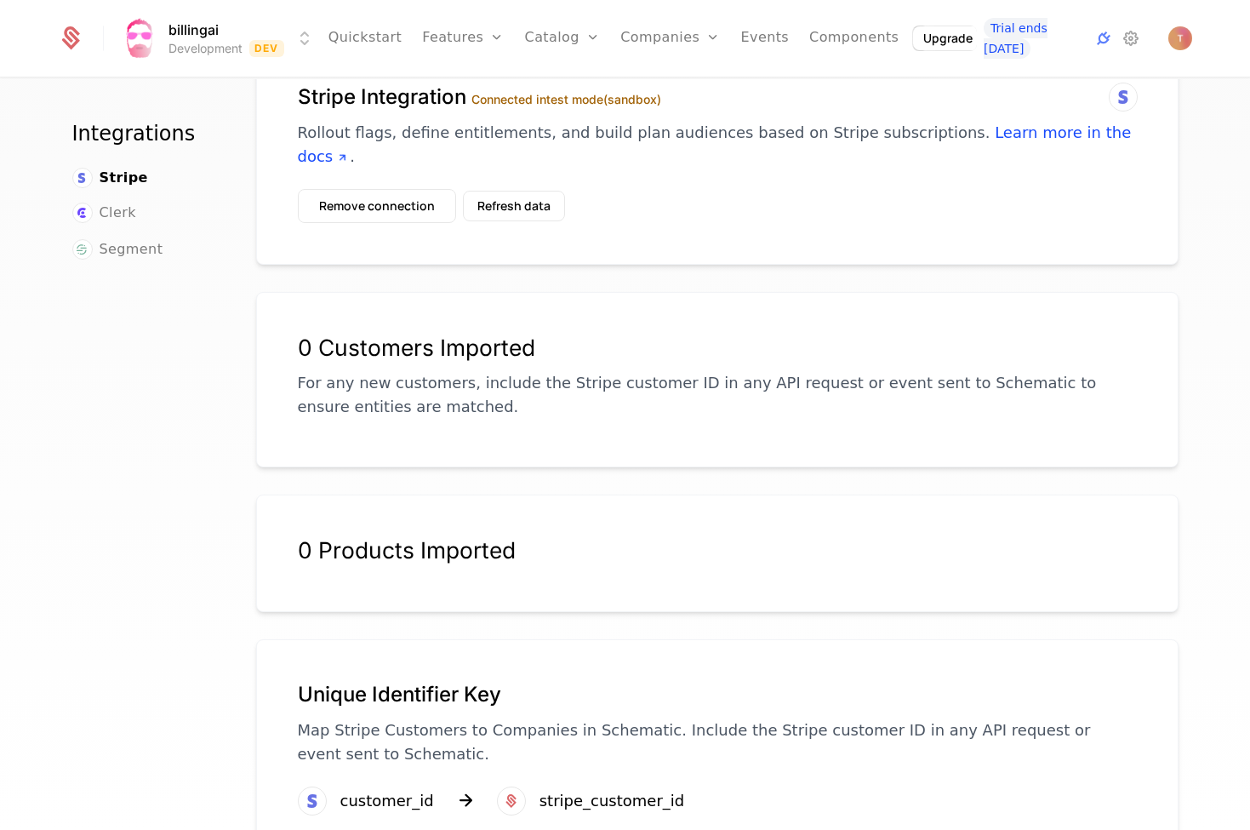
scroll to position [83, 0]
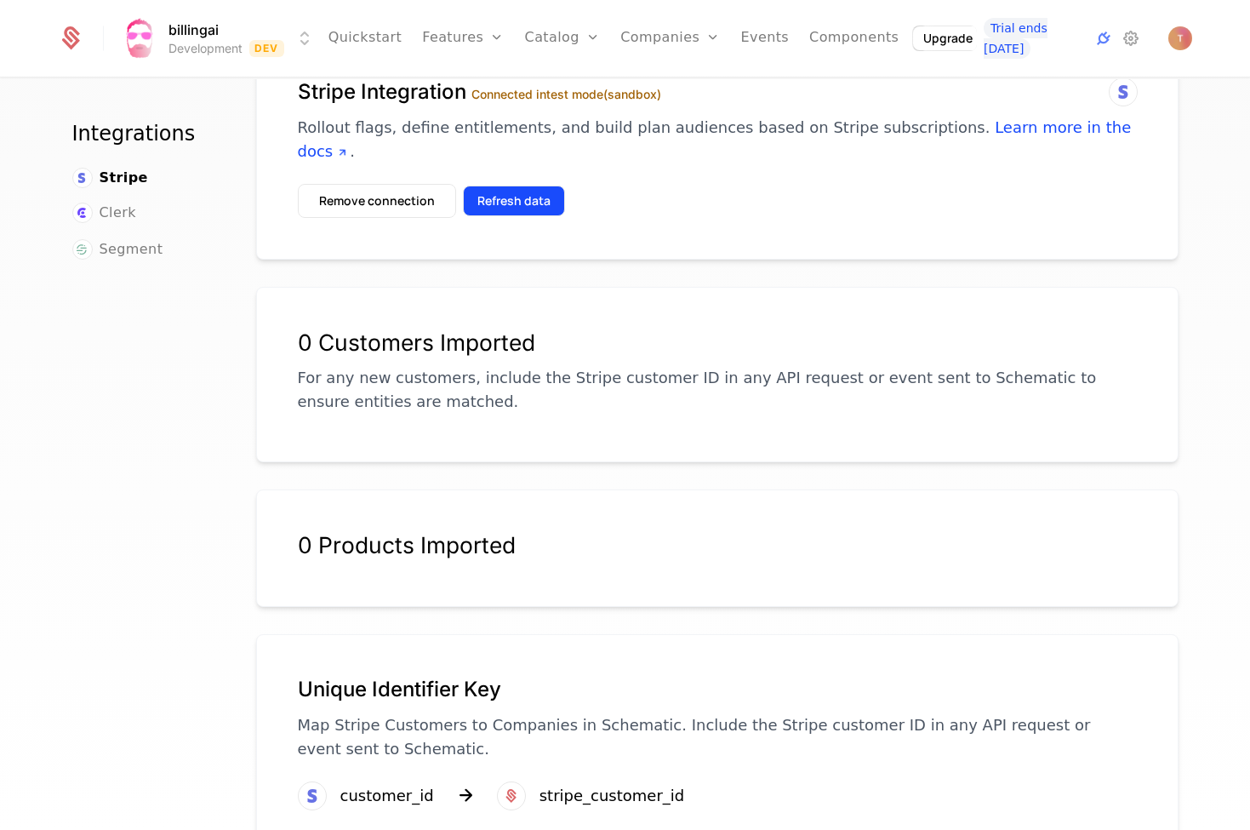
click at [520, 186] on button "Refresh data" at bounding box center [514, 201] width 102 height 31
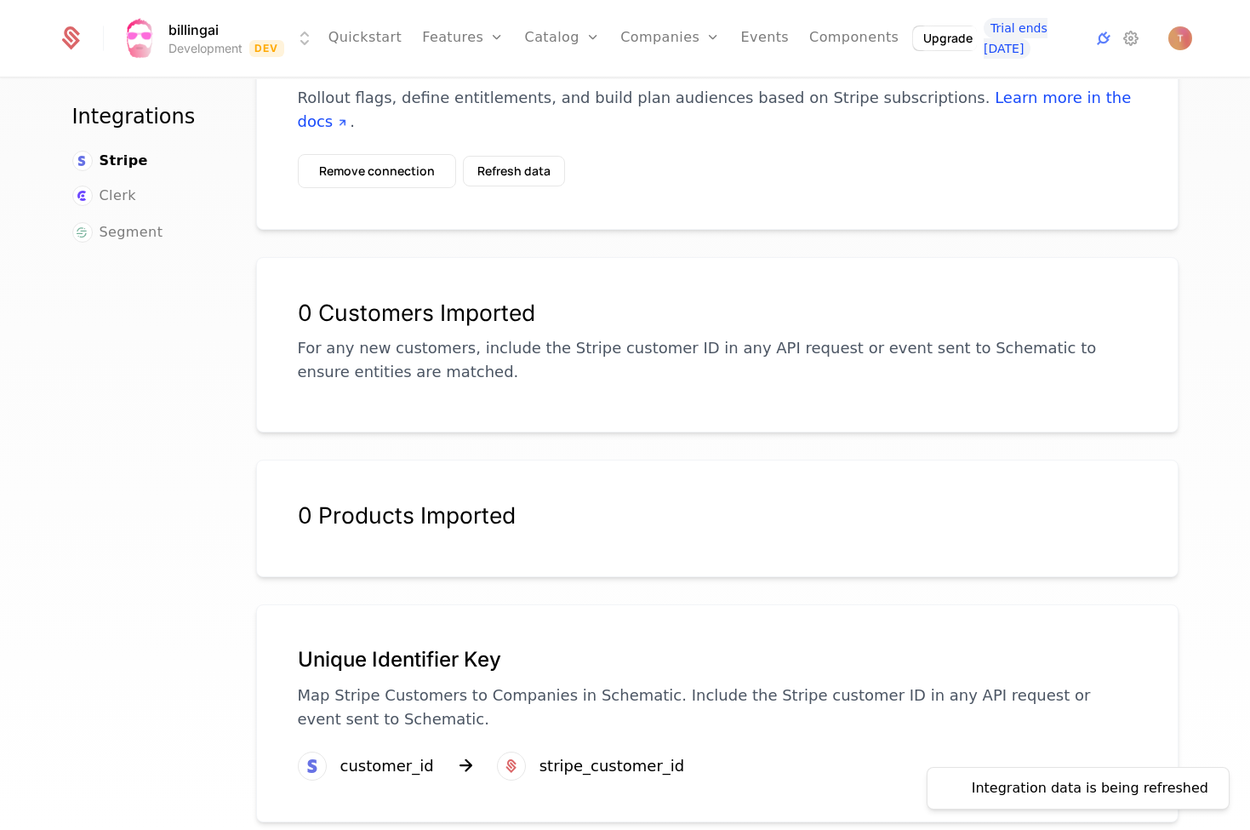
scroll to position [112, 0]
click at [394, 696] on p "Map Stripe Customers to Companies in Schematic. Include the Stripe customer ID …" at bounding box center [717, 708] width 839 height 48
click at [662, 755] on div "stripe_customer_id" at bounding box center [612, 767] width 146 height 24
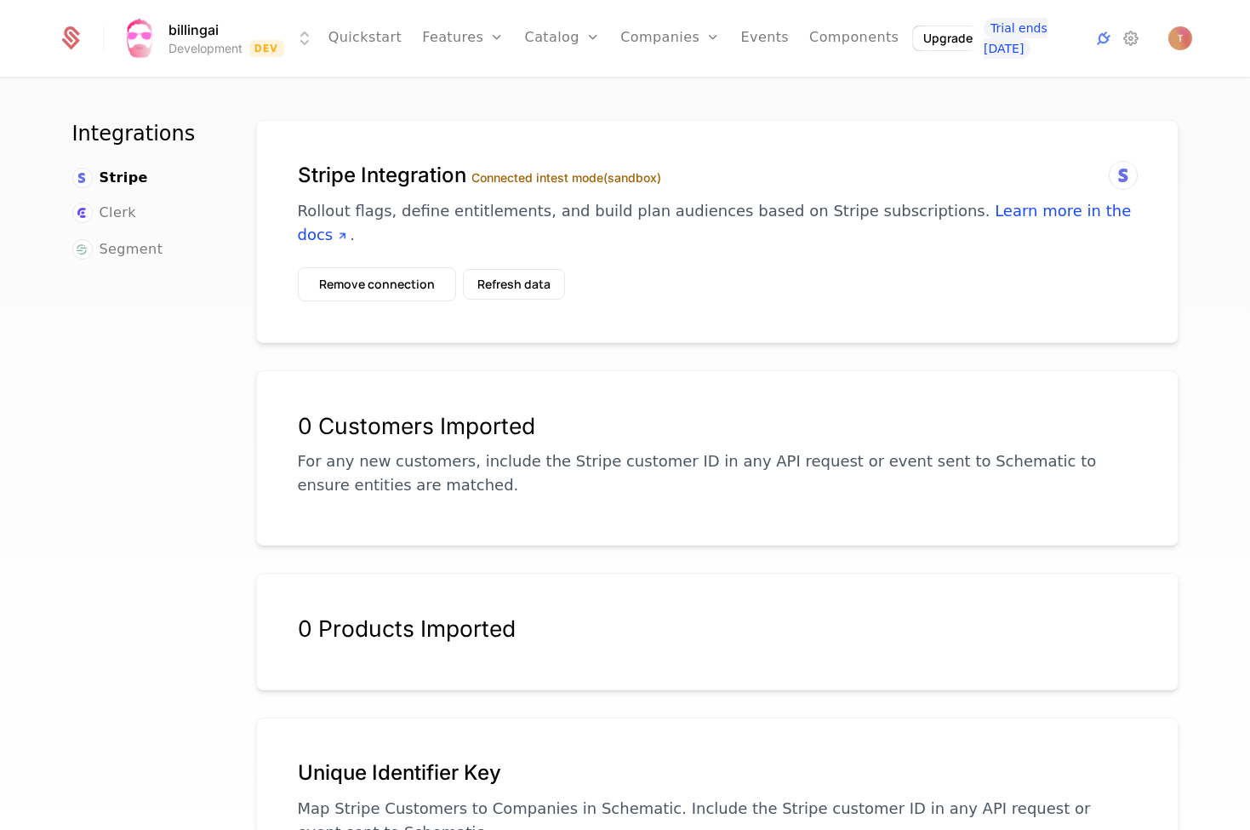
scroll to position [0, 0]
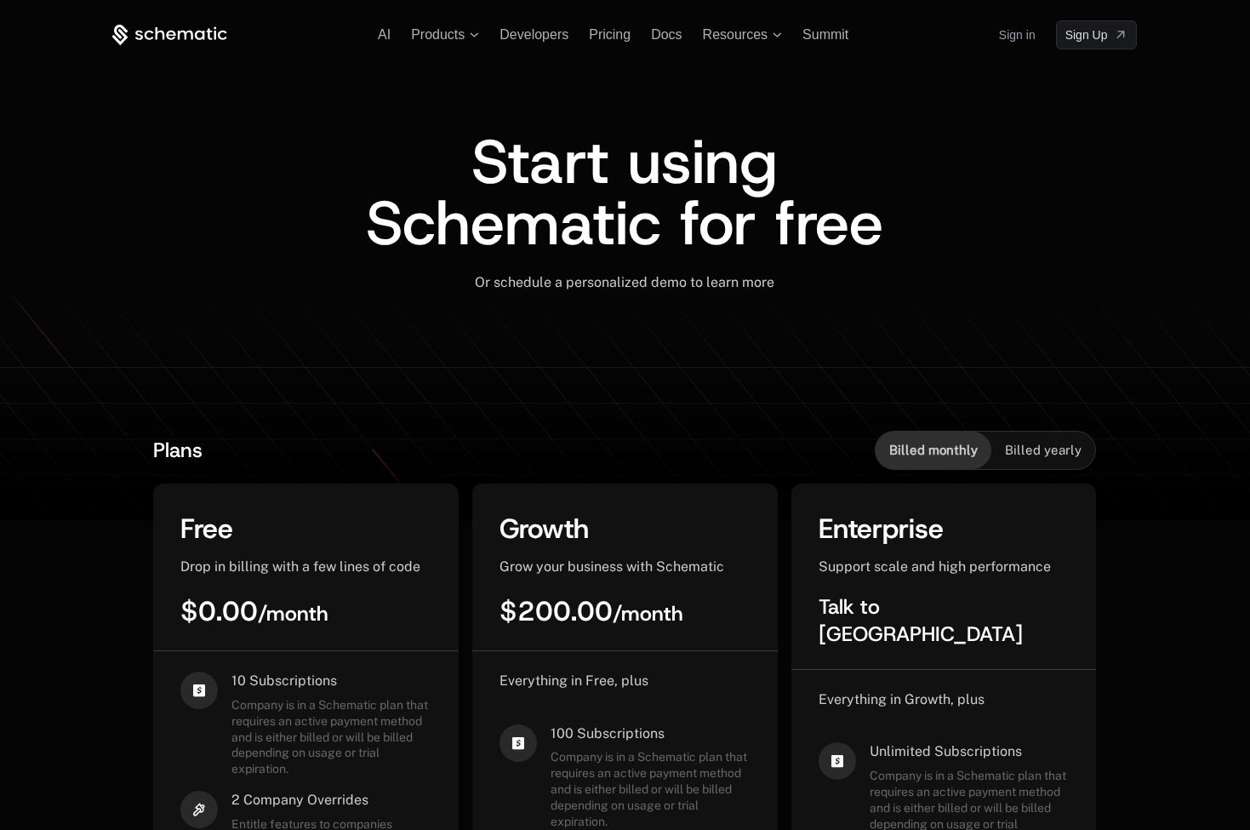
click at [151, 36] on icon at bounding box center [169, 35] width 115 height 21
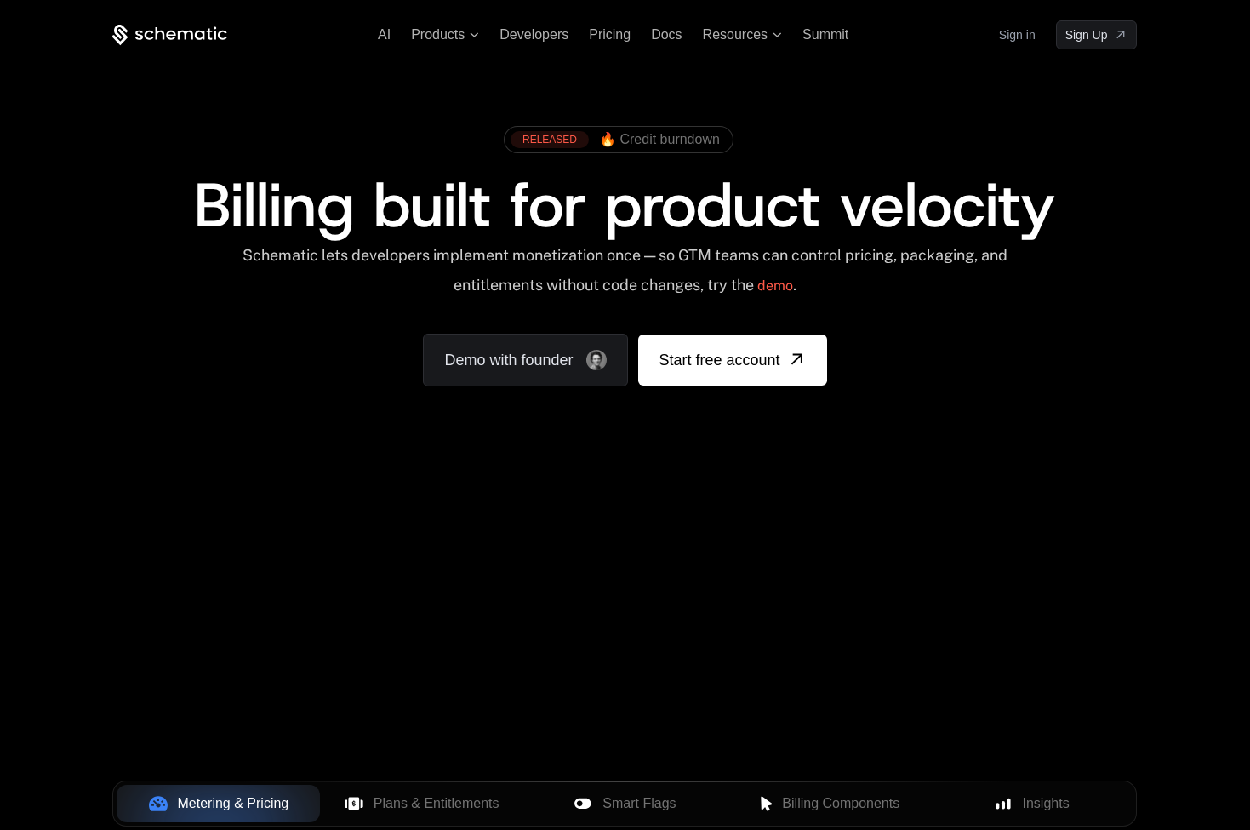
click at [1020, 34] on link "Sign in" at bounding box center [1017, 34] width 37 height 27
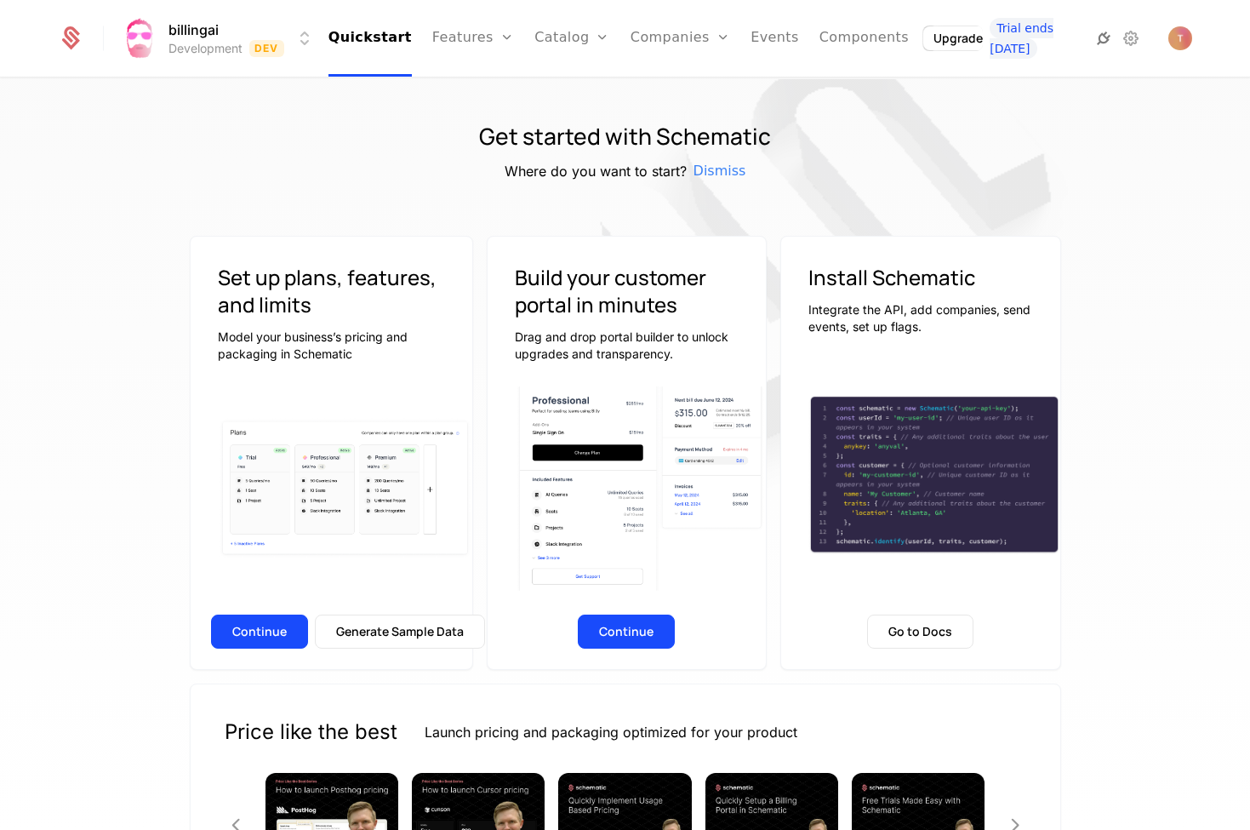
click at [1093, 36] on icon at bounding box center [1103, 38] width 20 height 20
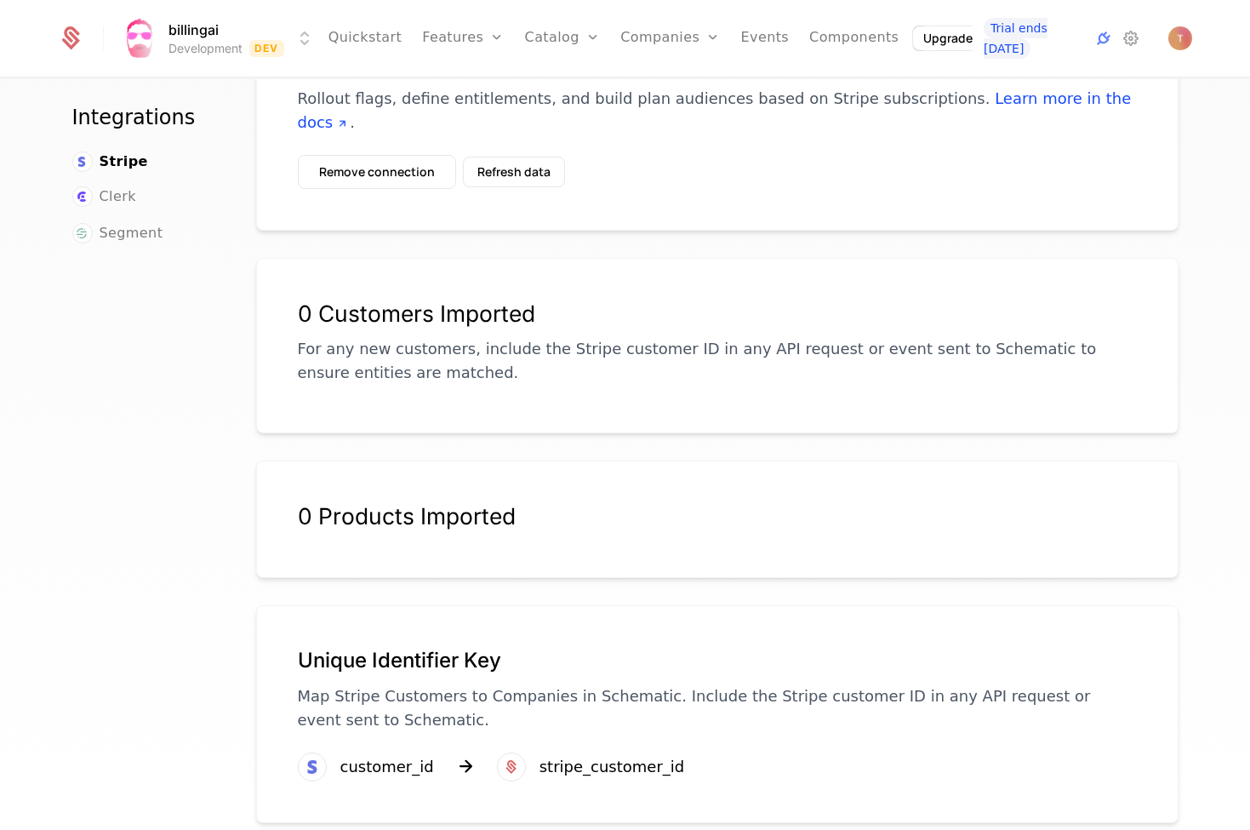
scroll to position [7, 0]
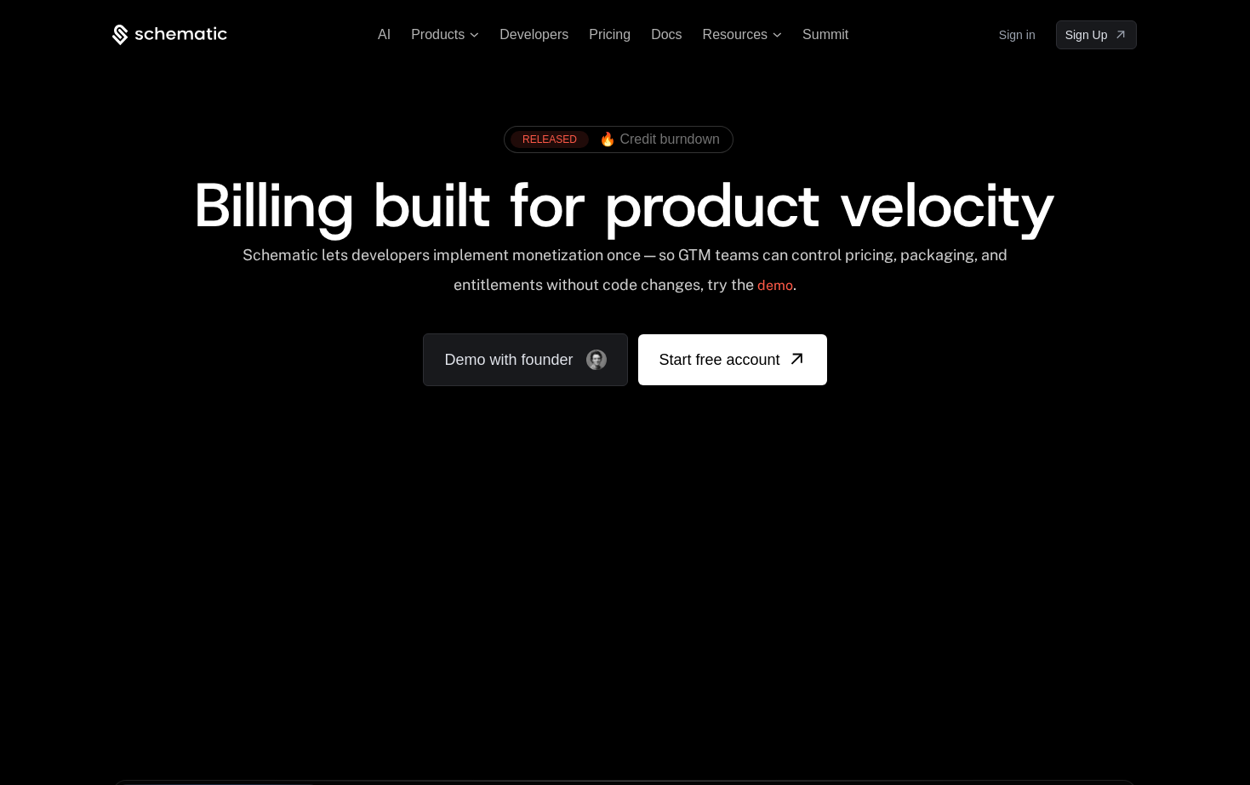
click at [1004, 32] on link "Sign in" at bounding box center [1017, 34] width 37 height 27
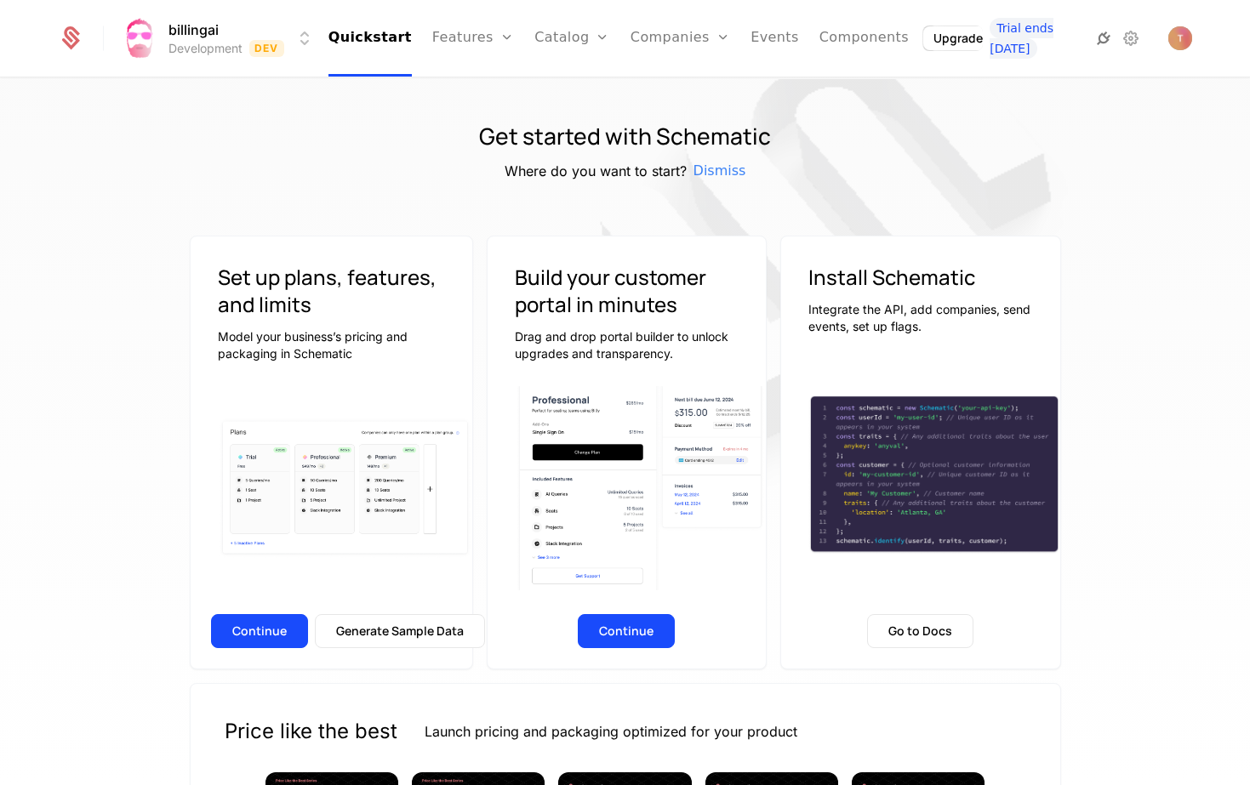
click at [1106, 31] on icon at bounding box center [1103, 38] width 20 height 20
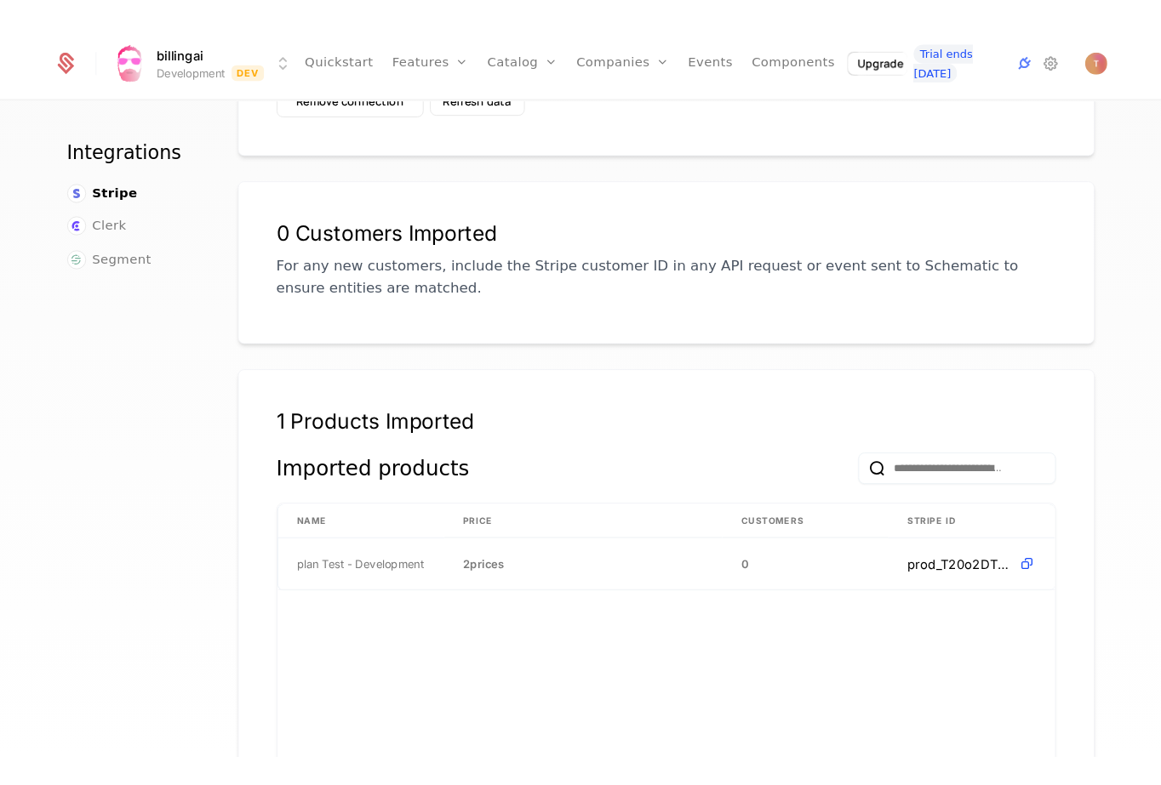
scroll to position [249, 0]
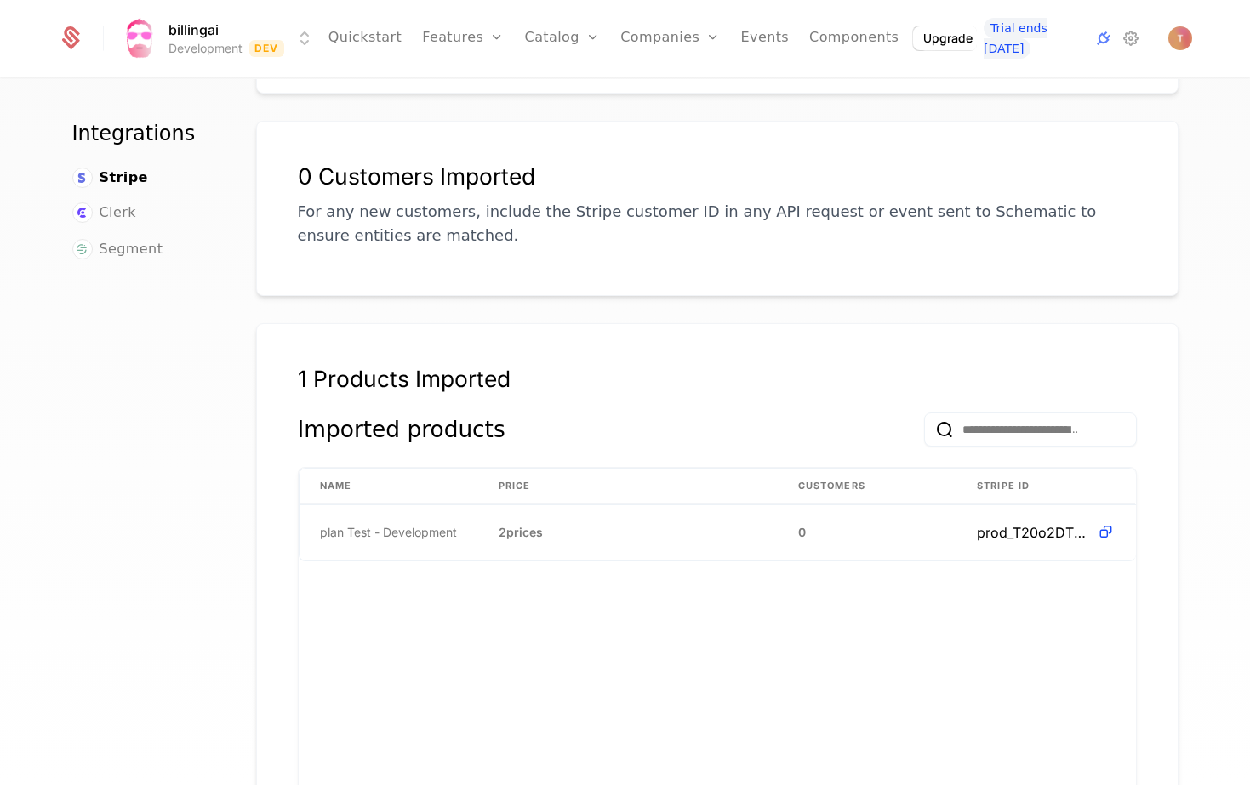
click at [401, 413] on div "Imported products" at bounding box center [402, 430] width 208 height 34
click at [387, 365] on div "1 Products Imported" at bounding box center [717, 378] width 839 height 27
click at [442, 518] on td "plan Test - Development" at bounding box center [389, 532] width 179 height 54
drag, startPoint x: 506, startPoint y: 511, endPoint x: 752, endPoint y: 522, distance: 246.1
click at [506, 524] on span "2 prices" at bounding box center [521, 532] width 44 height 17
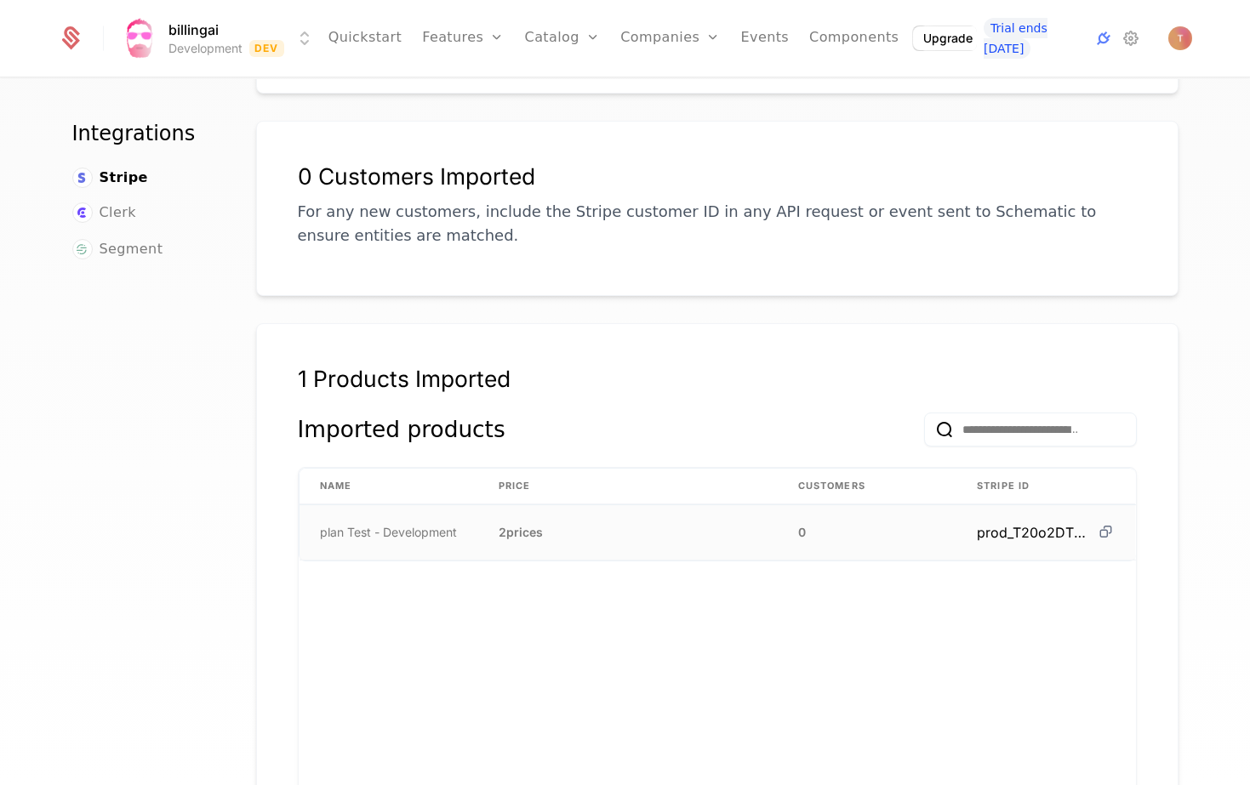
click at [1101, 523] on icon at bounding box center [1106, 532] width 18 height 18
click at [1135, 38] on icon at bounding box center [1131, 38] width 20 height 20
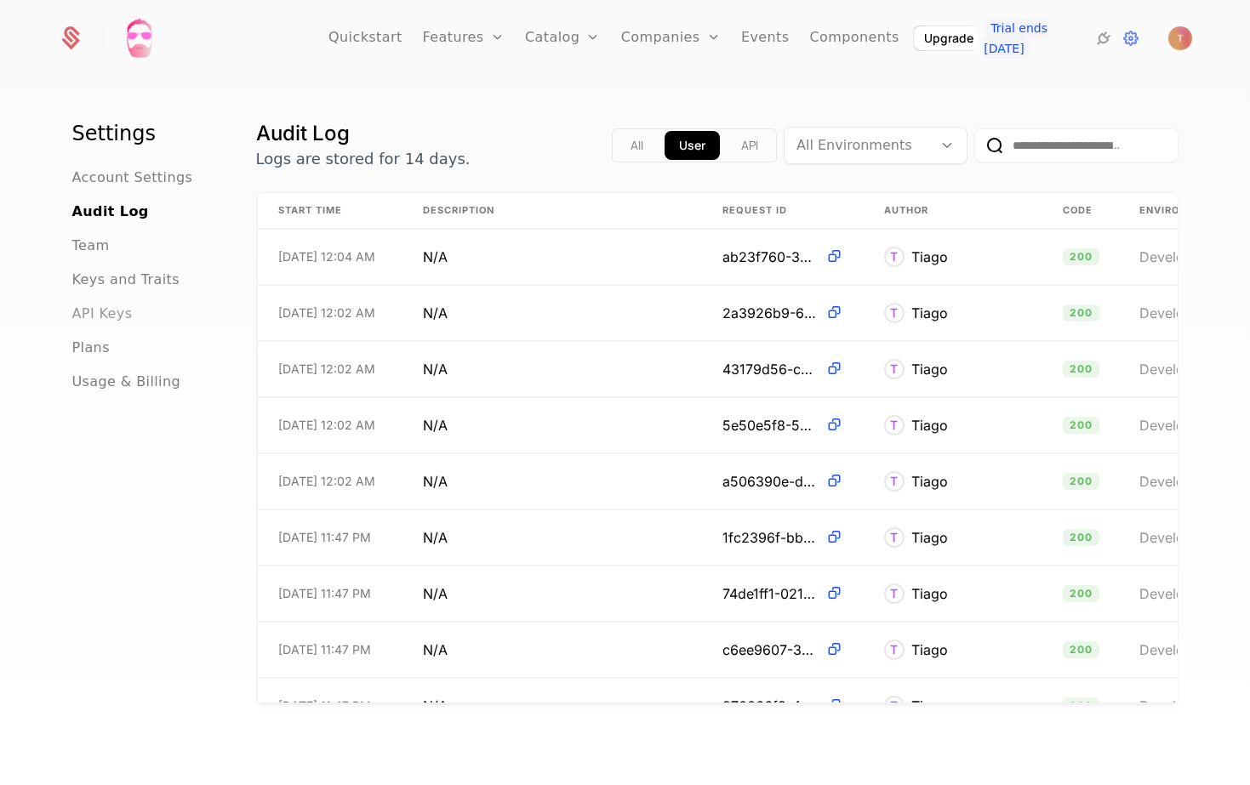
click at [100, 317] on span "API Keys" at bounding box center [102, 314] width 60 height 20
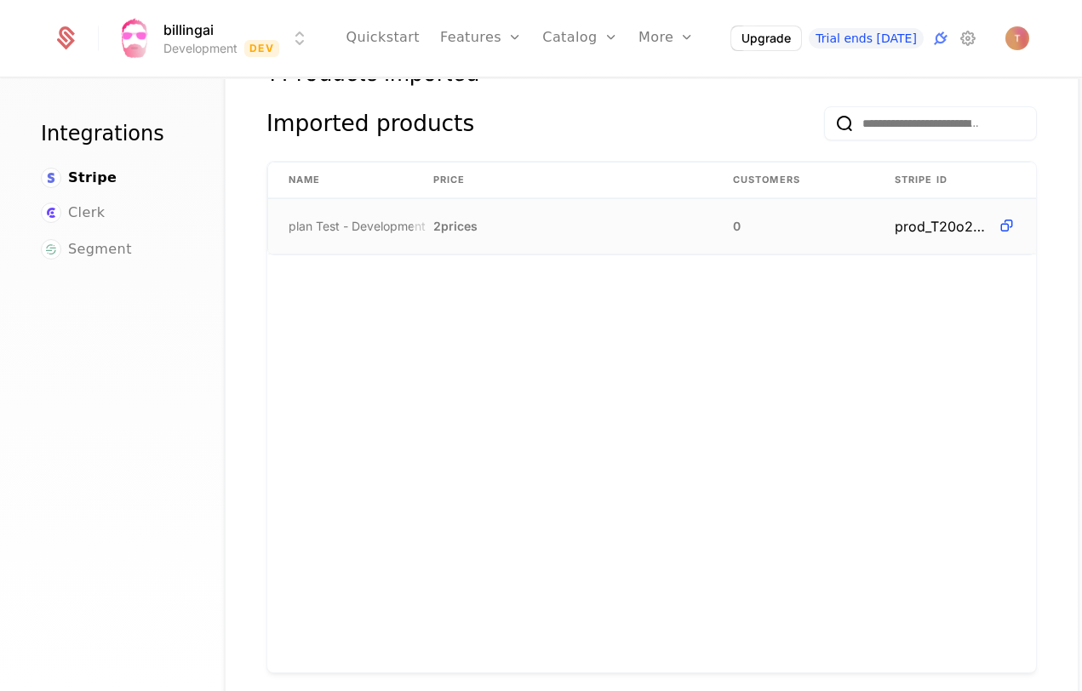
scroll to position [562, 0]
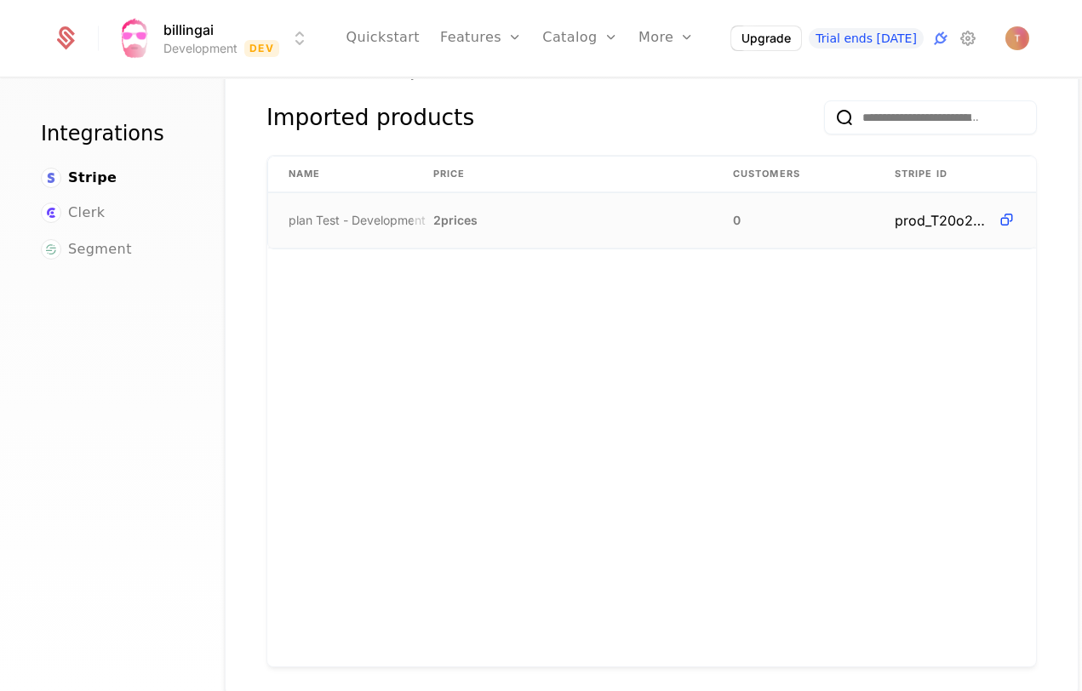
click at [597, 222] on td "2 prices" at bounding box center [563, 220] width 300 height 54
click at [374, 36] on link "Quickstart" at bounding box center [382, 38] width 74 height 77
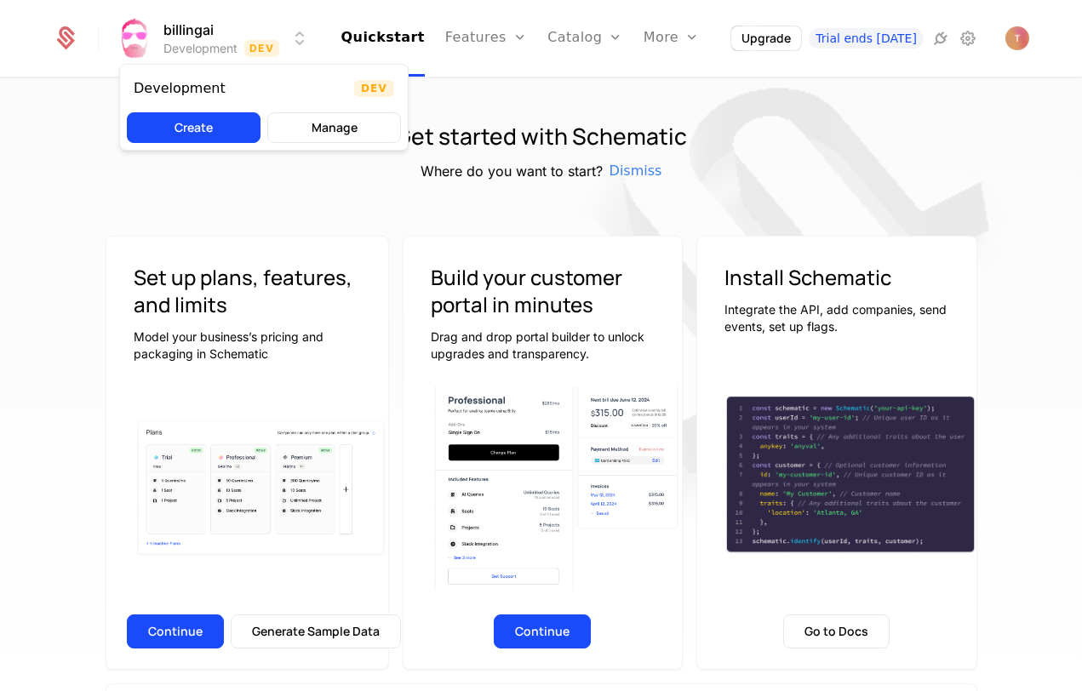
click at [162, 24] on html "billingai Development Dev Quickstart Features Features Flags Catalog Plans Add …" at bounding box center [541, 345] width 1082 height 691
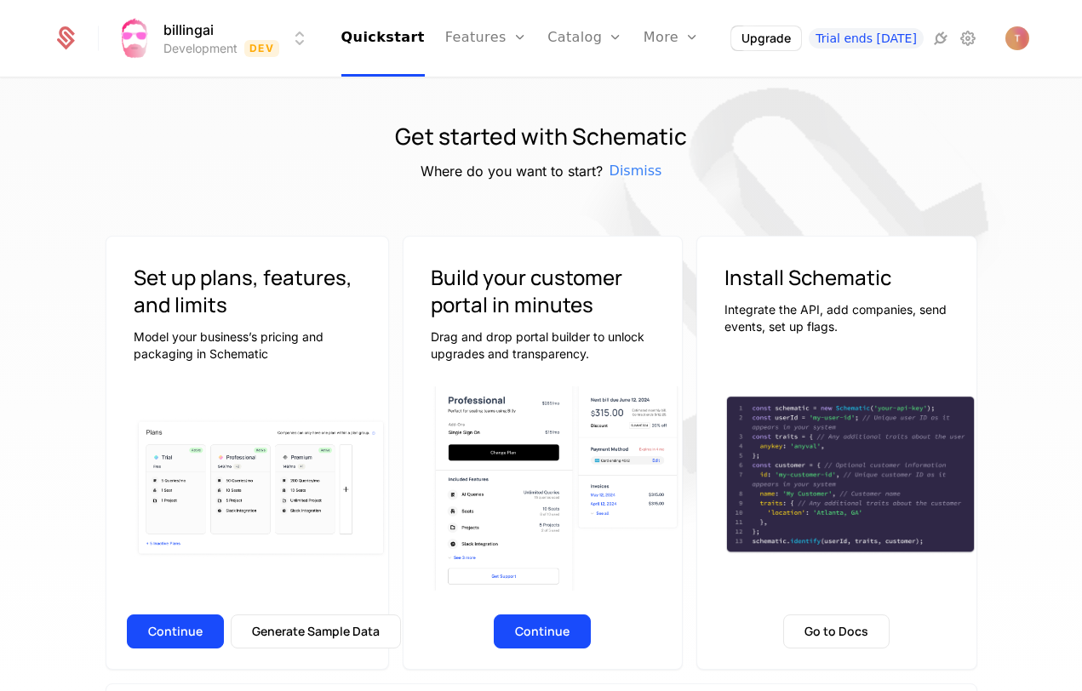
click at [963, 35] on html "billingai Development Dev Quickstart Features Features Flags Catalog Plans Add …" at bounding box center [541, 345] width 1082 height 691
click at [965, 40] on icon at bounding box center [967, 38] width 20 height 20
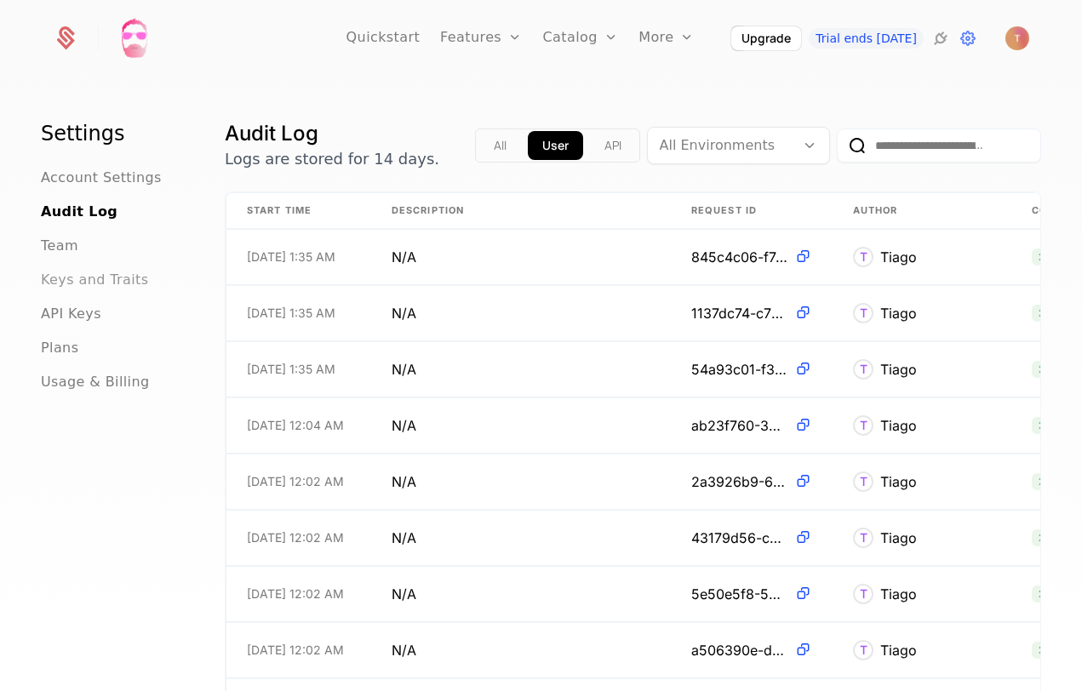
click at [101, 283] on span "Keys and Traits" at bounding box center [94, 280] width 107 height 20
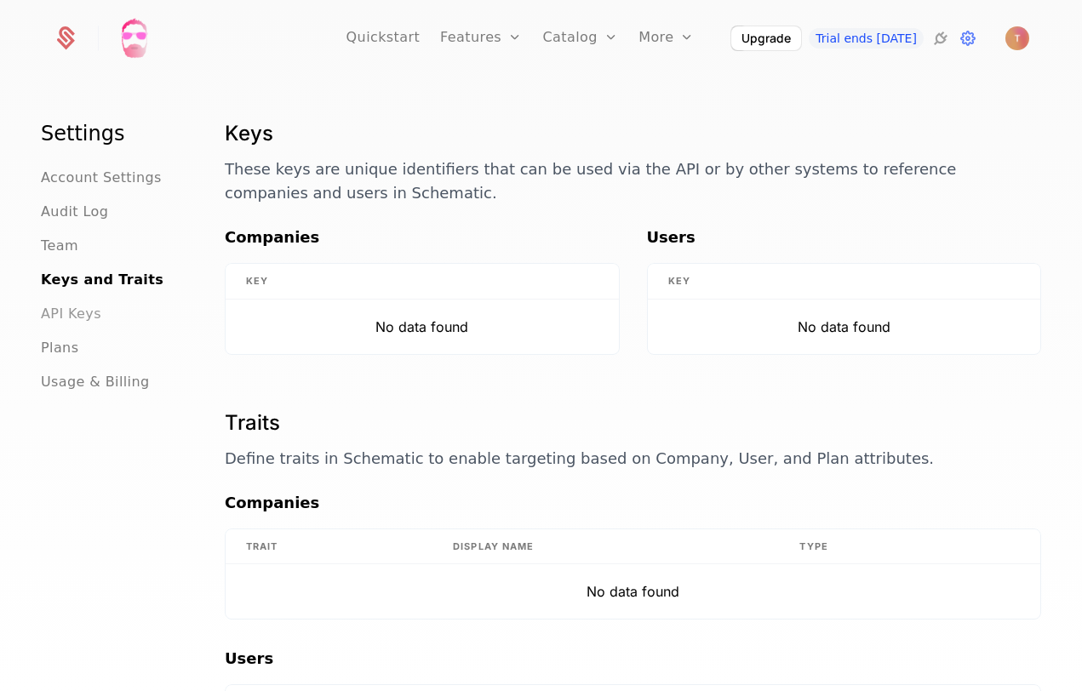
click at [73, 317] on span "API Keys" at bounding box center [71, 314] width 60 height 20
